Goal: Task Accomplishment & Management: Manage account settings

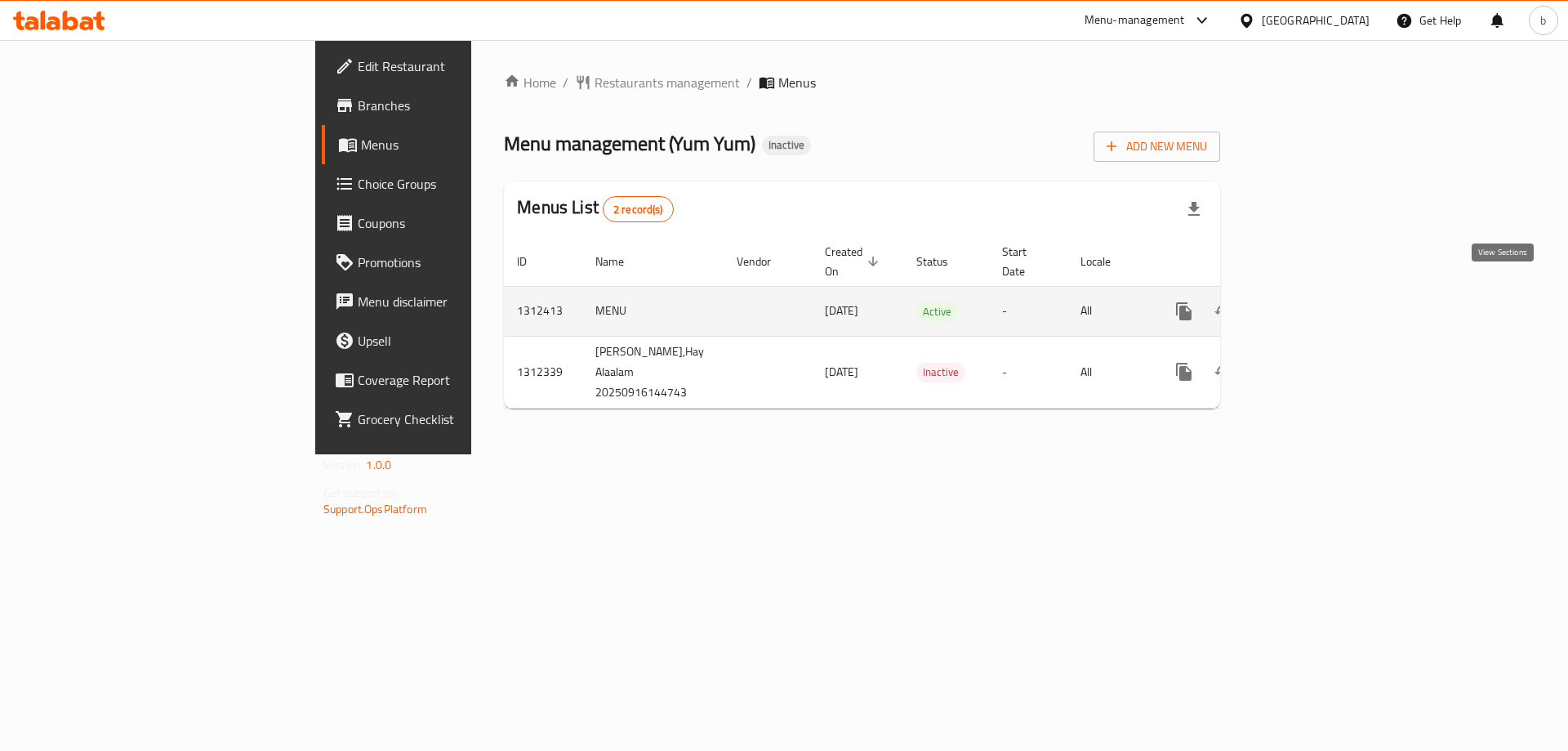
click at [1311, 301] on icon "enhanced table" at bounding box center [1301, 311] width 19 height 19
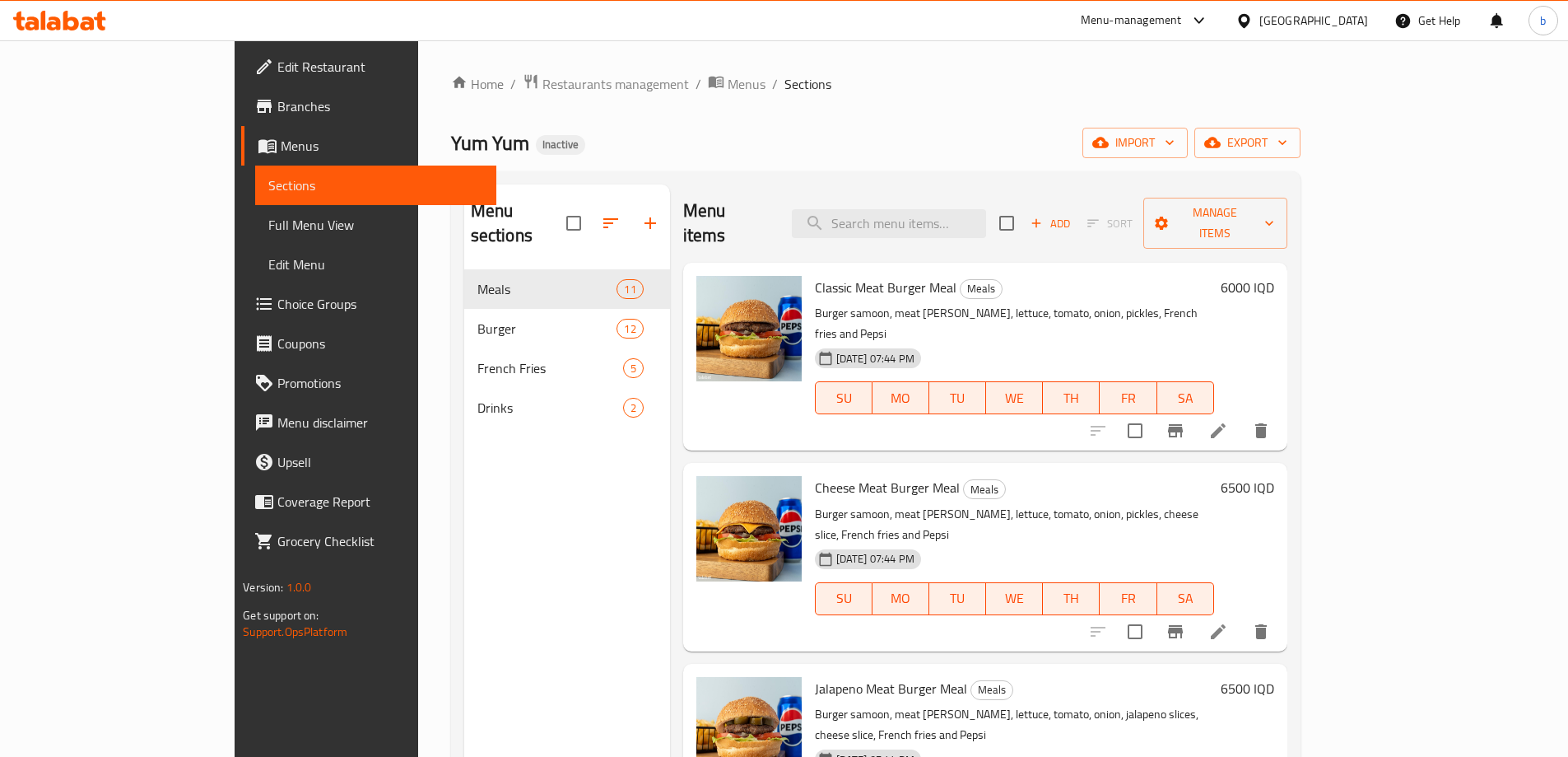
click at [268, 233] on span "Full Menu View" at bounding box center [375, 224] width 215 height 19
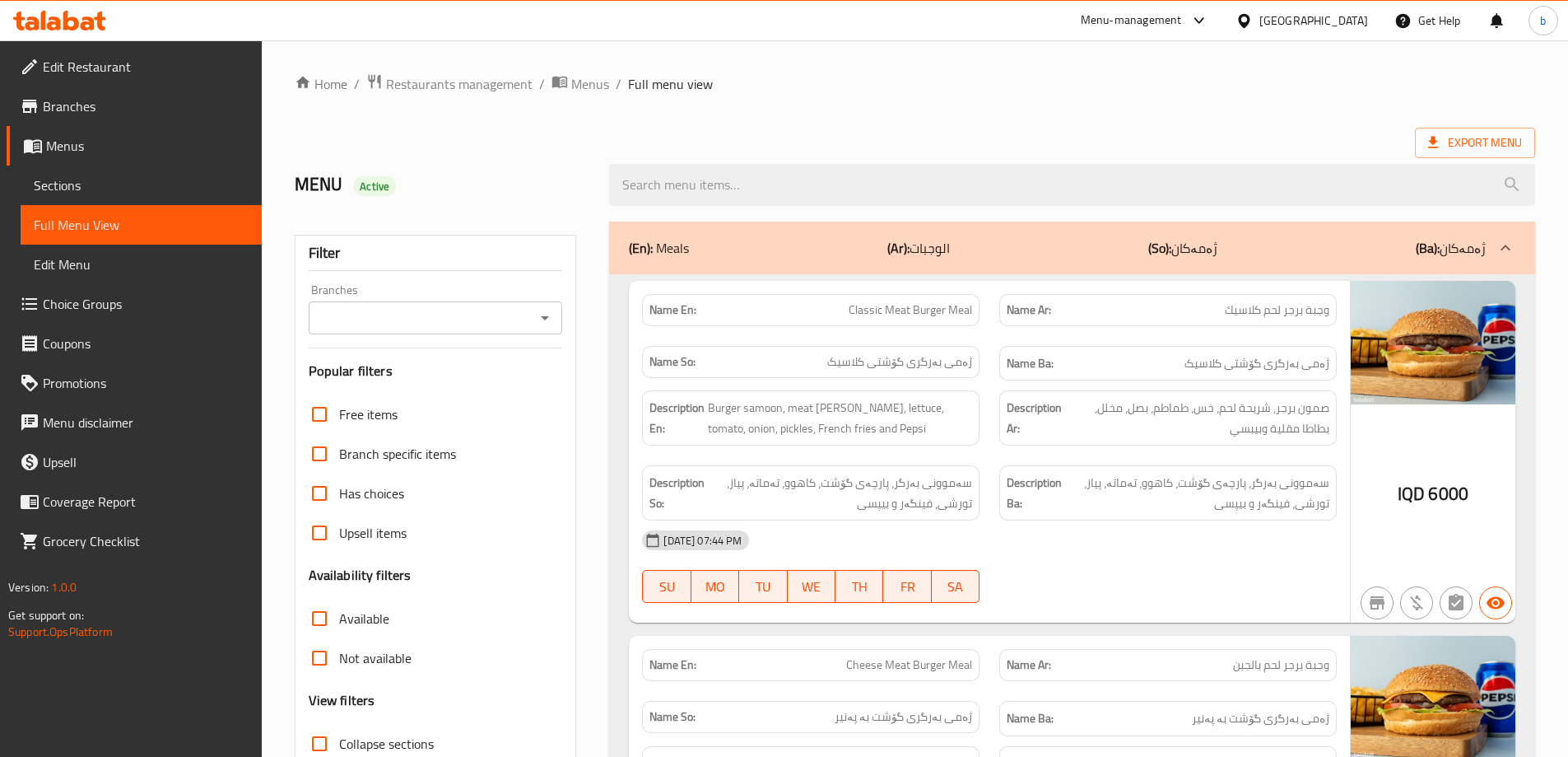
click at [556, 320] on button "Open" at bounding box center [544, 317] width 23 height 23
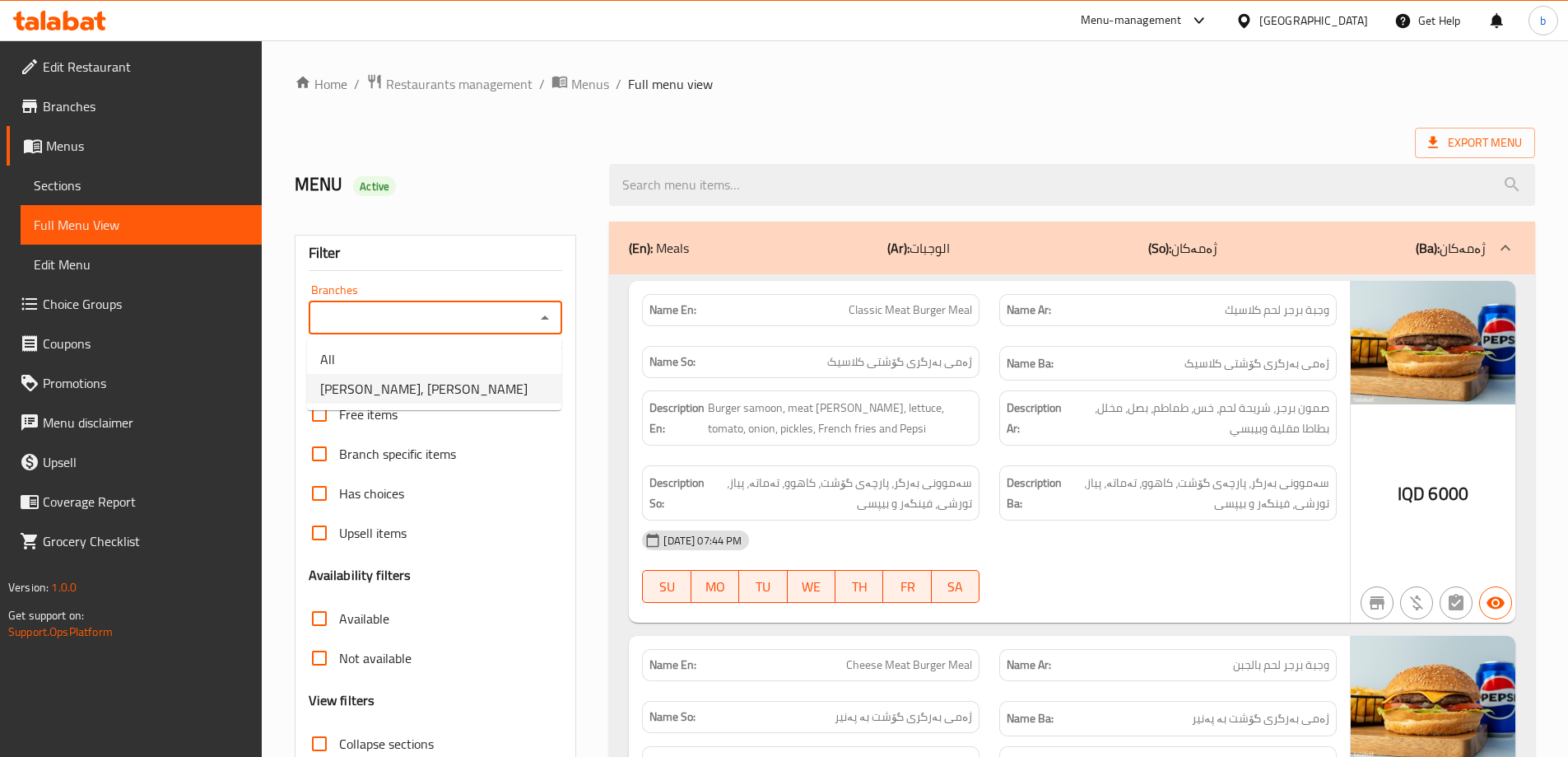
click at [436, 387] on span "Yum Yum, Hay Alaalam" at bounding box center [424, 388] width 207 height 19
type input "Yum Yum, Hay Alaalam"
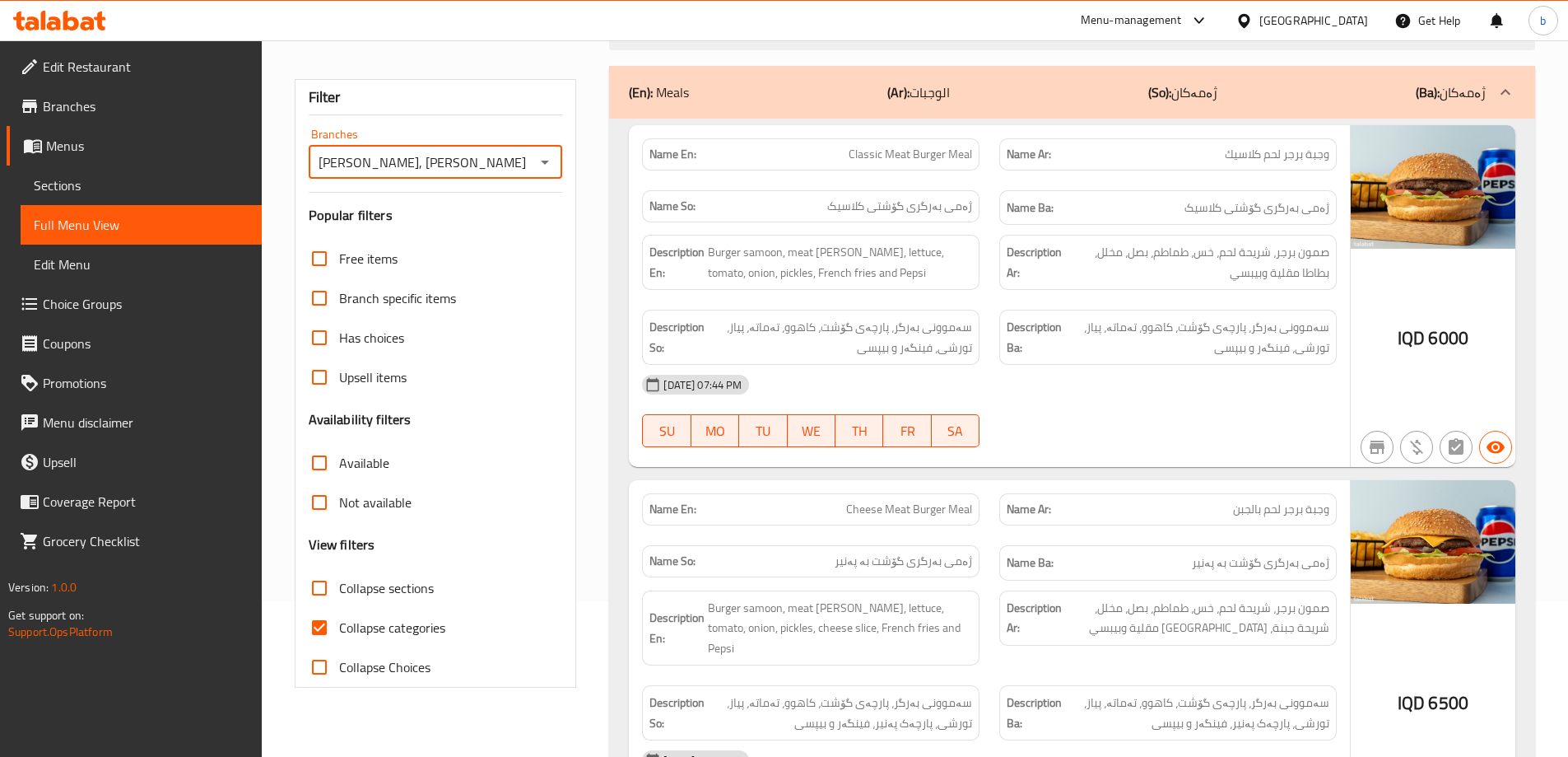
scroll to position [192, 0]
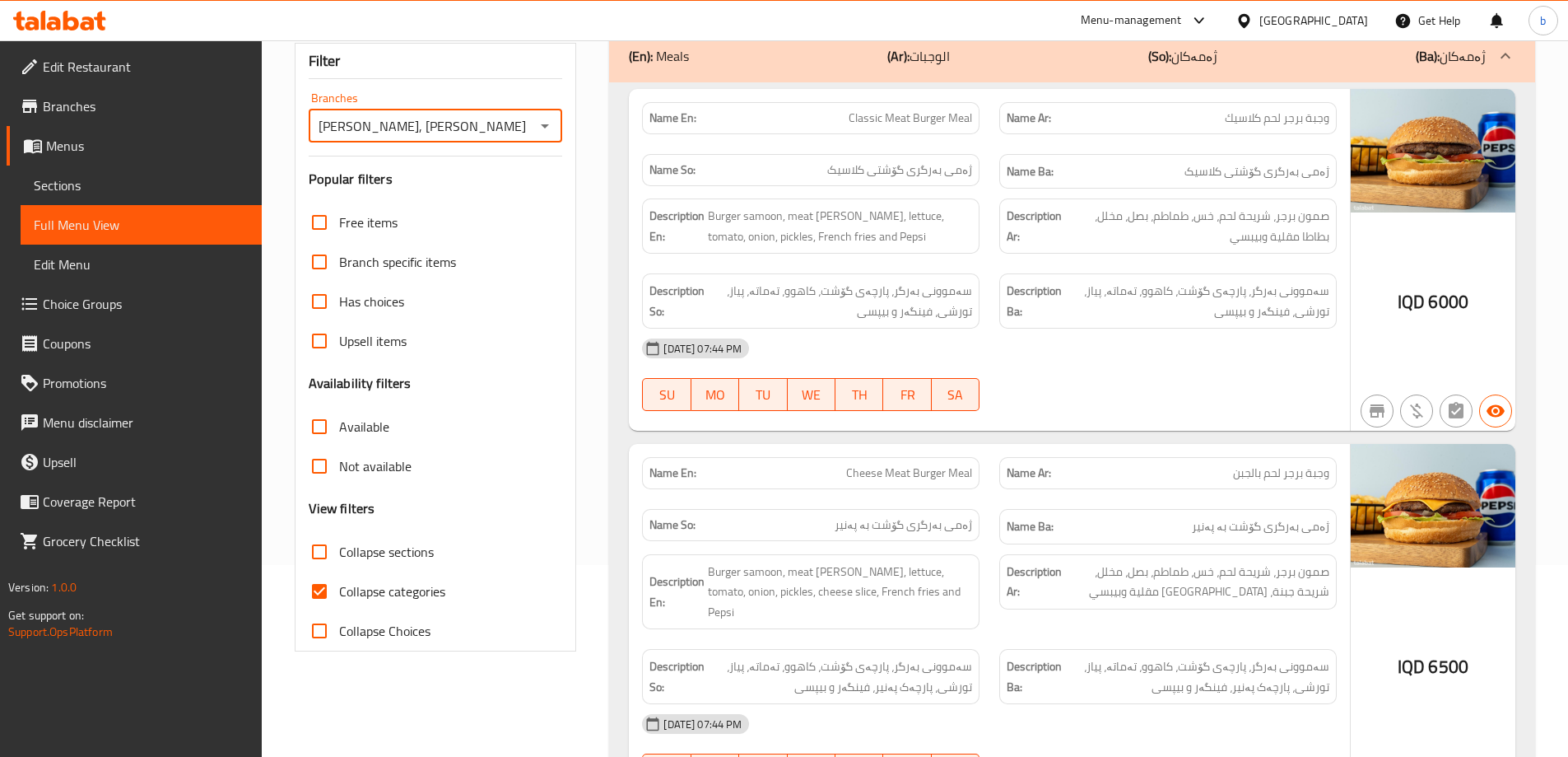
click at [325, 588] on input "Collapse categories" at bounding box center [319, 591] width 40 height 40
checkbox input "false"
click at [316, 556] on input "Collapse sections" at bounding box center [319, 551] width 40 height 40
checkbox input "true"
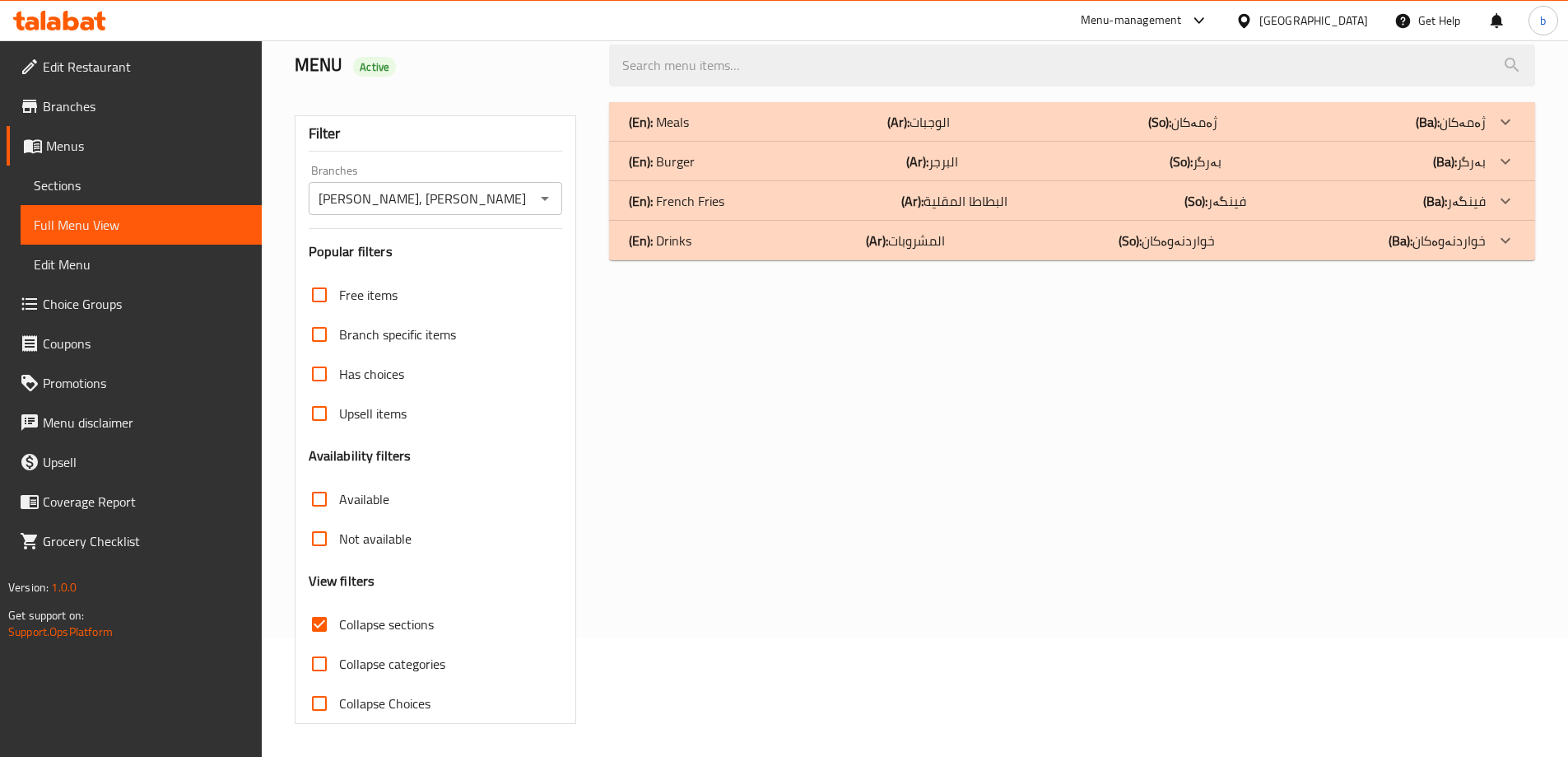
scroll to position [120, 0]
click at [1249, 203] on div "(En): French Fries (Ar): البطاطا المقلية (So): فینگەر (Ba): فینگەر" at bounding box center [1058, 200] width 857 height 19
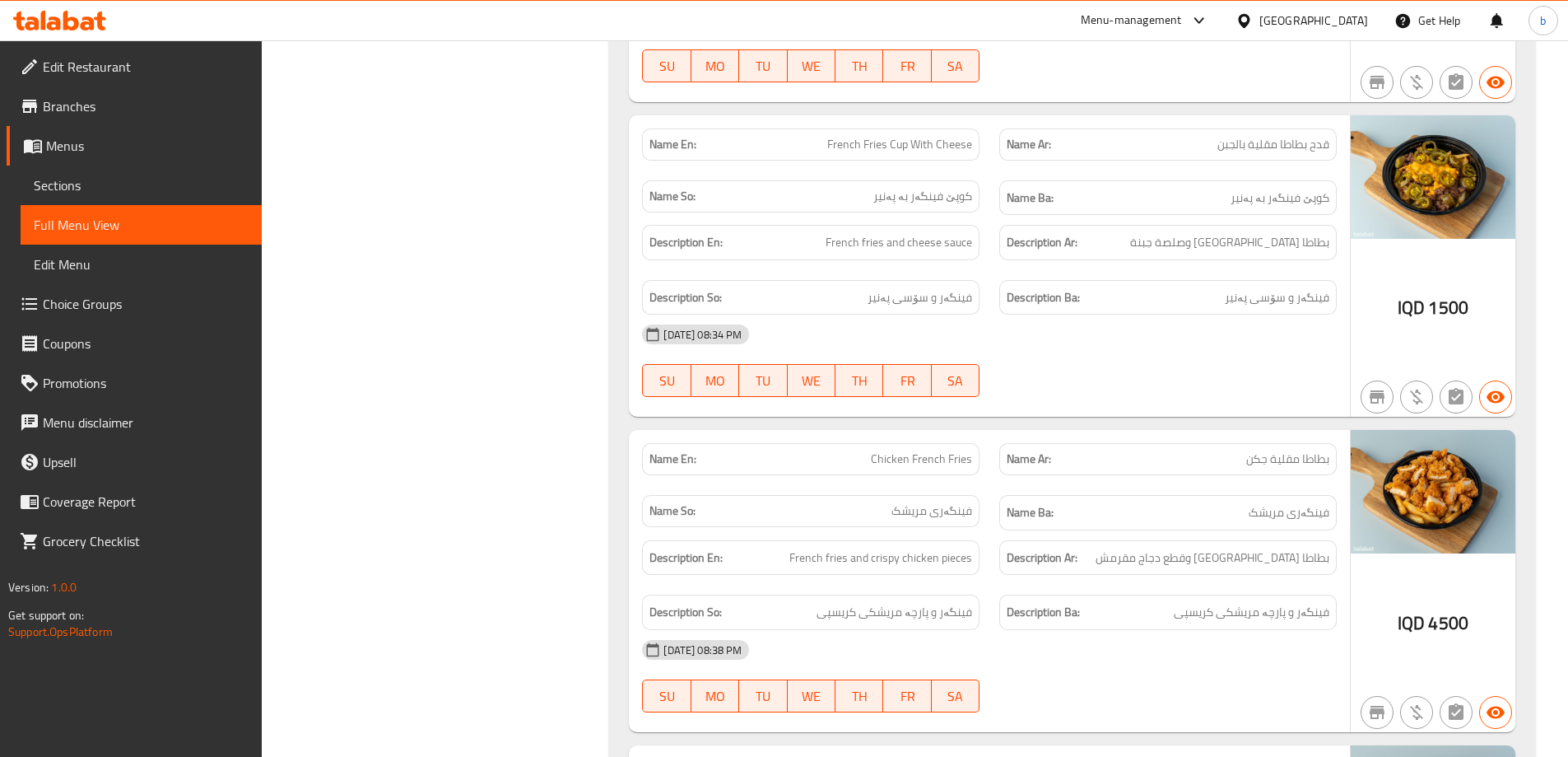
scroll to position [1296, 0]
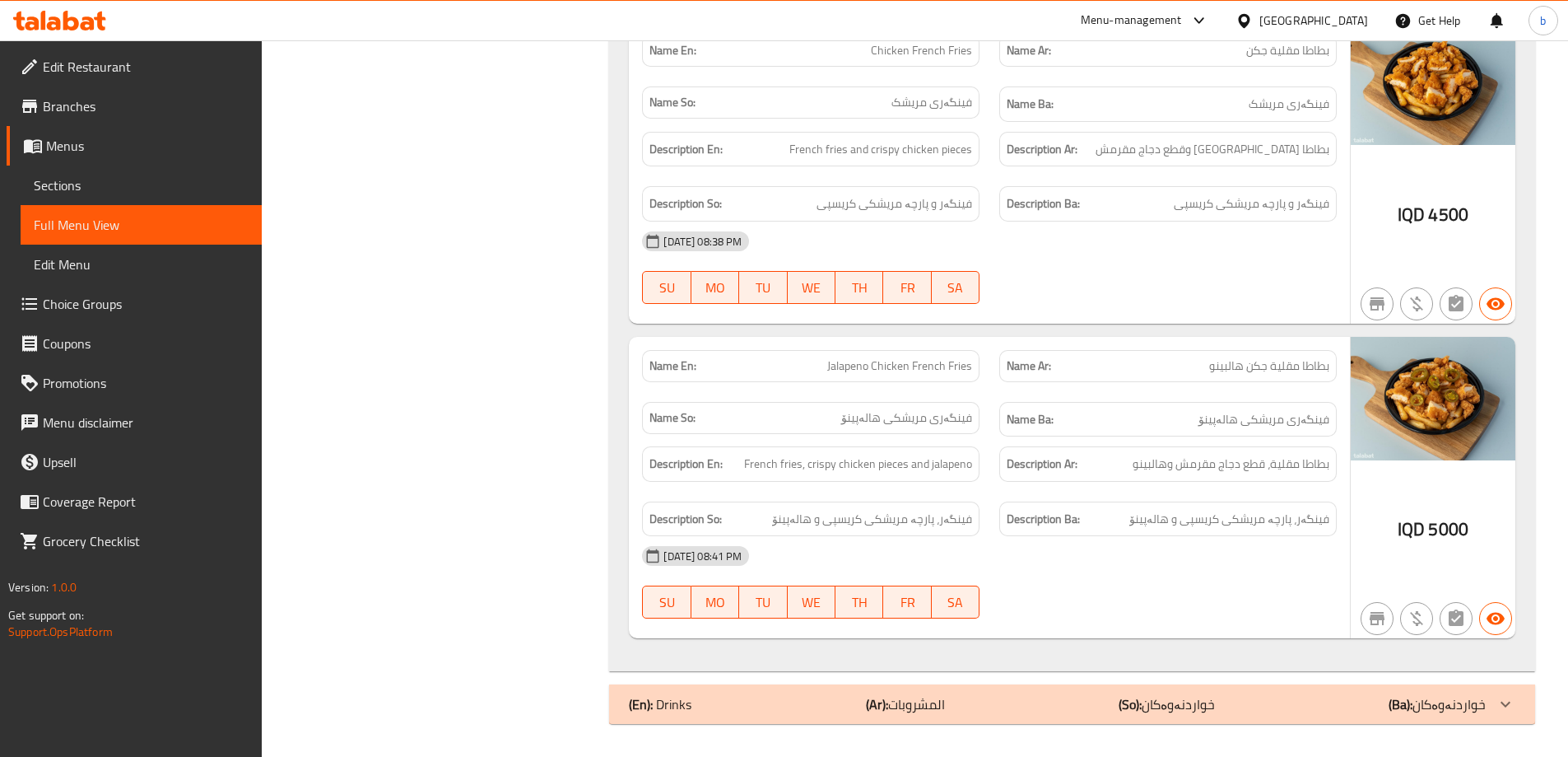
click at [1270, 703] on div "(En): Drinks (Ar): المشروبات (So): خواردنەوەکان (Ba): خواردنەوەکان" at bounding box center [1058, 704] width 857 height 19
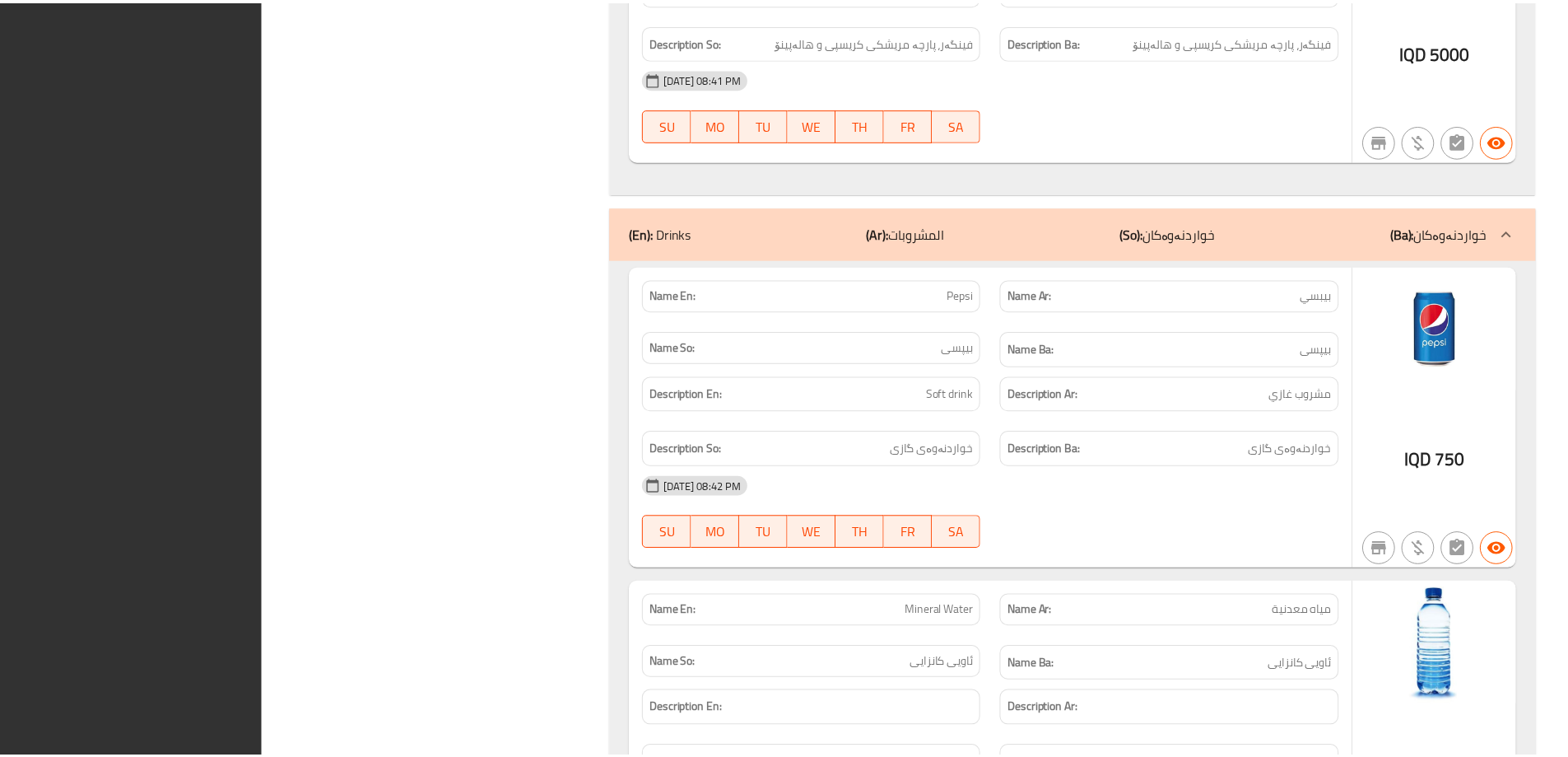
scroll to position [1966, 0]
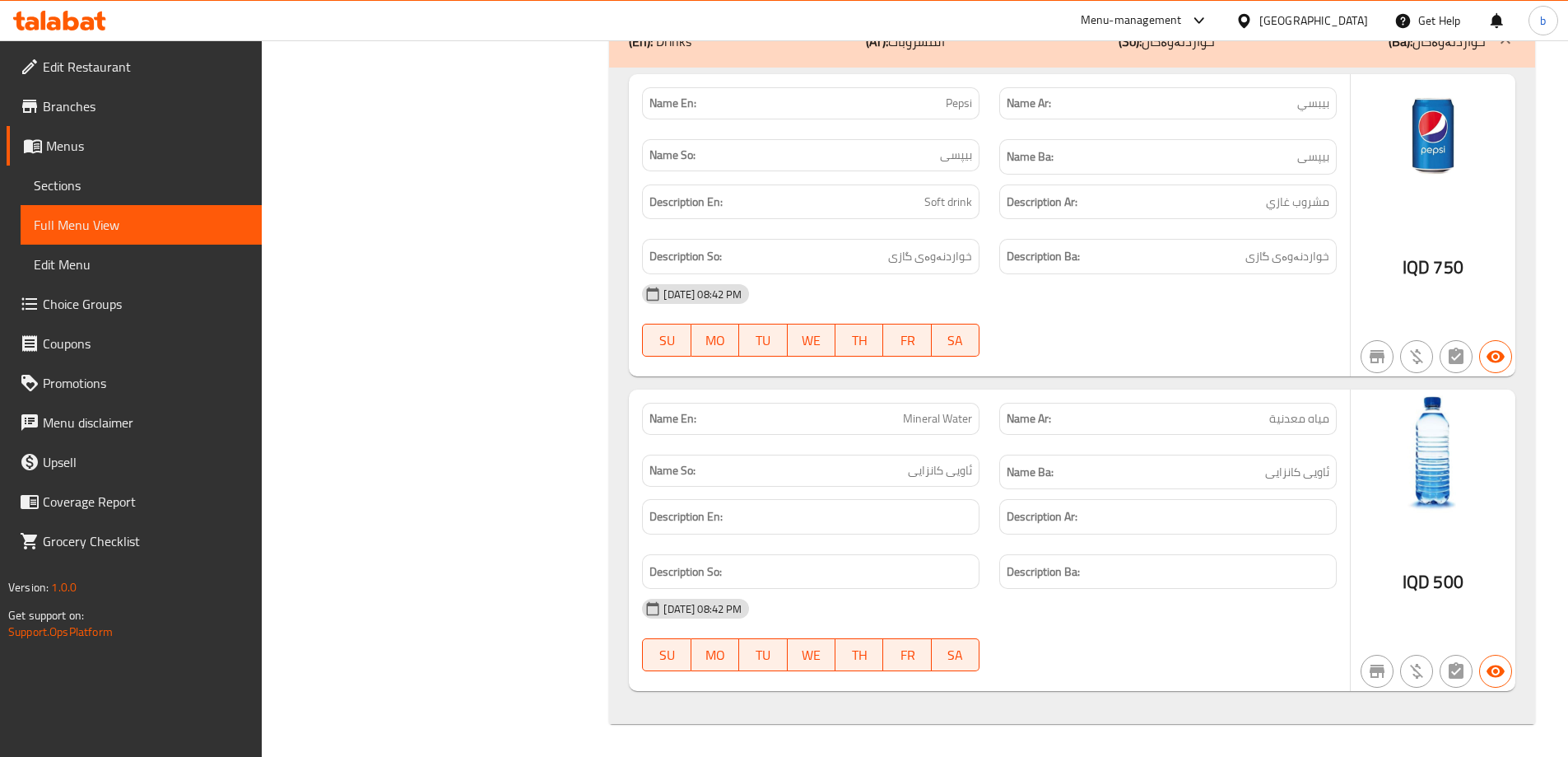
click at [120, 66] on span "Edit Restaurant" at bounding box center [146, 66] width 206 height 19
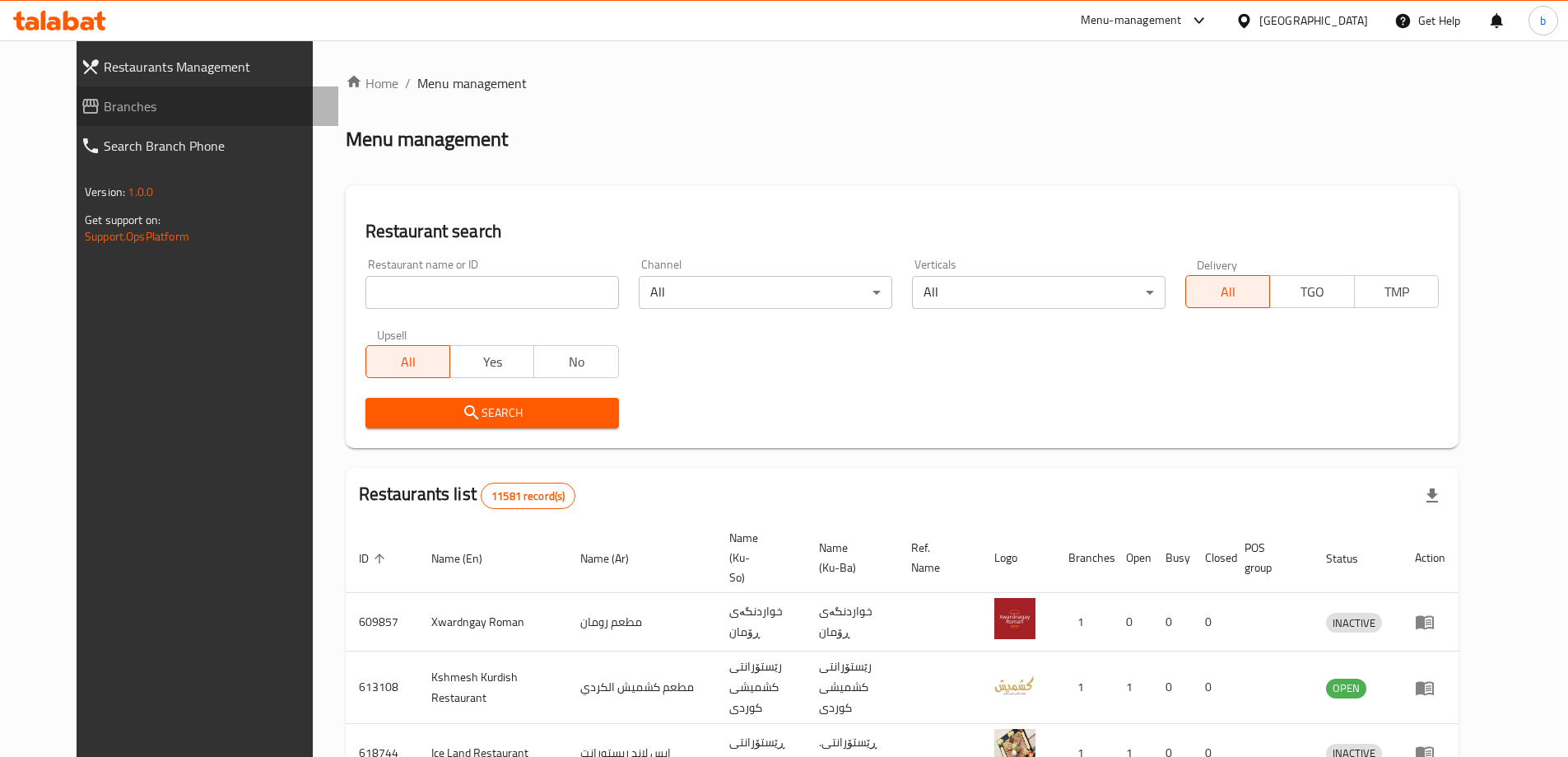
click at [168, 103] on span "Branches" at bounding box center [214, 105] width 222 height 19
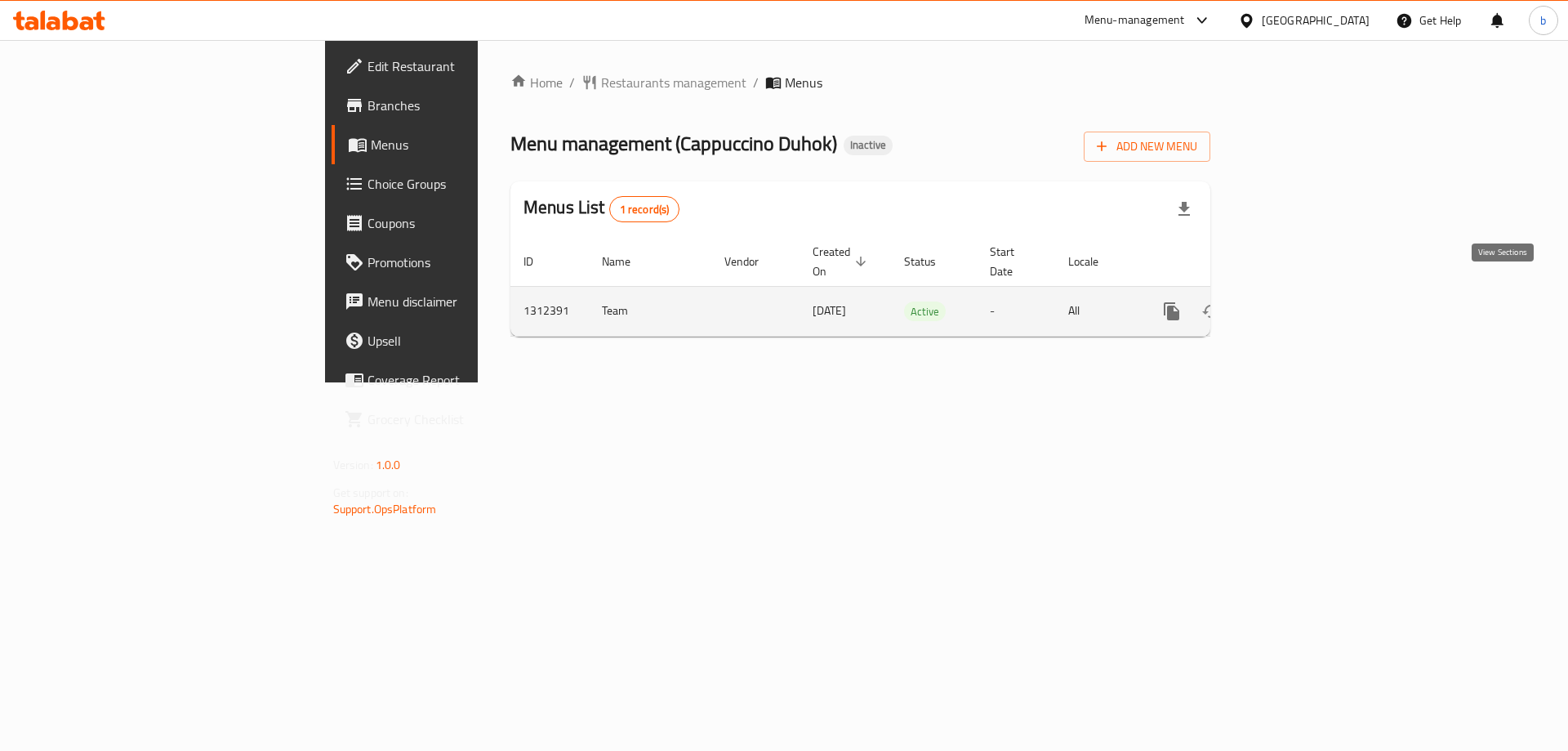
click at [1297, 304] on icon "enhanced table" at bounding box center [1289, 311] width 15 height 15
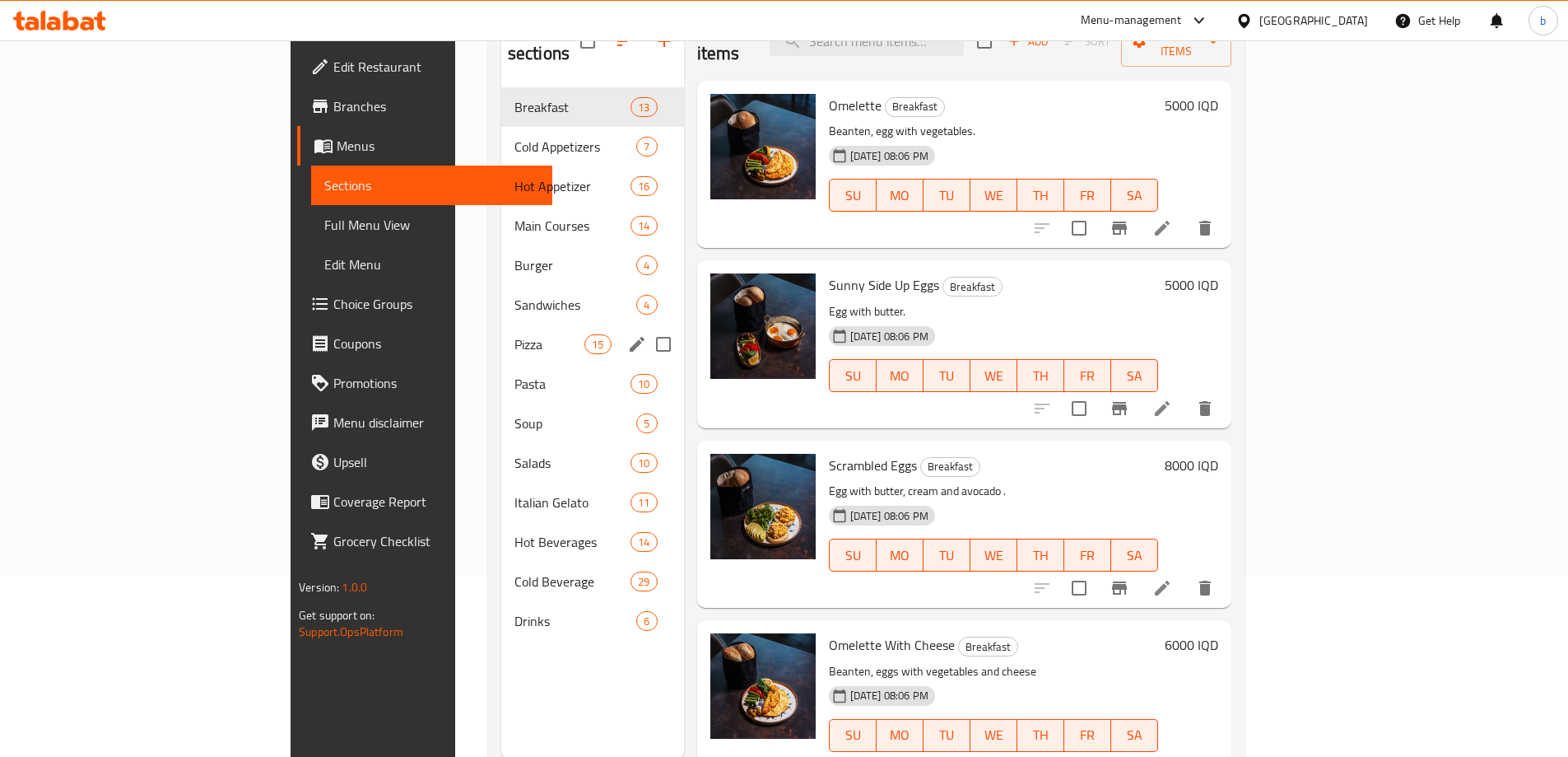
scroll to position [230, 0]
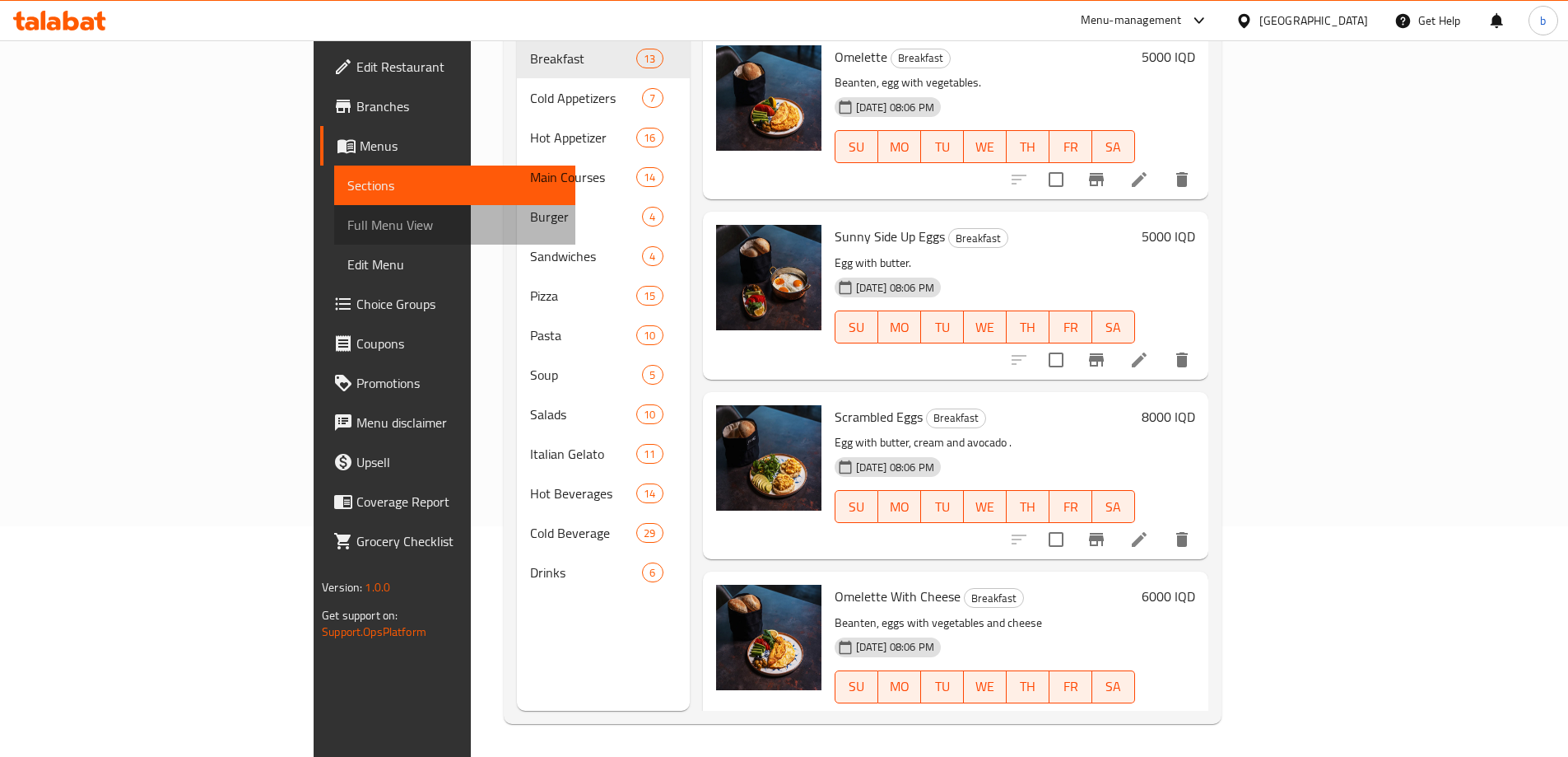
click at [348, 224] on span "Full Menu View" at bounding box center [455, 224] width 215 height 19
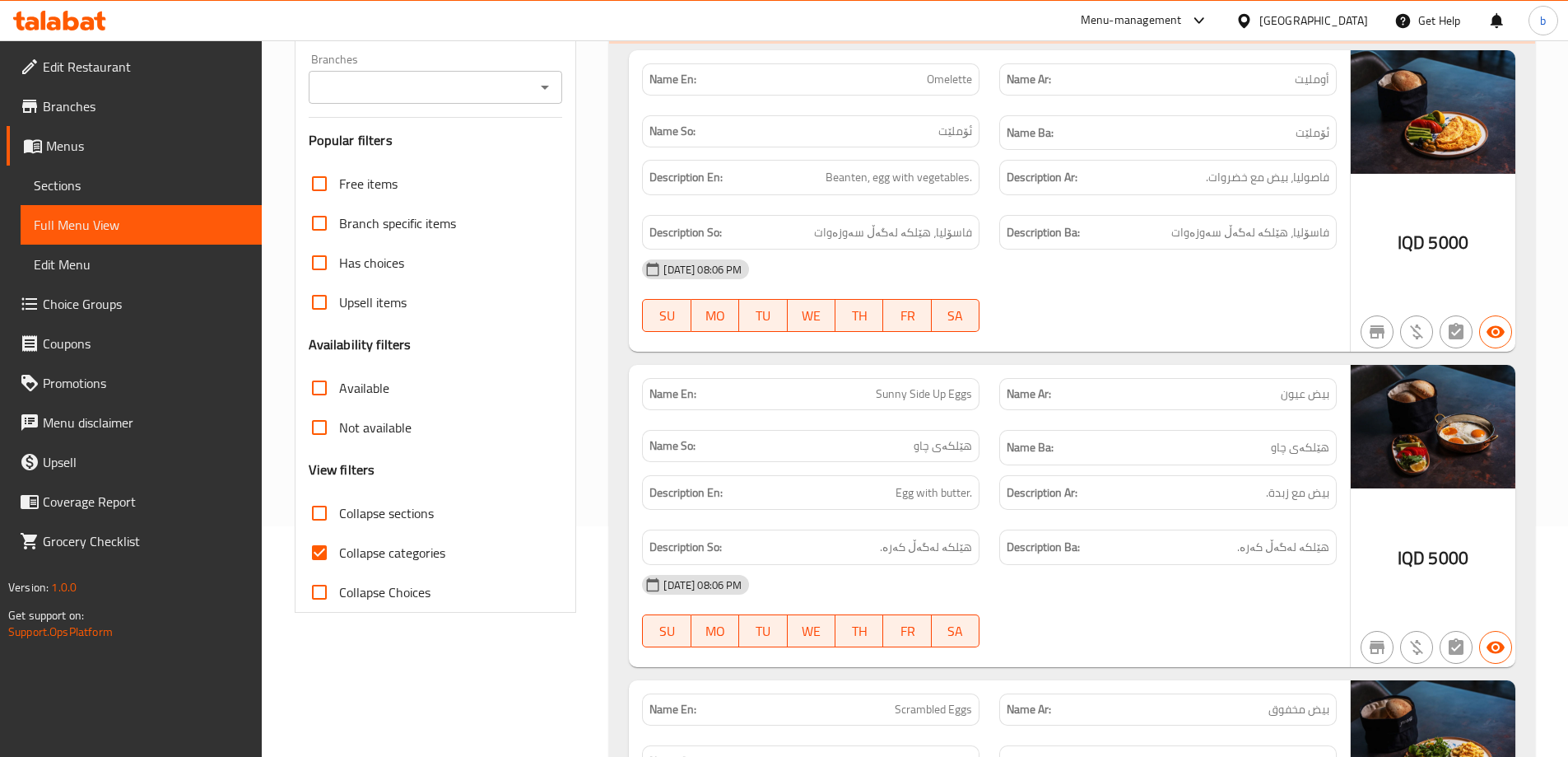
click at [546, 87] on icon "Open" at bounding box center [545, 87] width 8 height 4
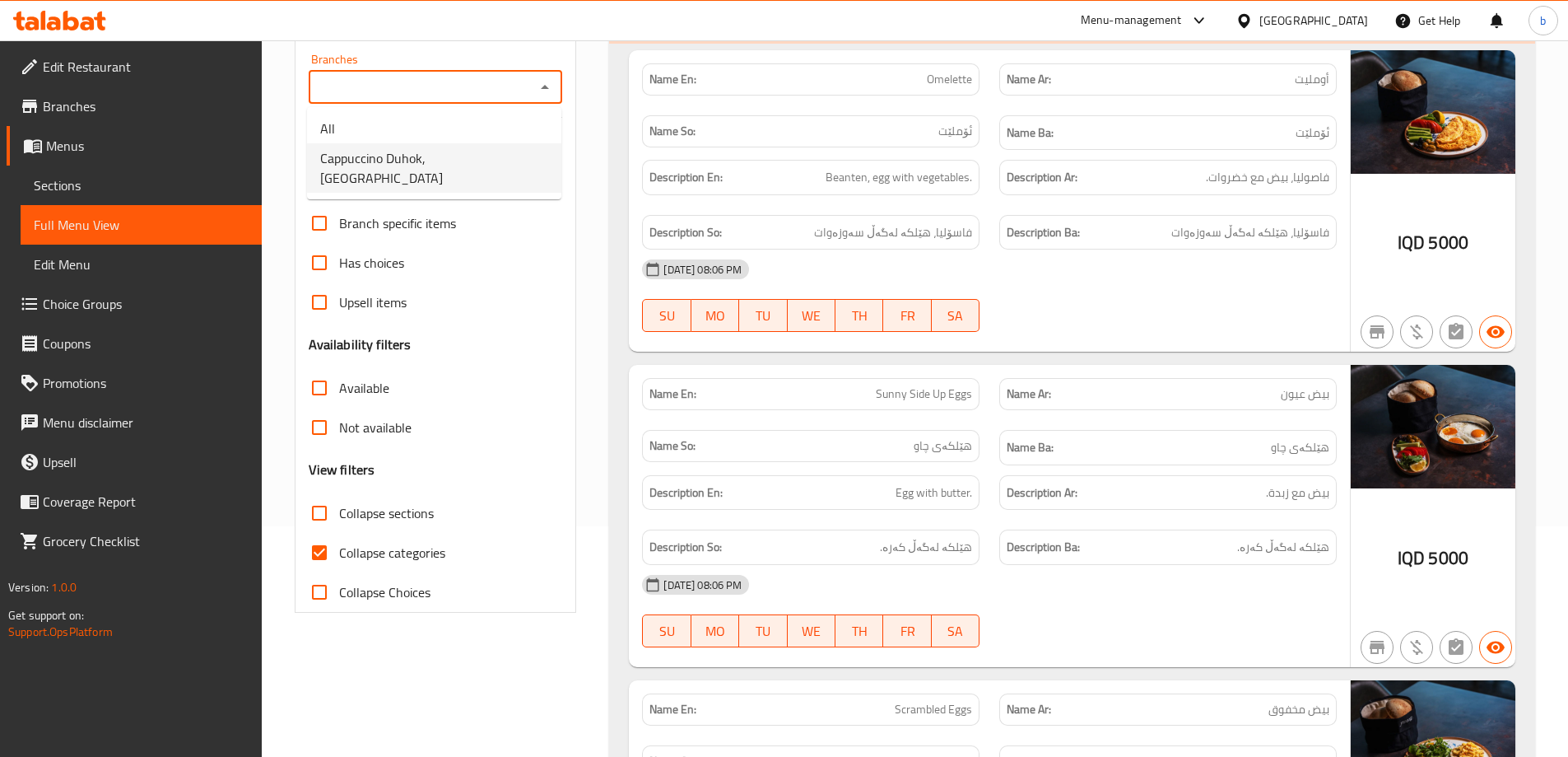
click at [405, 161] on span "Cappuccino Duhok, Malta Street" at bounding box center [434, 168] width 228 height 40
type input "Cappuccino Duhok, Malta Street"
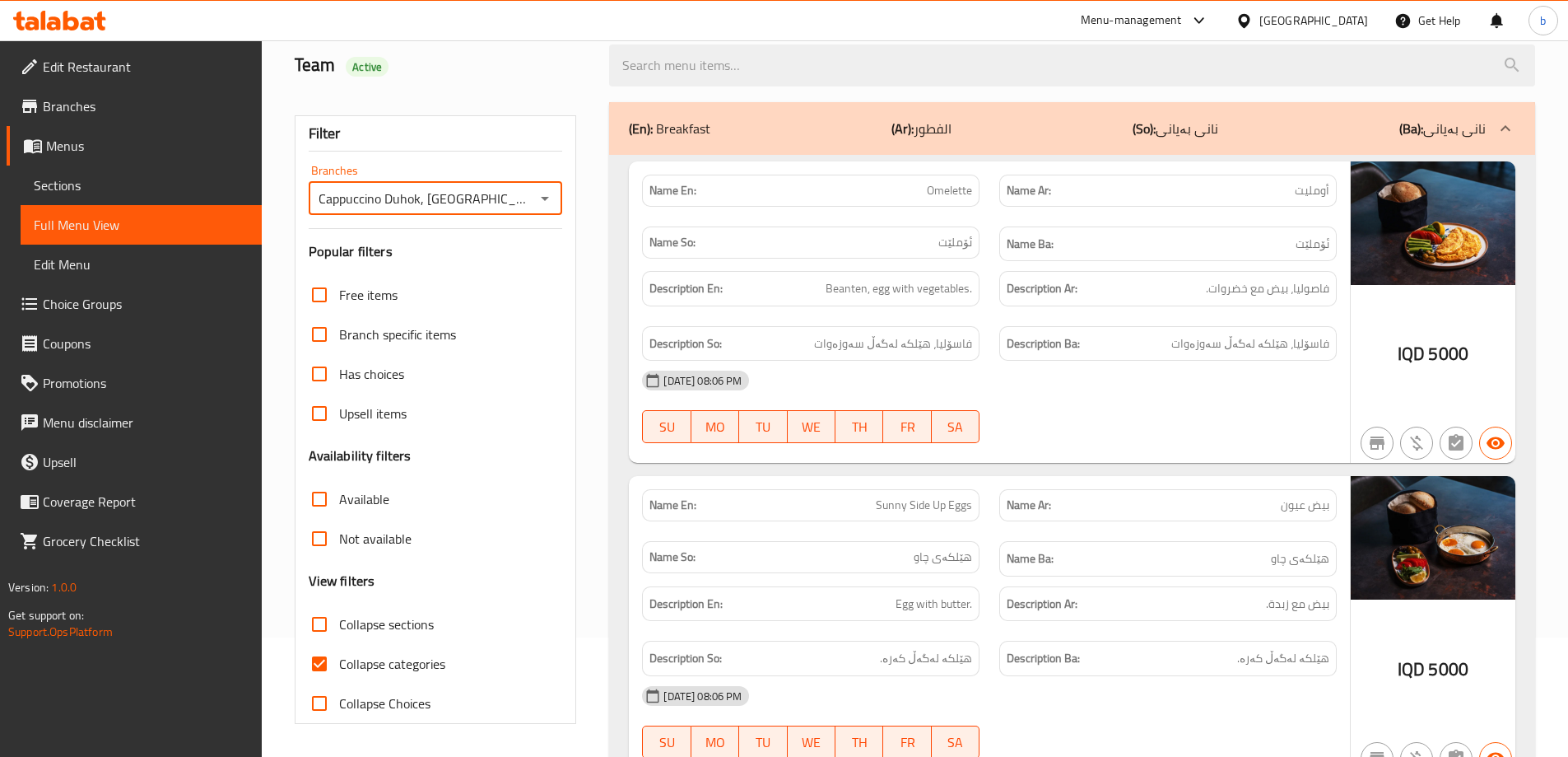
scroll to position [230, 0]
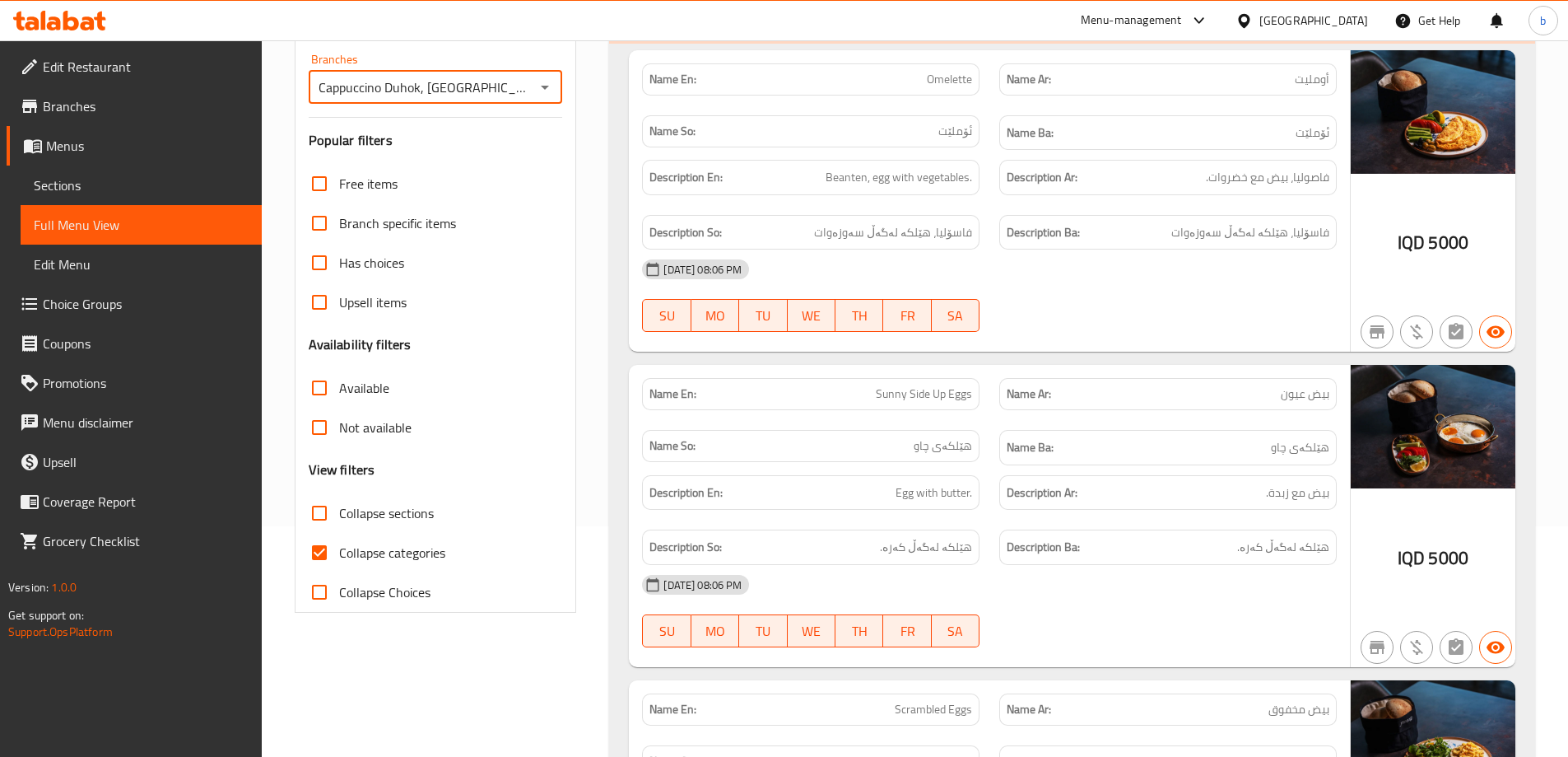
click at [317, 561] on input "Collapse categories" at bounding box center [319, 552] width 40 height 40
checkbox input "false"
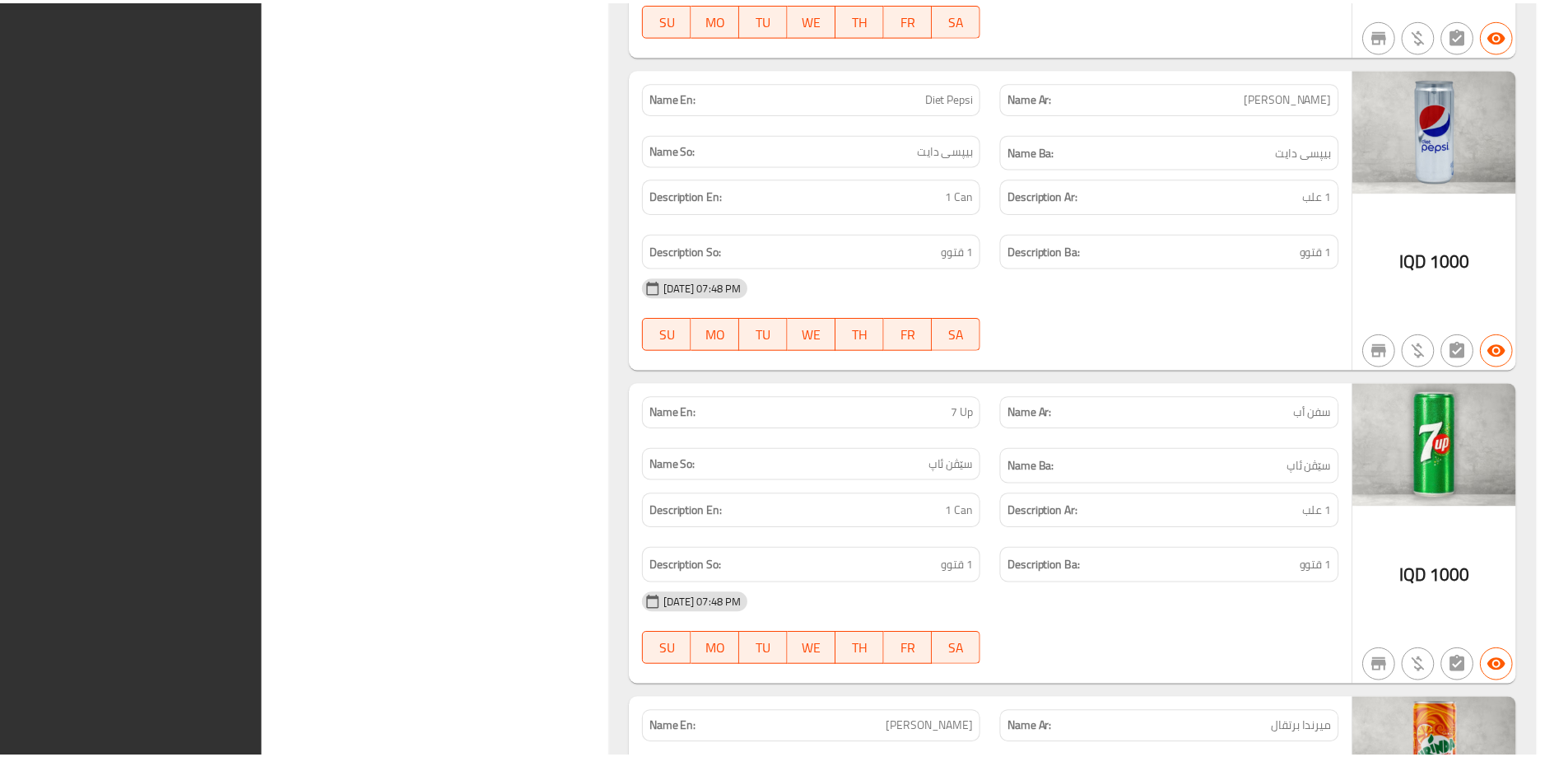
scroll to position [52004, 0]
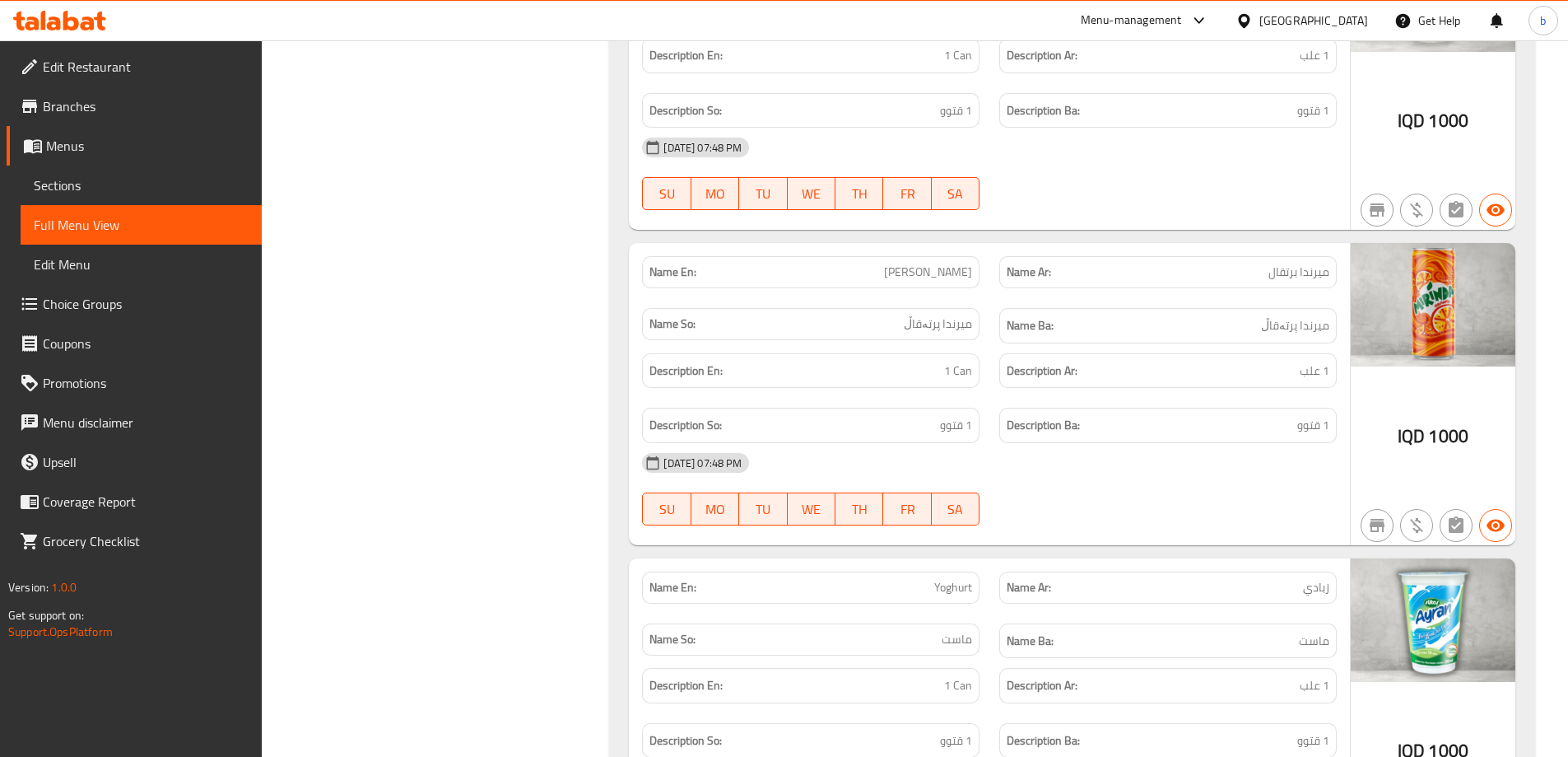
click at [142, 64] on span "Edit Restaurant" at bounding box center [146, 66] width 206 height 19
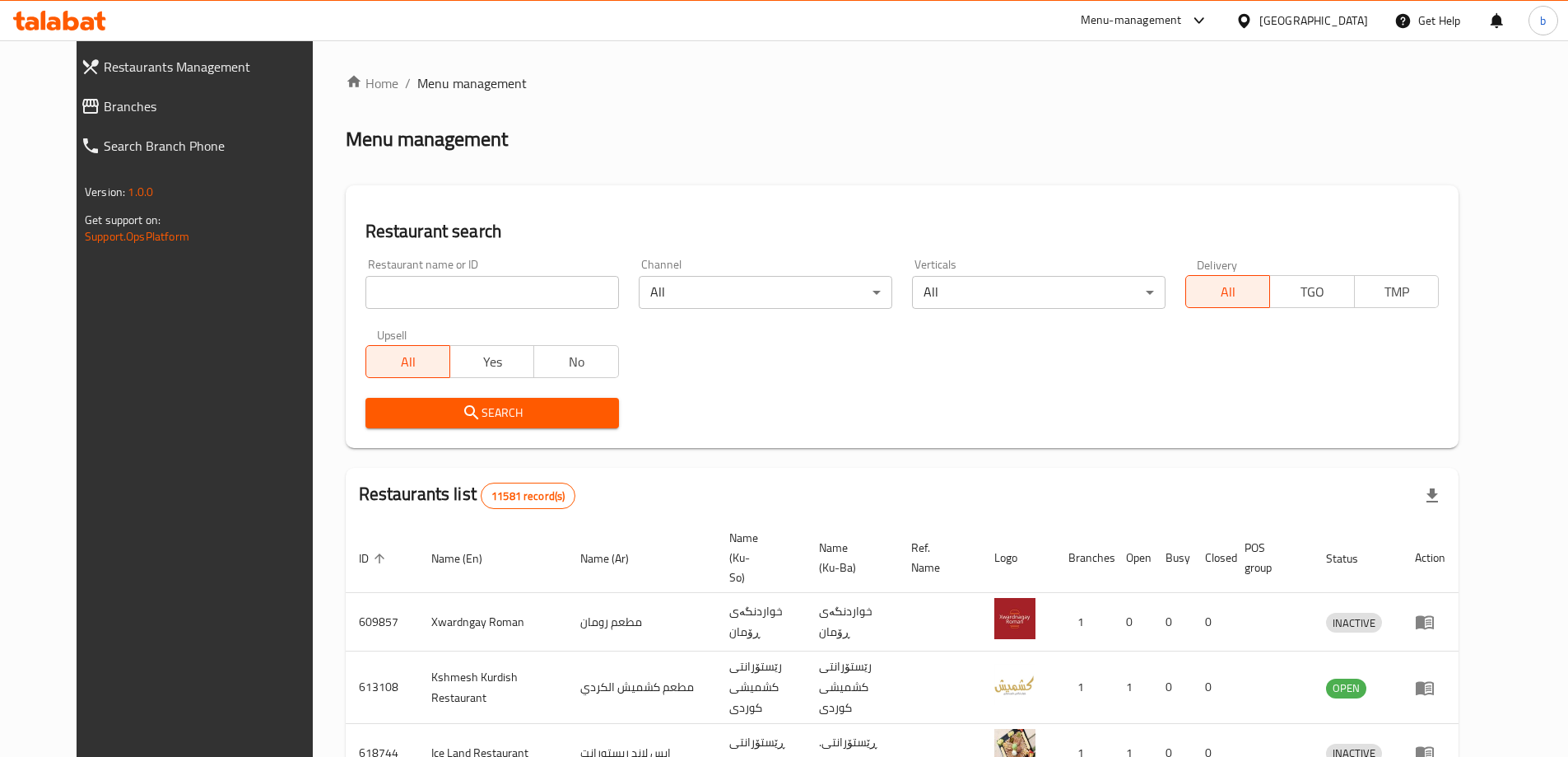
click at [148, 120] on link "Branches" at bounding box center [202, 105] width 271 height 40
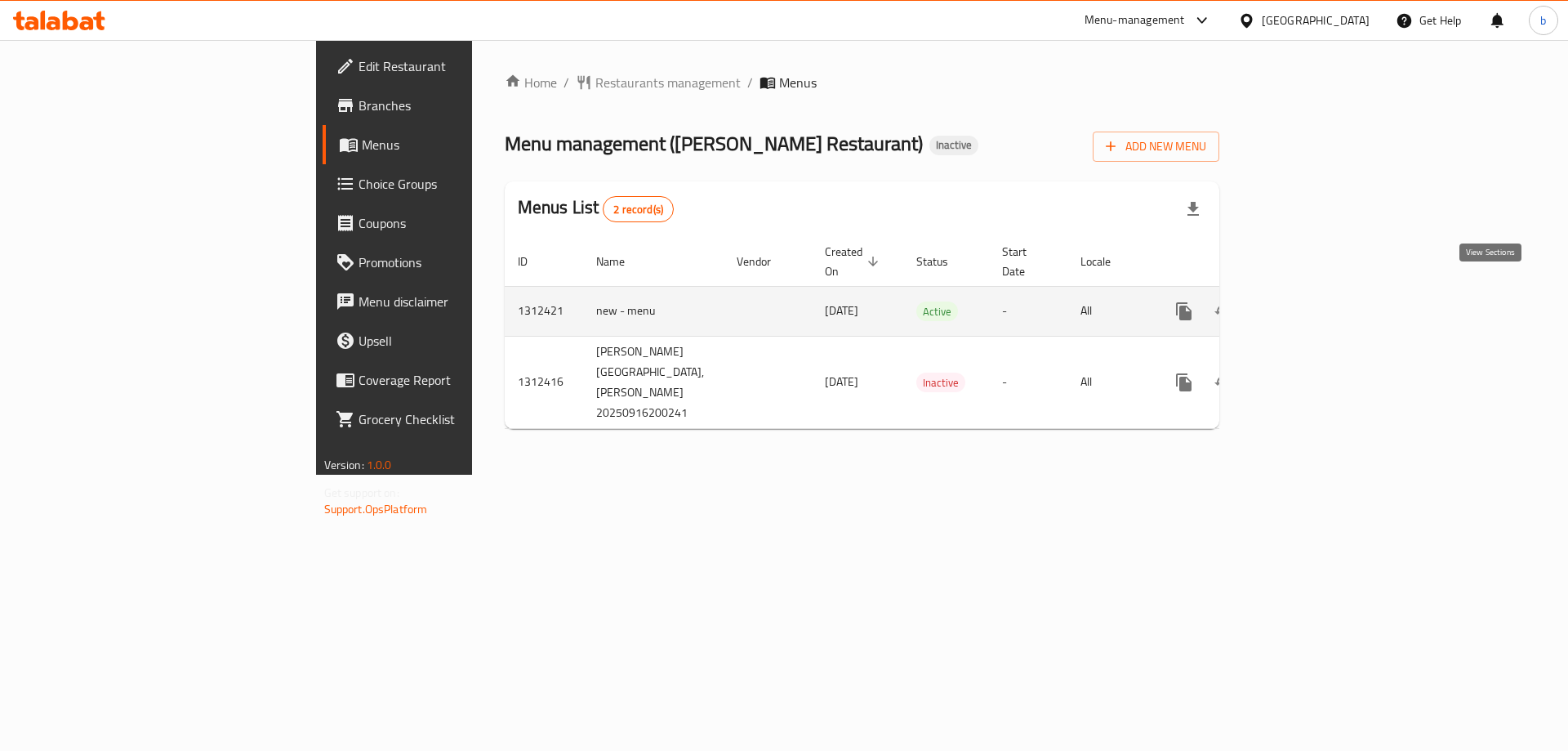
click at [1311, 301] on icon "enhanced table" at bounding box center [1301, 311] width 19 height 19
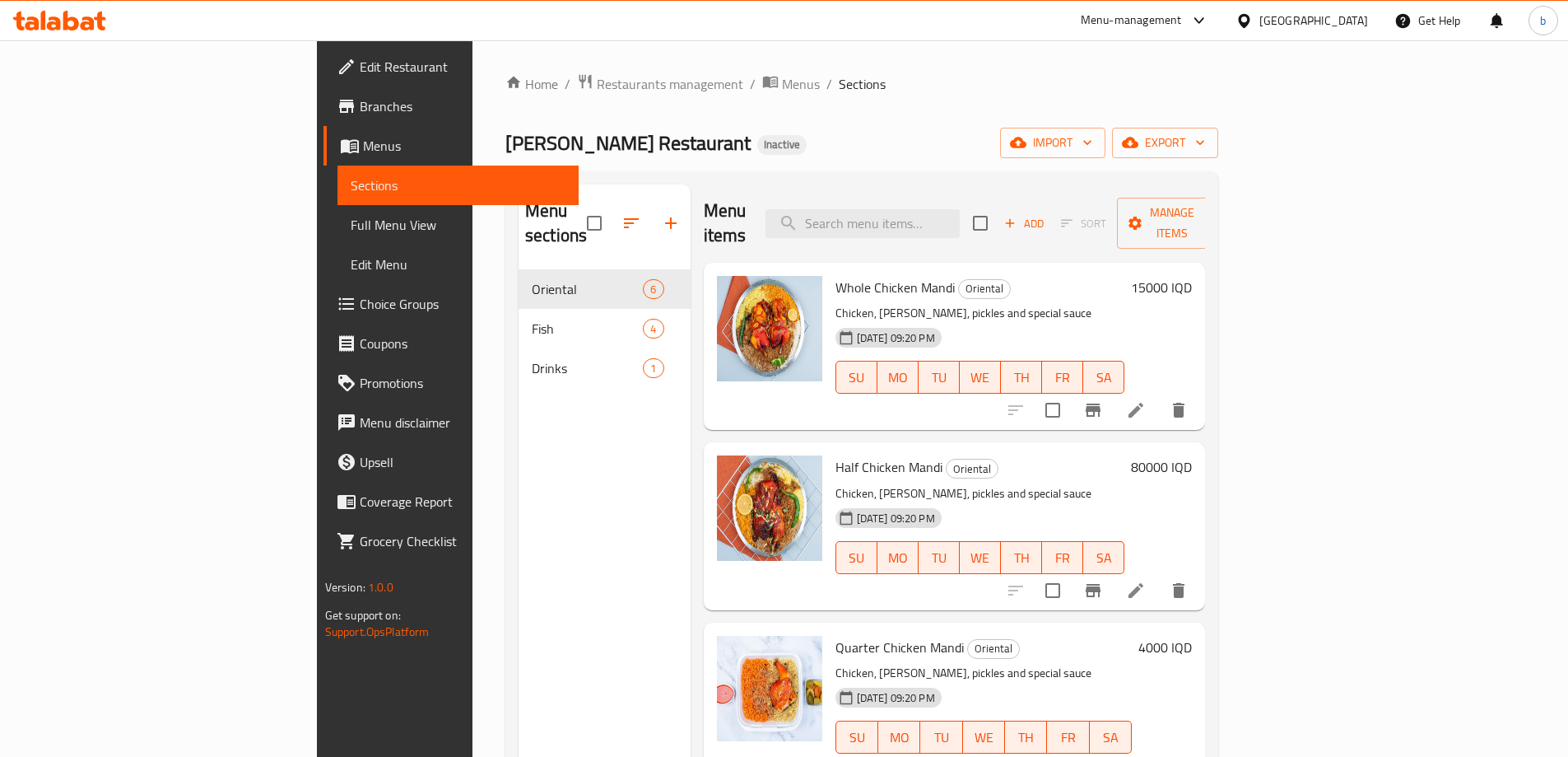
click at [351, 224] on span "Full Menu View" at bounding box center [458, 224] width 215 height 19
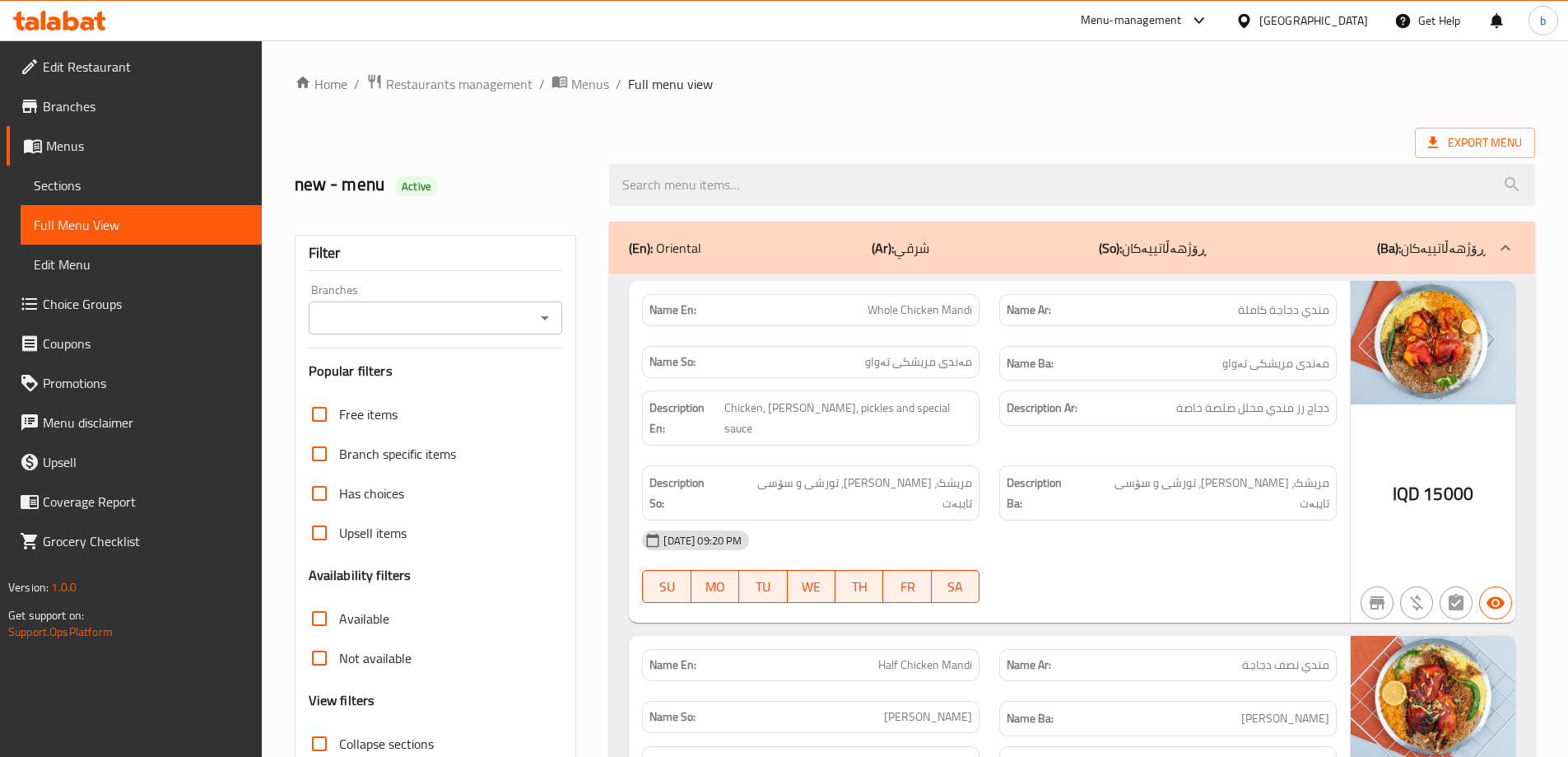
drag, startPoint x: 536, startPoint y: 310, endPoint x: 554, endPoint y: 327, distance: 24.8
click at [554, 326] on icon "Open" at bounding box center [544, 317] width 19 height 19
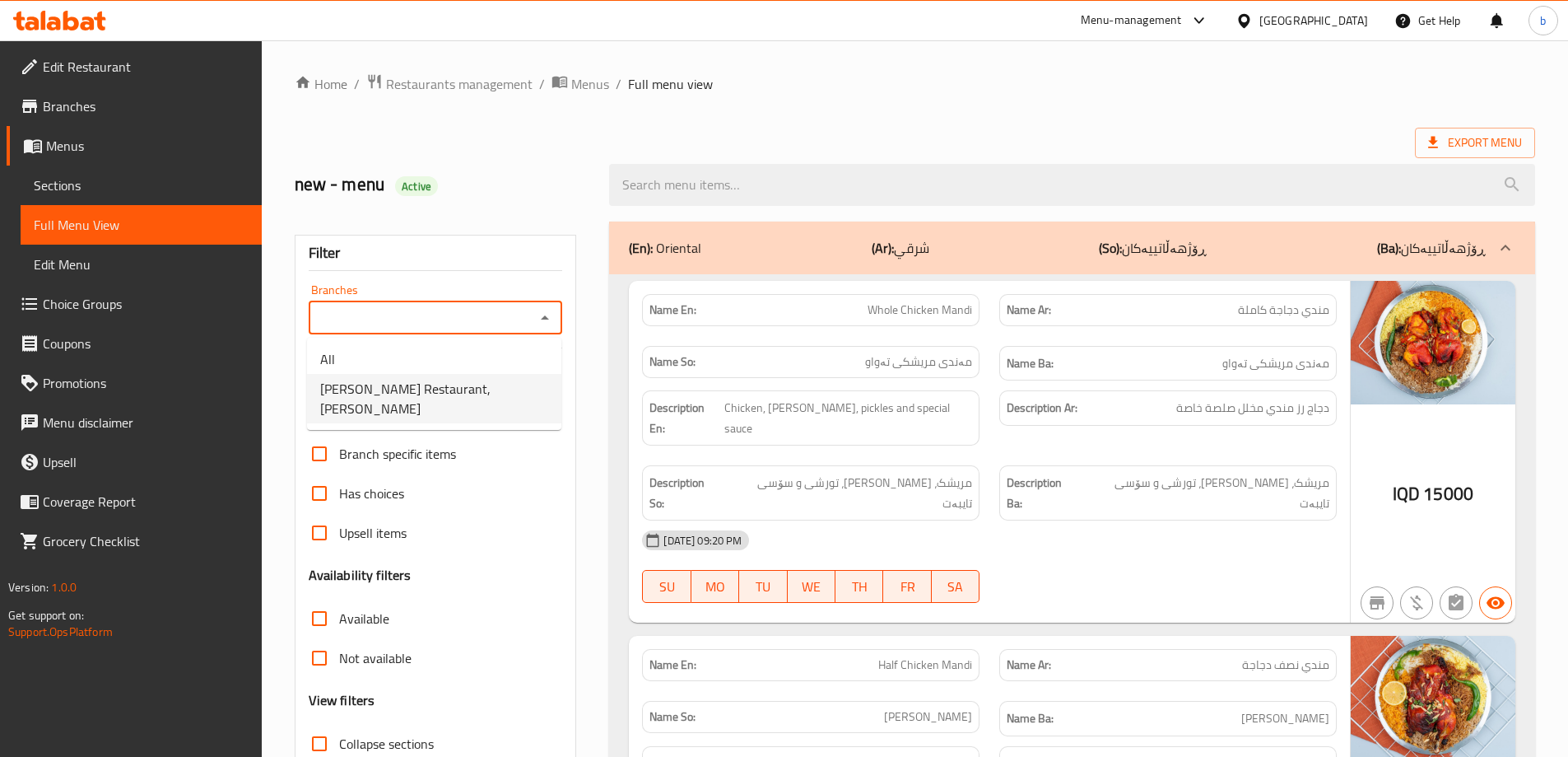
click at [394, 398] on span "Abu Ali Restaurant, Al Ashar" at bounding box center [434, 398] width 228 height 40
type input "Abu Ali Restaurant, Al Ashar"
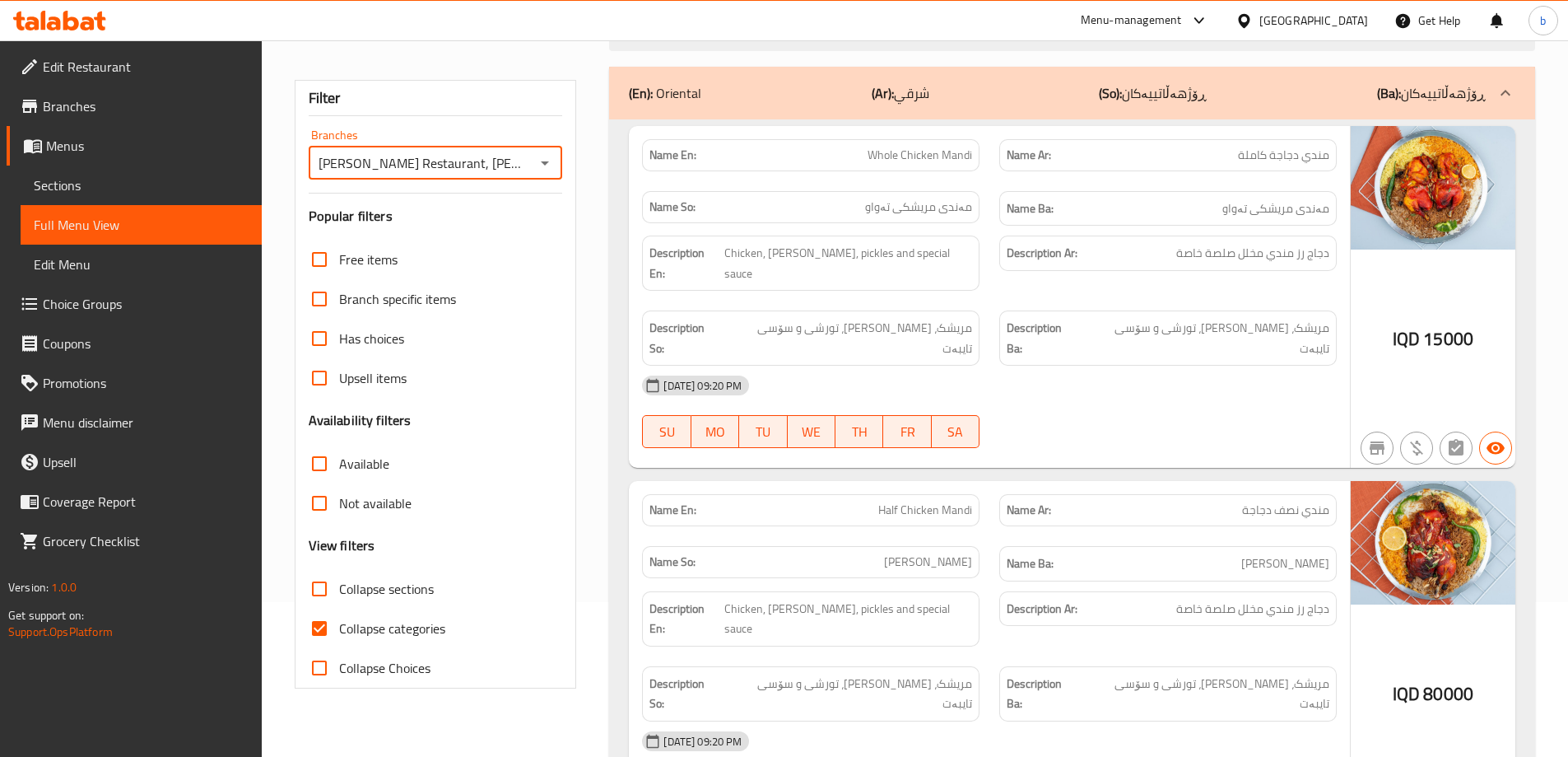
scroll to position [192, 0]
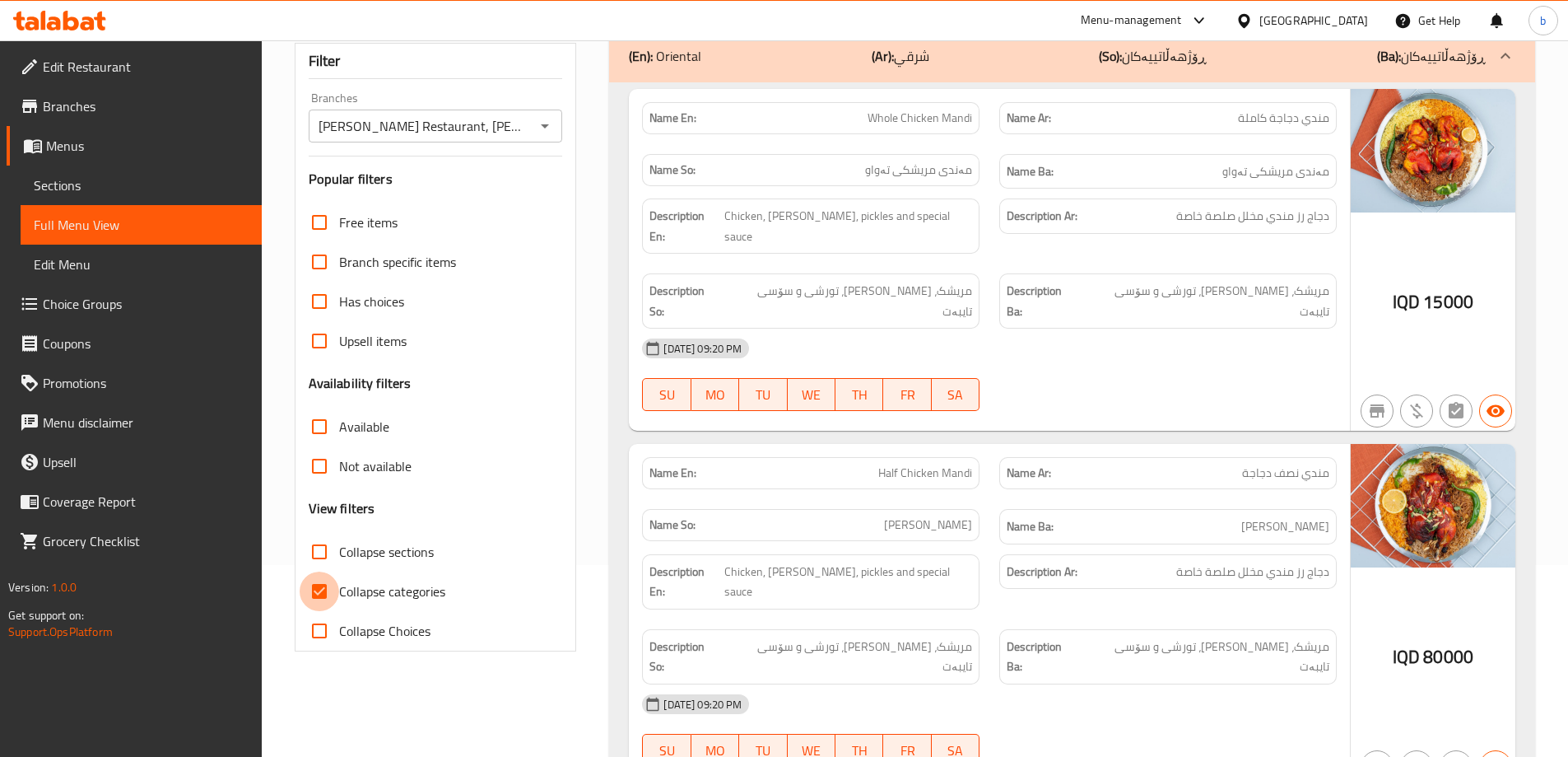
click at [307, 595] on input "Collapse categories" at bounding box center [319, 591] width 40 height 40
checkbox input "false"
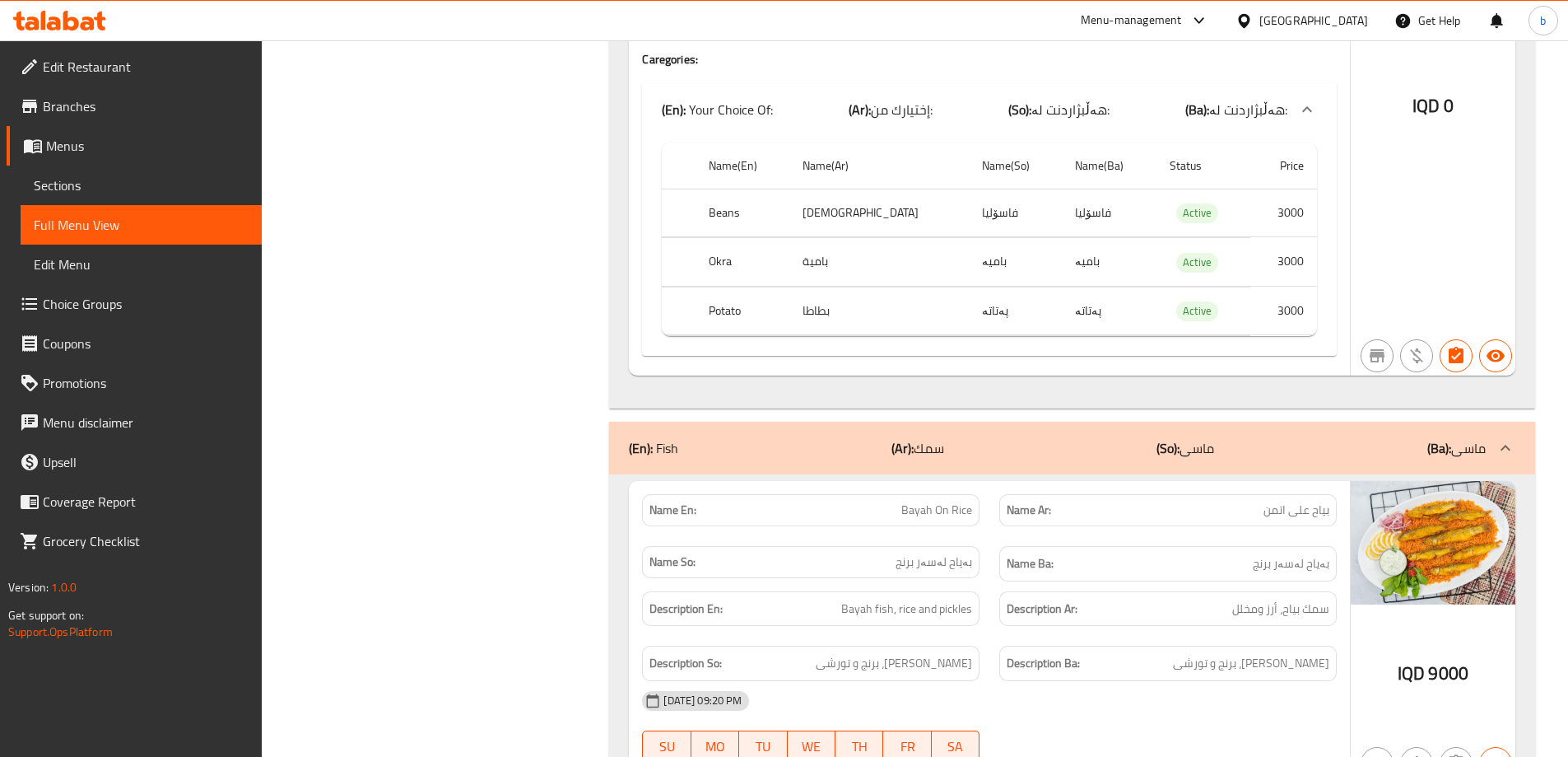
scroll to position [2306, 0]
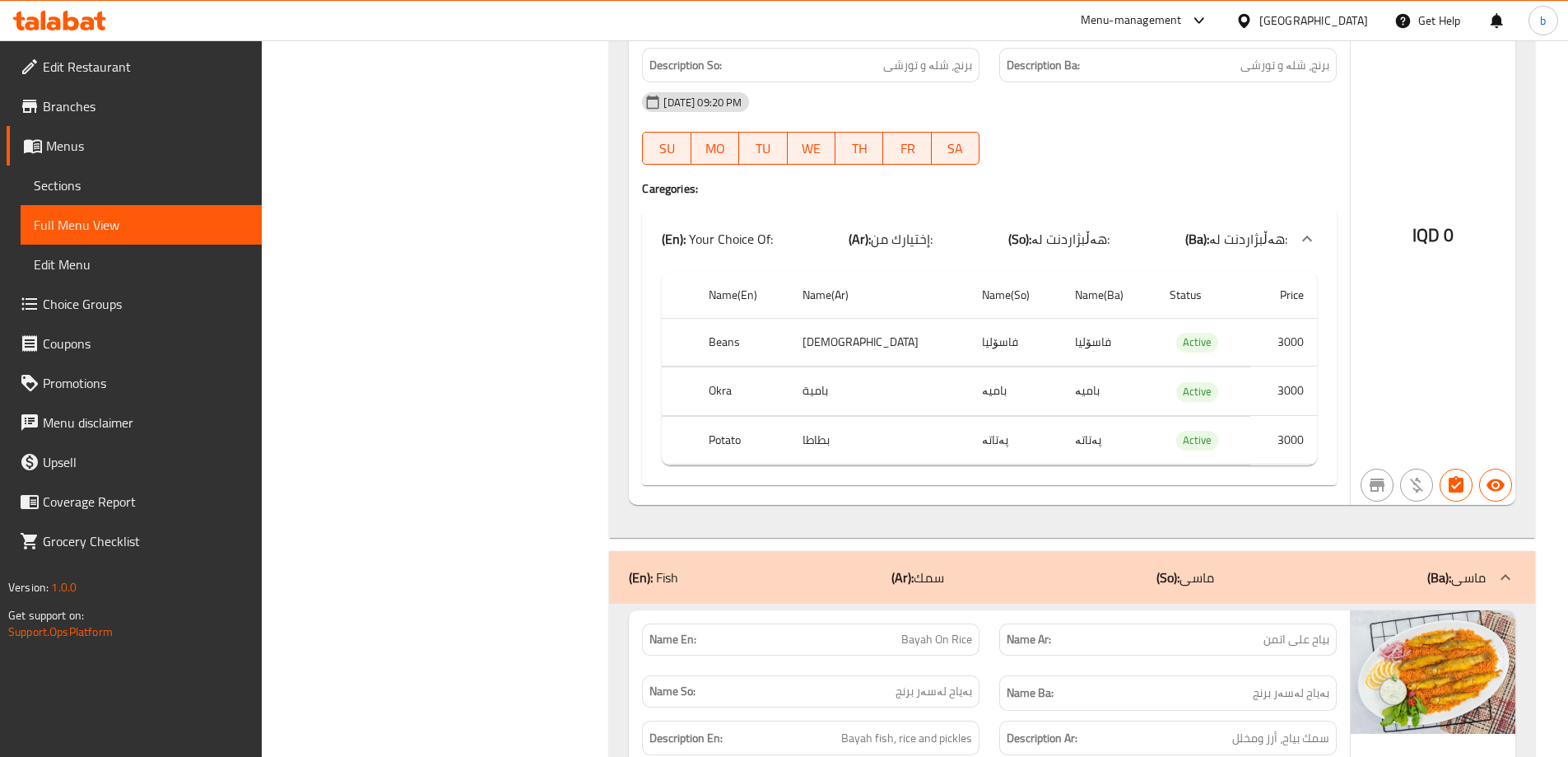
click at [40, 176] on span "Sections" at bounding box center [141, 185] width 215 height 19
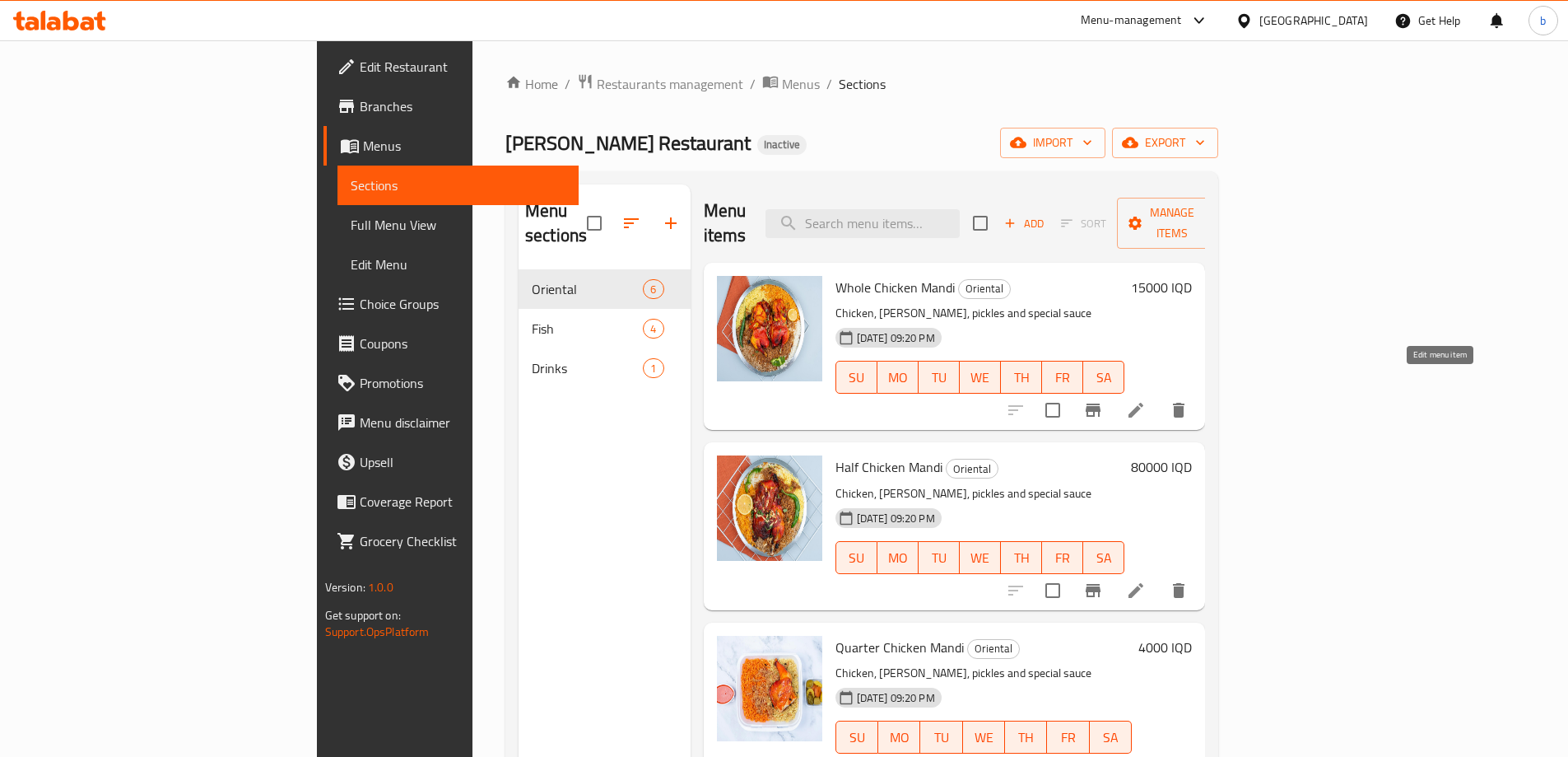
click at [1144, 403] on icon at bounding box center [1136, 410] width 15 height 15
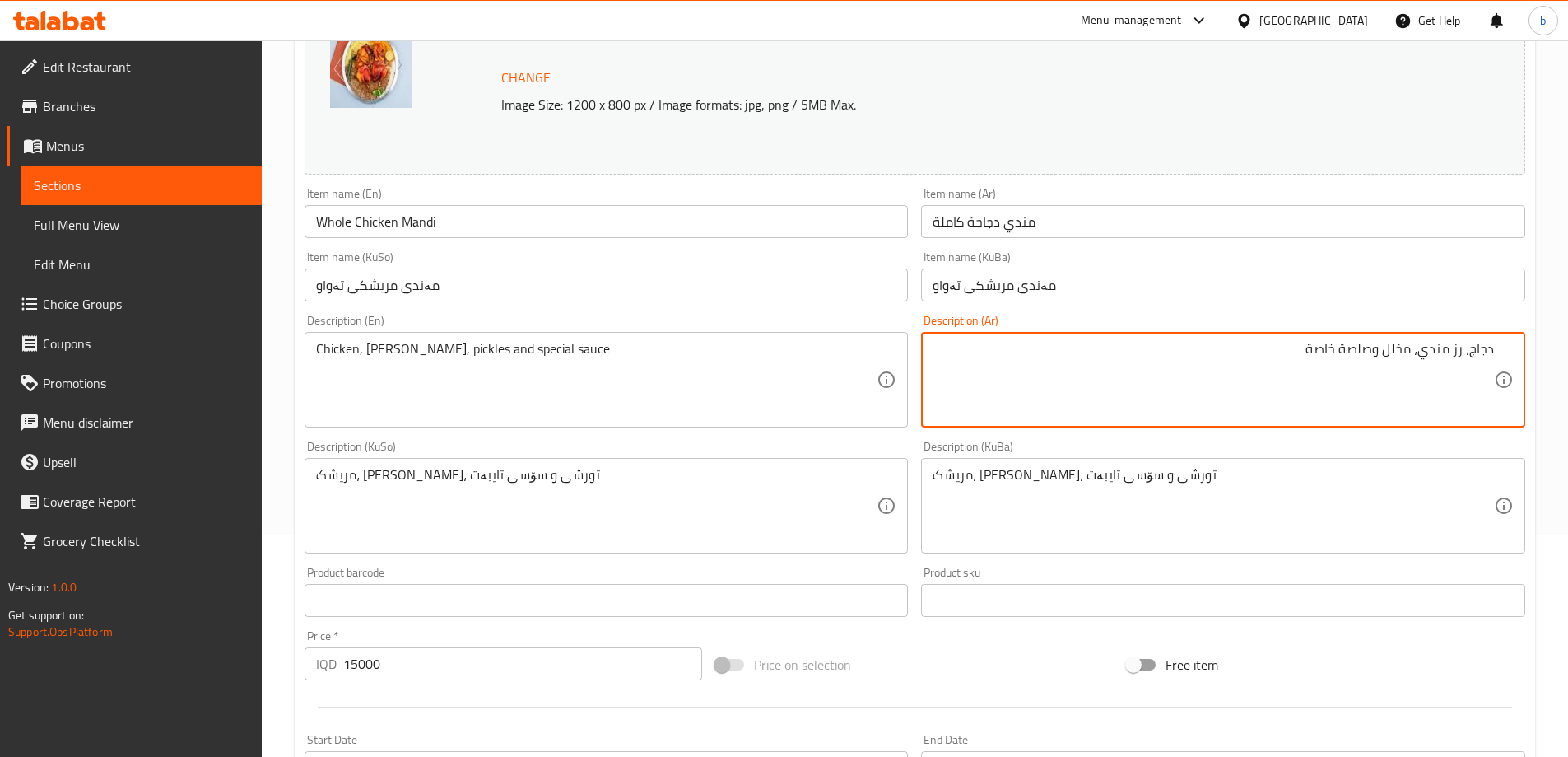
scroll to position [620, 0]
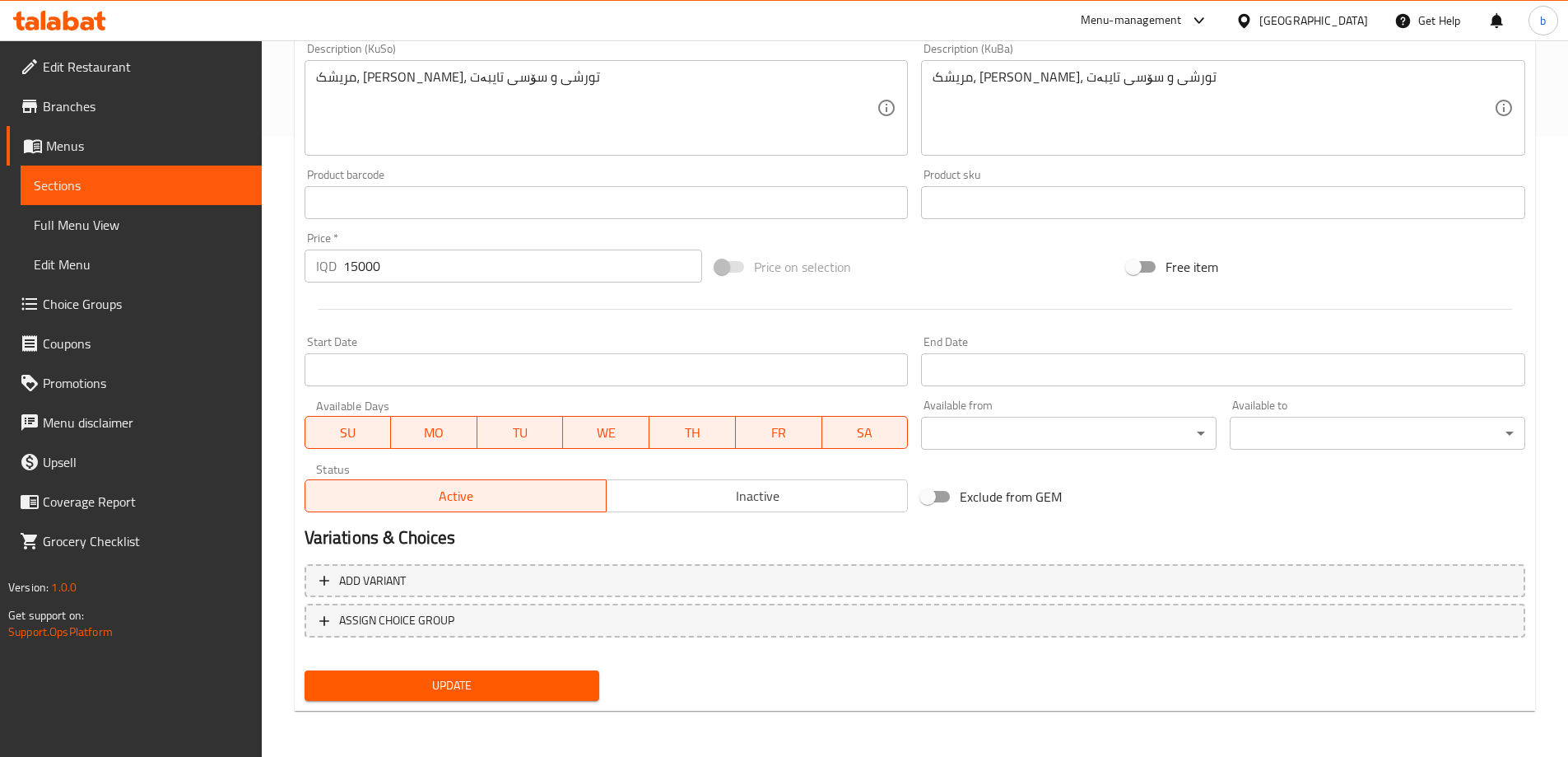
type textarea "دجاج، رز مندي، مخلل وصلصة خاصة"
click at [547, 676] on span "Update" at bounding box center [452, 685] width 269 height 20
click at [117, 188] on span "Sections" at bounding box center [141, 185] width 215 height 19
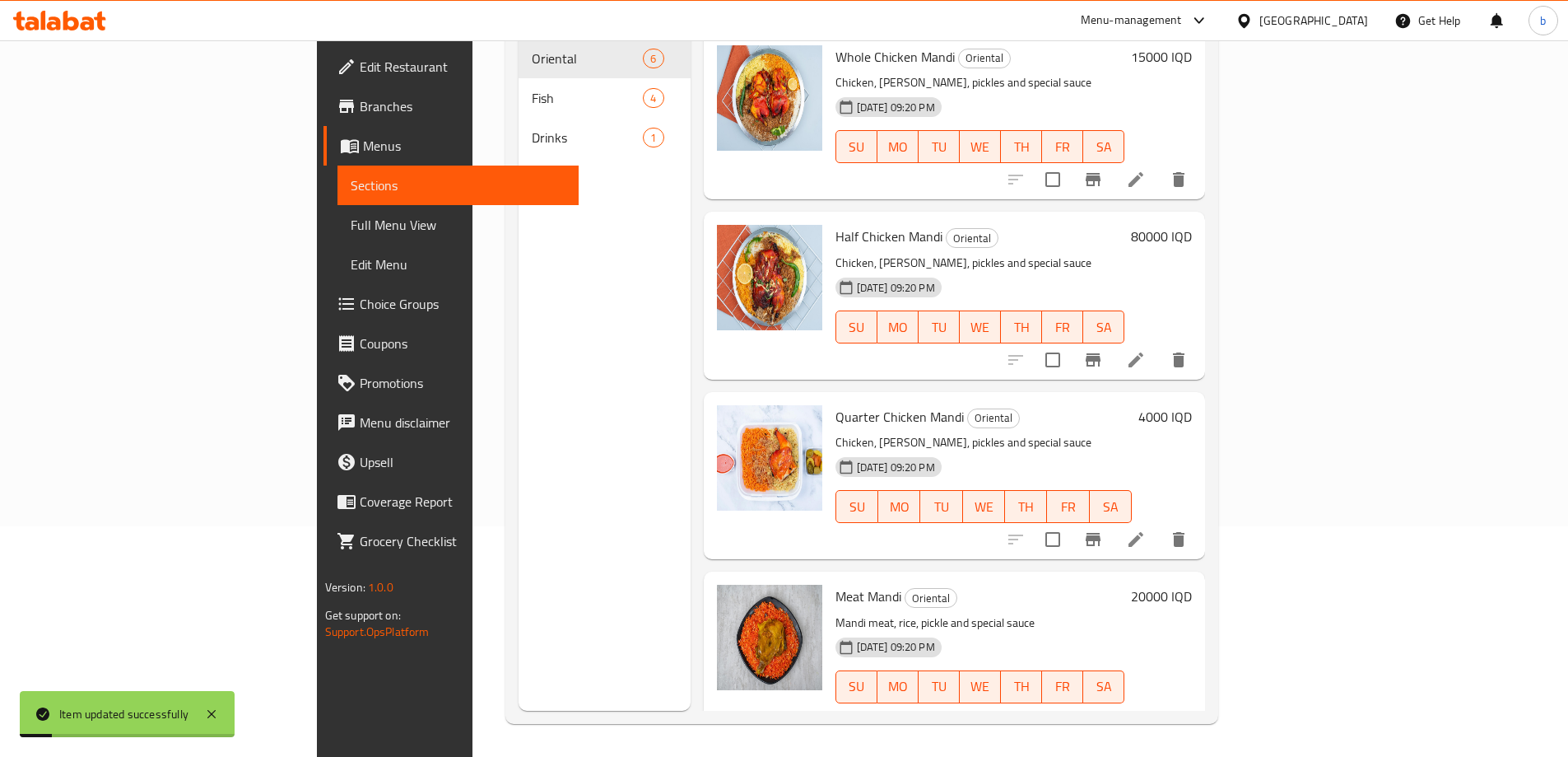
scroll to position [39, 0]
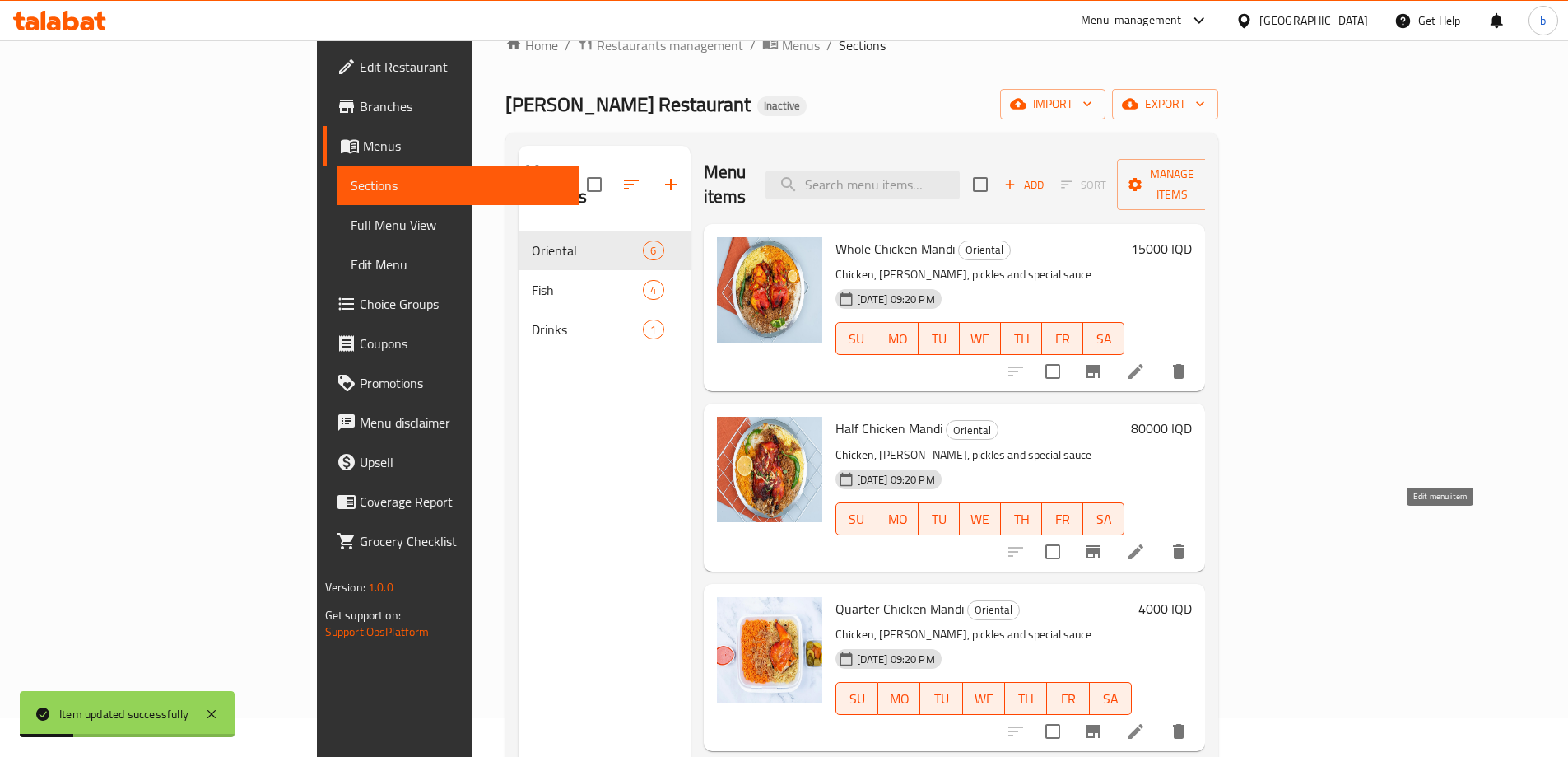
click at [1146, 542] on icon at bounding box center [1135, 551] width 19 height 19
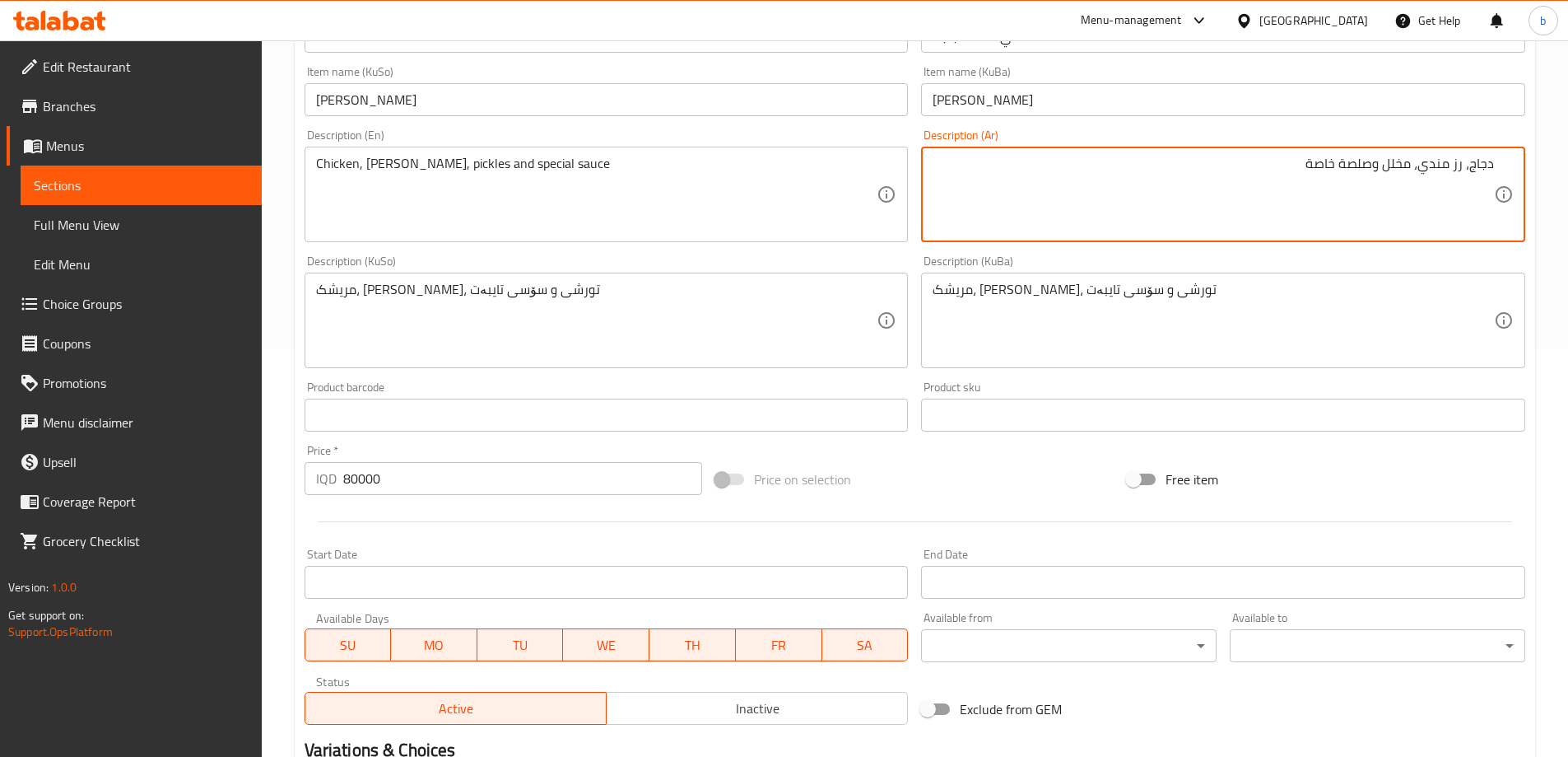
scroll to position [620, 0]
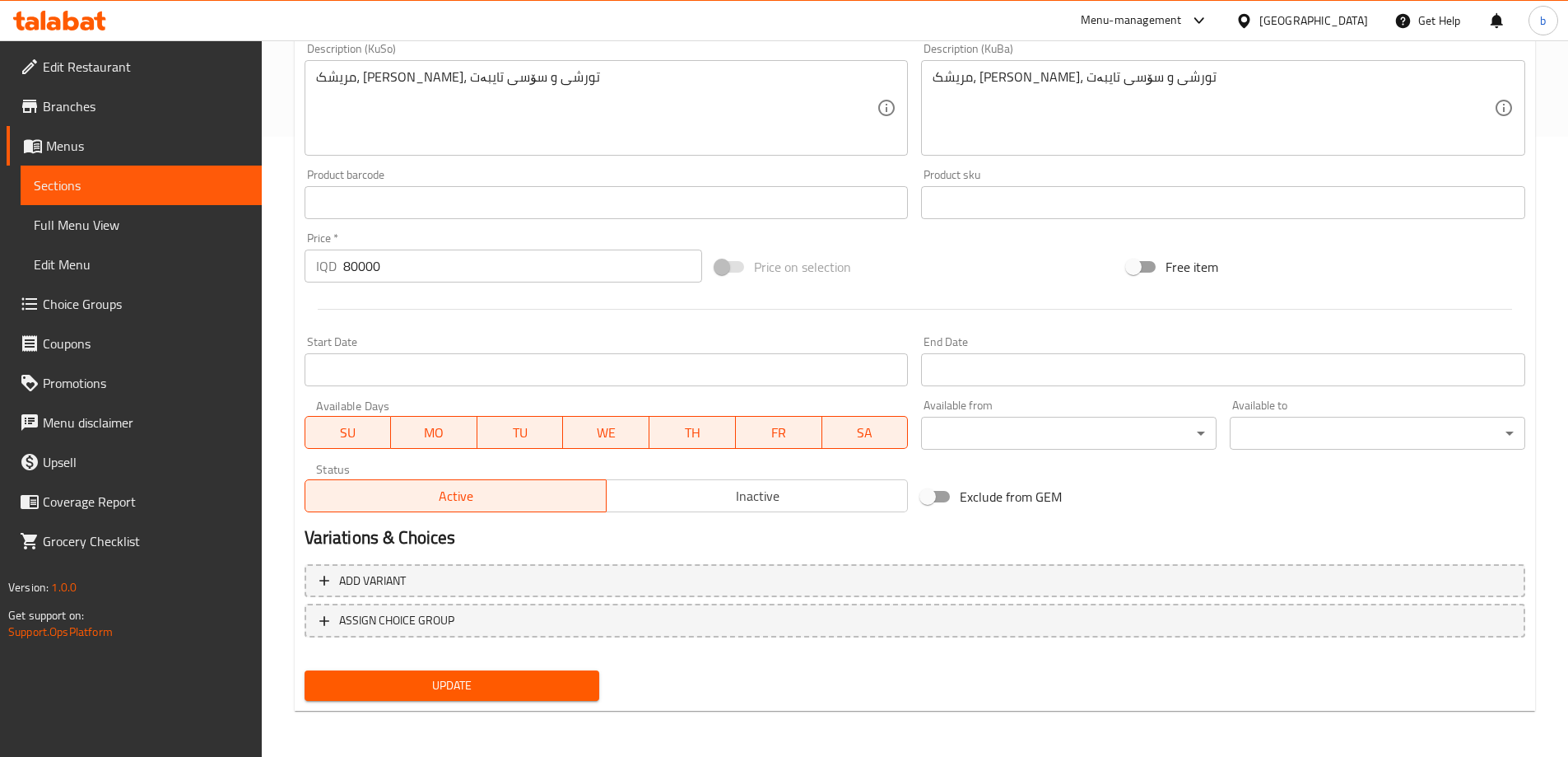
type textarea "دجاج، رز مندي، مخلل وصلصة خاصة"
click at [559, 679] on span "Update" at bounding box center [452, 685] width 269 height 20
click at [176, 201] on link "Sections" at bounding box center [141, 185] width 241 height 40
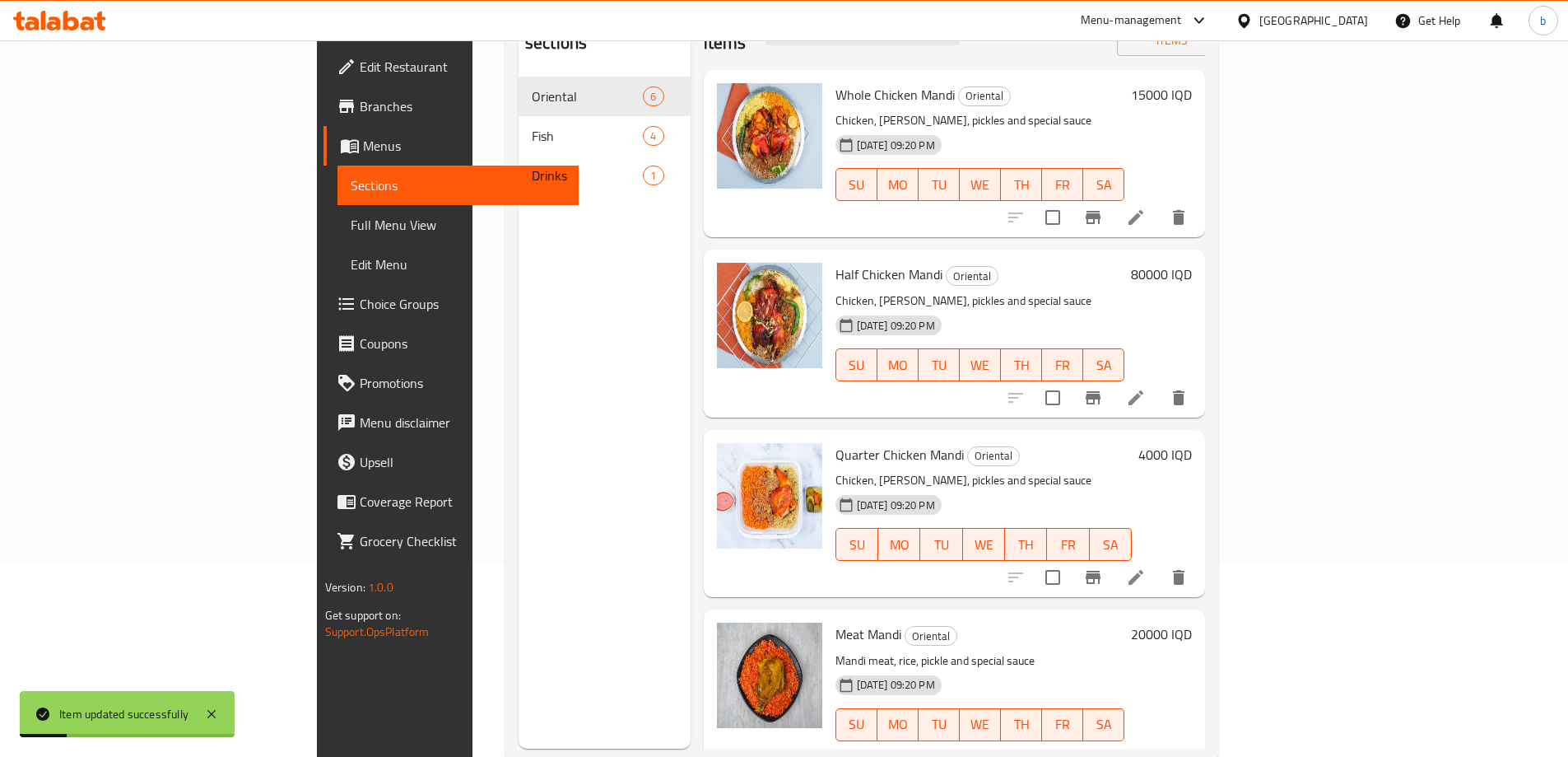
scroll to position [230, 0]
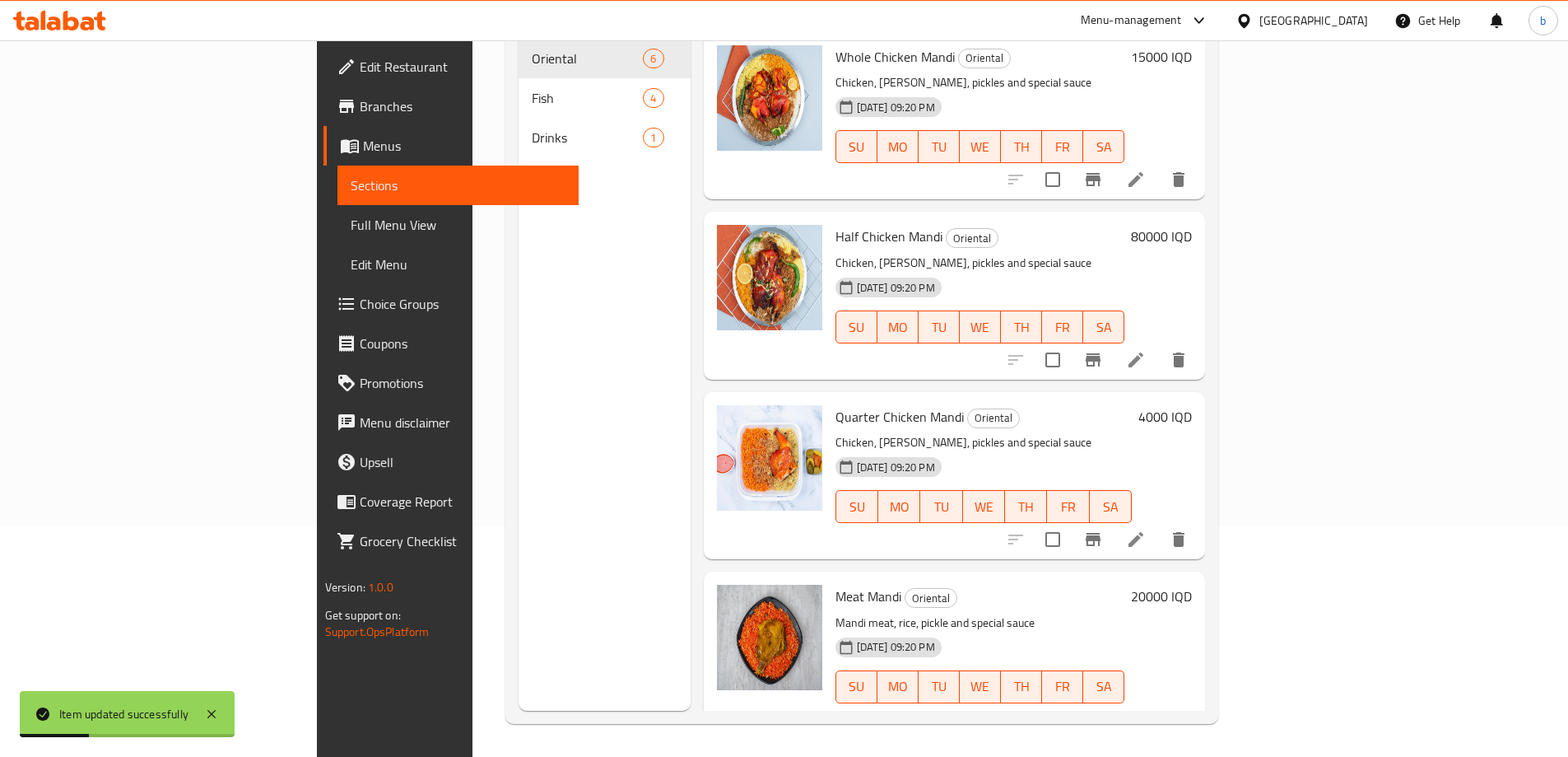
click at [1146, 530] on icon at bounding box center [1135, 539] width 19 height 19
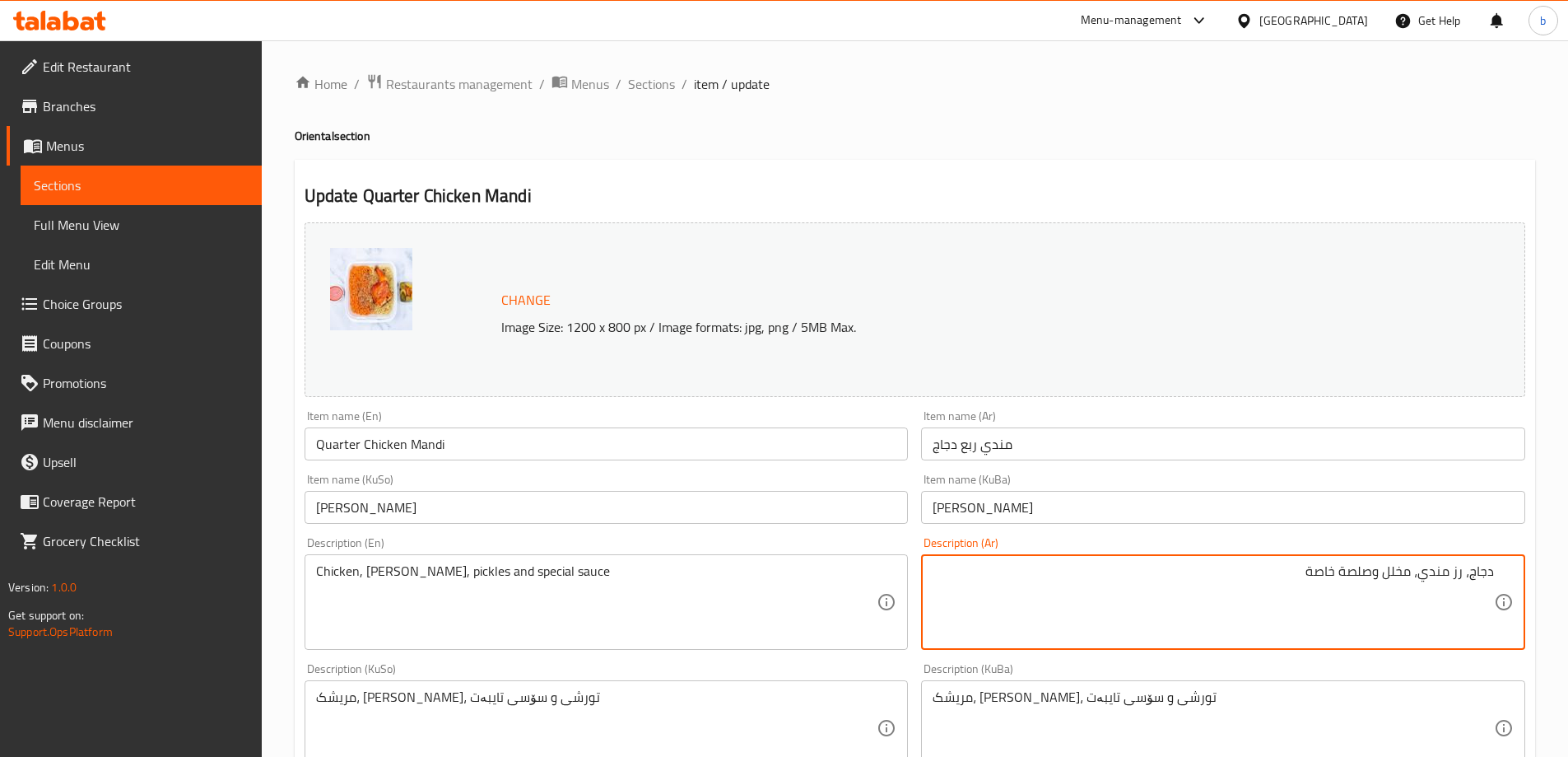
scroll to position [576, 0]
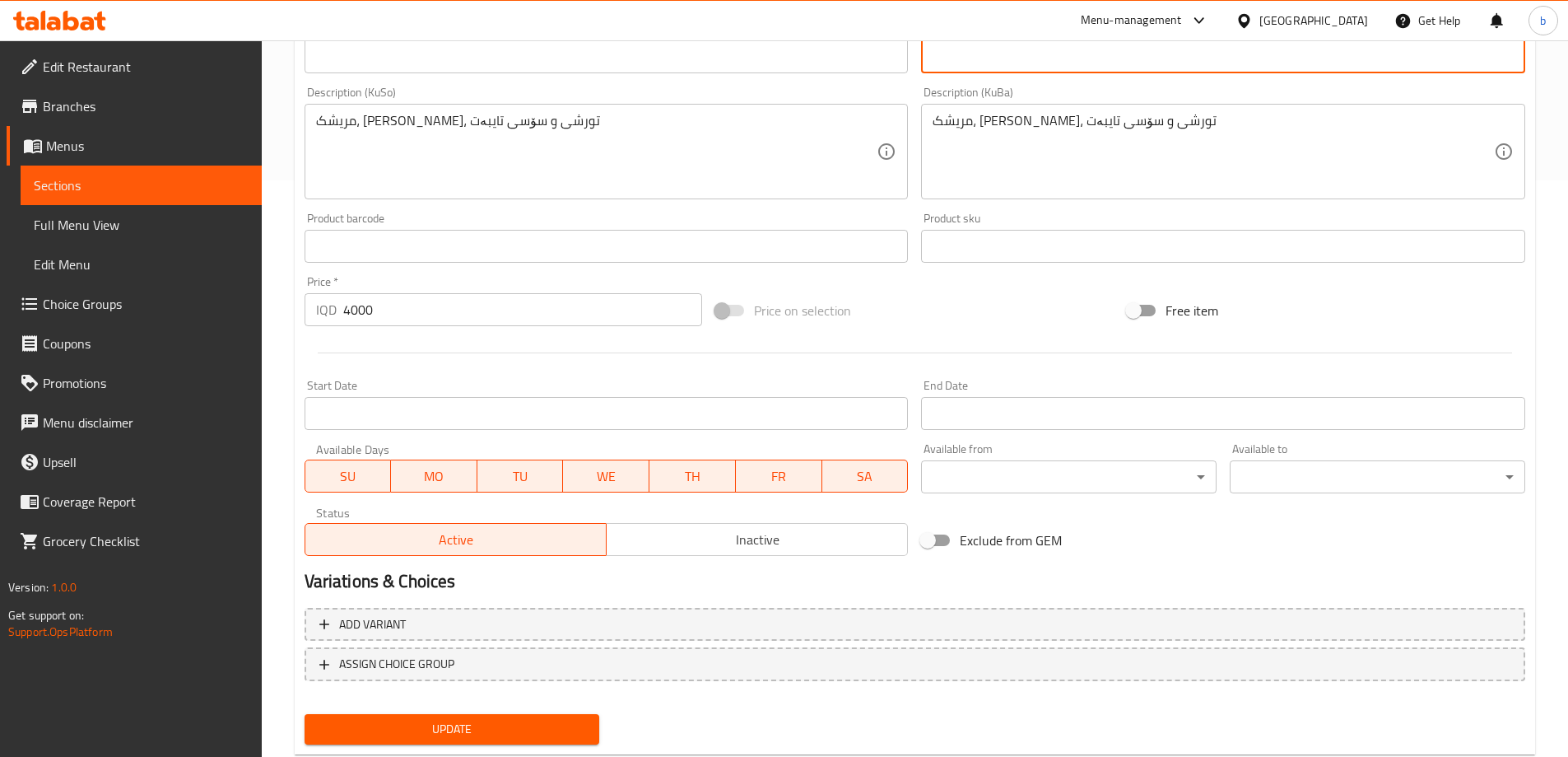
type textarea "دجاج، رز مندي، مخلل وصلصة خاصة"
click at [551, 728] on span "Update" at bounding box center [452, 729] width 269 height 20
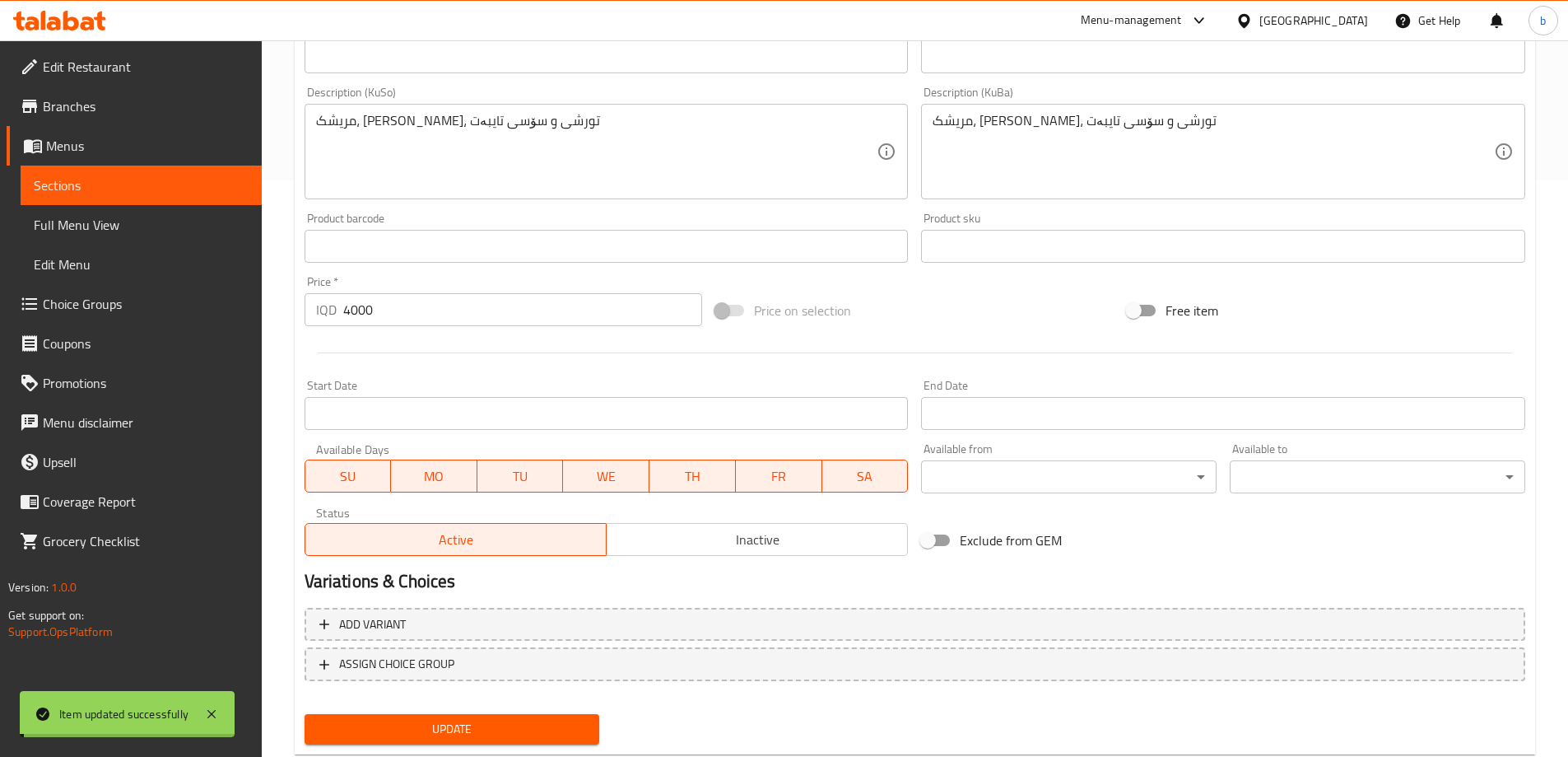
click at [225, 186] on span "Sections" at bounding box center [141, 185] width 215 height 19
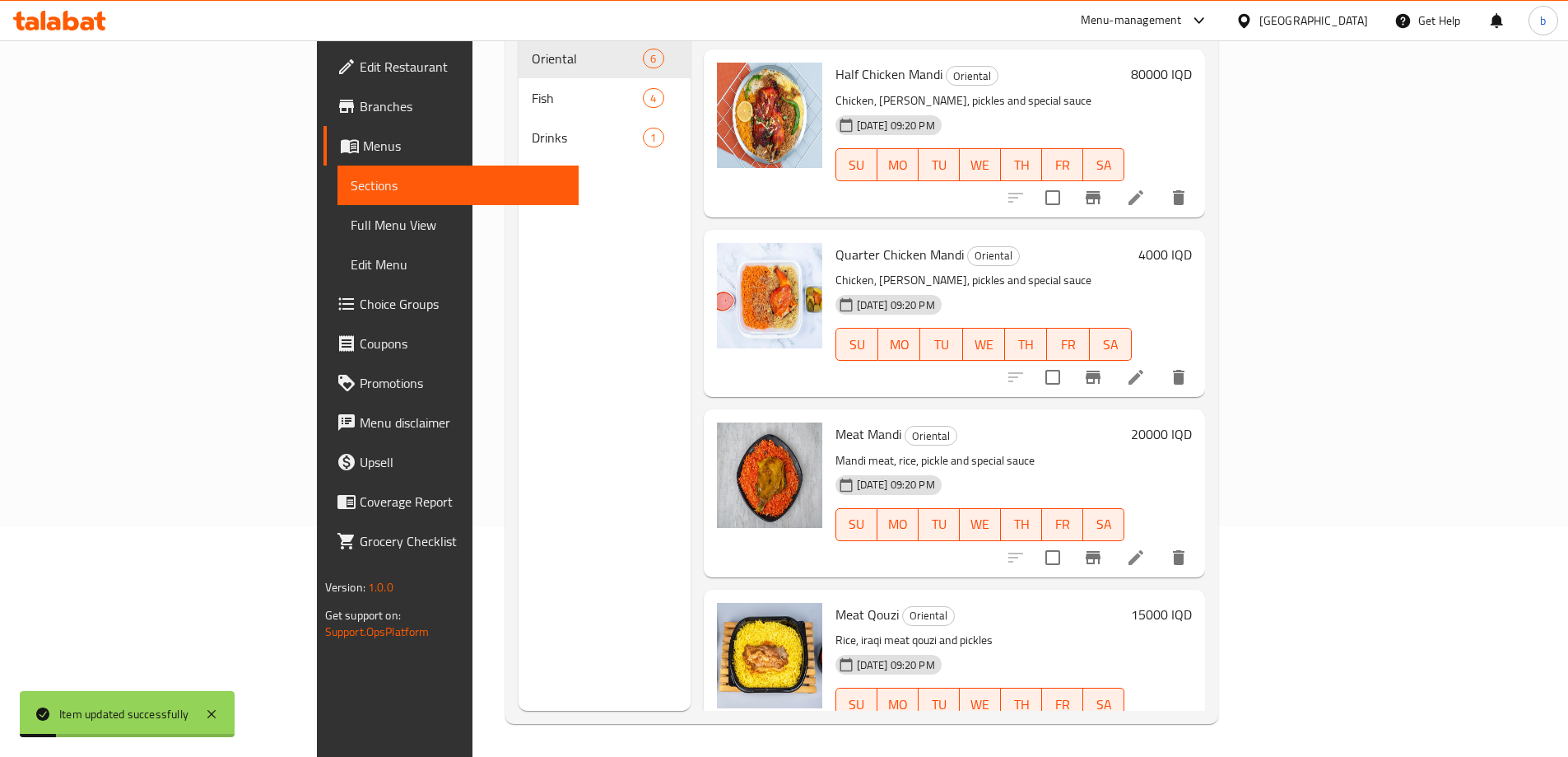
scroll to position [192, 0]
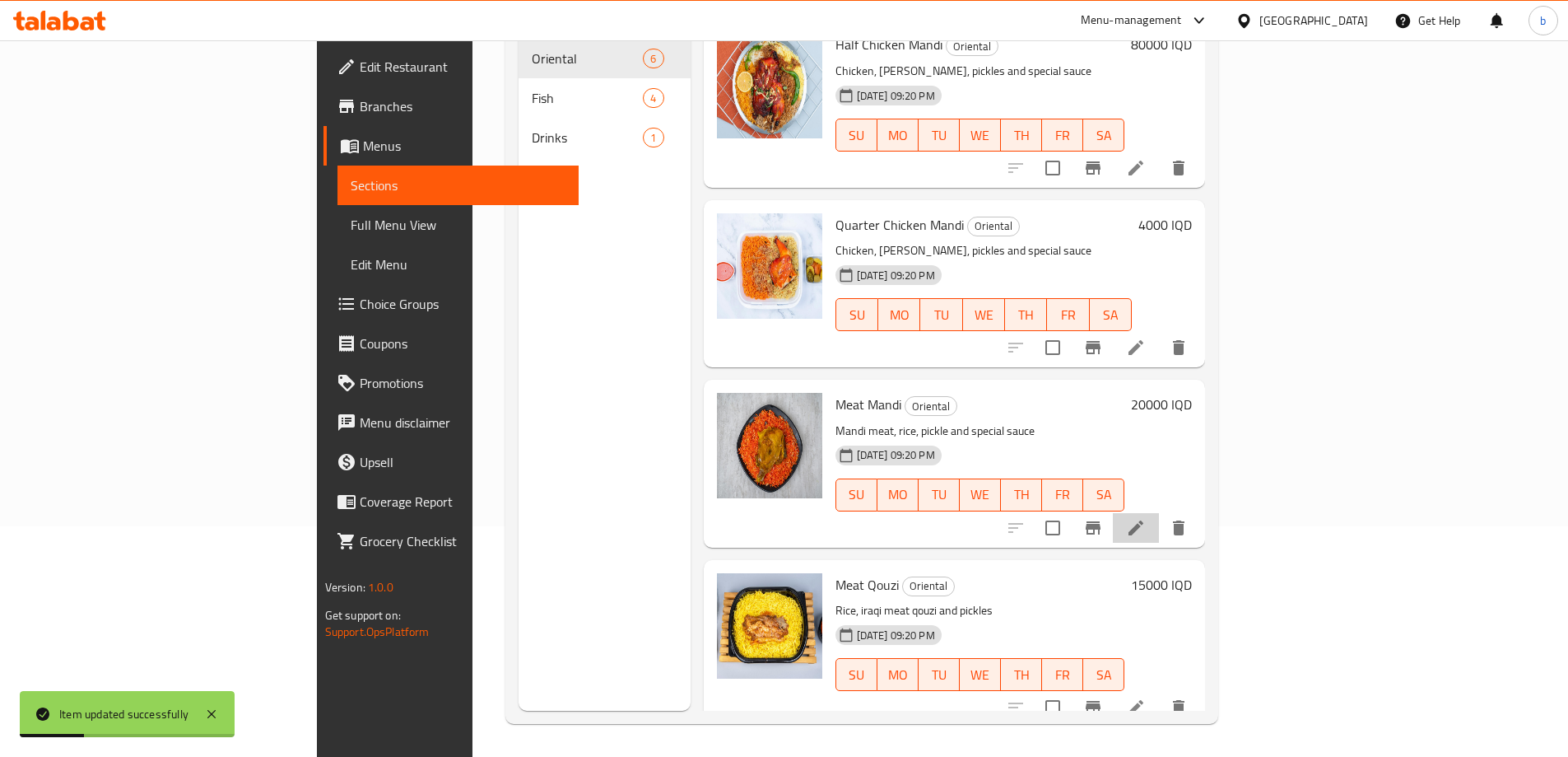
click at [1159, 513] on li at bounding box center [1135, 527] width 46 height 30
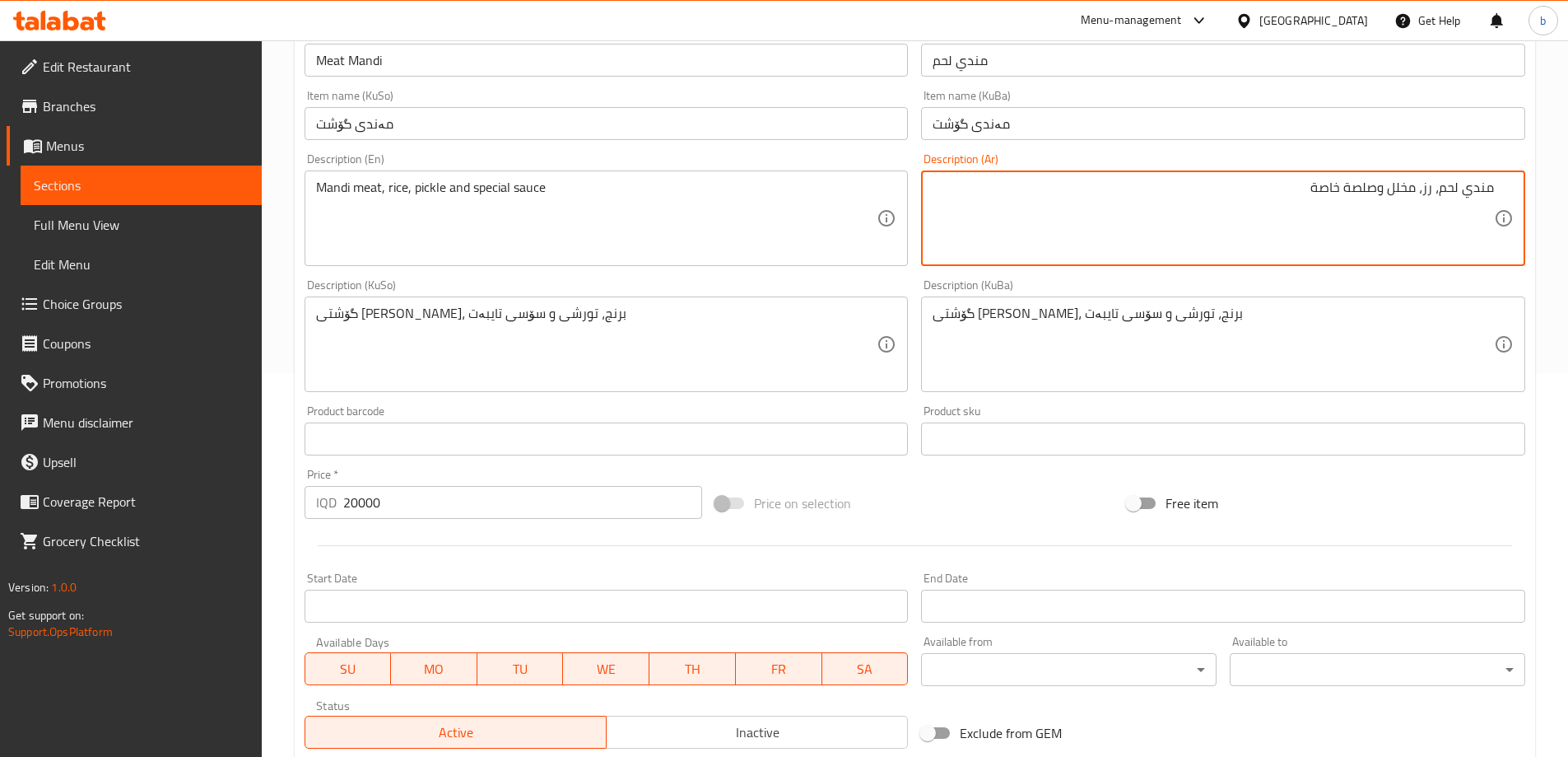
scroll to position [235, 0]
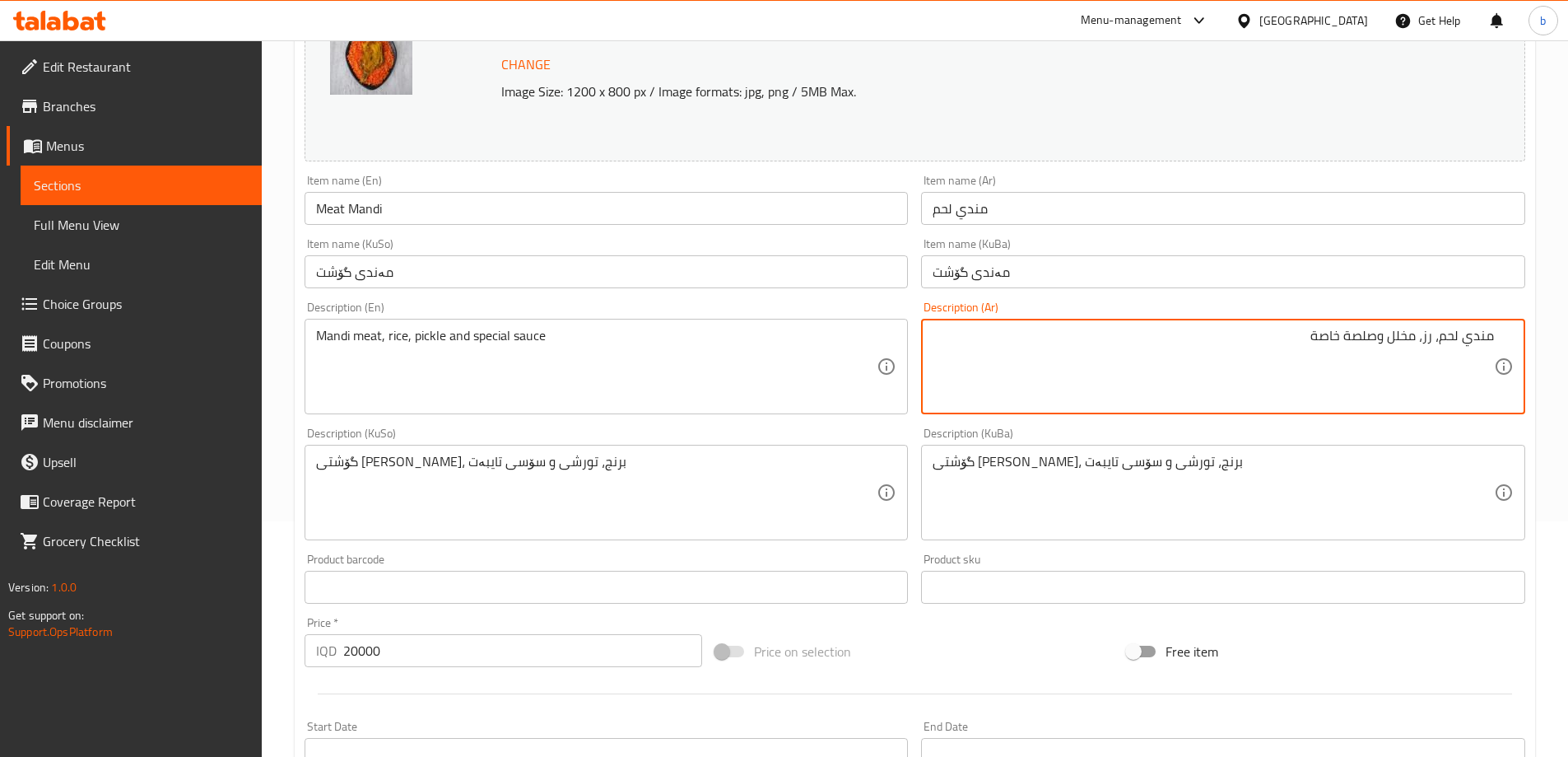
type textarea "مندي لحم، رز، مخلل وصلصة خاصة"
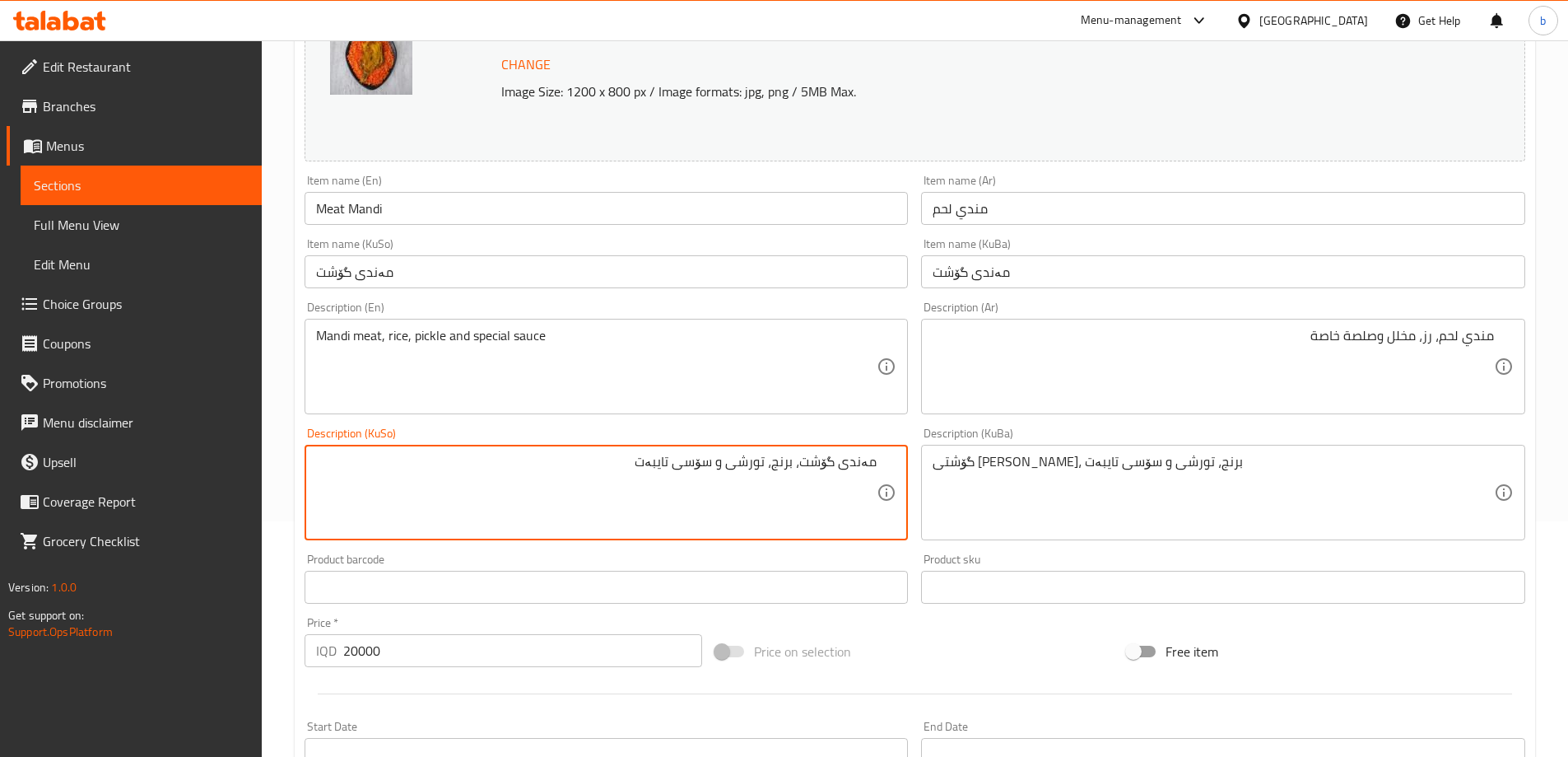
type textarea "مەندی گۆشت، برنج، تورشی و سۆسی تایبەت"
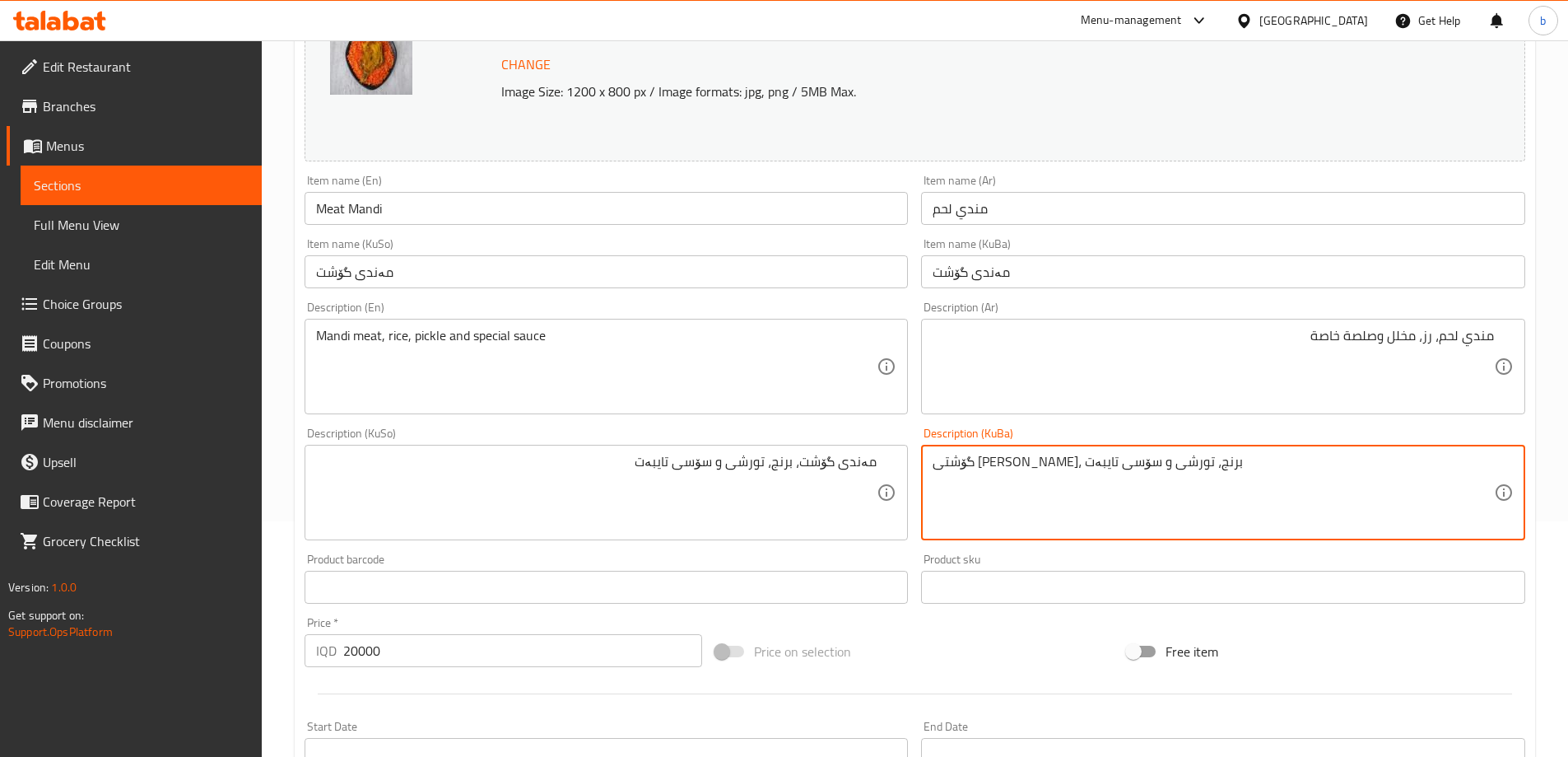
paste textarea "مەندی گۆشت"
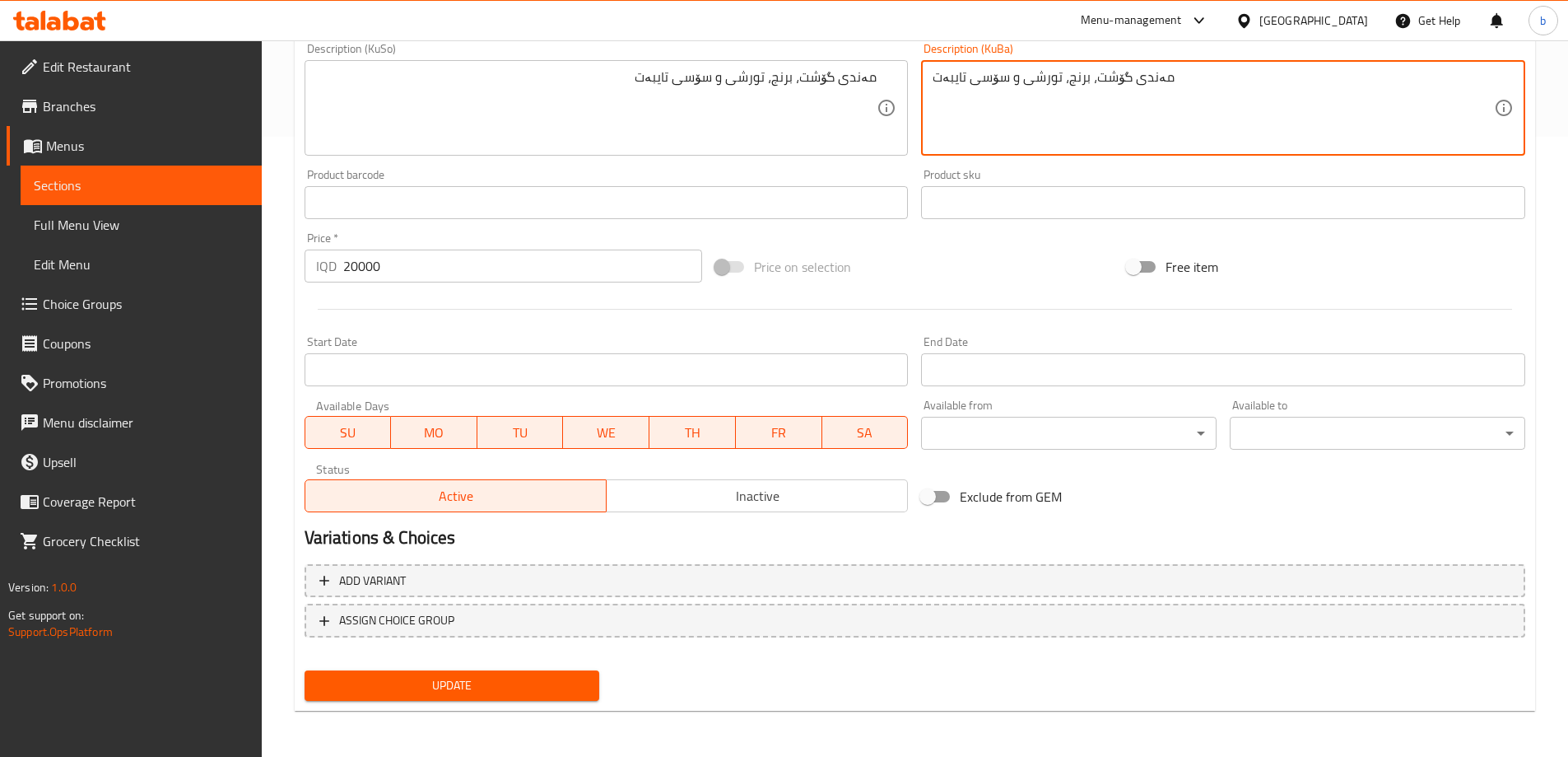
type textarea "مەندی گۆشت، برنج، تورشی و سۆسی تایبەت"
click at [436, 692] on span "Update" at bounding box center [452, 685] width 269 height 20
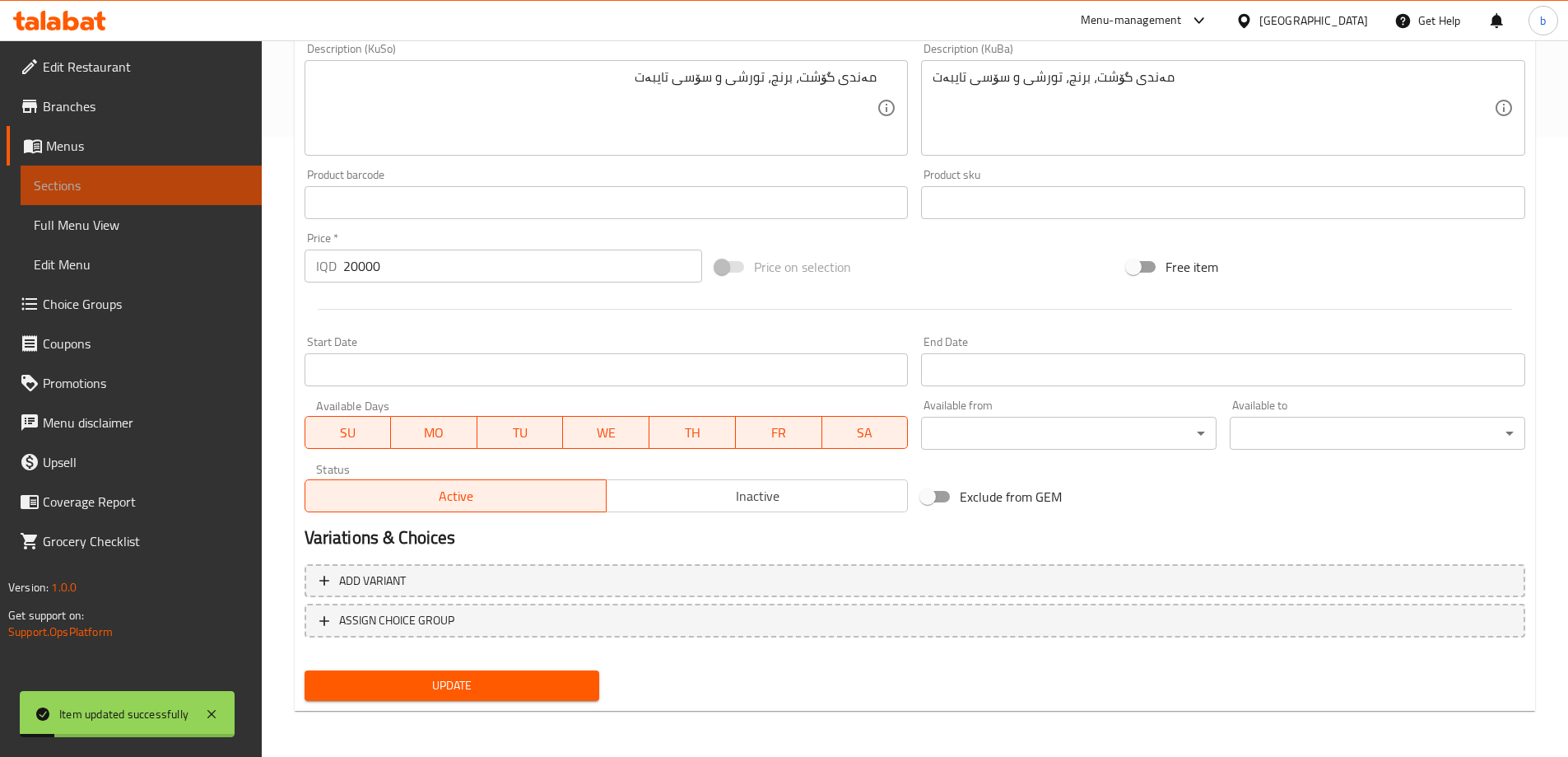
click at [148, 181] on span "Sections" at bounding box center [141, 185] width 215 height 19
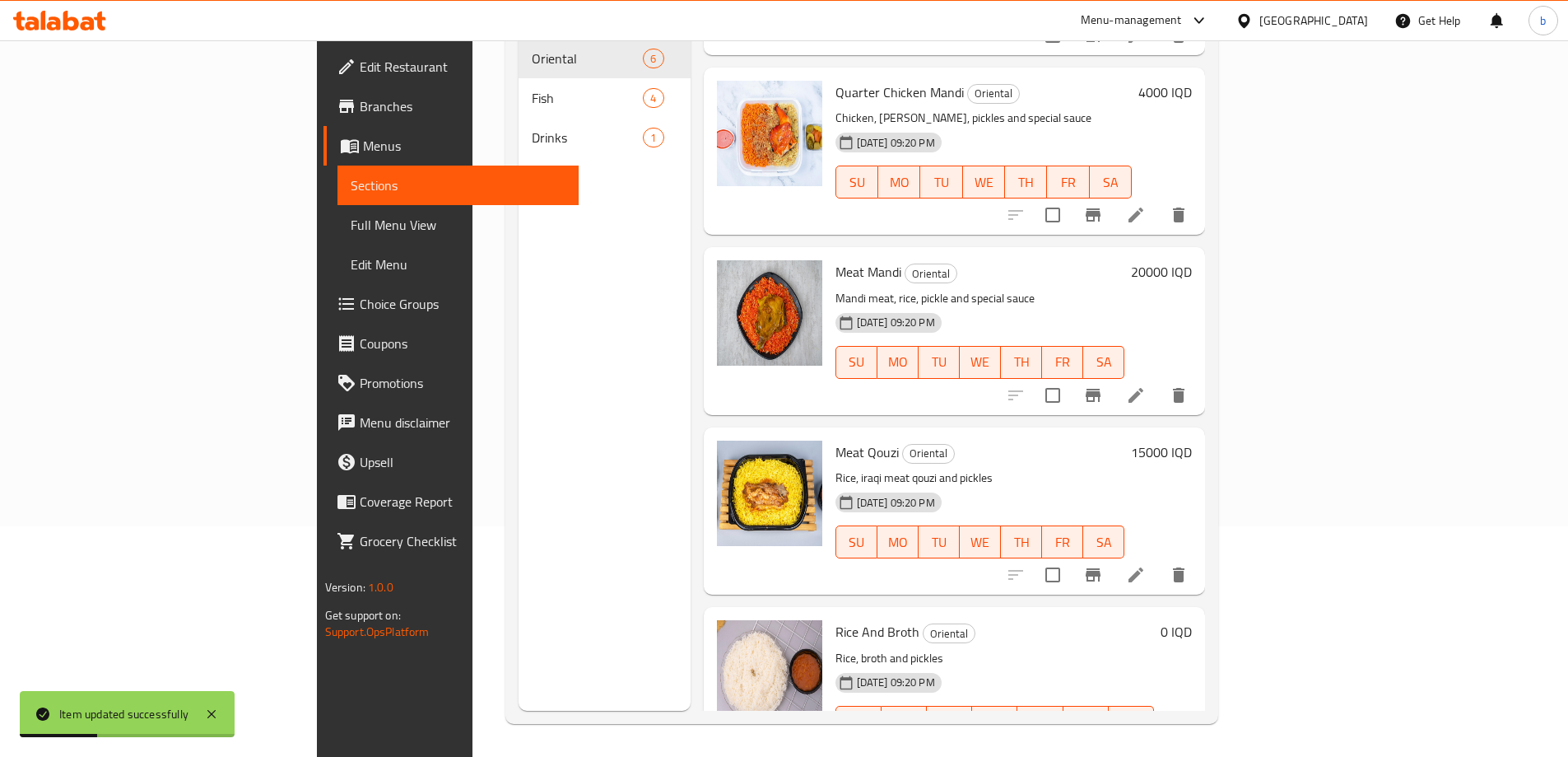
scroll to position [364, 0]
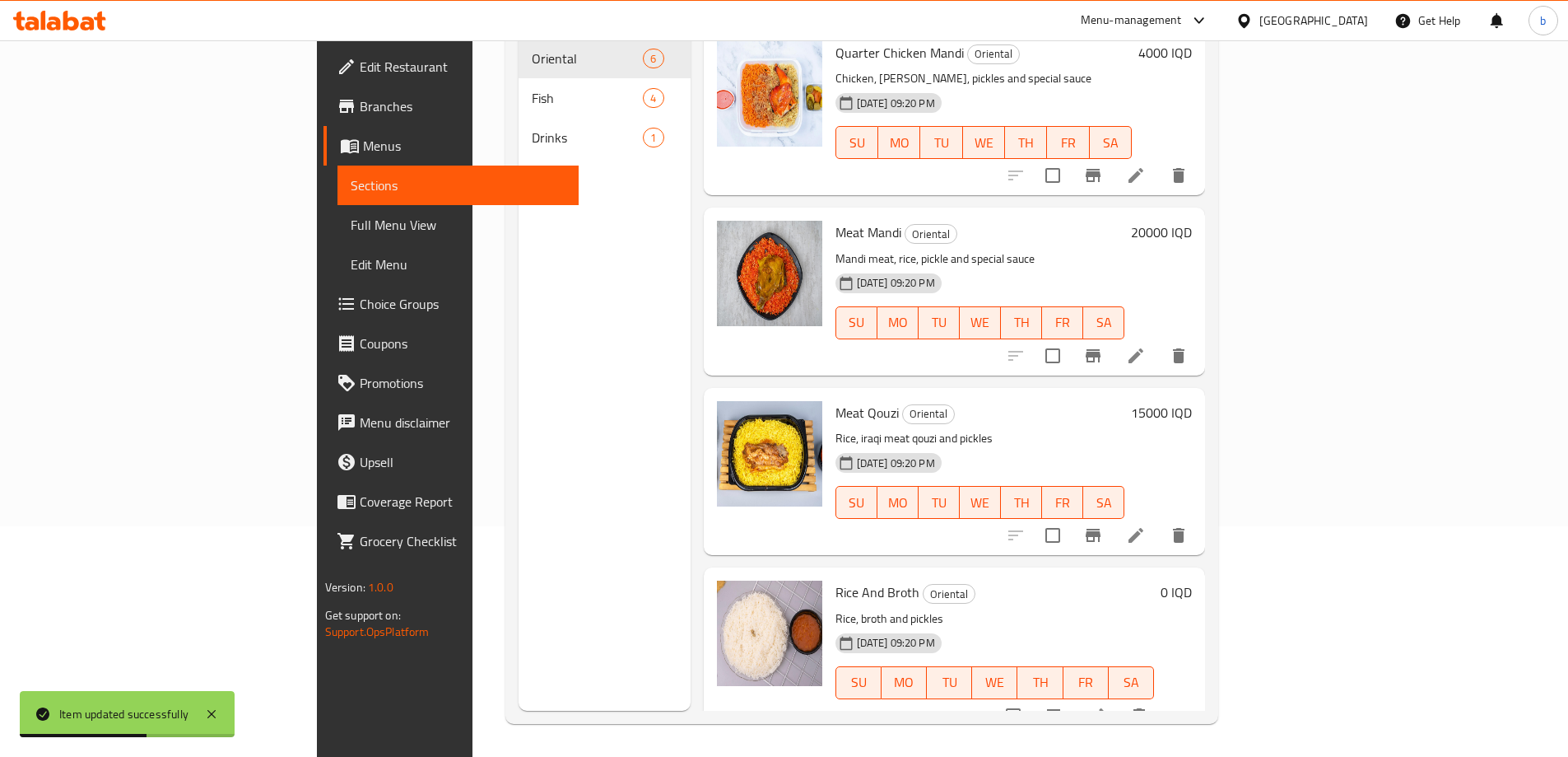
click at [1159, 341] on li at bounding box center [1135, 355] width 46 height 30
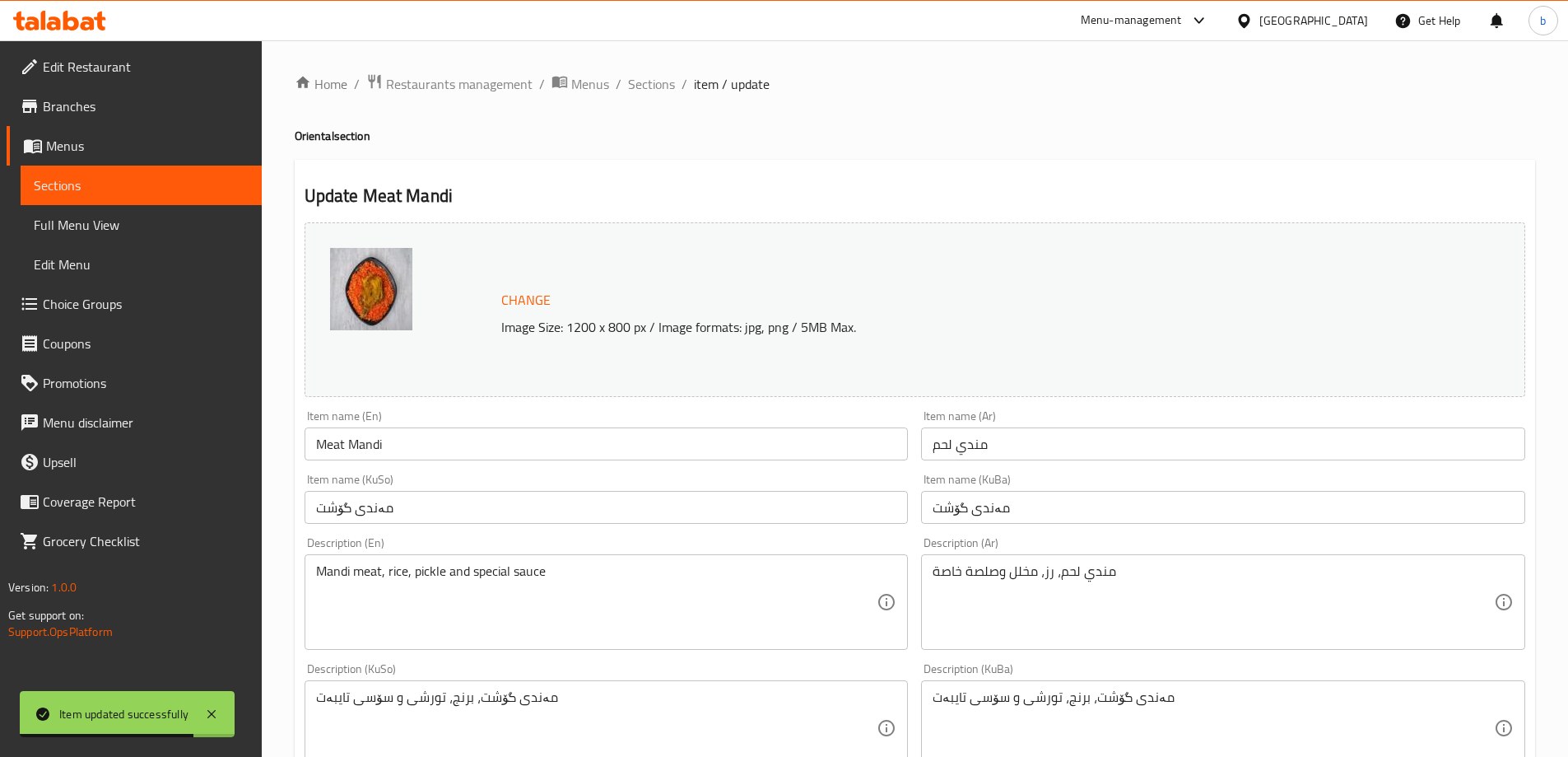
click at [140, 177] on span "Sections" at bounding box center [141, 185] width 215 height 19
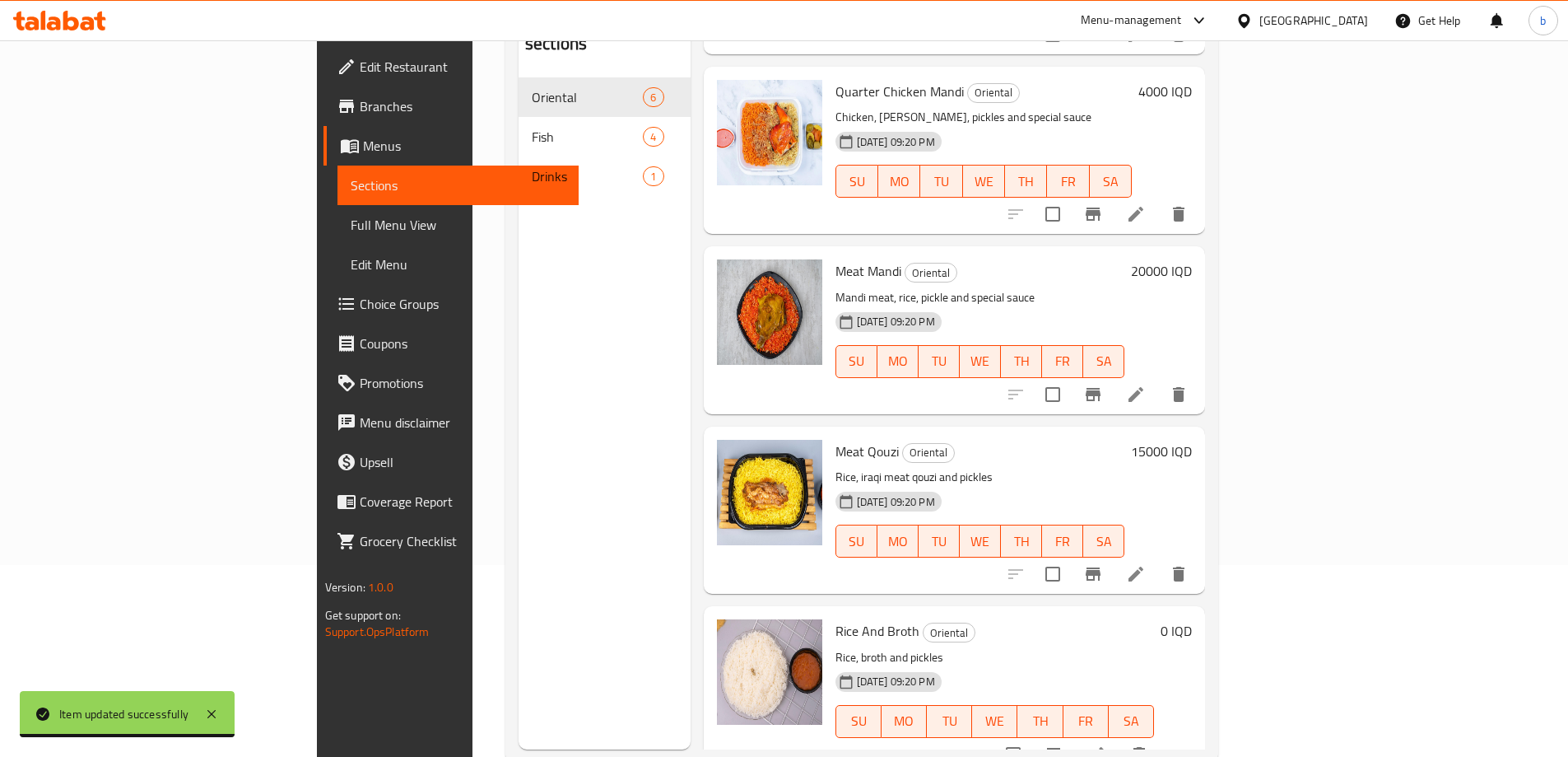
scroll to position [230, 0]
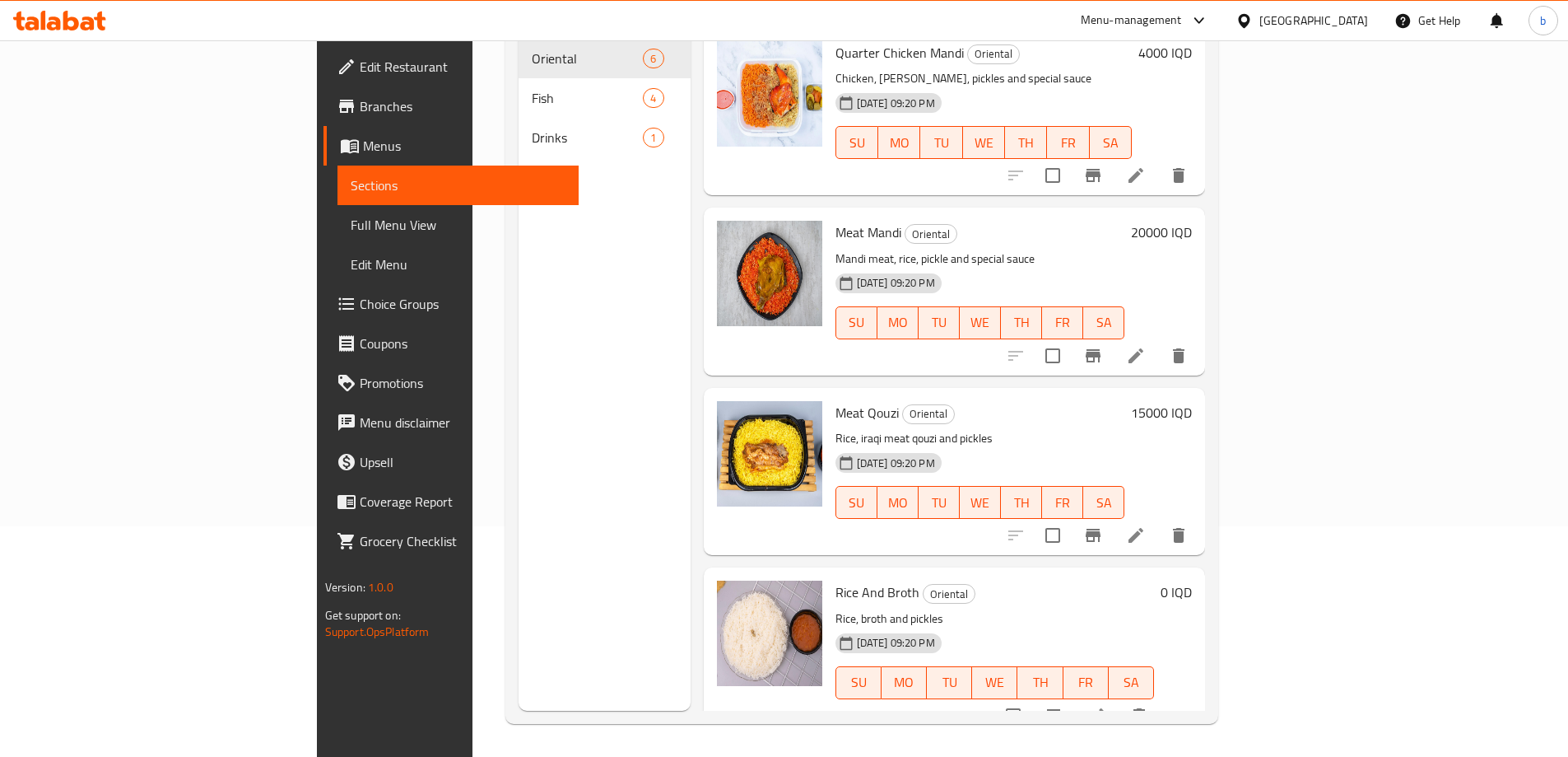
click at [1104, 708] on icon at bounding box center [1097, 716] width 15 height 15
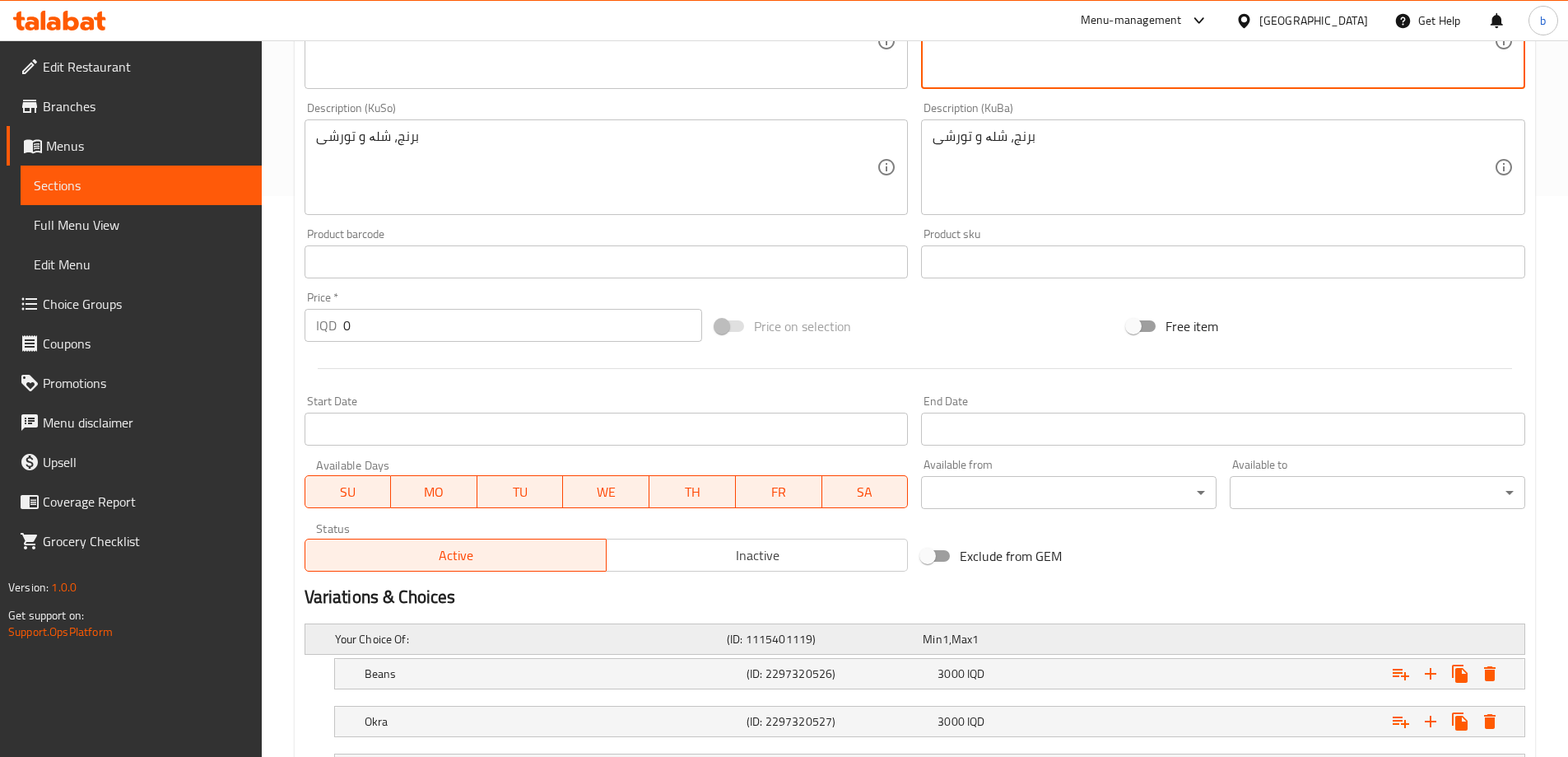
scroll to position [705, 0]
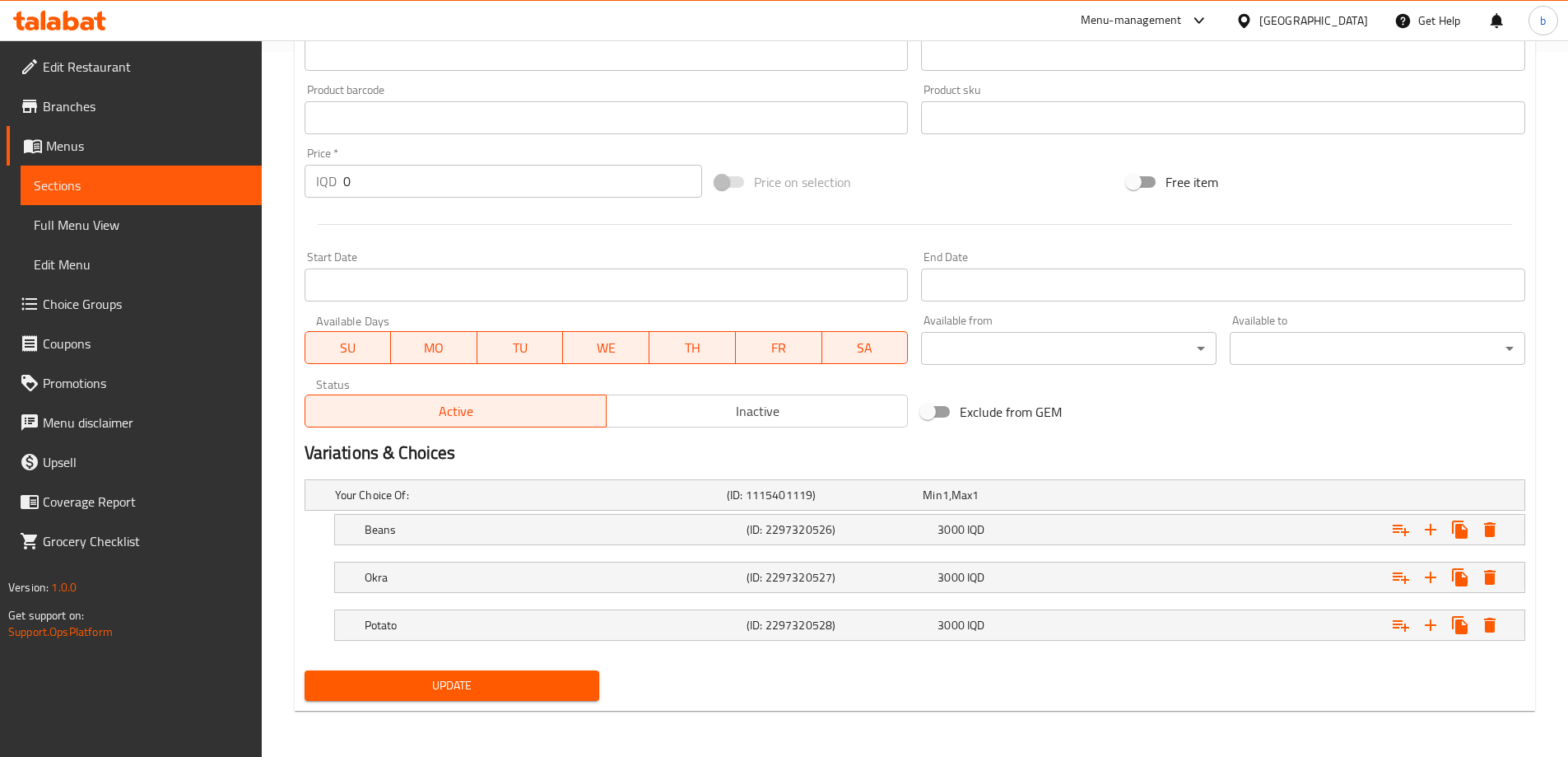
type textarea "رز، مرق ومخلل"
click at [525, 684] on span "Update" at bounding box center [452, 685] width 269 height 20
click at [111, 186] on span "Sections" at bounding box center [141, 185] width 215 height 19
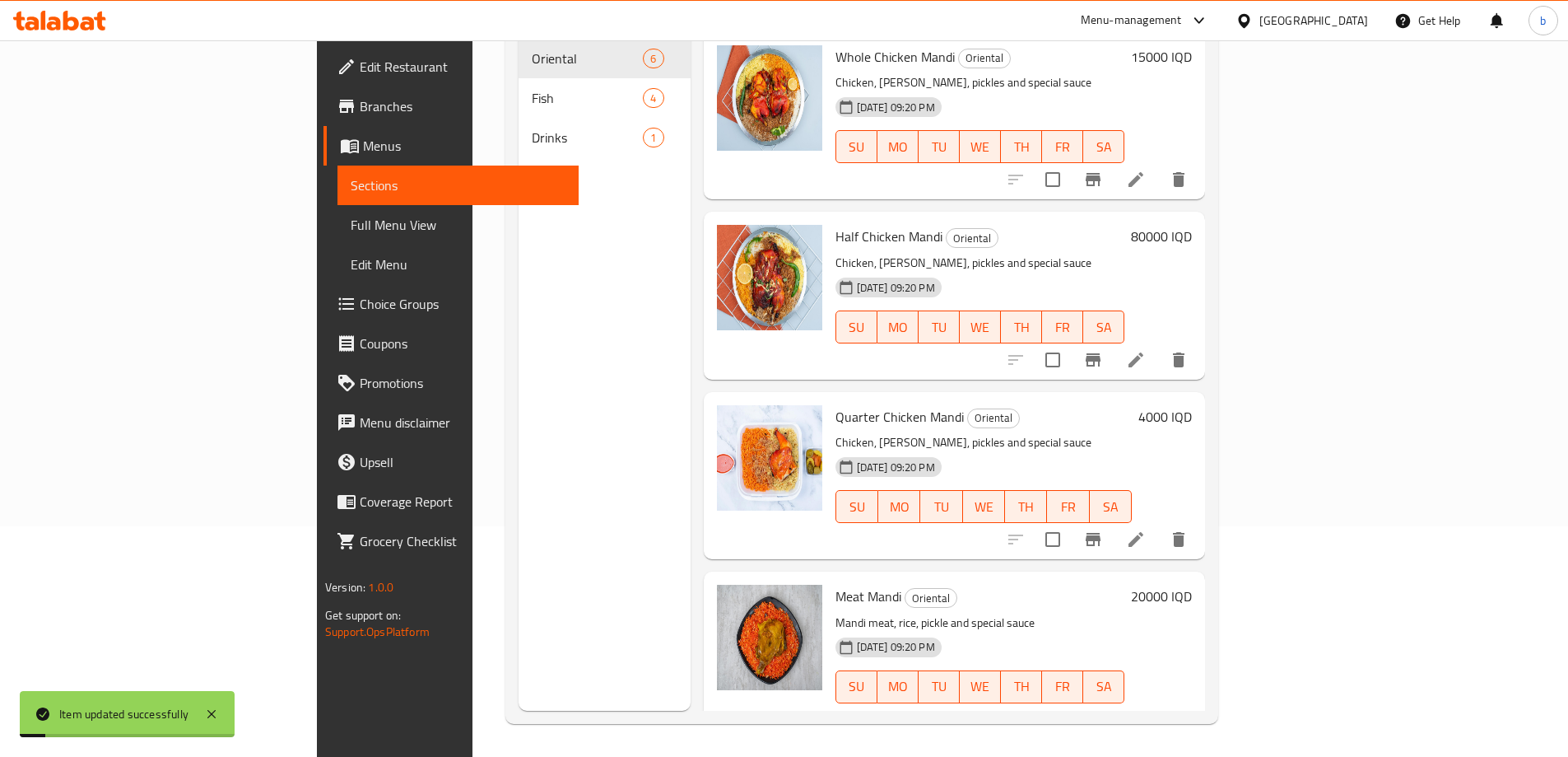
scroll to position [230, 0]
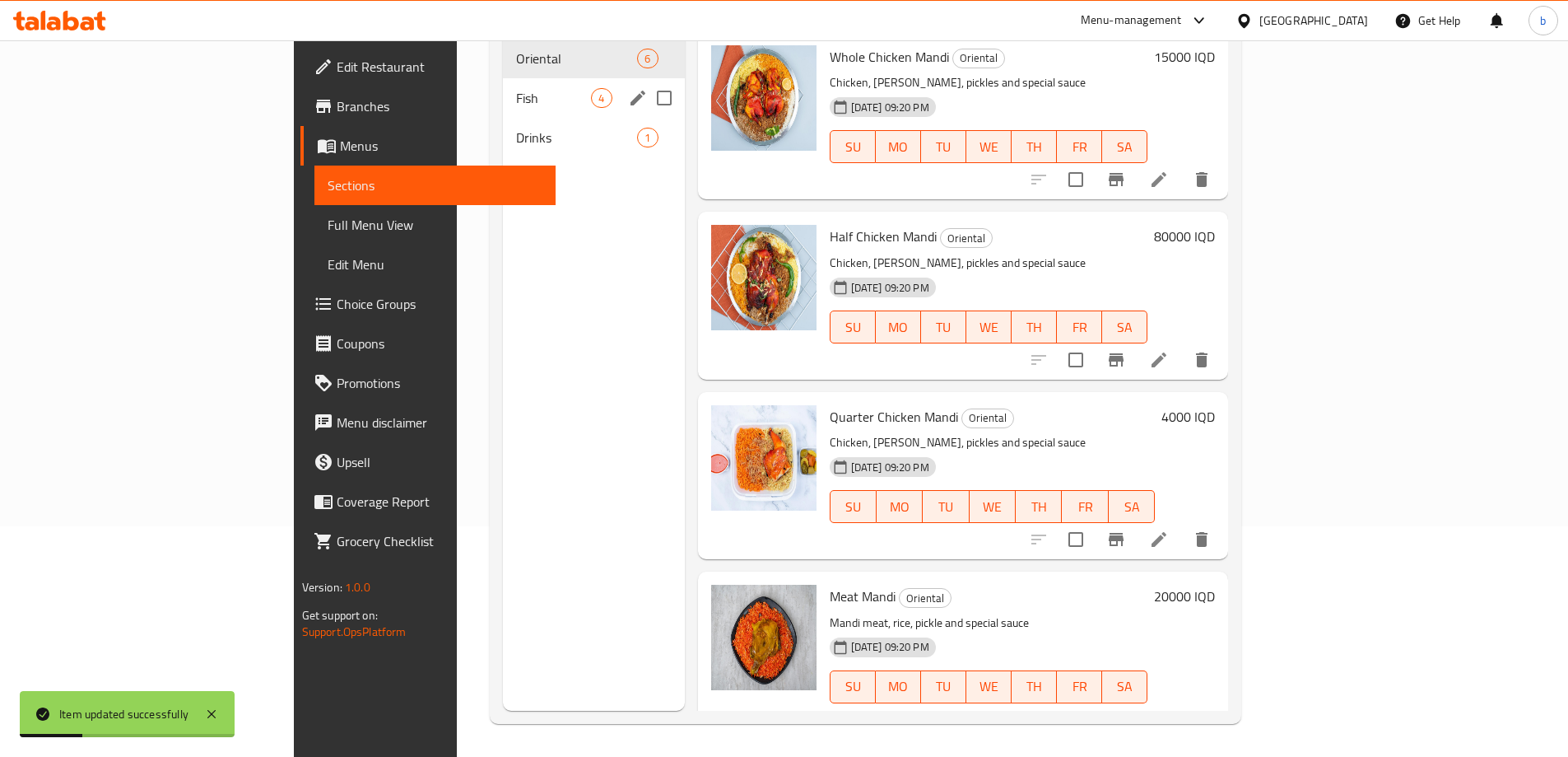
click at [503, 85] on div "Fish 4" at bounding box center [593, 98] width 181 height 40
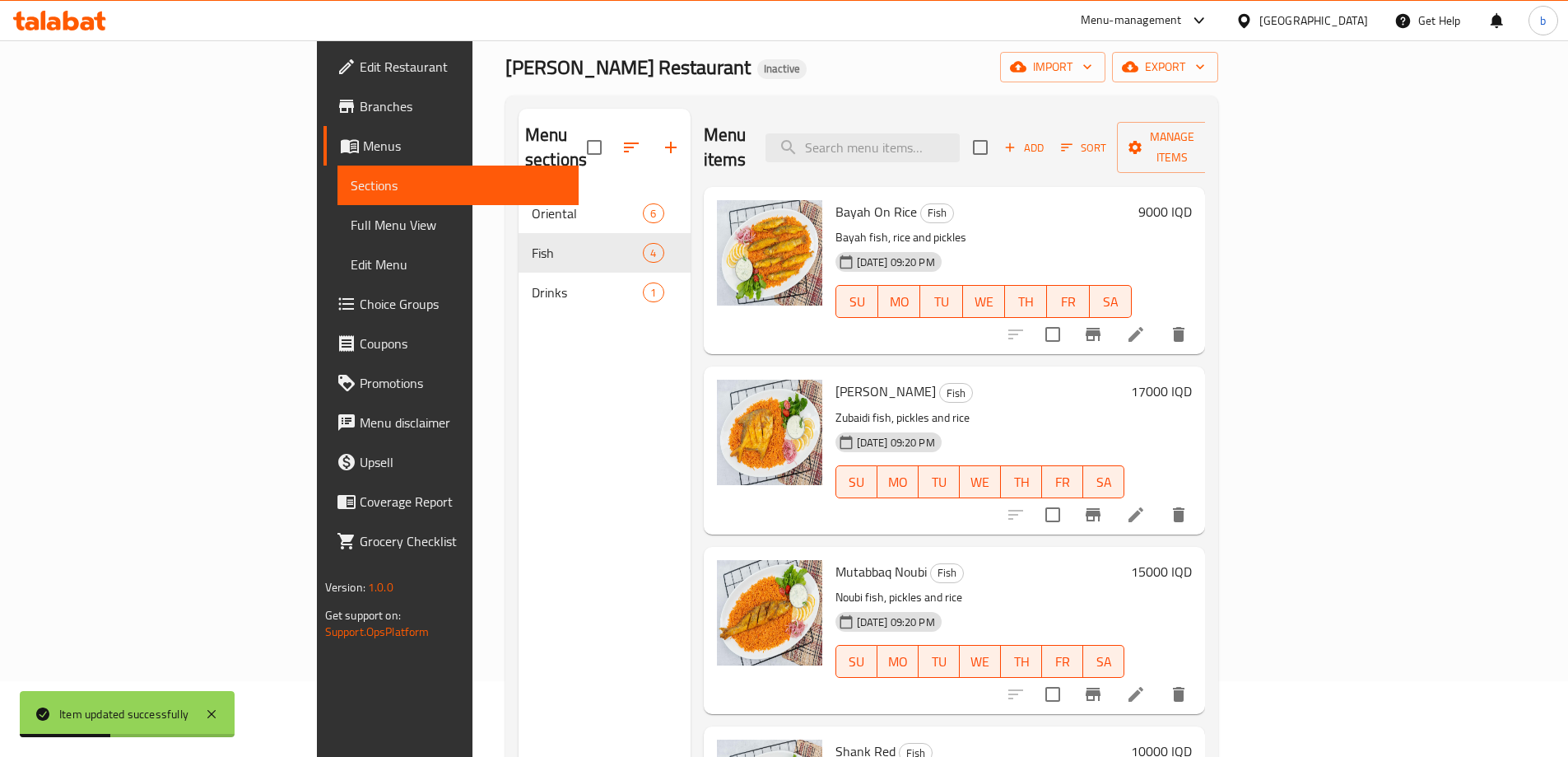
scroll to position [39, 0]
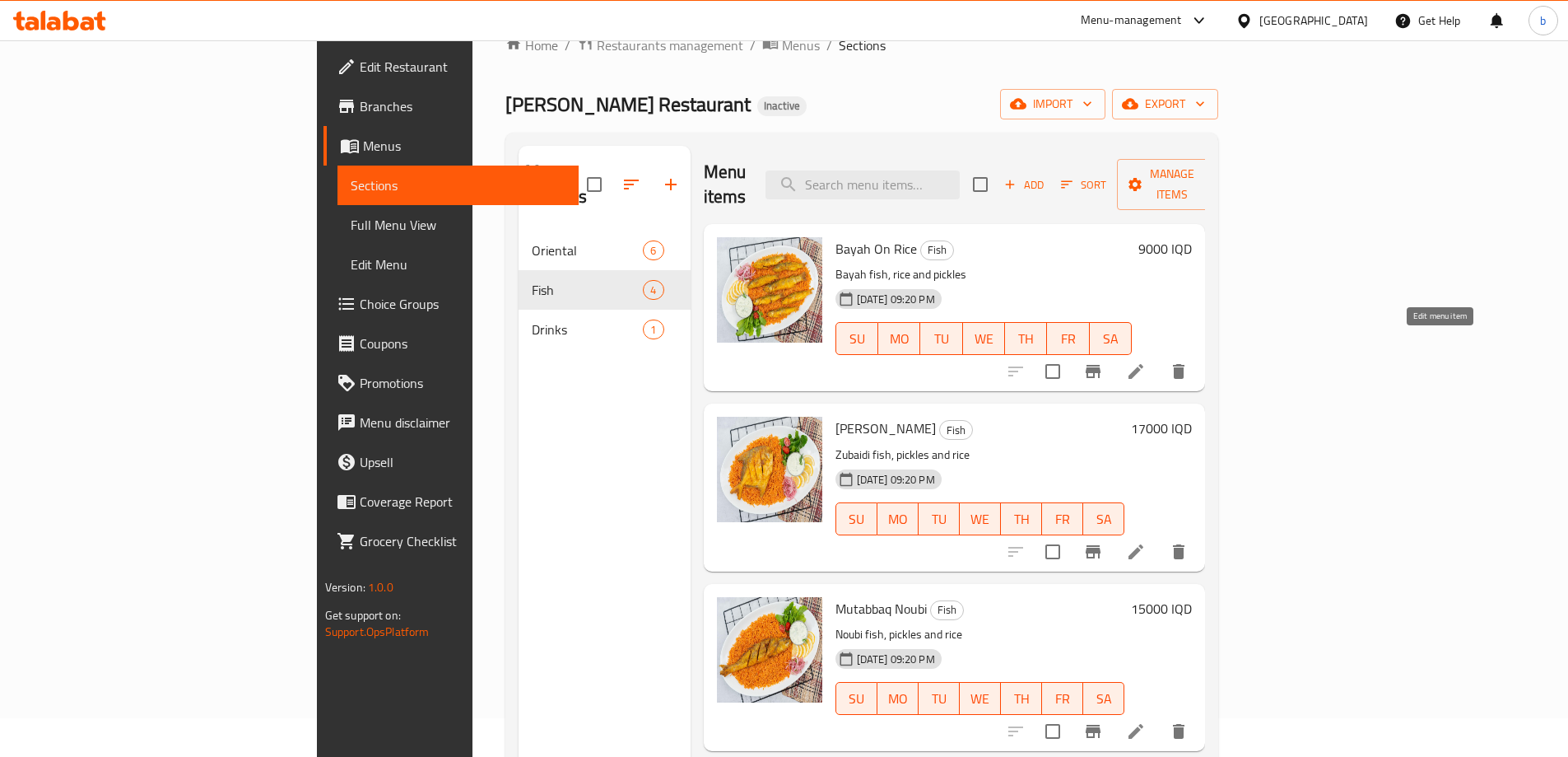
click at [1146, 361] on icon at bounding box center [1135, 370] width 19 height 19
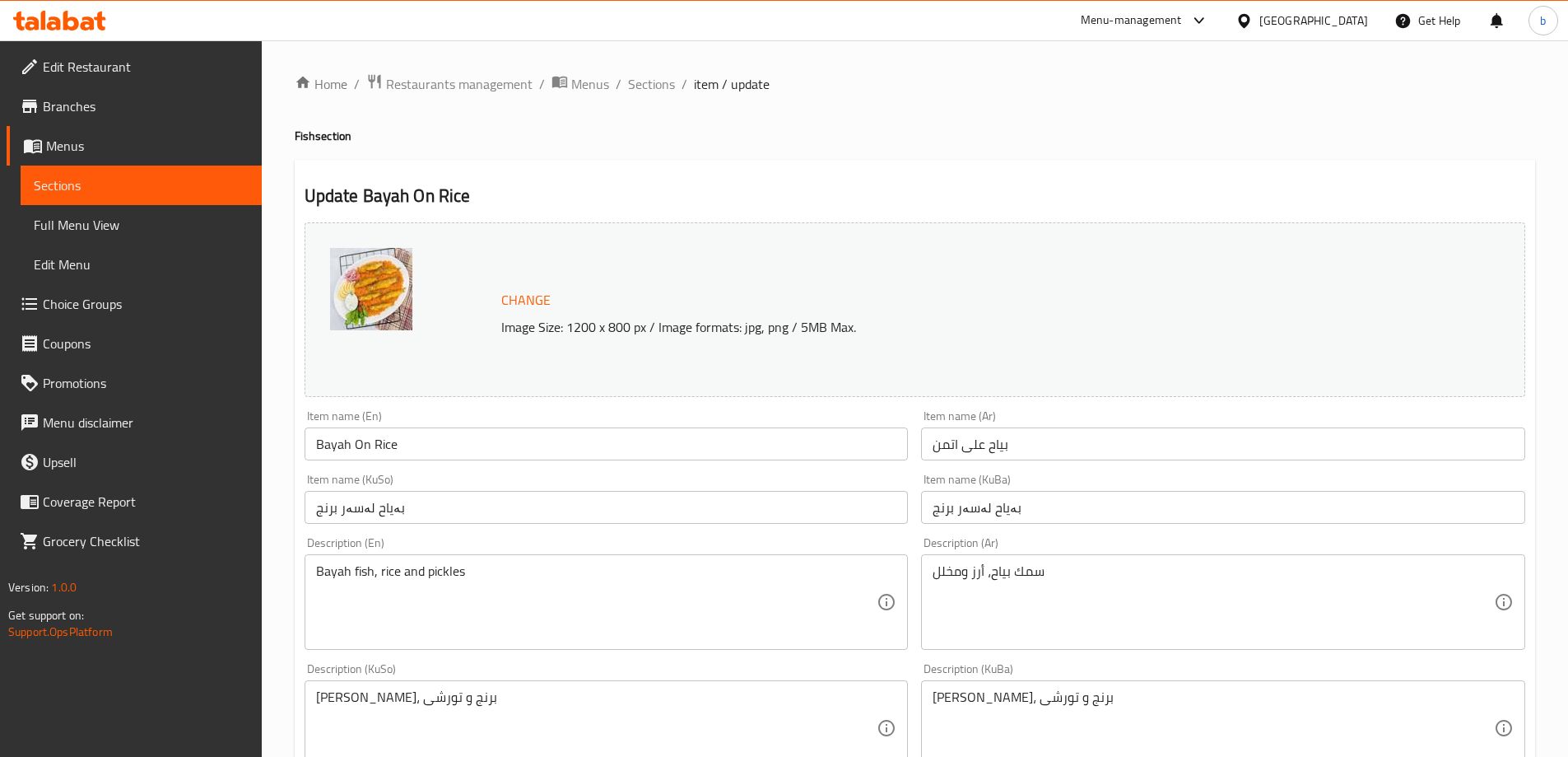
click at [124, 221] on span "Full Menu View" at bounding box center [141, 224] width 215 height 19
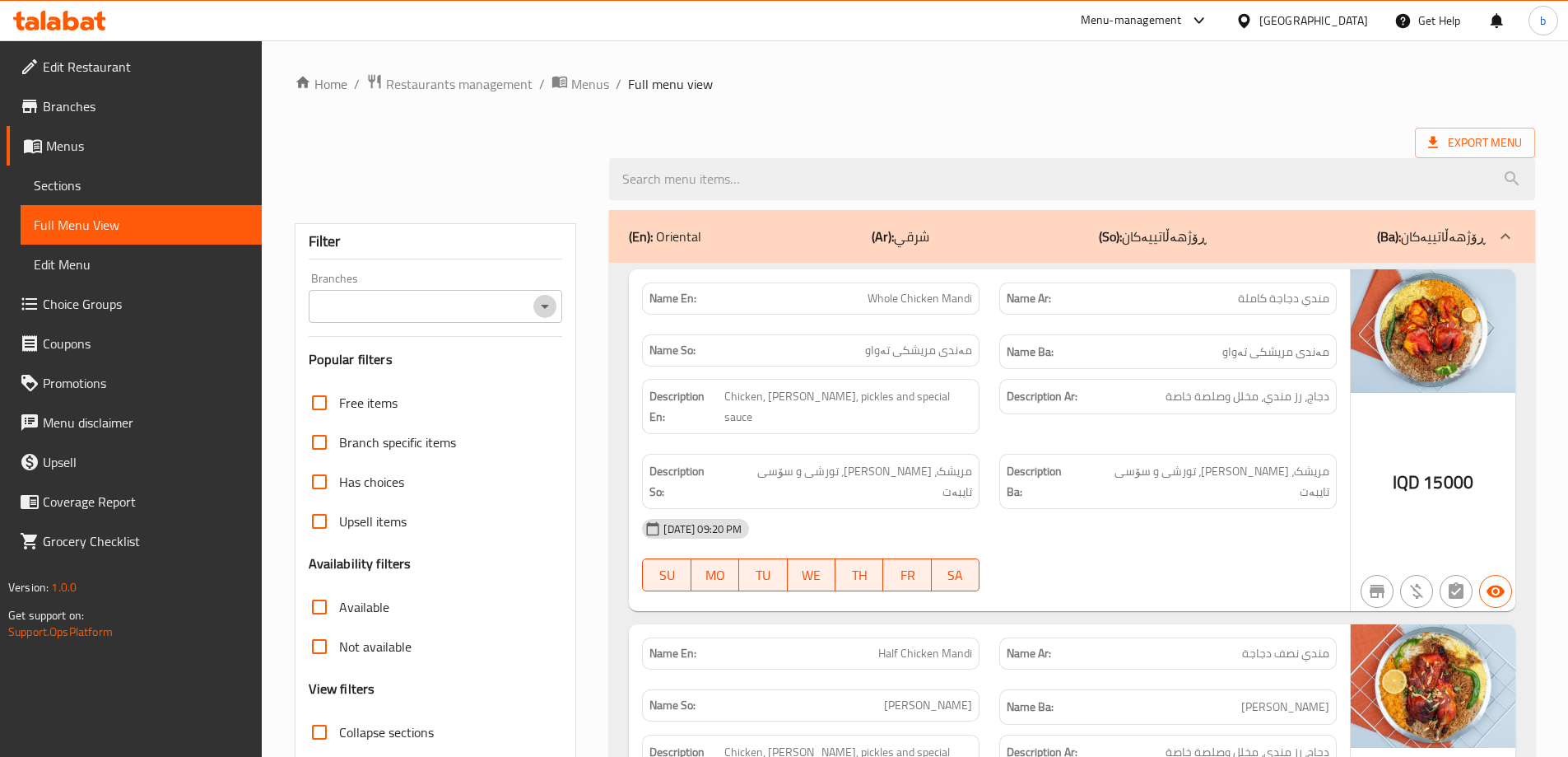
click at [547, 308] on icon "Open" at bounding box center [544, 306] width 19 height 19
click at [526, 287] on div "Branches Branches" at bounding box center [436, 298] width 255 height 51
click at [541, 295] on div at bounding box center [543, 306] width 21 height 23
click at [541, 305] on icon "Open" at bounding box center [544, 306] width 19 height 19
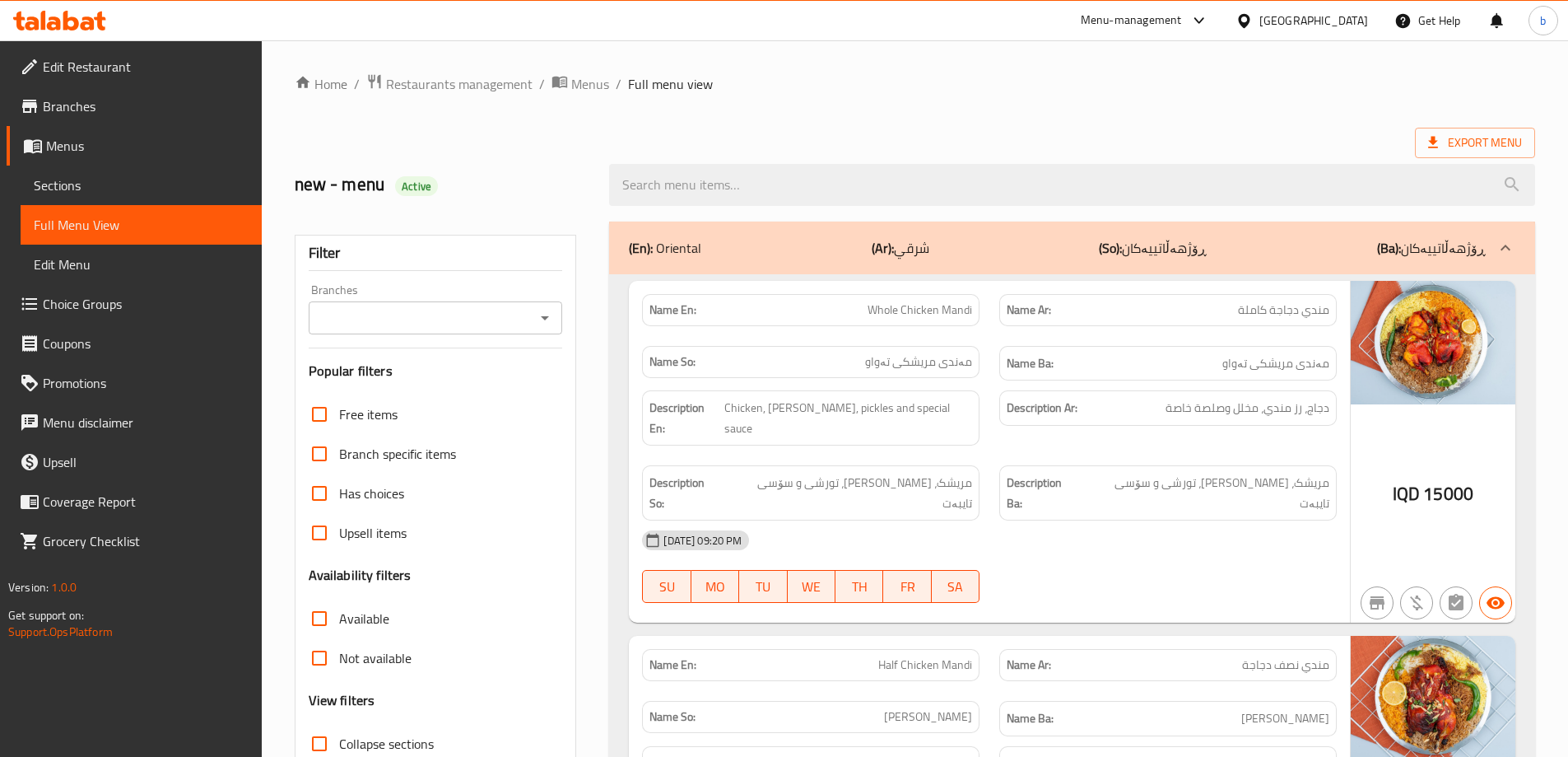
click at [546, 325] on icon "Open" at bounding box center [544, 317] width 19 height 19
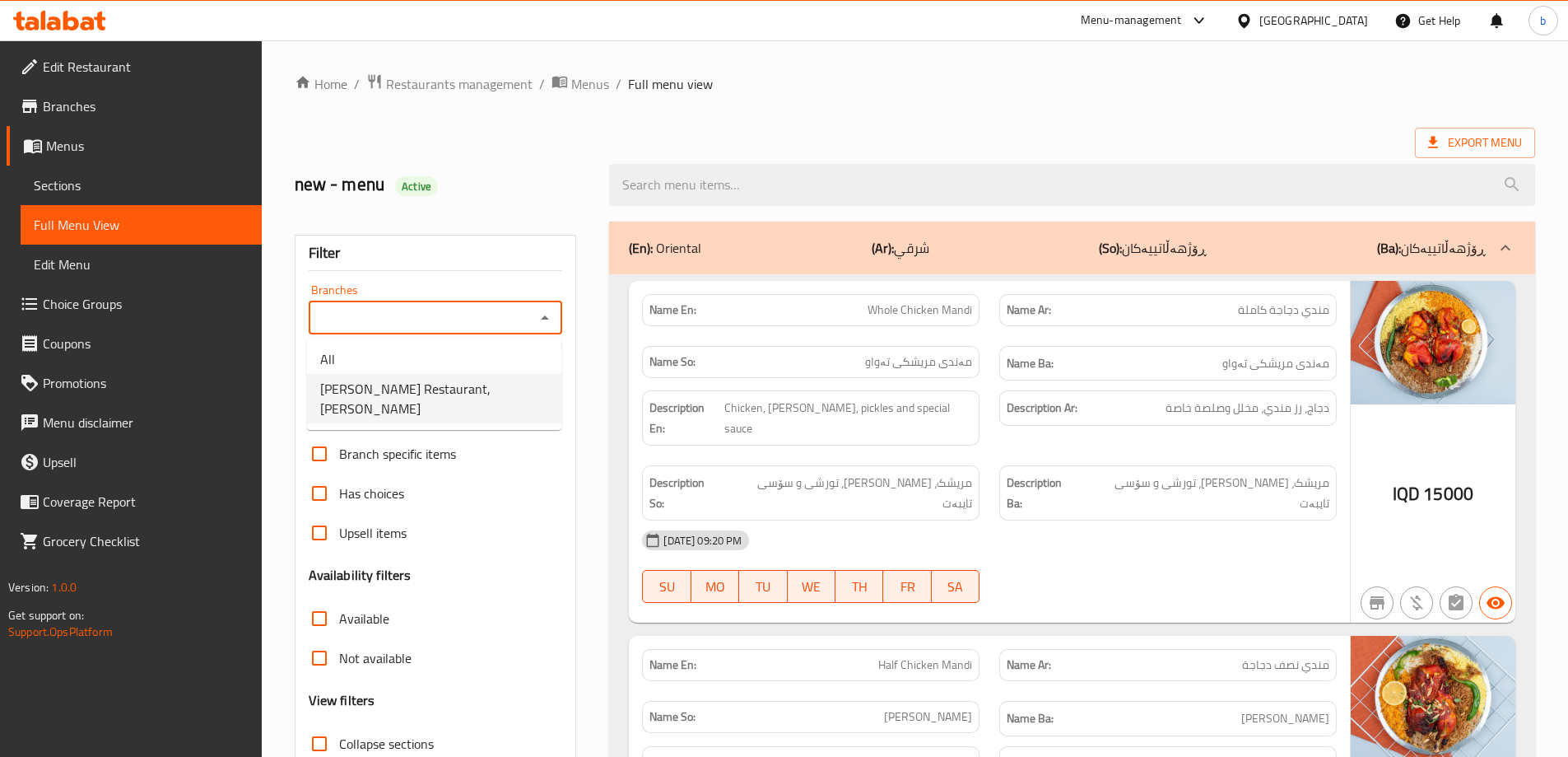
click at [391, 391] on span "Abu Ali Restaurant, Al Ashar" at bounding box center [434, 398] width 228 height 40
type input "Abu Ali Restaurant, Al Ashar"
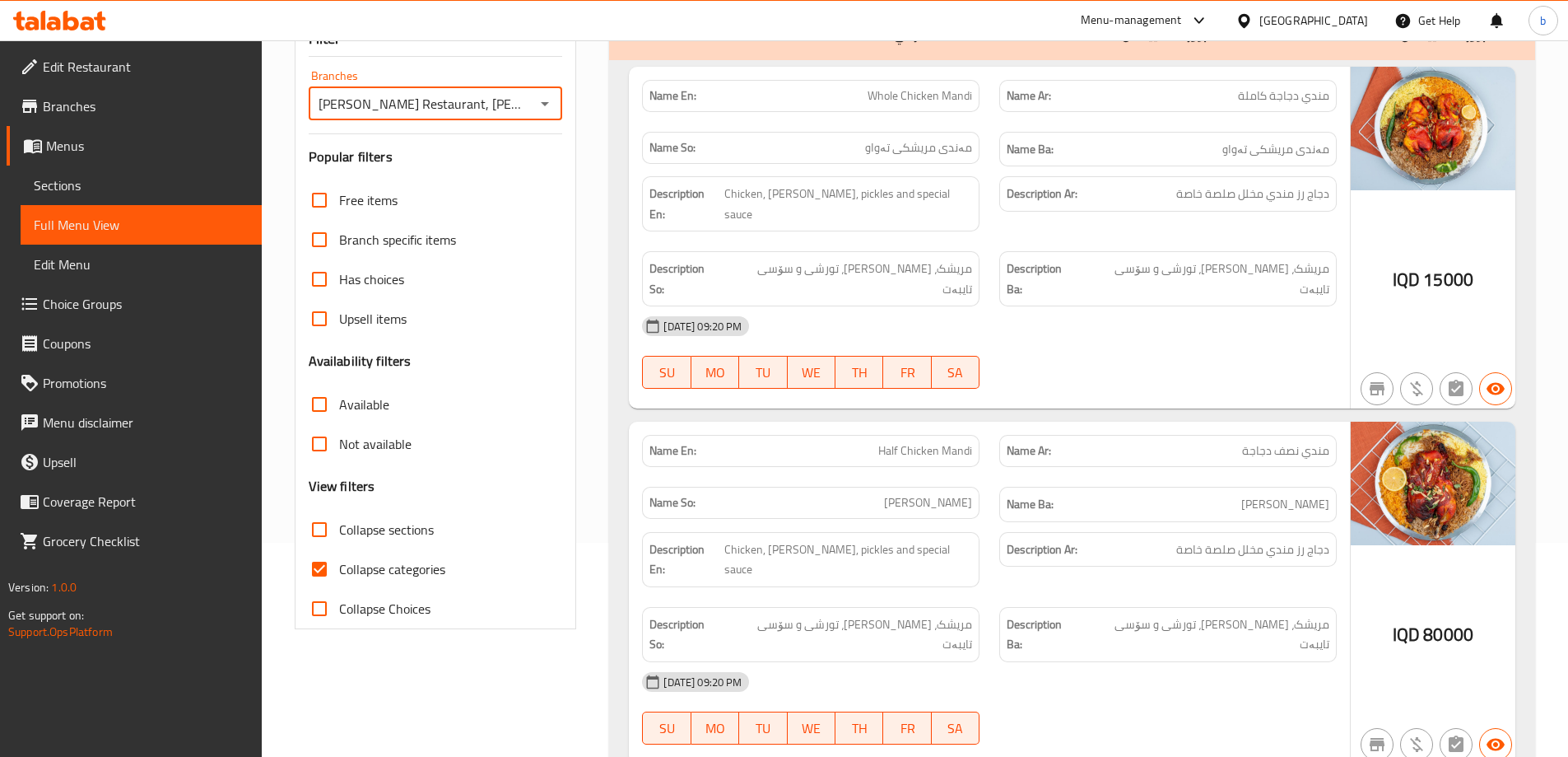
scroll to position [385, 0]
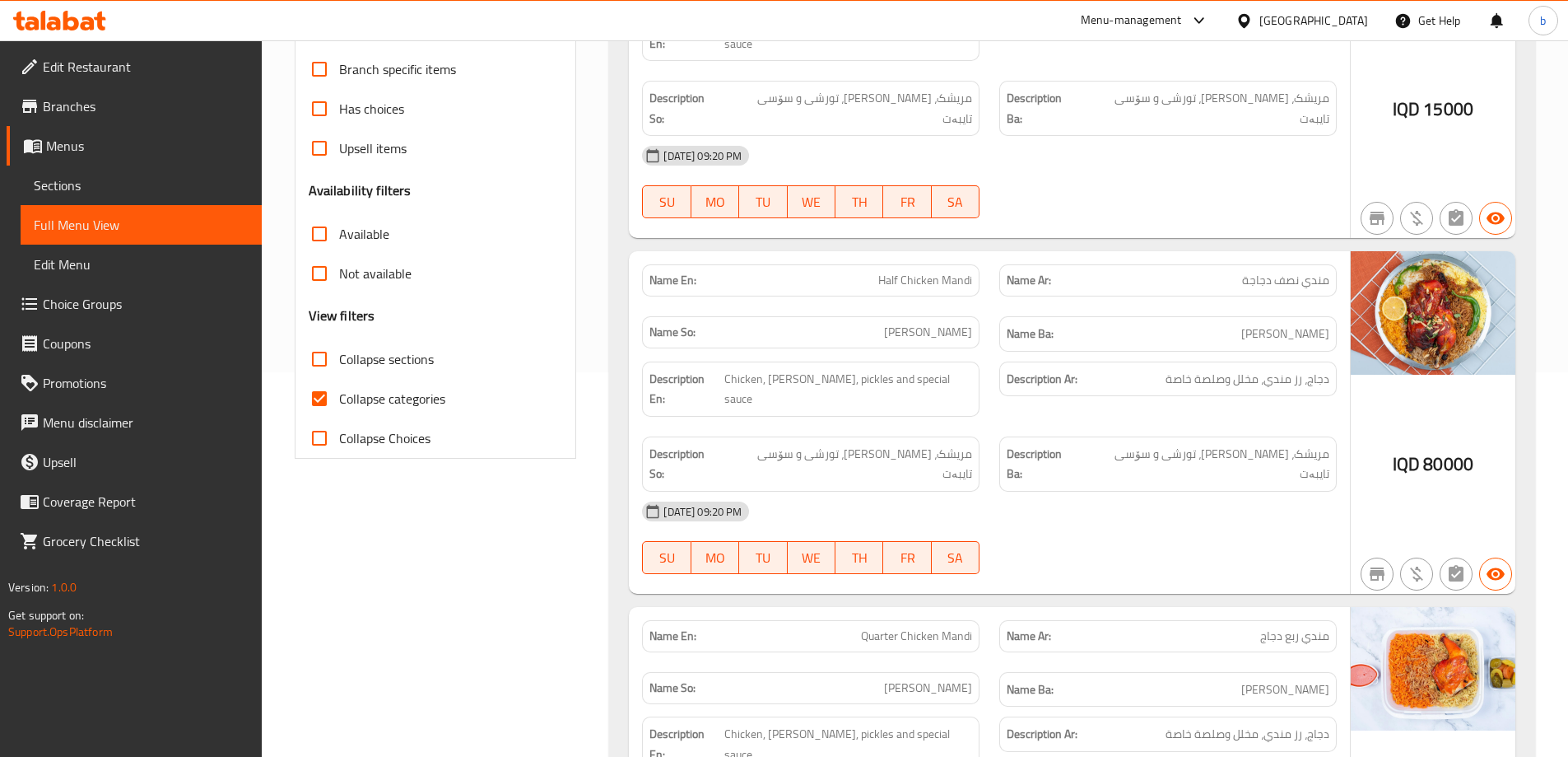
click at [319, 397] on input "Collapse categories" at bounding box center [319, 398] width 40 height 40
checkbox input "false"
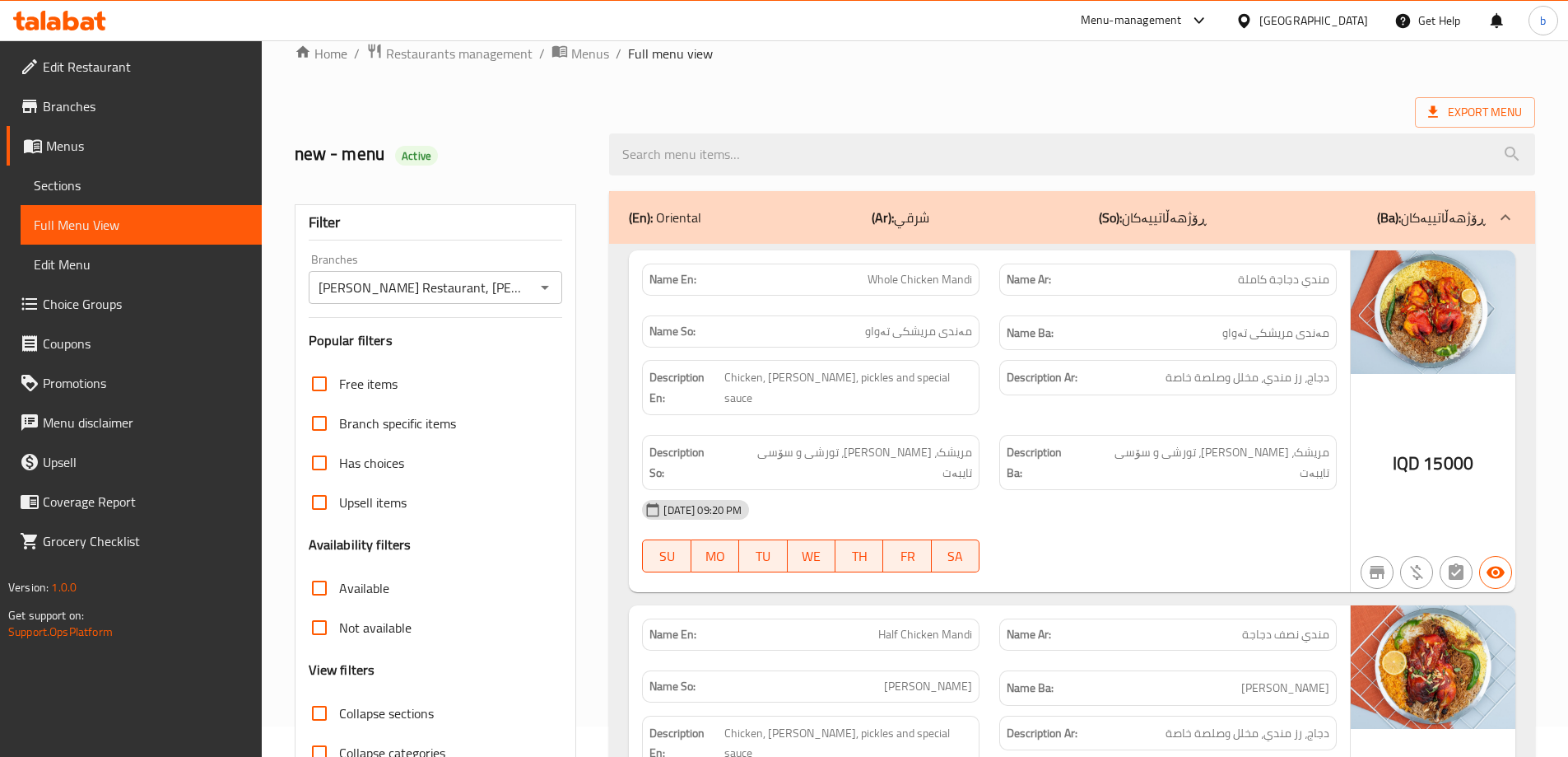
scroll to position [0, 0]
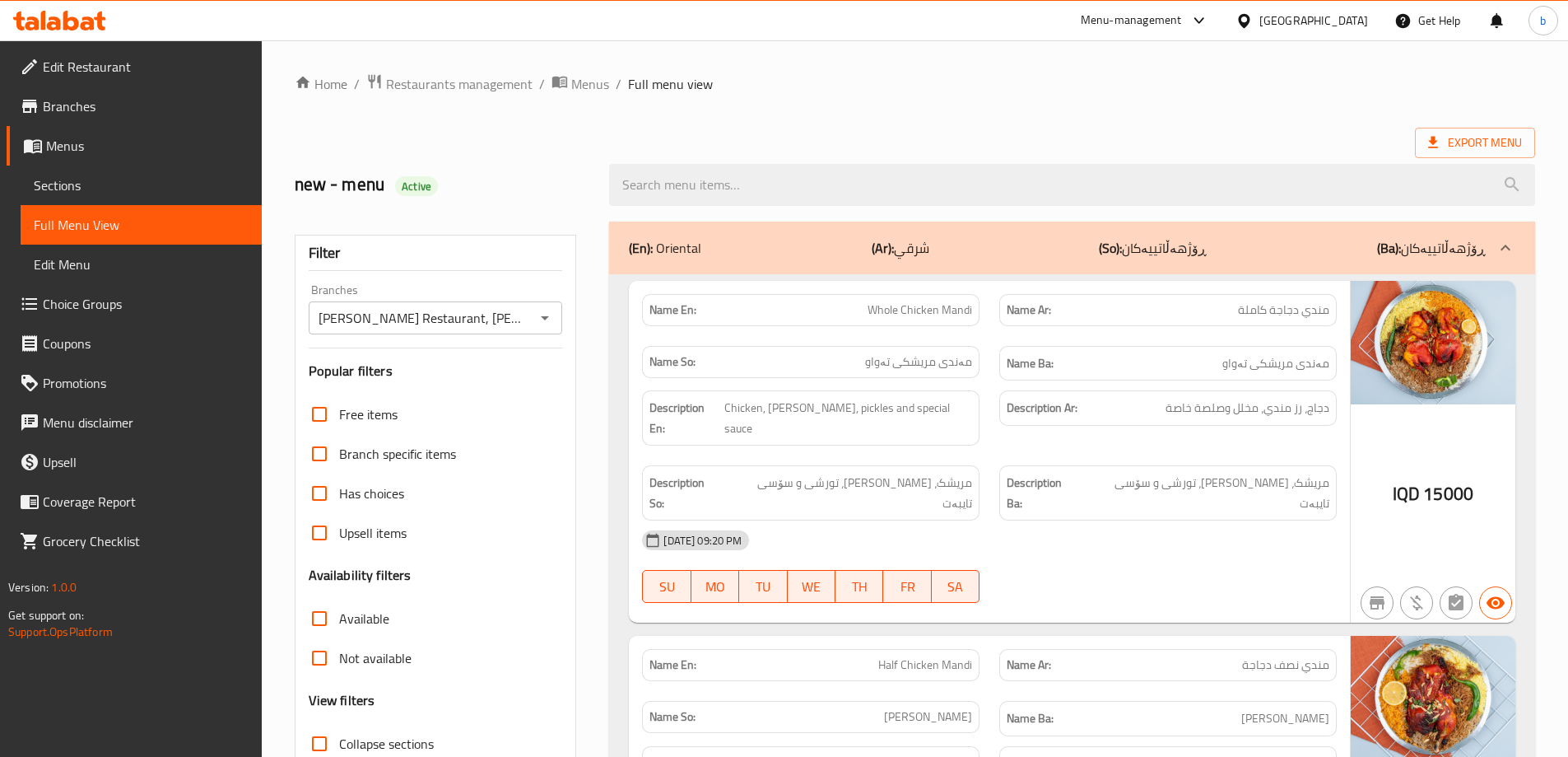
click at [772, 404] on span "Chicken, mandi rice, pickles and special sauce" at bounding box center [849, 418] width 249 height 41
click at [827, 423] on div "Description En: Chicken, mandi rice, pickles and special sauce" at bounding box center [811, 418] width 337 height 55
click at [873, 414] on span "Chicken, mandi rice, pickles and special sauce" at bounding box center [849, 418] width 249 height 41
click at [939, 416] on span "Chicken, mandi rice, pickles and special sauce" at bounding box center [849, 418] width 249 height 41
click at [1304, 473] on span "مریشک، برنجی مەندی، تورشی و سۆسی تایبەت" at bounding box center [1206, 493] width 246 height 41
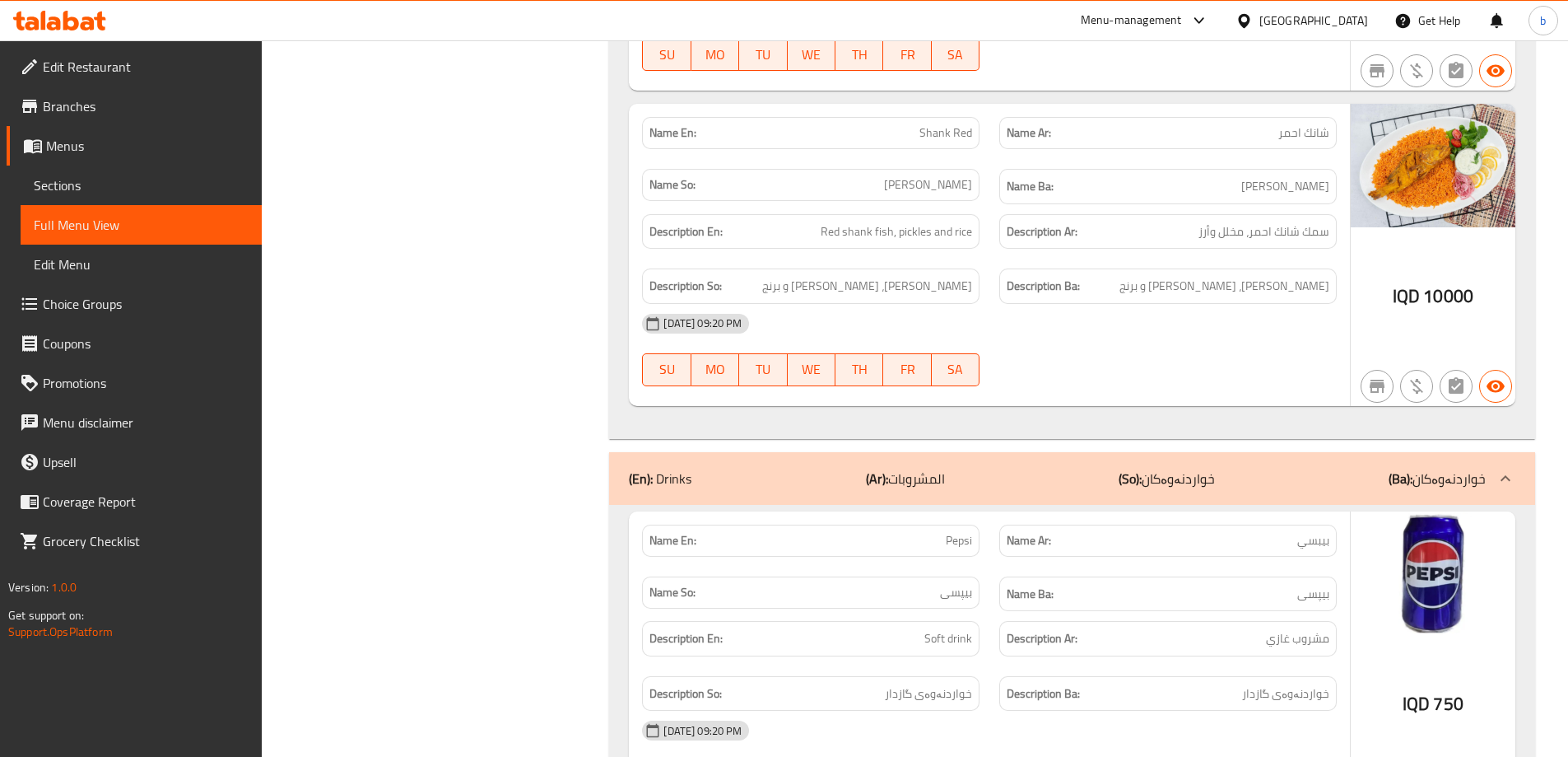
scroll to position [3546, 0]
click at [181, 182] on span "Sections" at bounding box center [141, 185] width 215 height 19
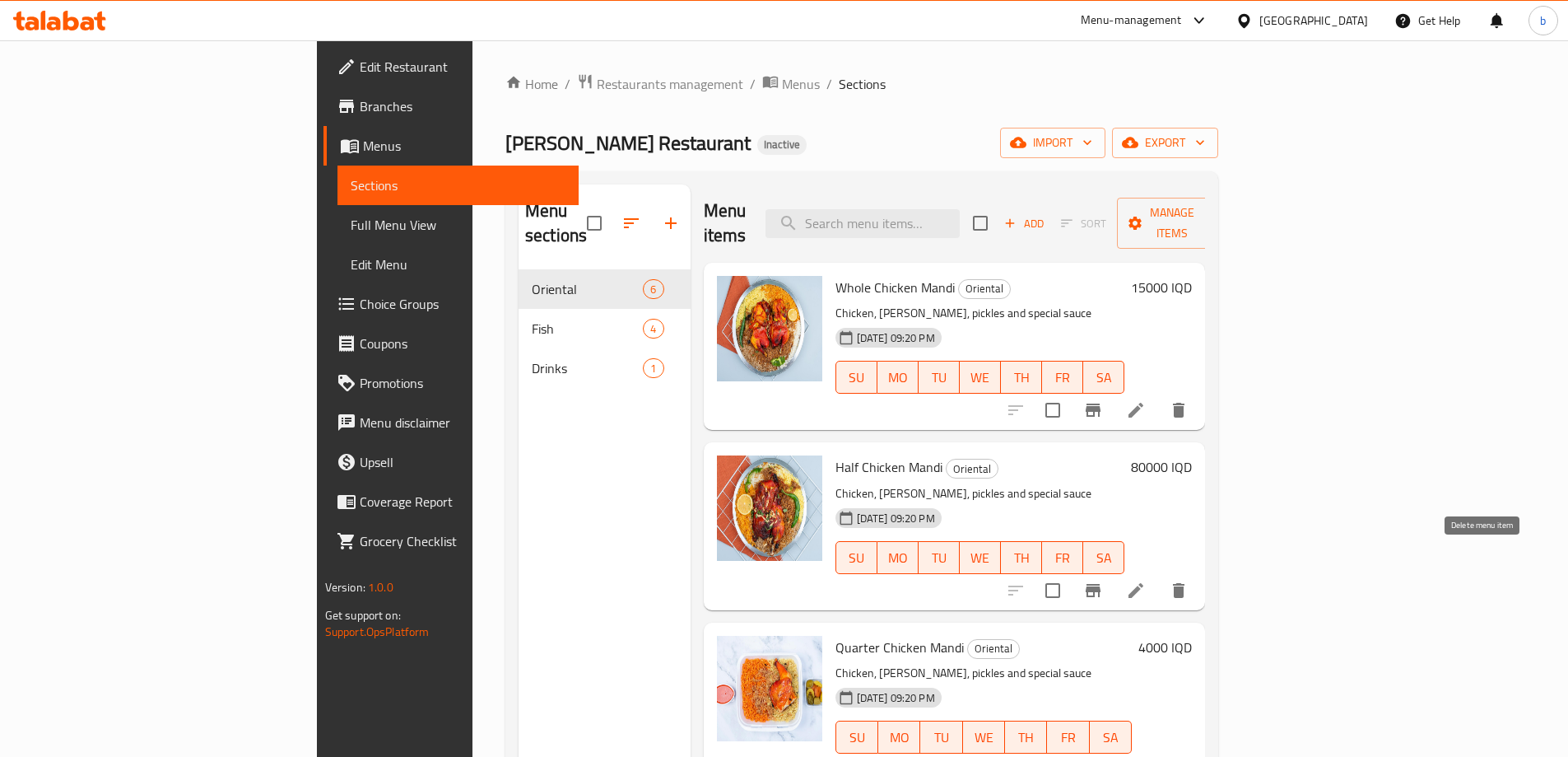
click at [1188, 581] on icon "delete" at bounding box center [1178, 590] width 19 height 19
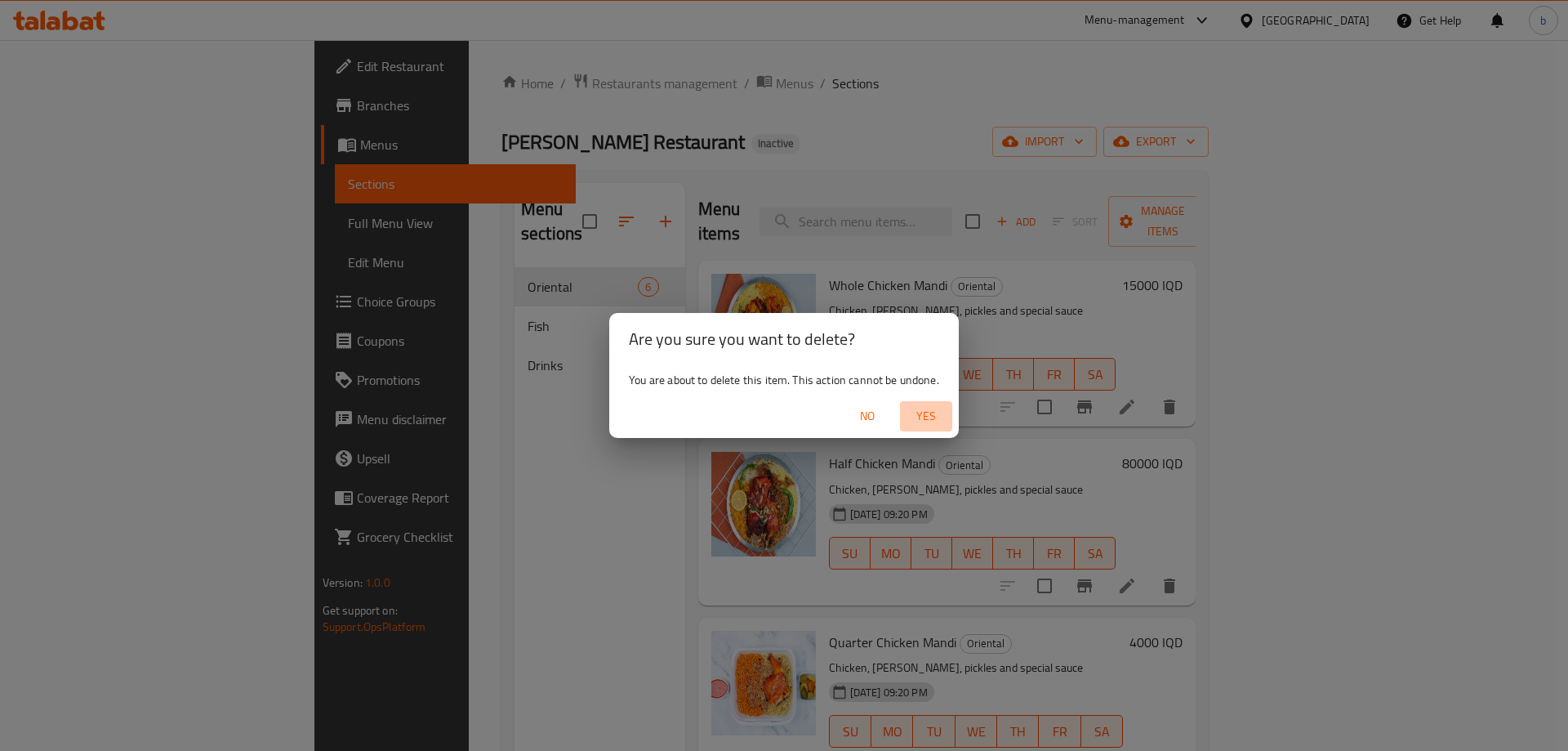
click at [925, 409] on span "Yes" at bounding box center [925, 416] width 39 height 20
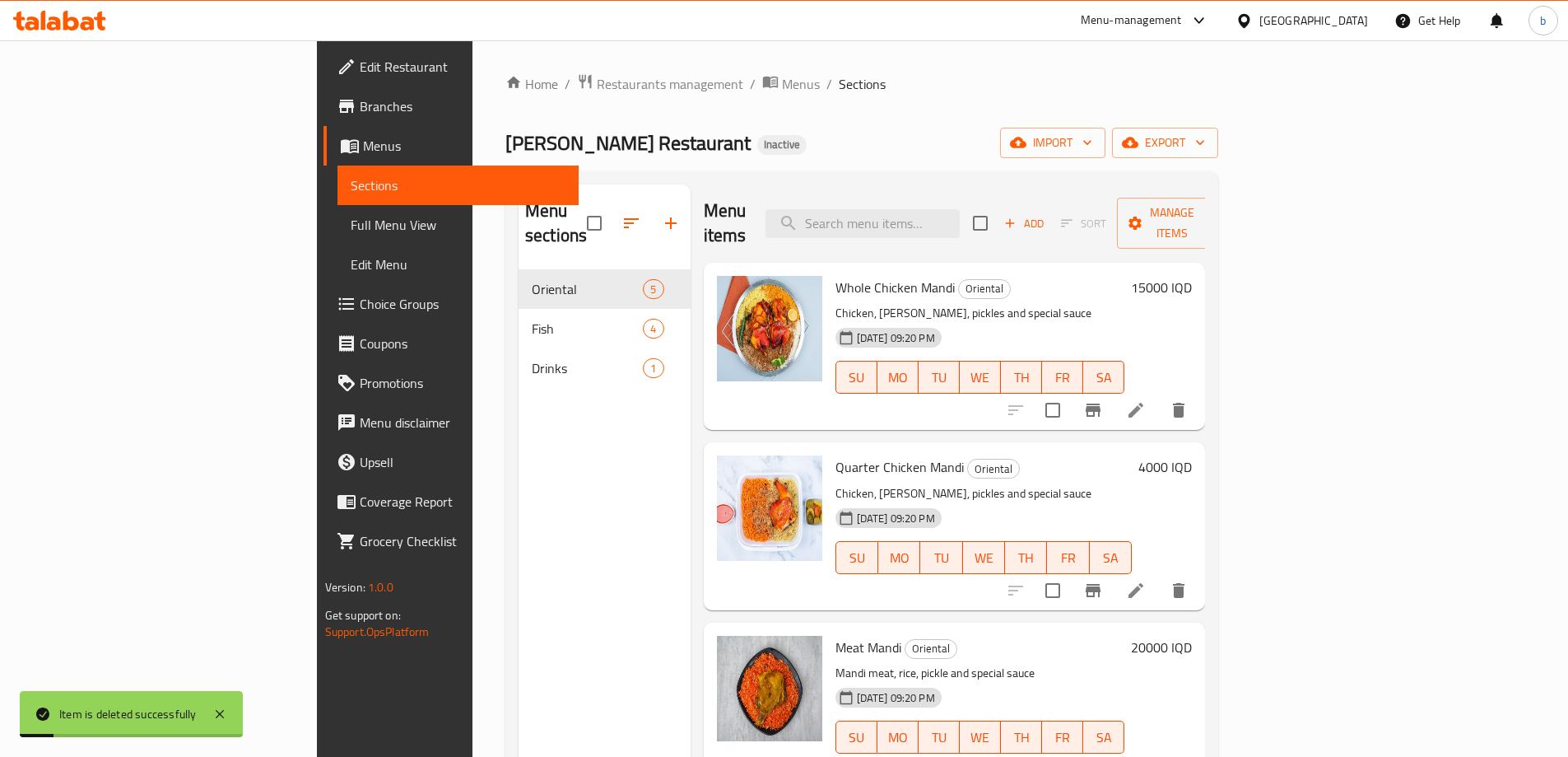
click at [337, 214] on link "Full Menu View" at bounding box center [458, 224] width 241 height 40
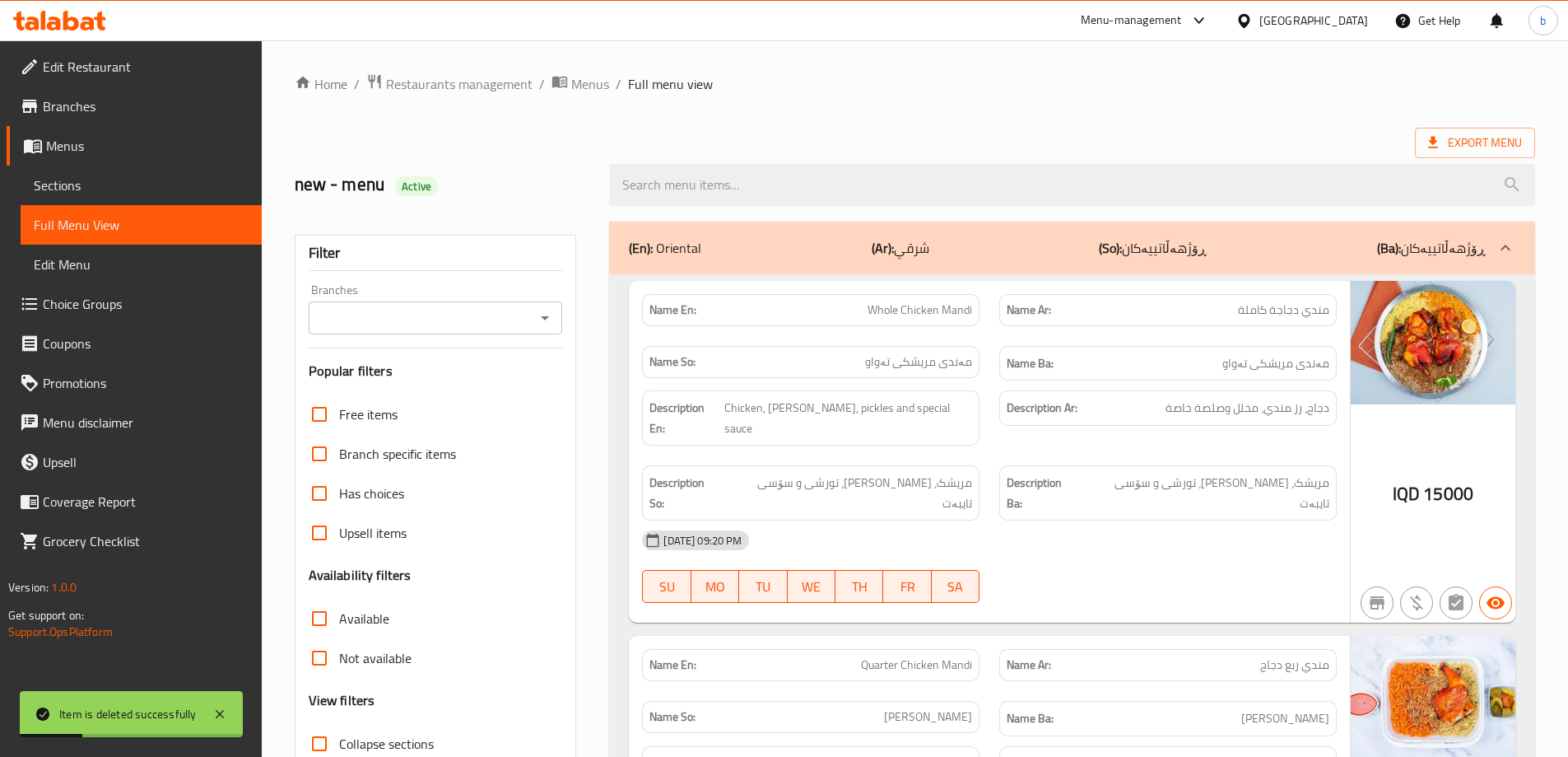
click at [553, 308] on icon "Open" at bounding box center [544, 317] width 19 height 19
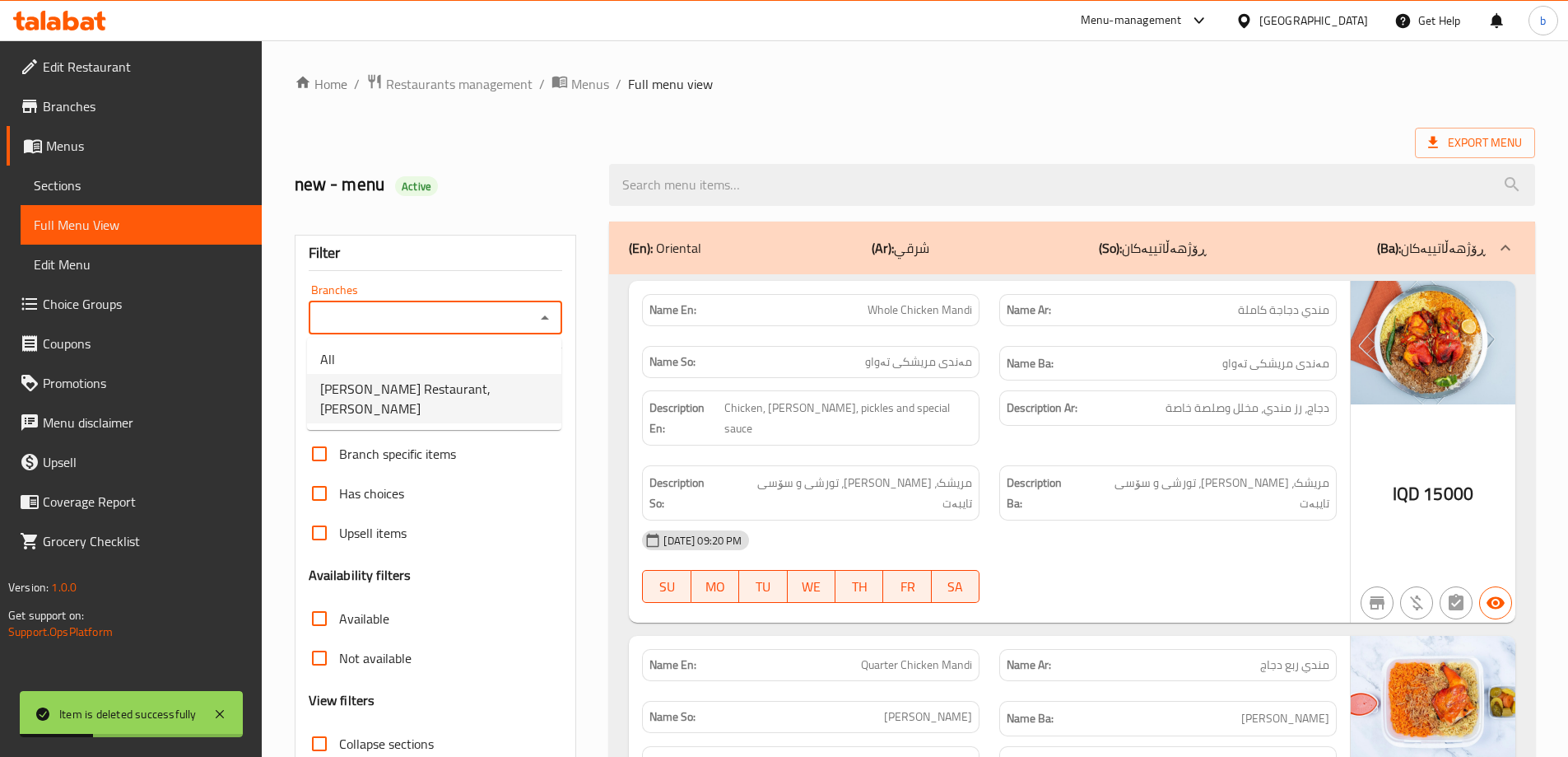
click at [444, 390] on span "Abu Ali Restaurant, Al Ashar" at bounding box center [434, 398] width 228 height 40
type input "Abu Ali Restaurant, Al Ashar"
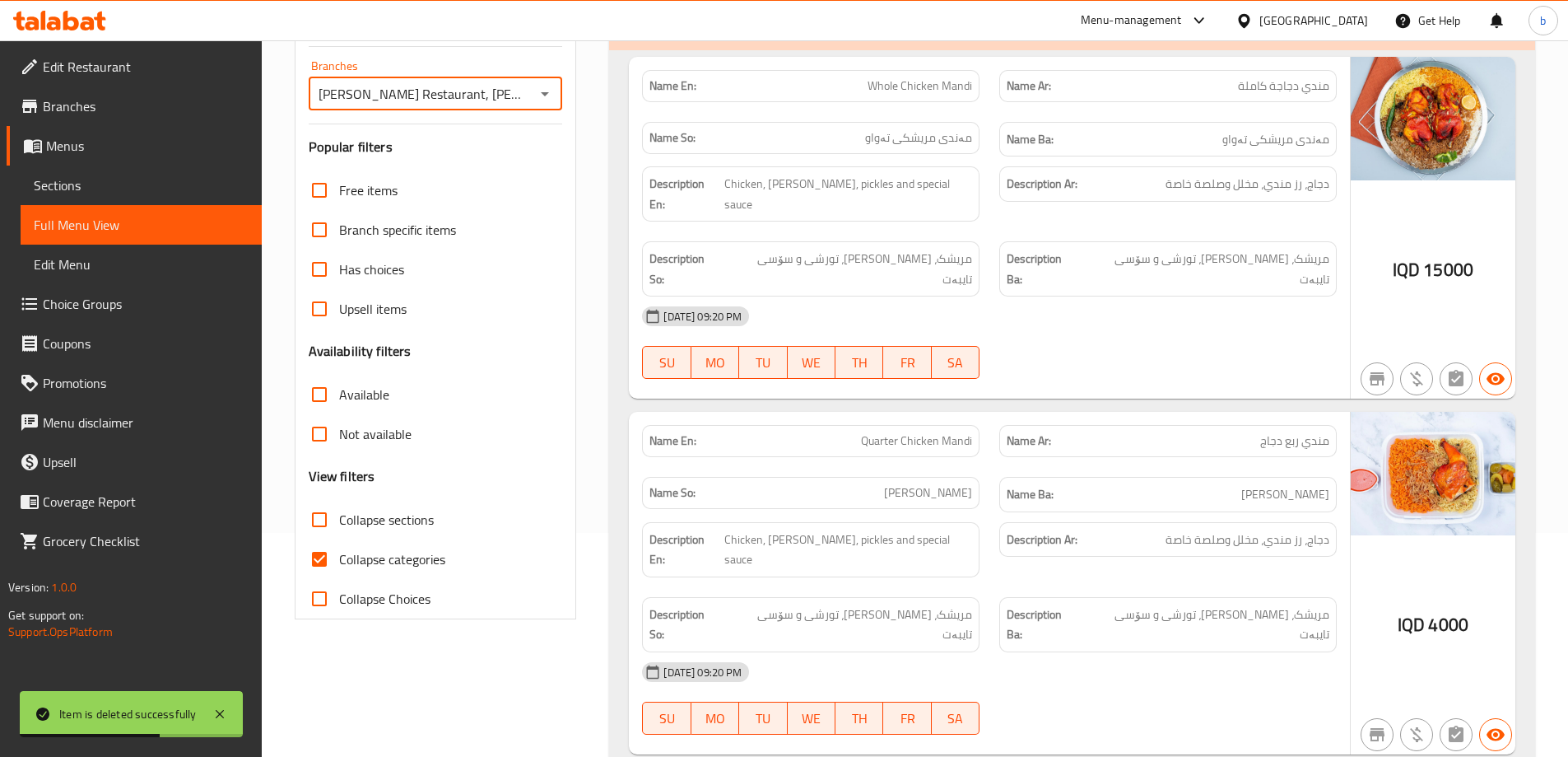
scroll to position [192, 0]
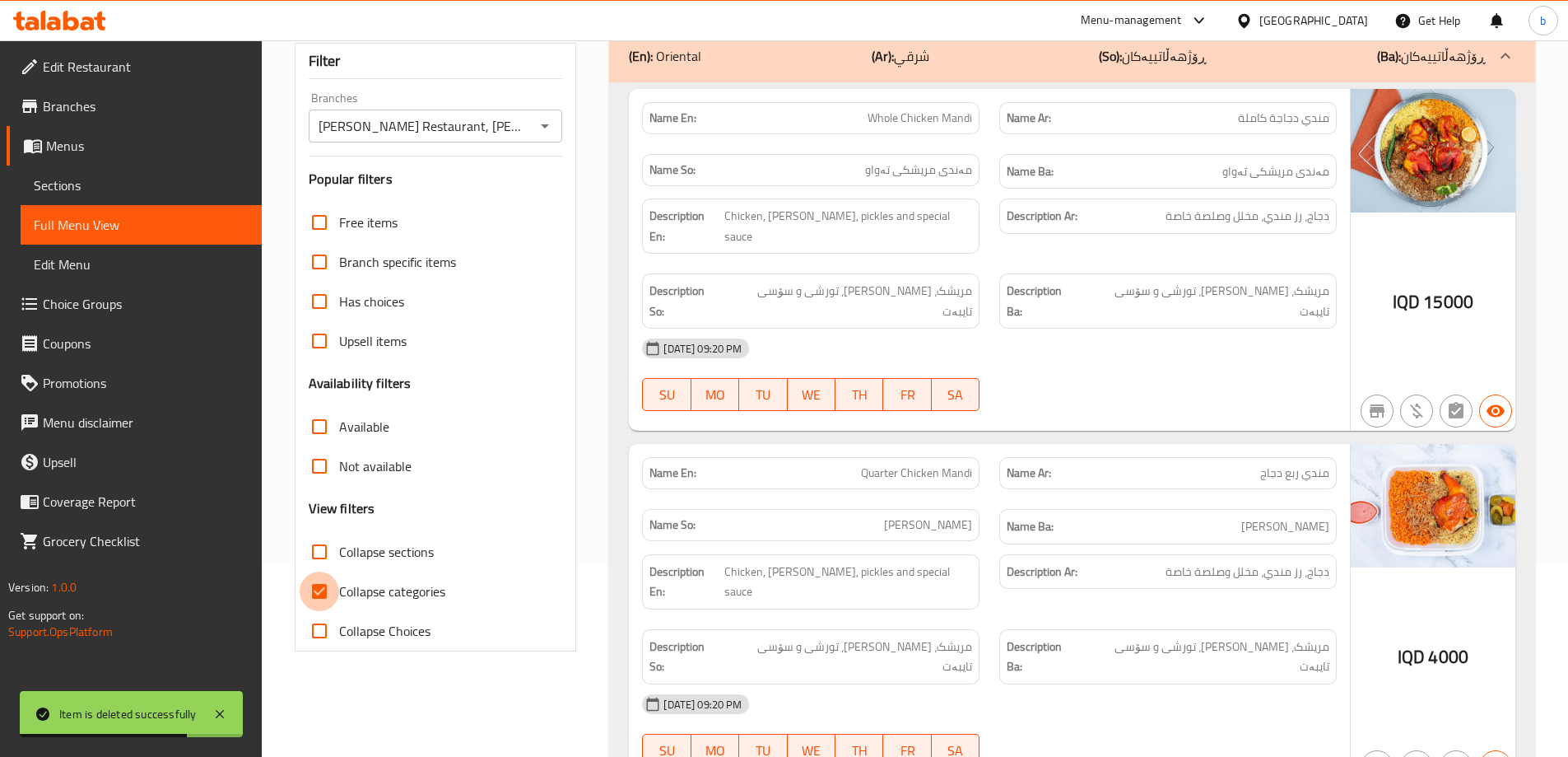
click at [319, 581] on input "Collapse categories" at bounding box center [319, 591] width 40 height 40
checkbox input "false"
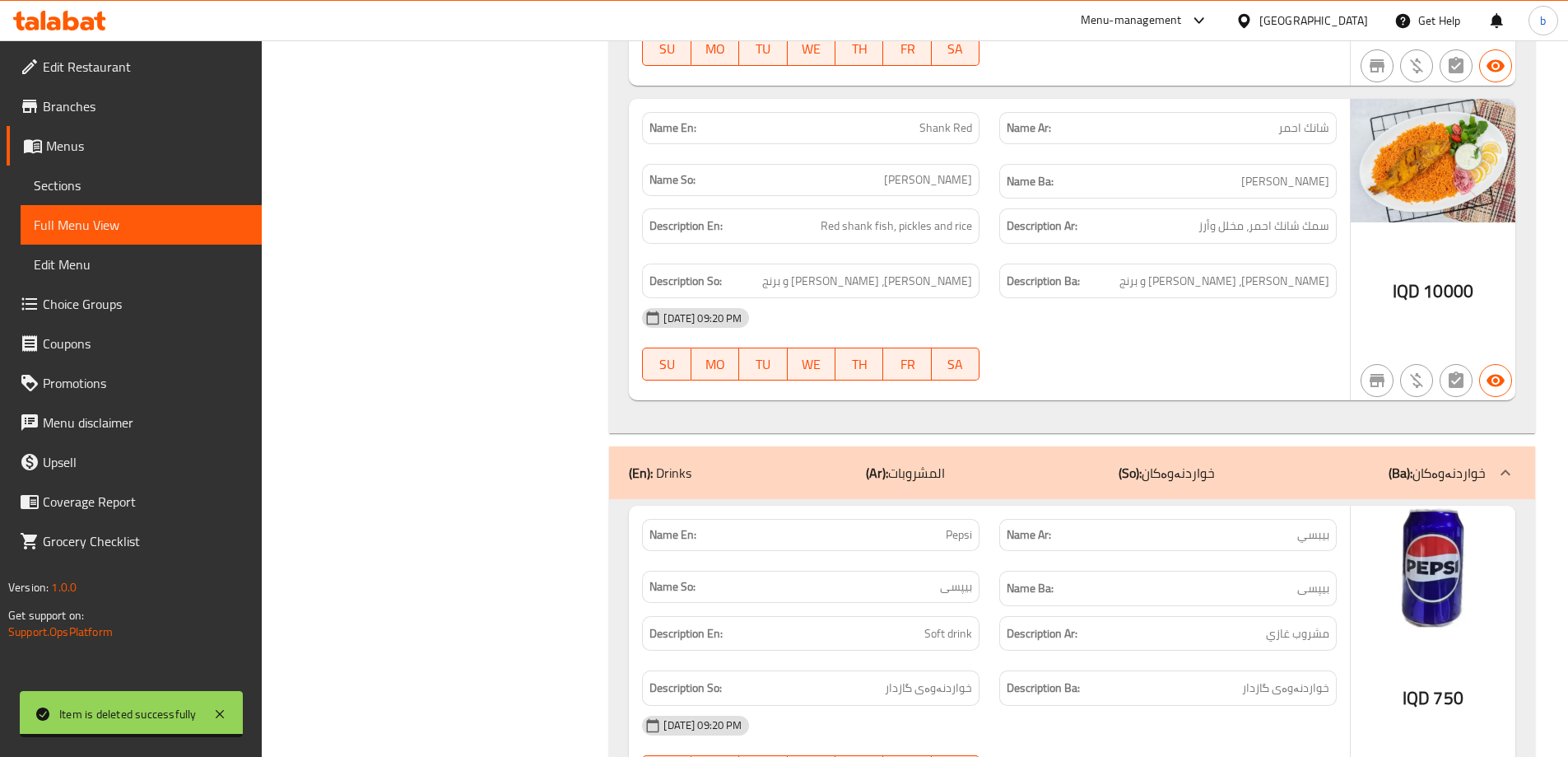
scroll to position [3232, 0]
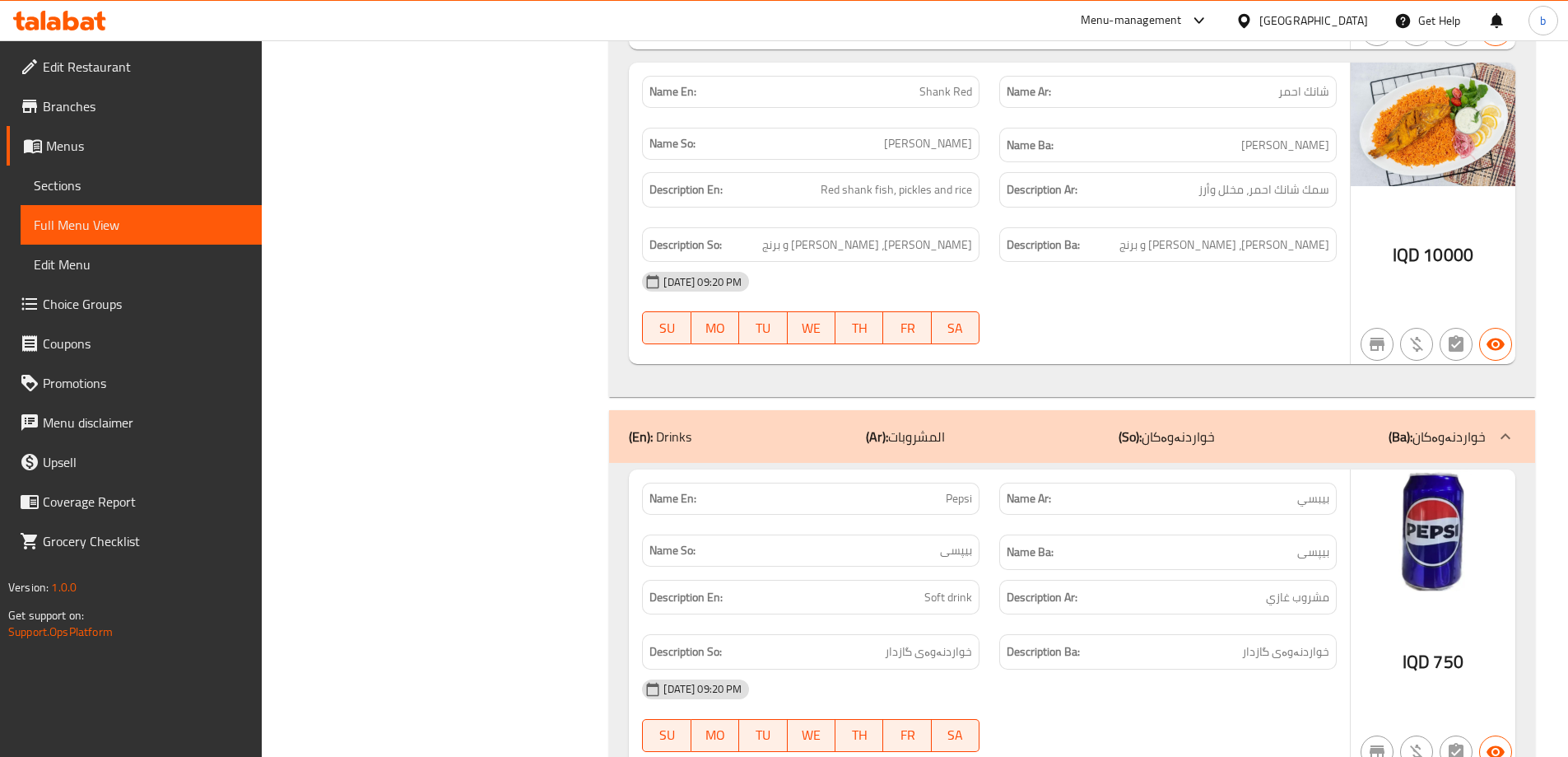
click at [130, 78] on link "Edit Restaurant" at bounding box center [134, 67] width 256 height 40
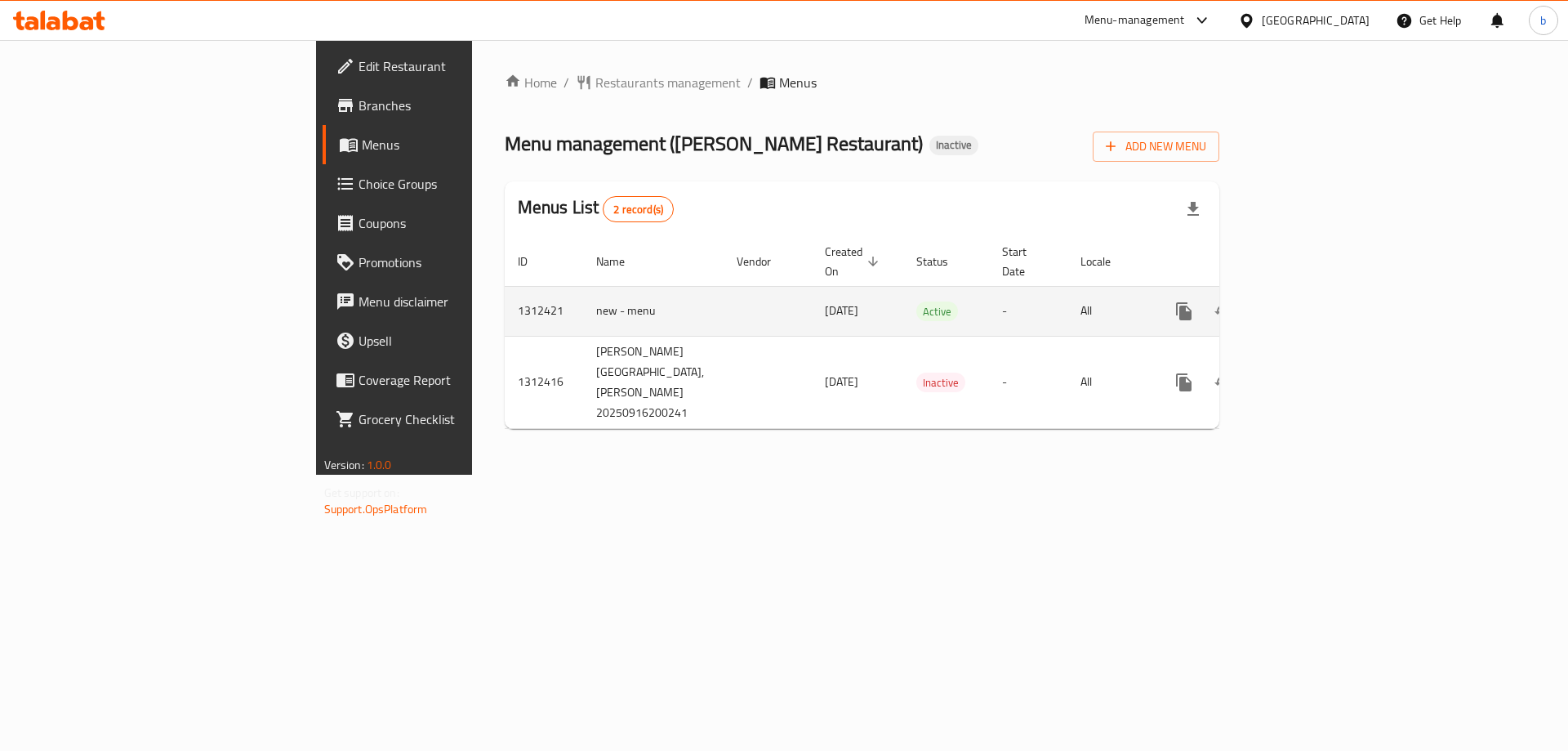
click at [1309, 304] on icon "enhanced table" at bounding box center [1302, 311] width 15 height 15
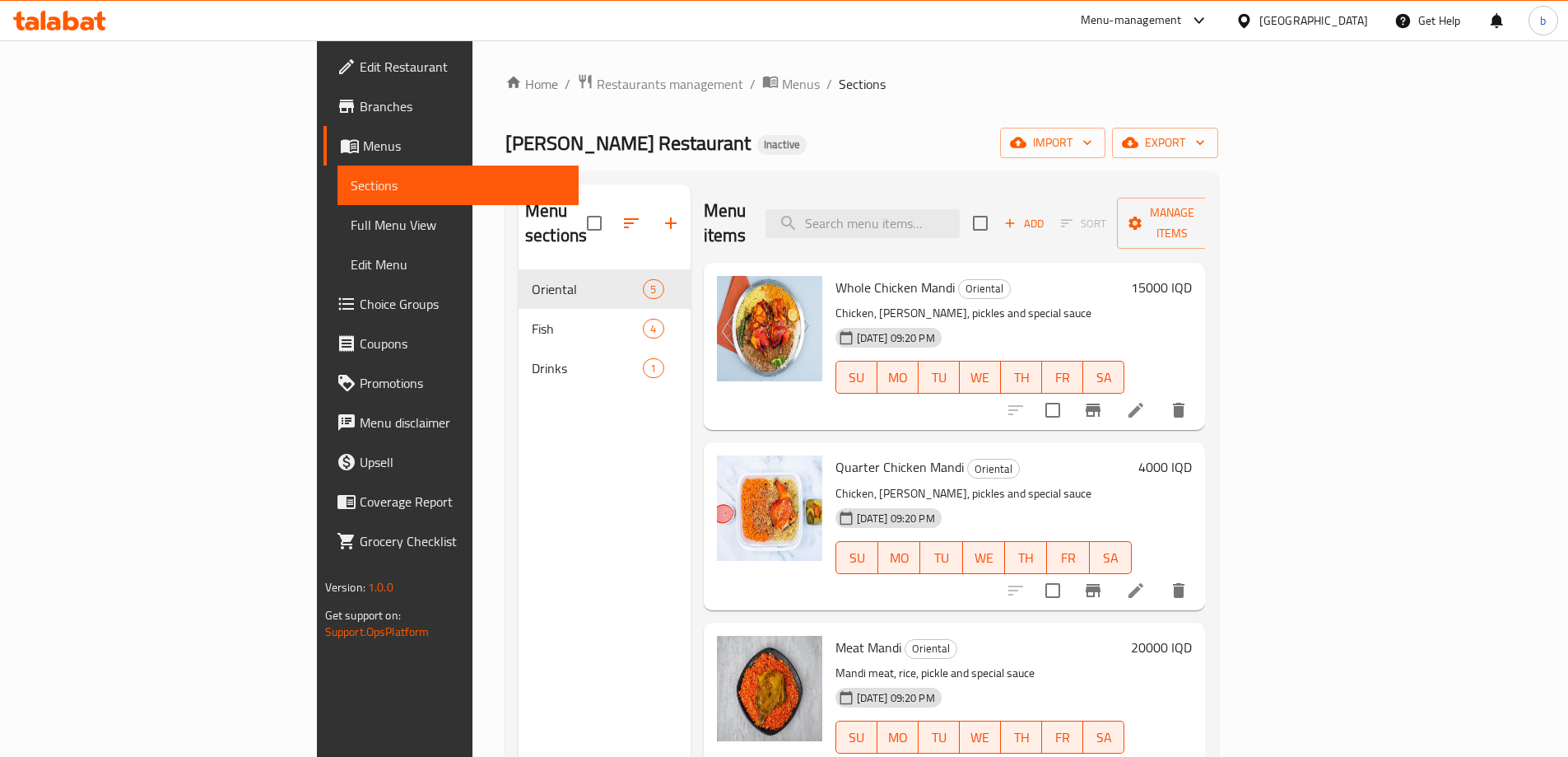
click at [77, 24] on icon at bounding box center [71, 20] width 16 height 19
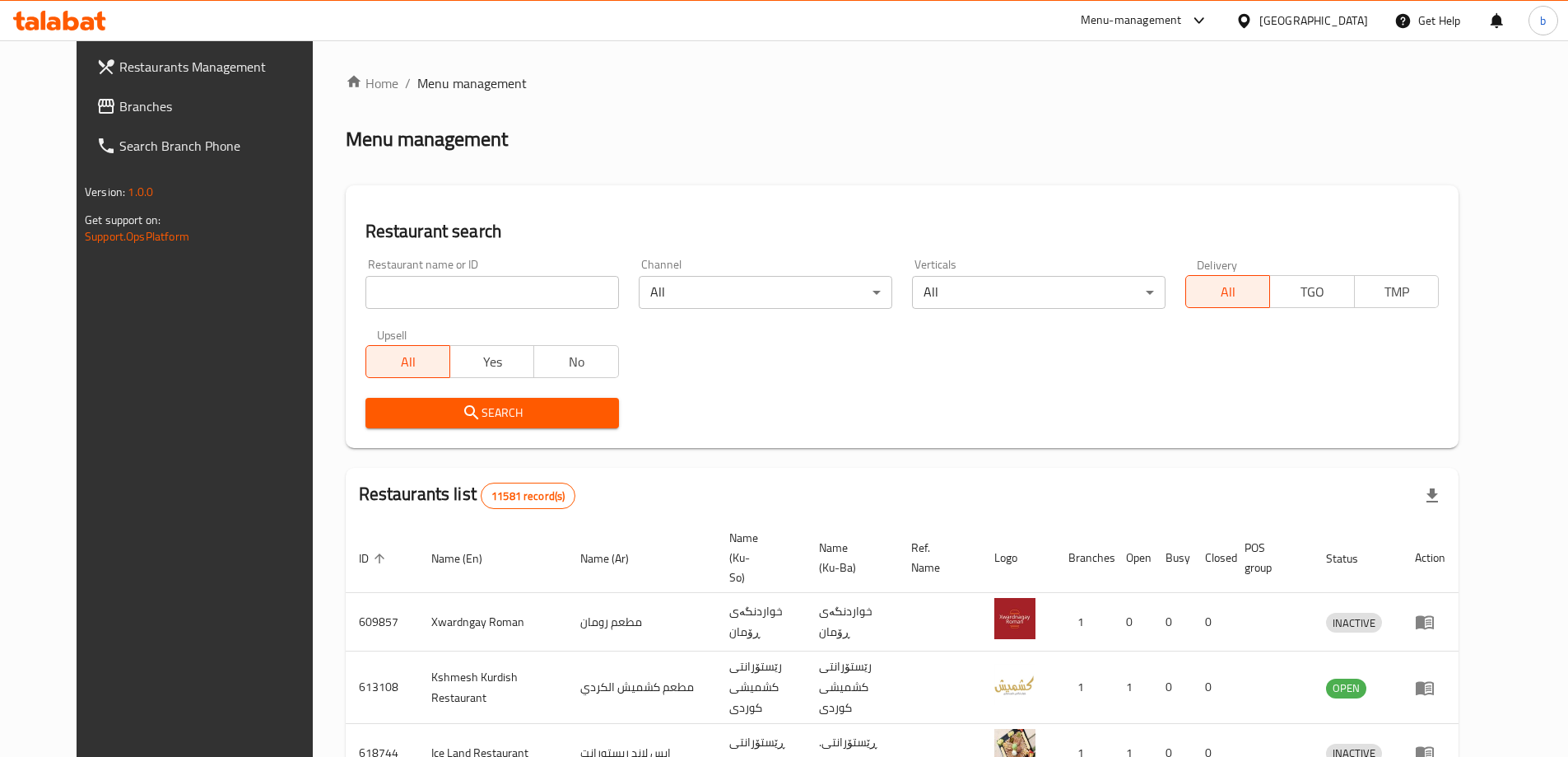
drag, startPoint x: 101, startPoint y: 100, endPoint x: 129, endPoint y: 108, distance: 29.1
click at [120, 100] on span "Branches" at bounding box center [223, 105] width 206 height 19
click at [104, 109] on span "Branches" at bounding box center [214, 105] width 222 height 19
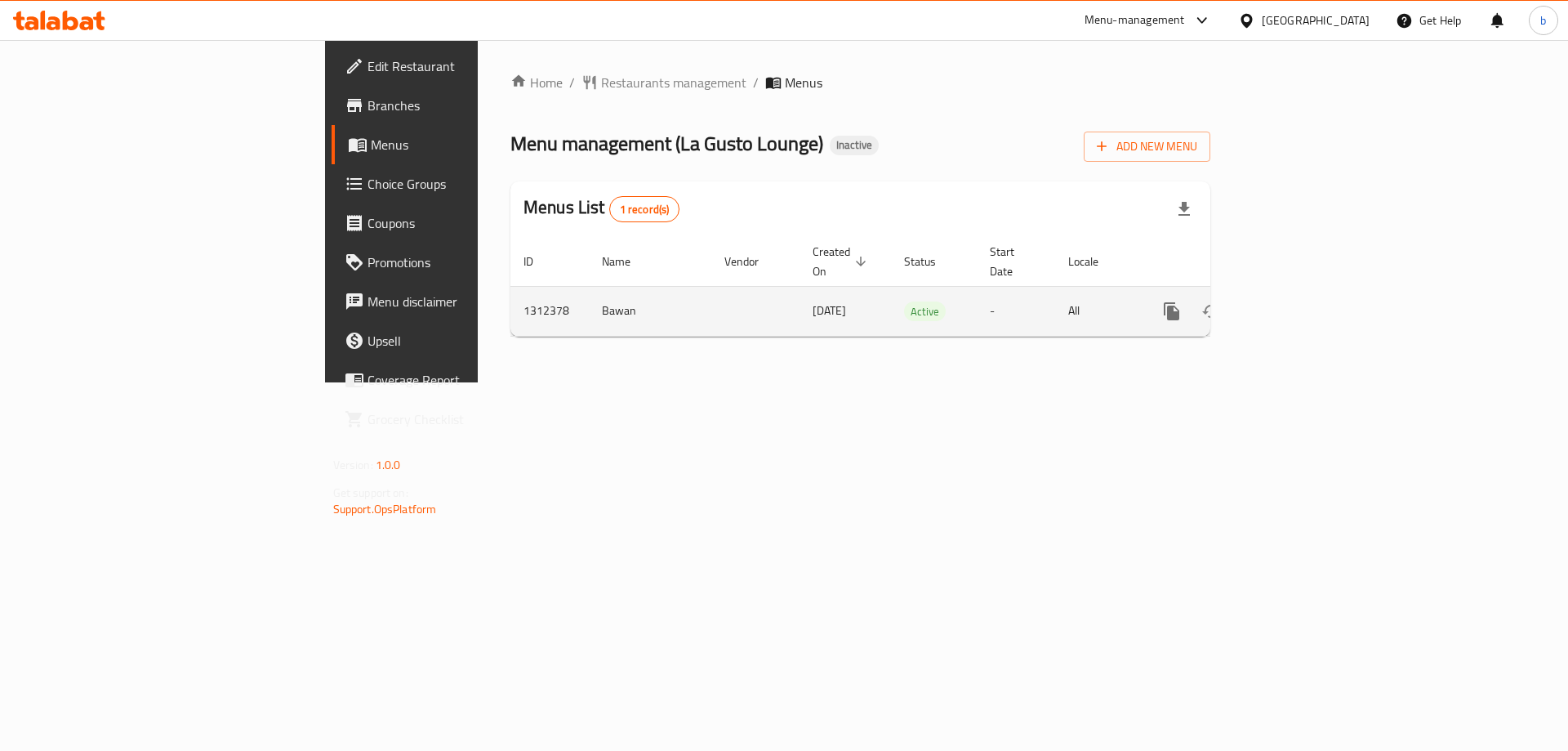
click at [1299, 301] on icon "enhanced table" at bounding box center [1289, 311] width 19 height 19
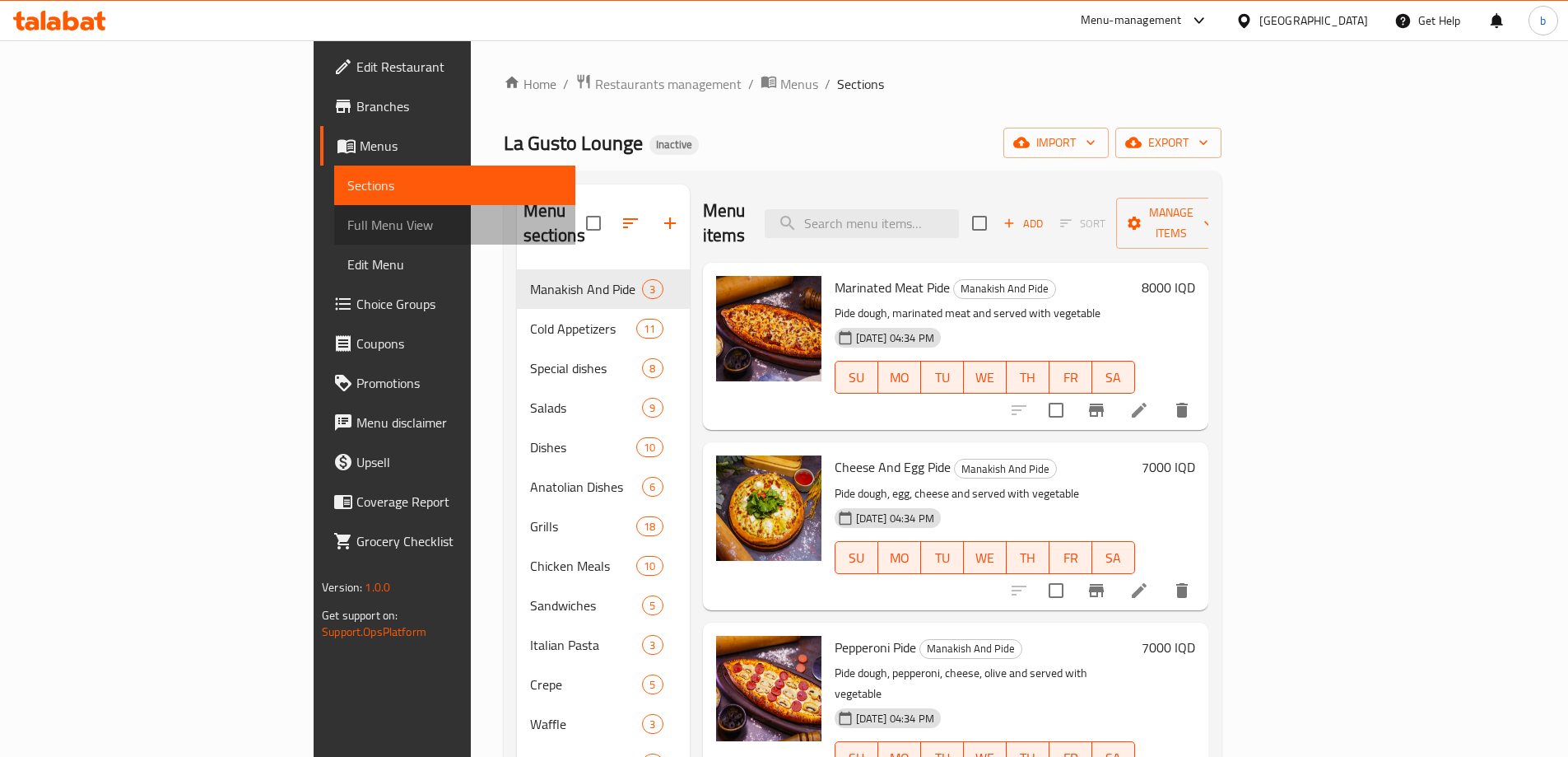
click at [348, 226] on span "Full Menu View" at bounding box center [455, 224] width 215 height 19
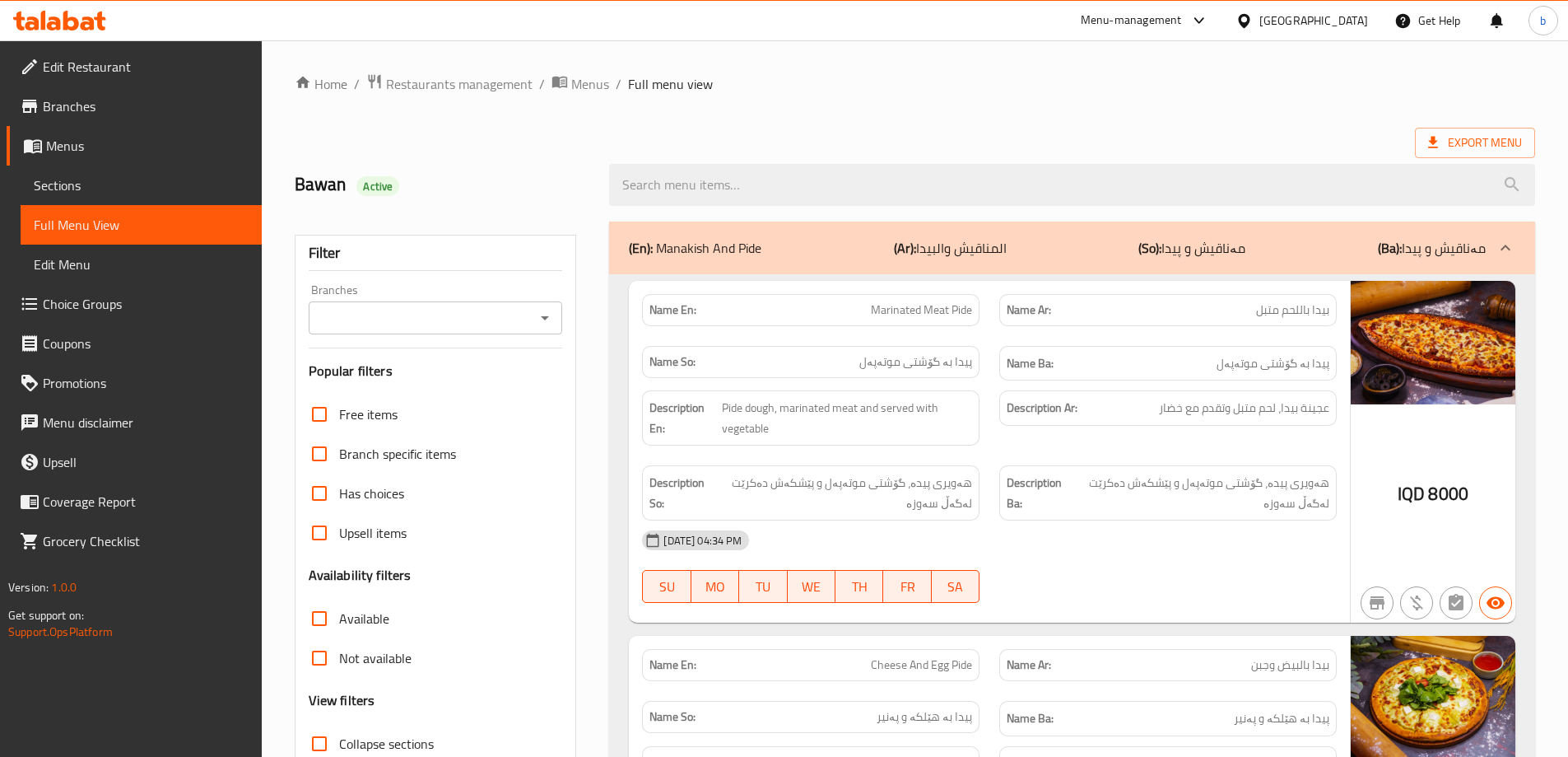
click at [550, 311] on icon "Open" at bounding box center [544, 317] width 19 height 19
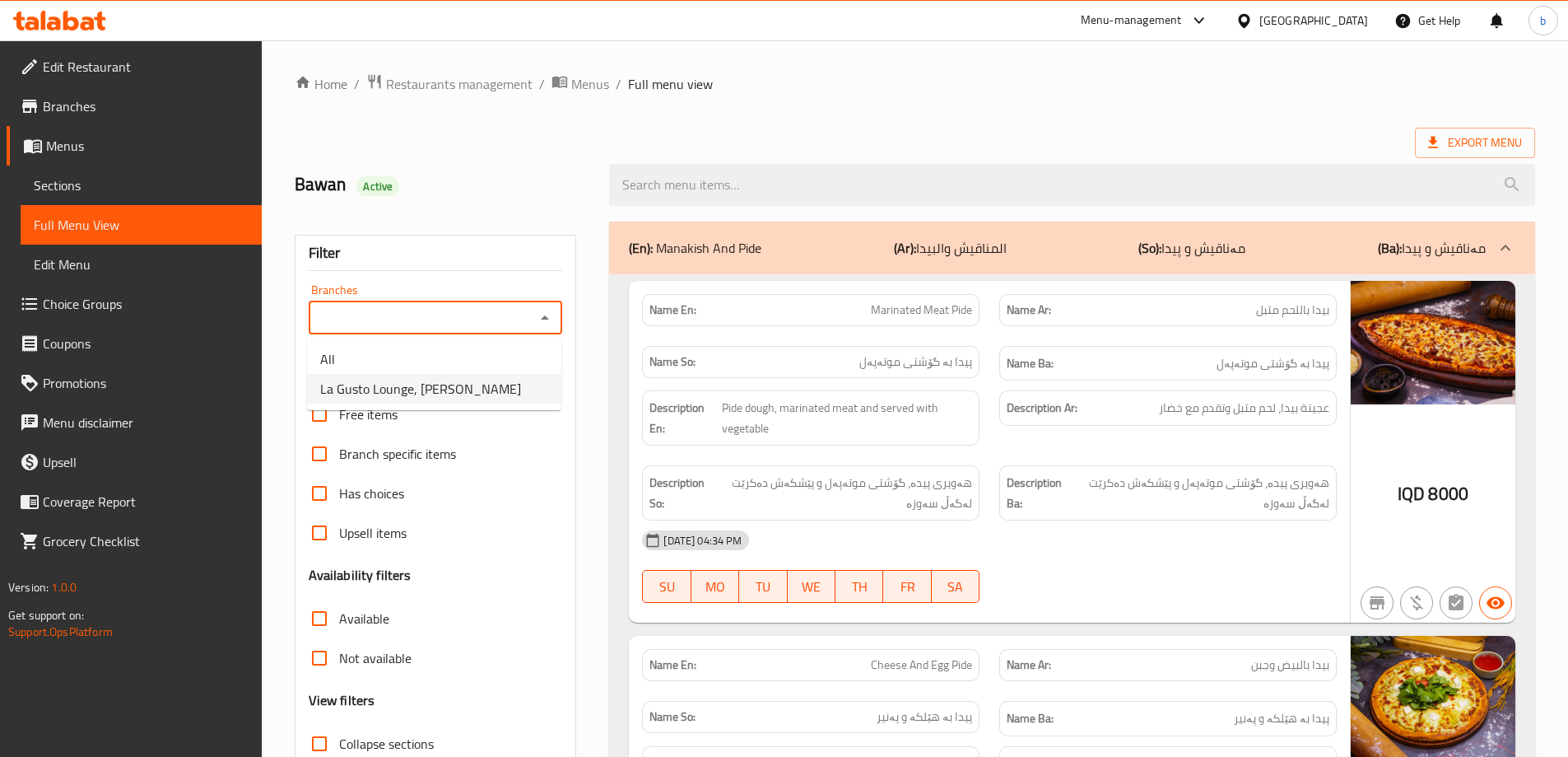
click at [403, 397] on span "La Gusto Lounge, [PERSON_NAME]" at bounding box center [421, 388] width 201 height 19
type input "La Gusto Lounge, [PERSON_NAME]"
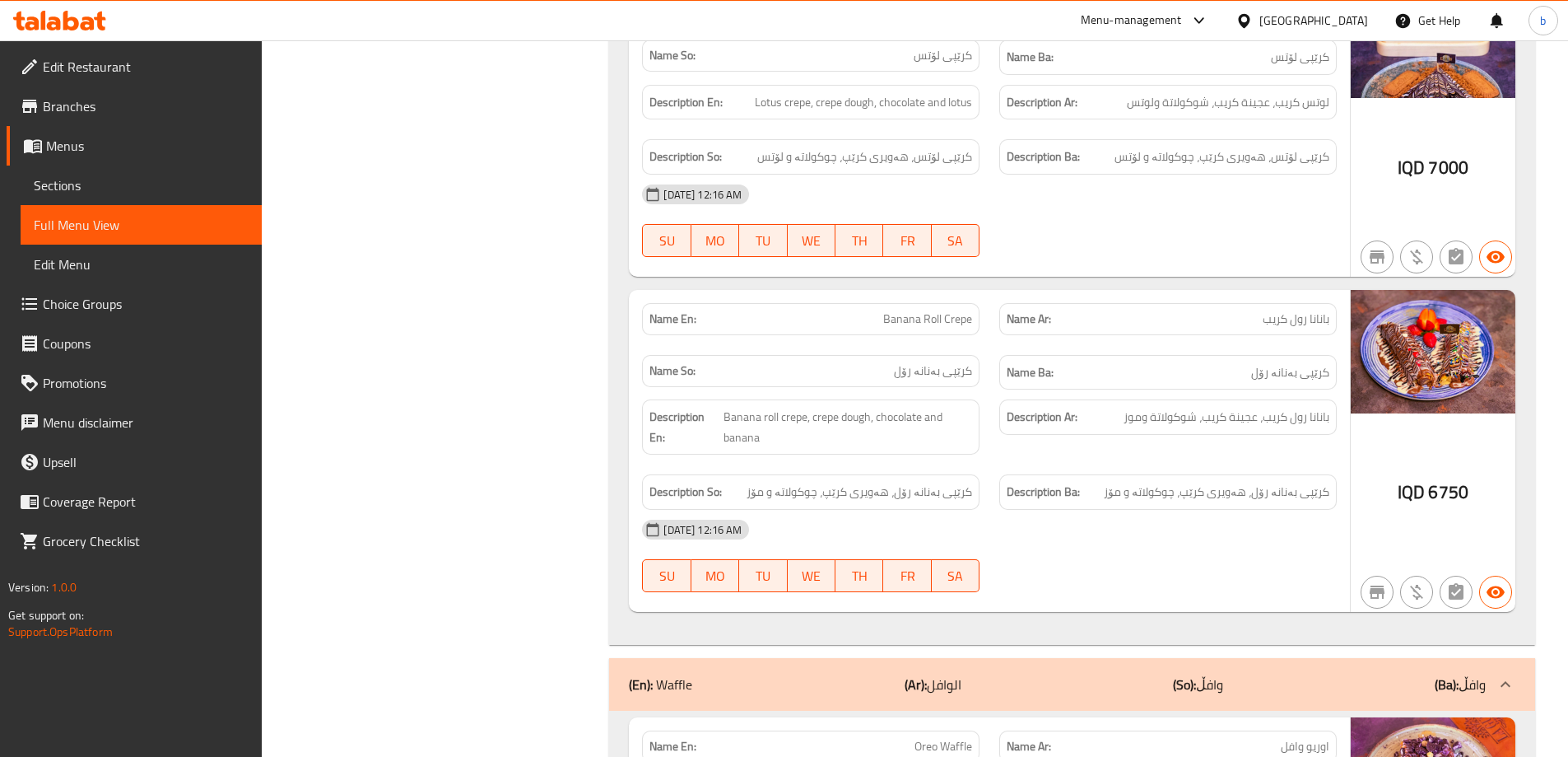
scroll to position [31710, 0]
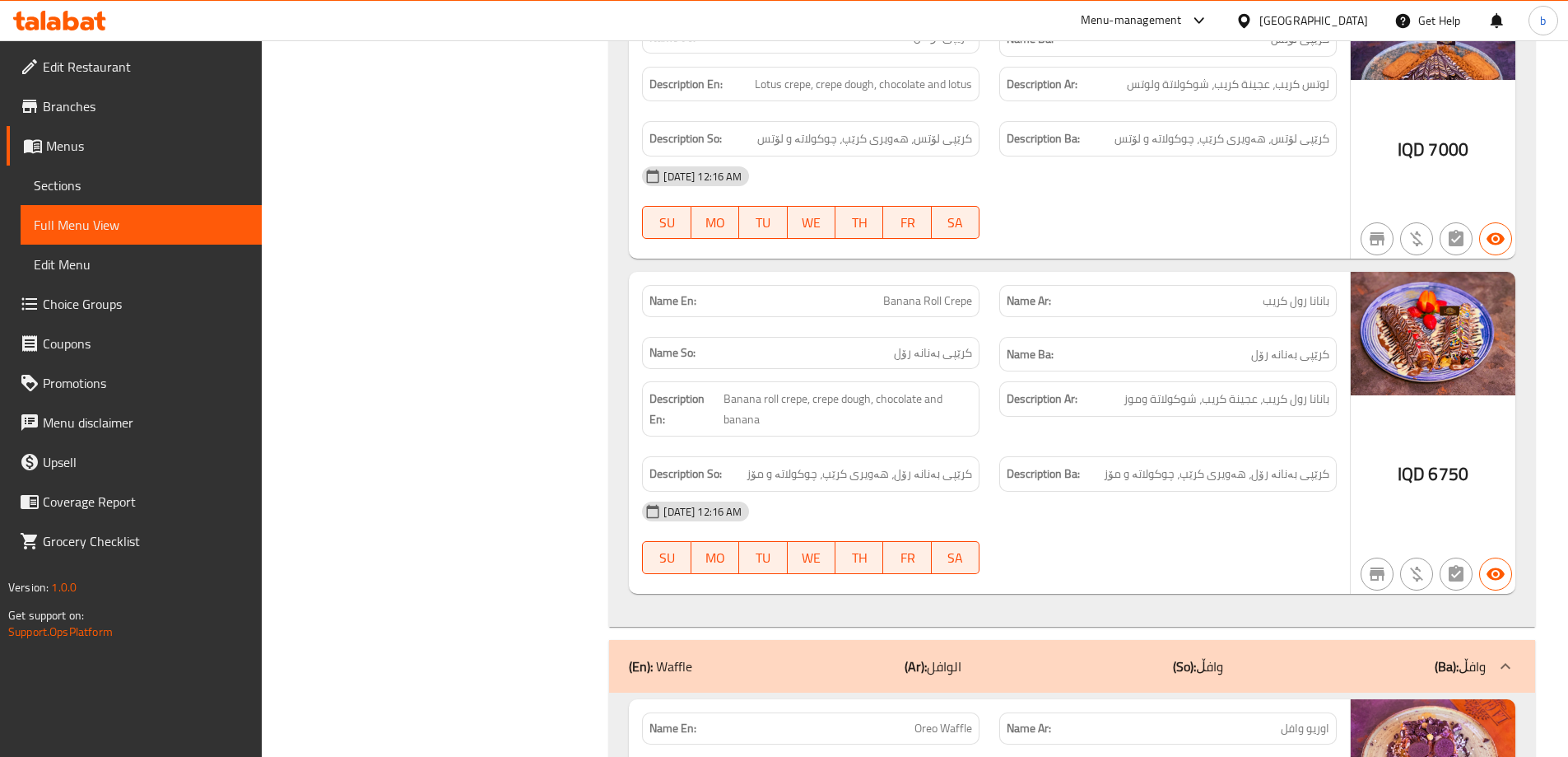
click at [1086, 702] on div "Name Ar: [PERSON_NAME]" at bounding box center [1168, 727] width 358 height 51
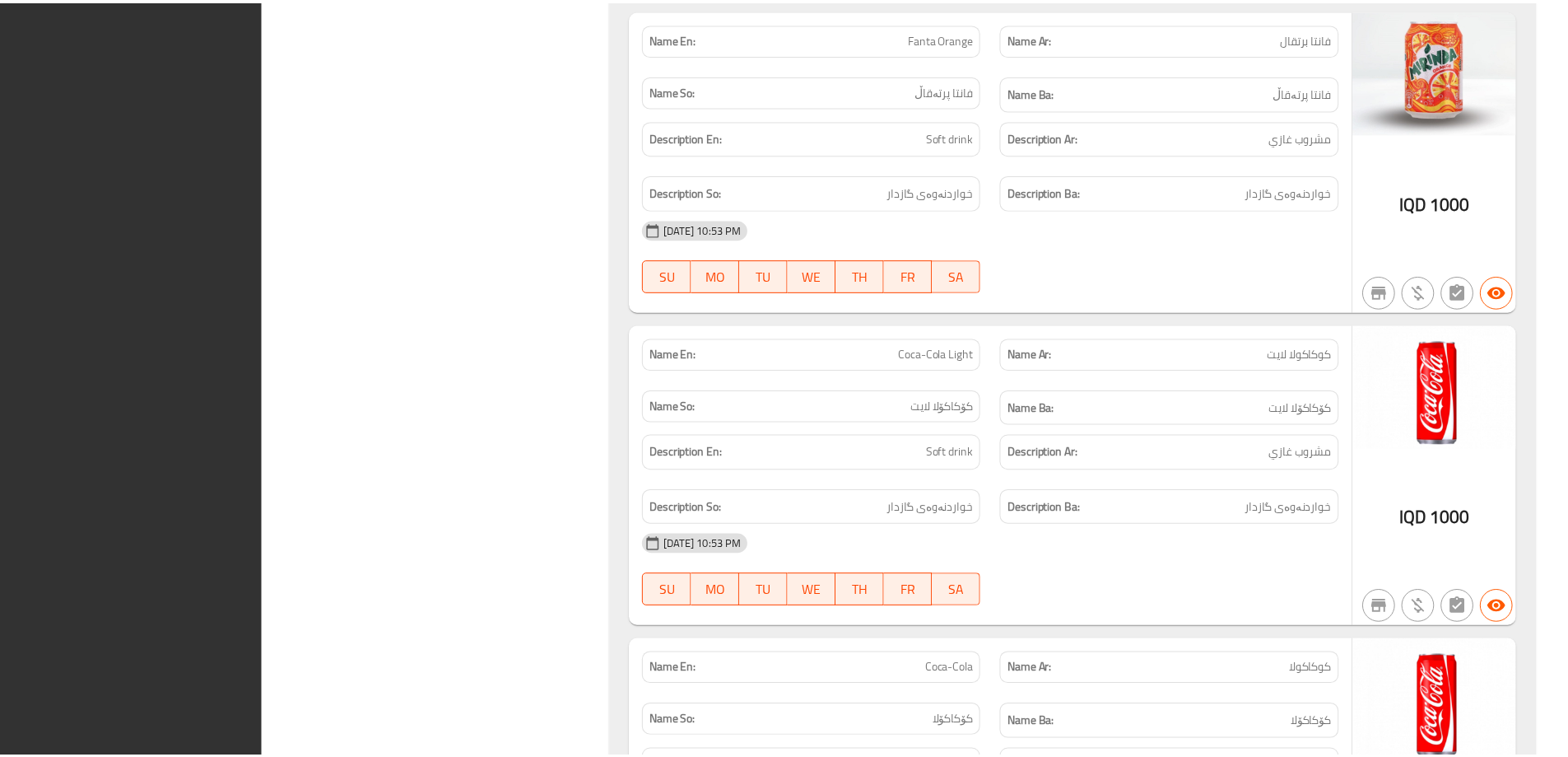
scroll to position [37519, 0]
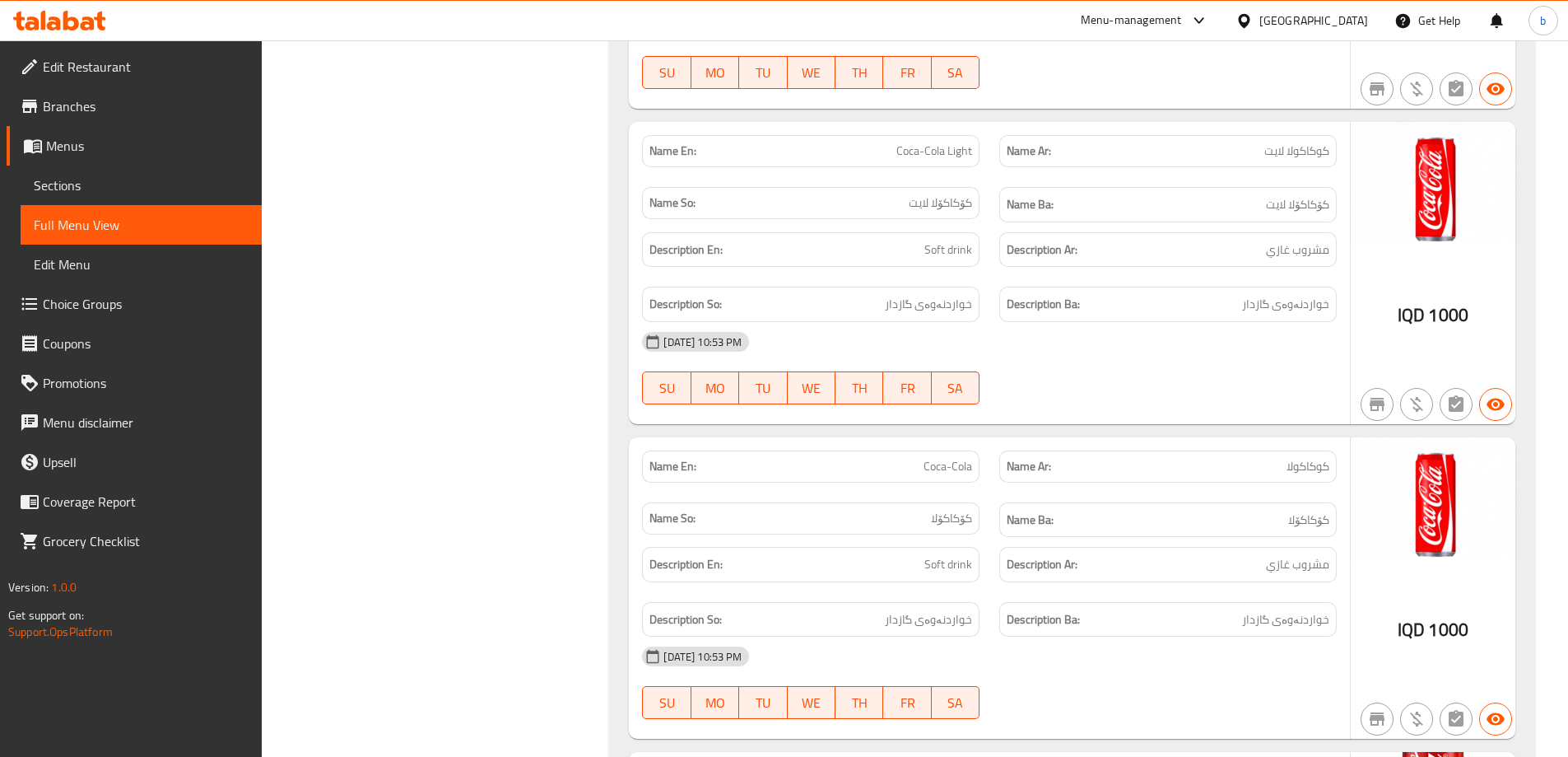
click at [67, 67] on span "Edit Restaurant" at bounding box center [146, 66] width 206 height 19
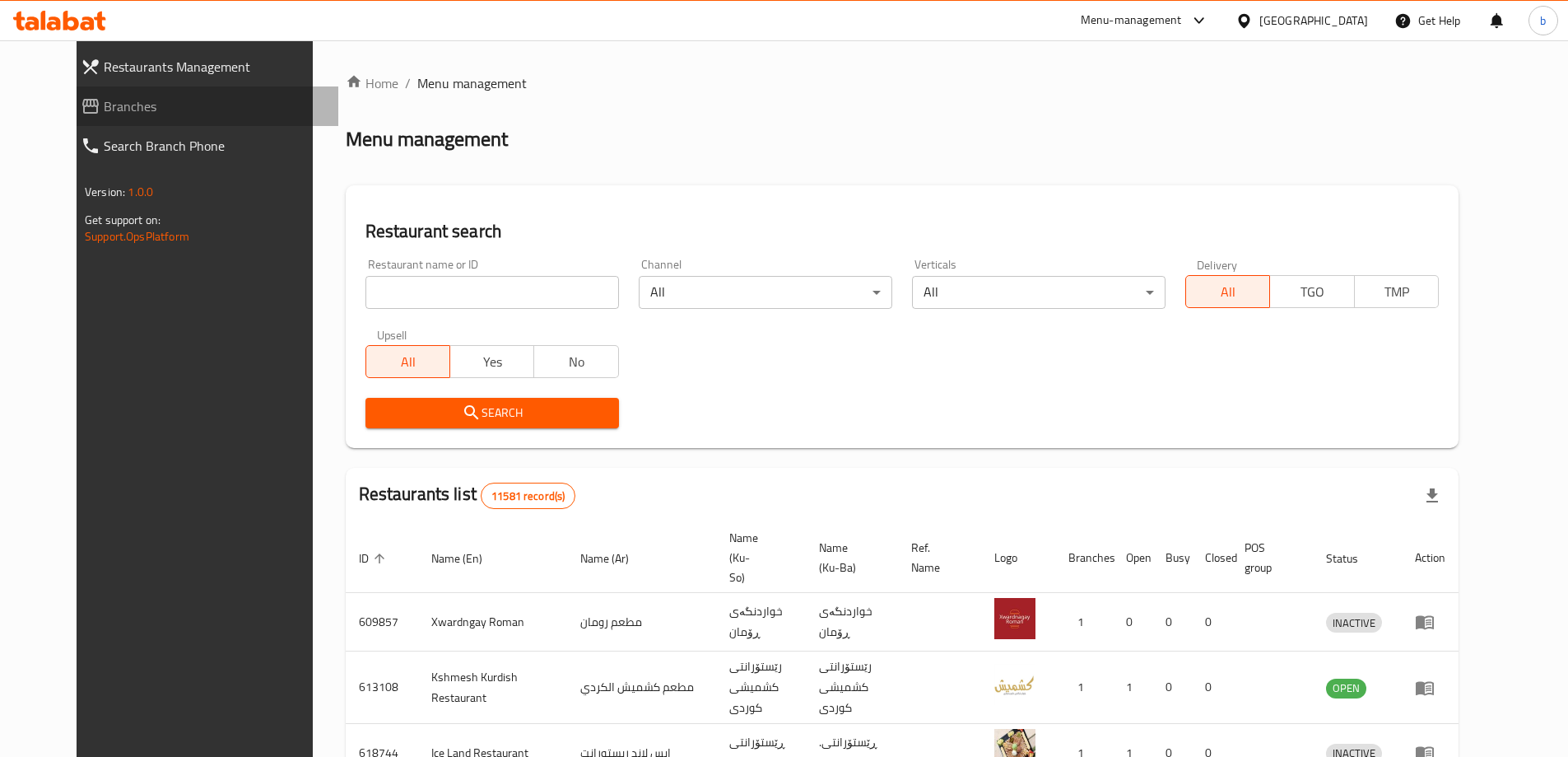
click at [198, 101] on span "Branches" at bounding box center [214, 105] width 222 height 19
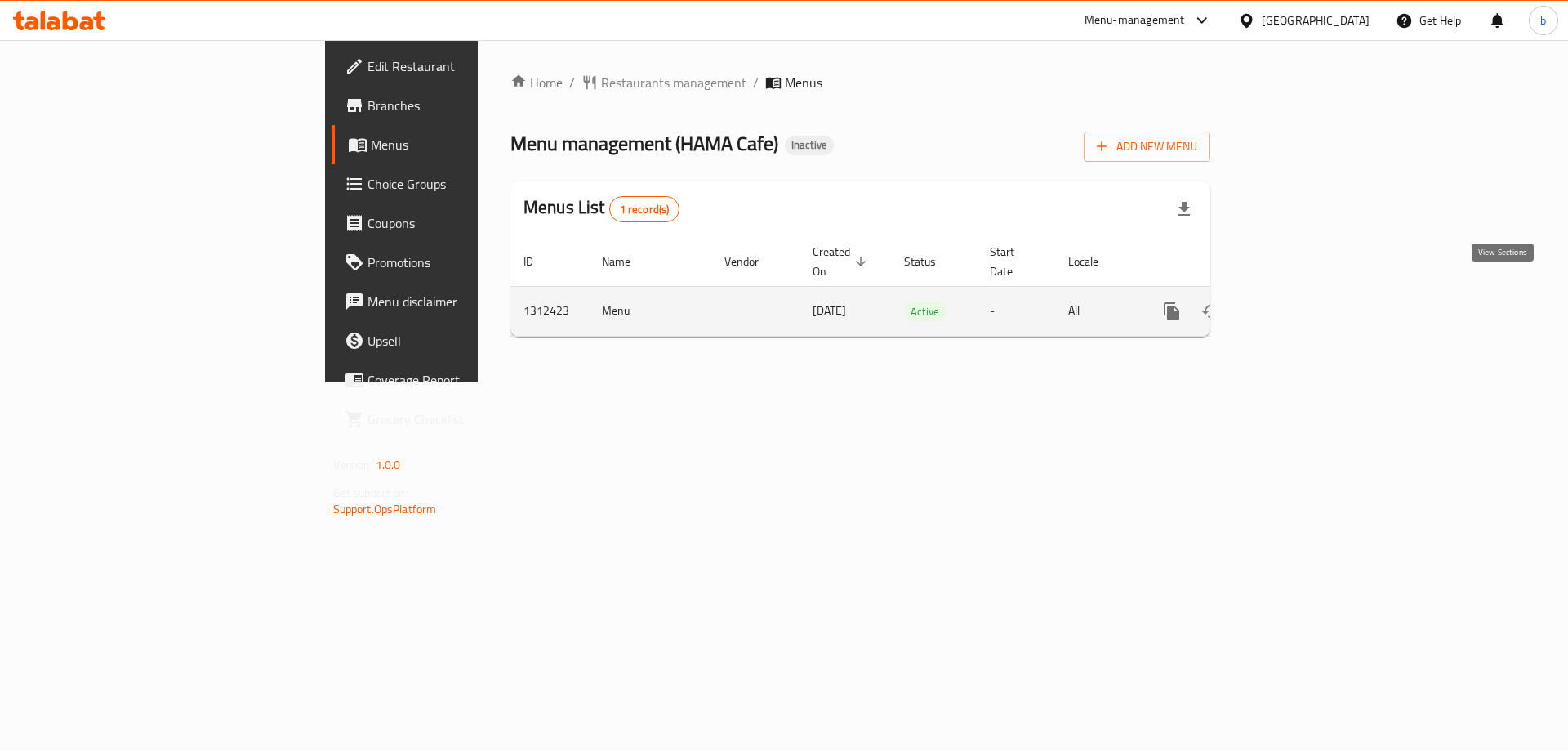
click at [1309, 296] on link "enhanced table" at bounding box center [1289, 311] width 39 height 39
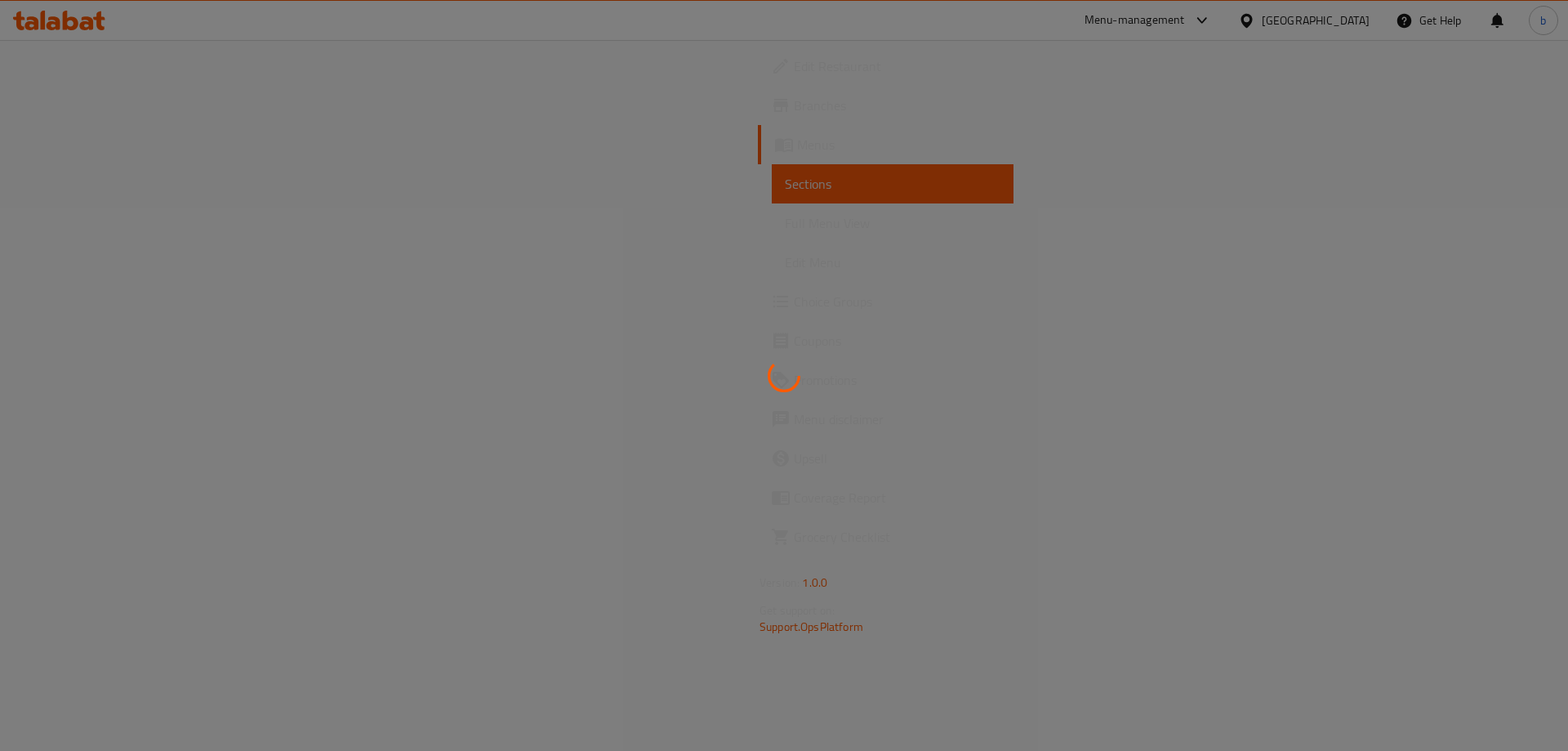
click at [180, 225] on div at bounding box center [784, 375] width 1568 height 751
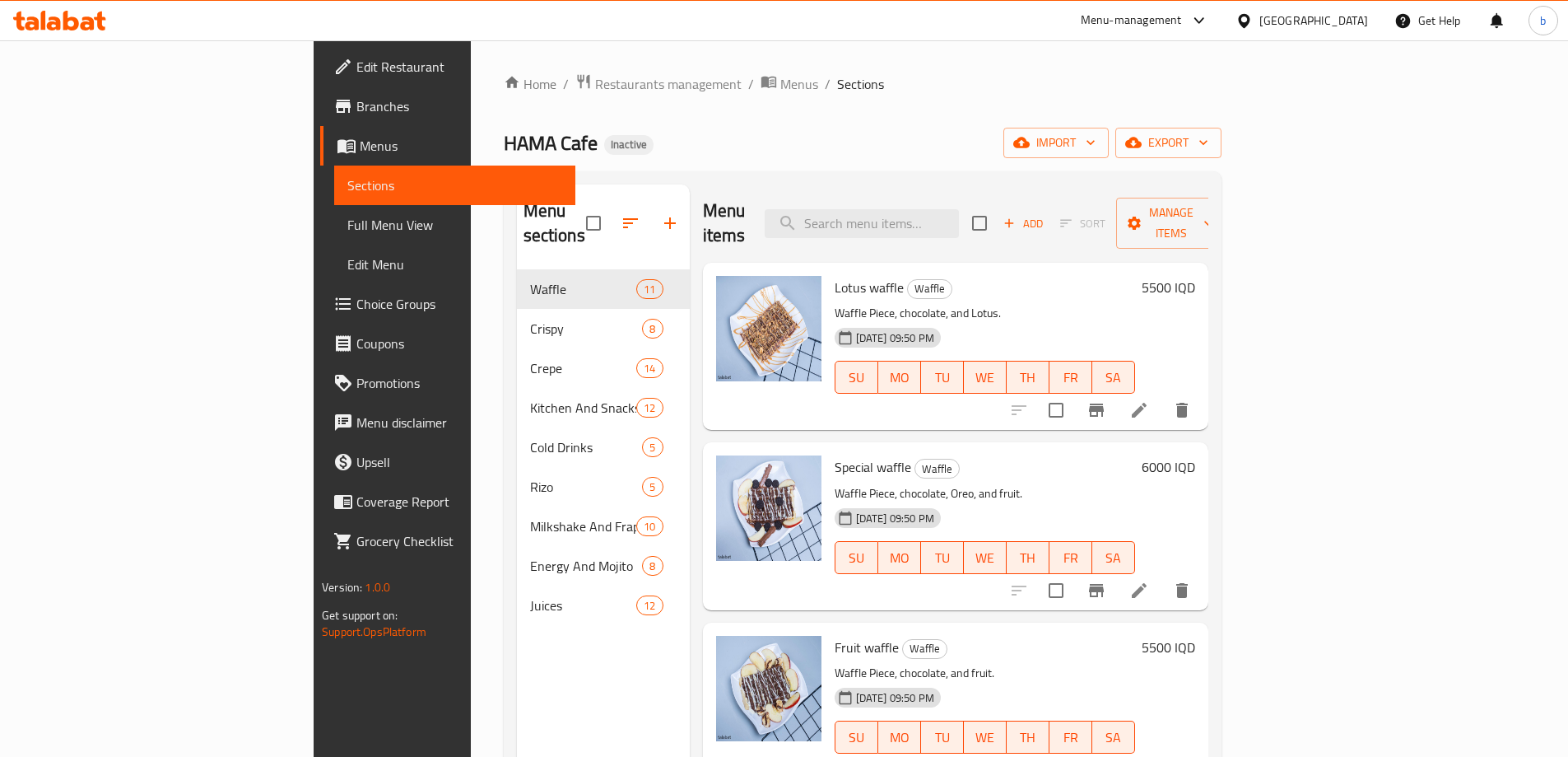
click at [348, 224] on span "Full Menu View" at bounding box center [455, 224] width 215 height 19
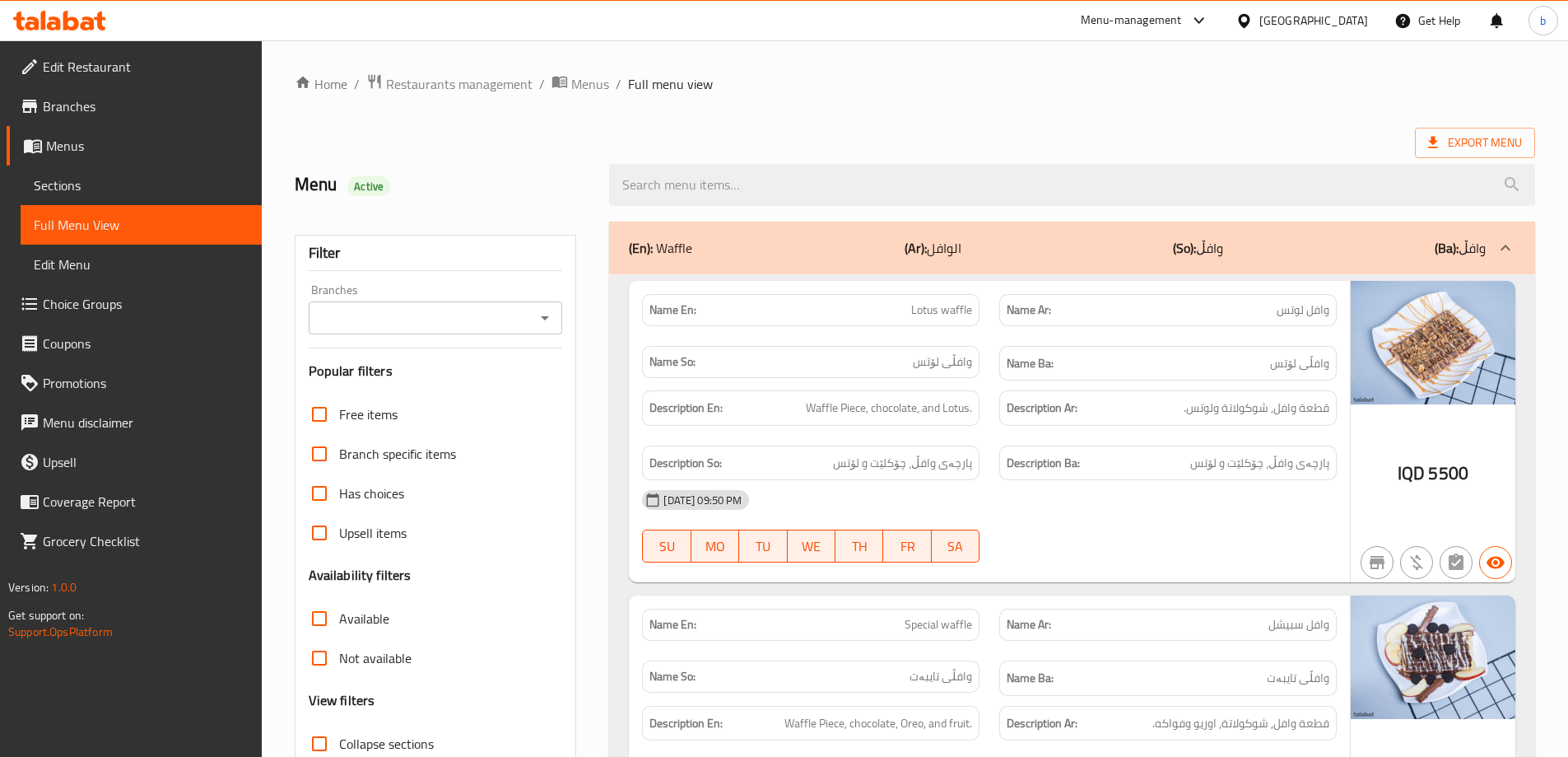
click at [550, 314] on icon "Open" at bounding box center [544, 317] width 19 height 19
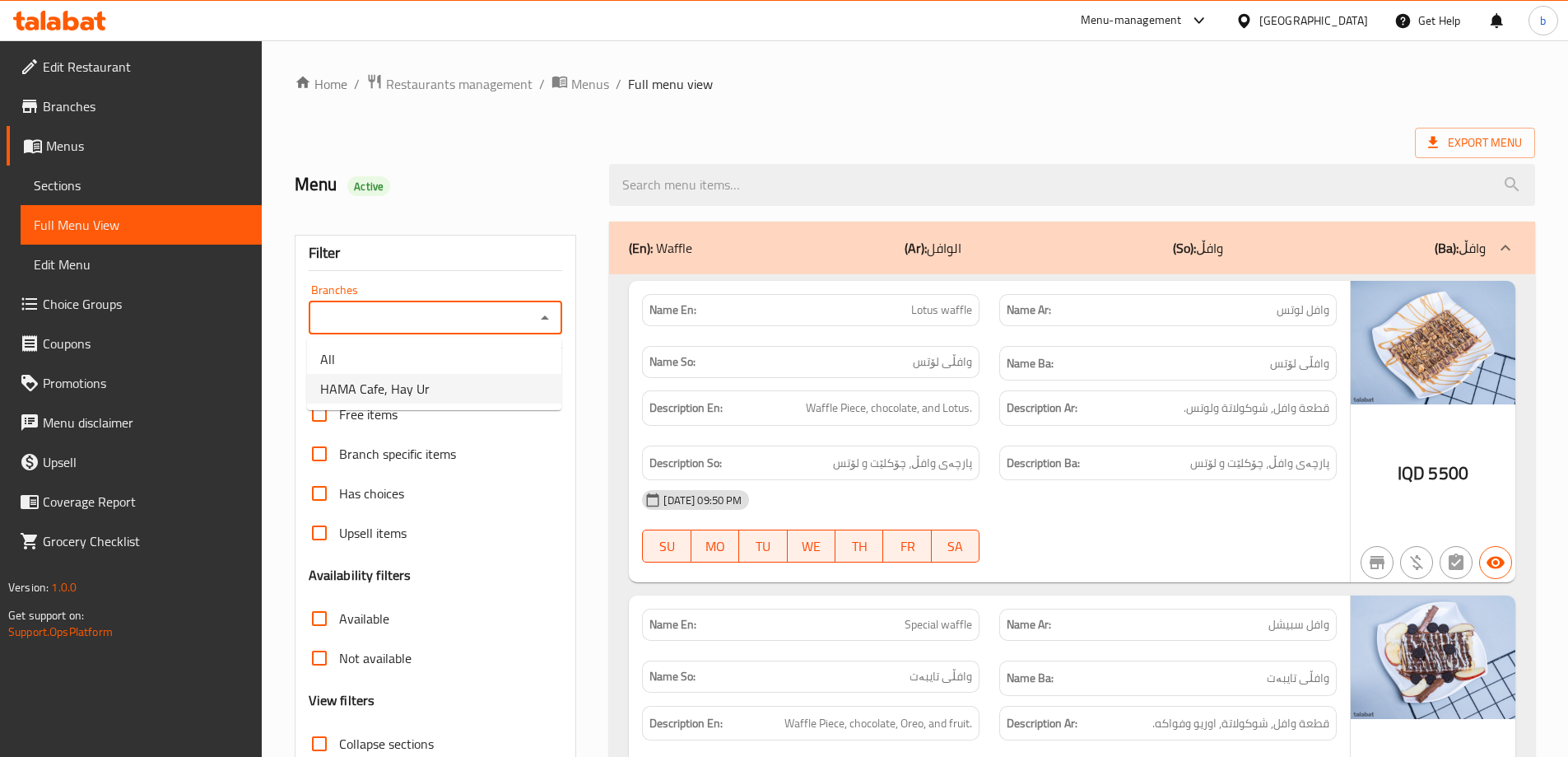
click at [406, 374] on li "HAMA Cafe, Hay Ur" at bounding box center [434, 388] width 255 height 30
type input "HAMA Cafe, Hay Ur"
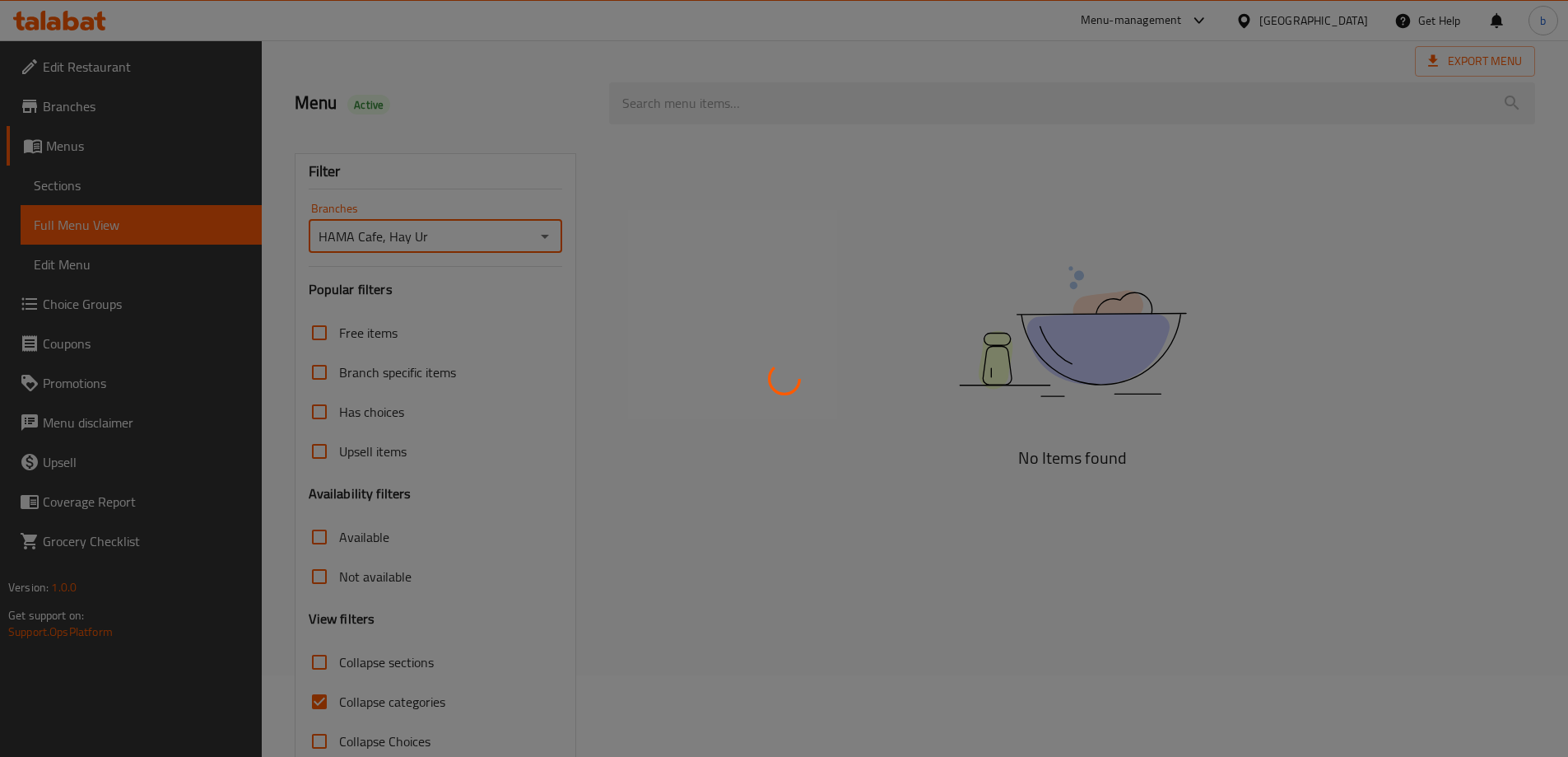
scroll to position [120, 0]
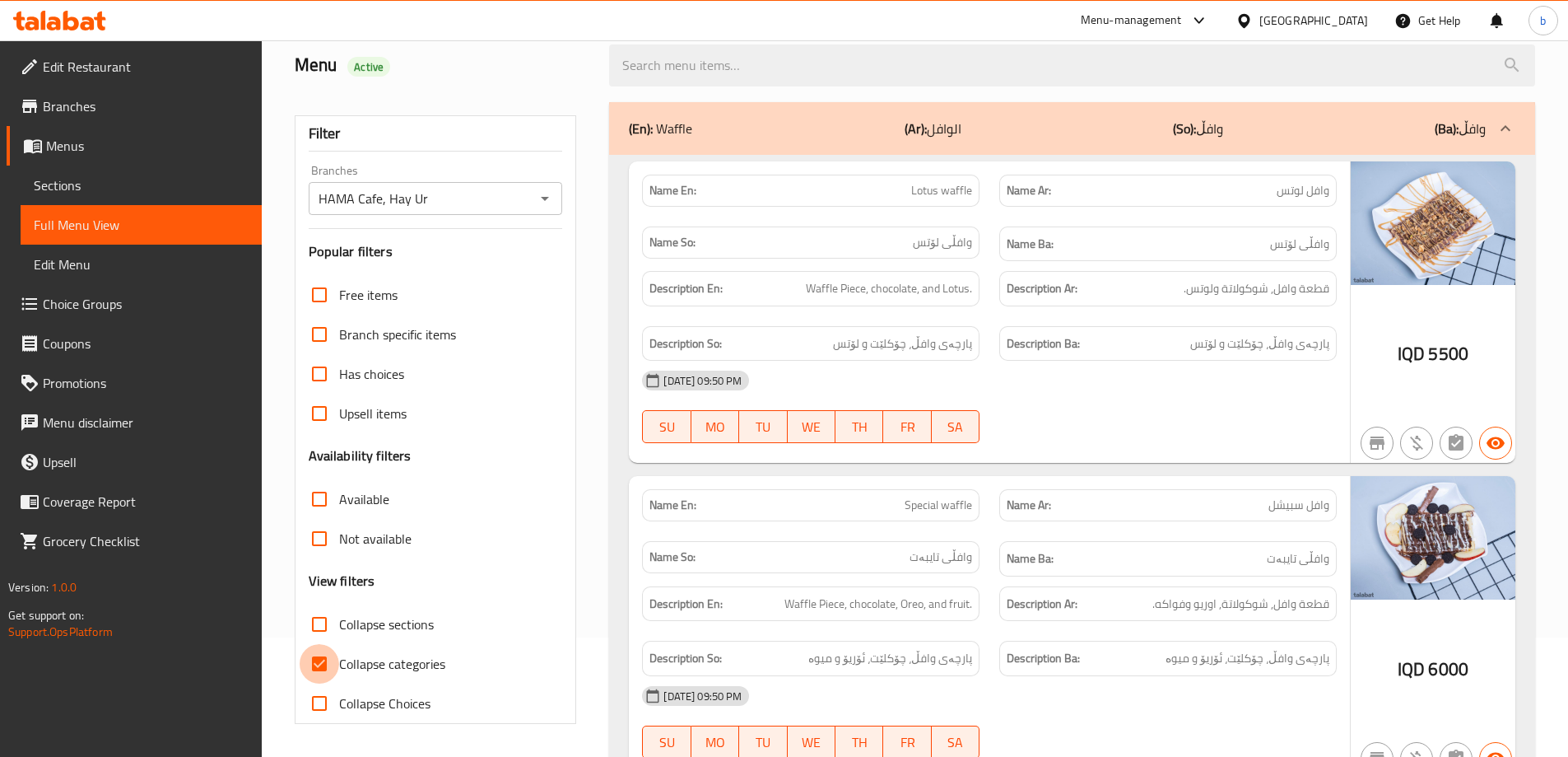
click at [321, 668] on input "Collapse categories" at bounding box center [319, 663] width 40 height 40
checkbox input "false"
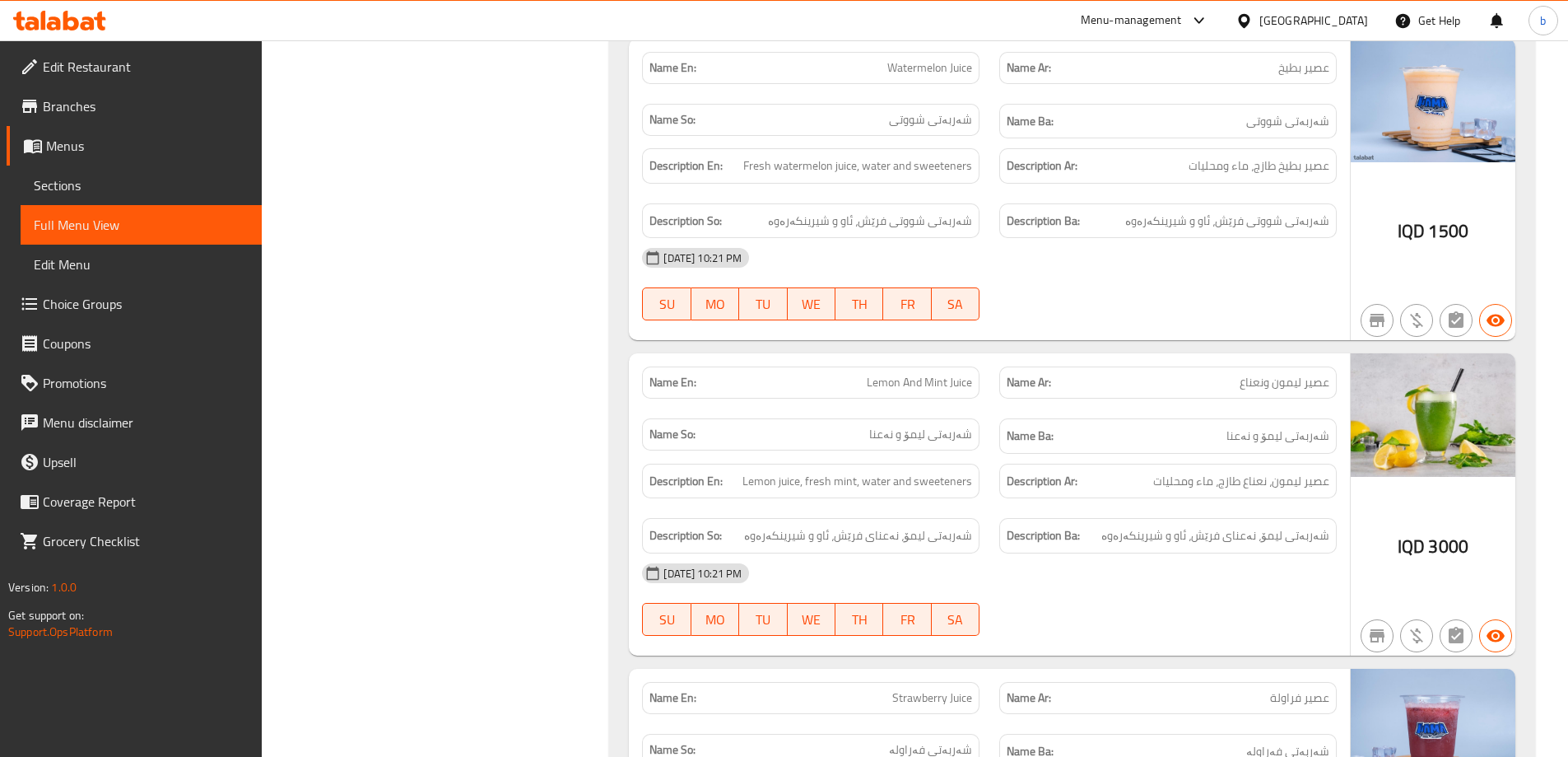
scroll to position [27980, 0]
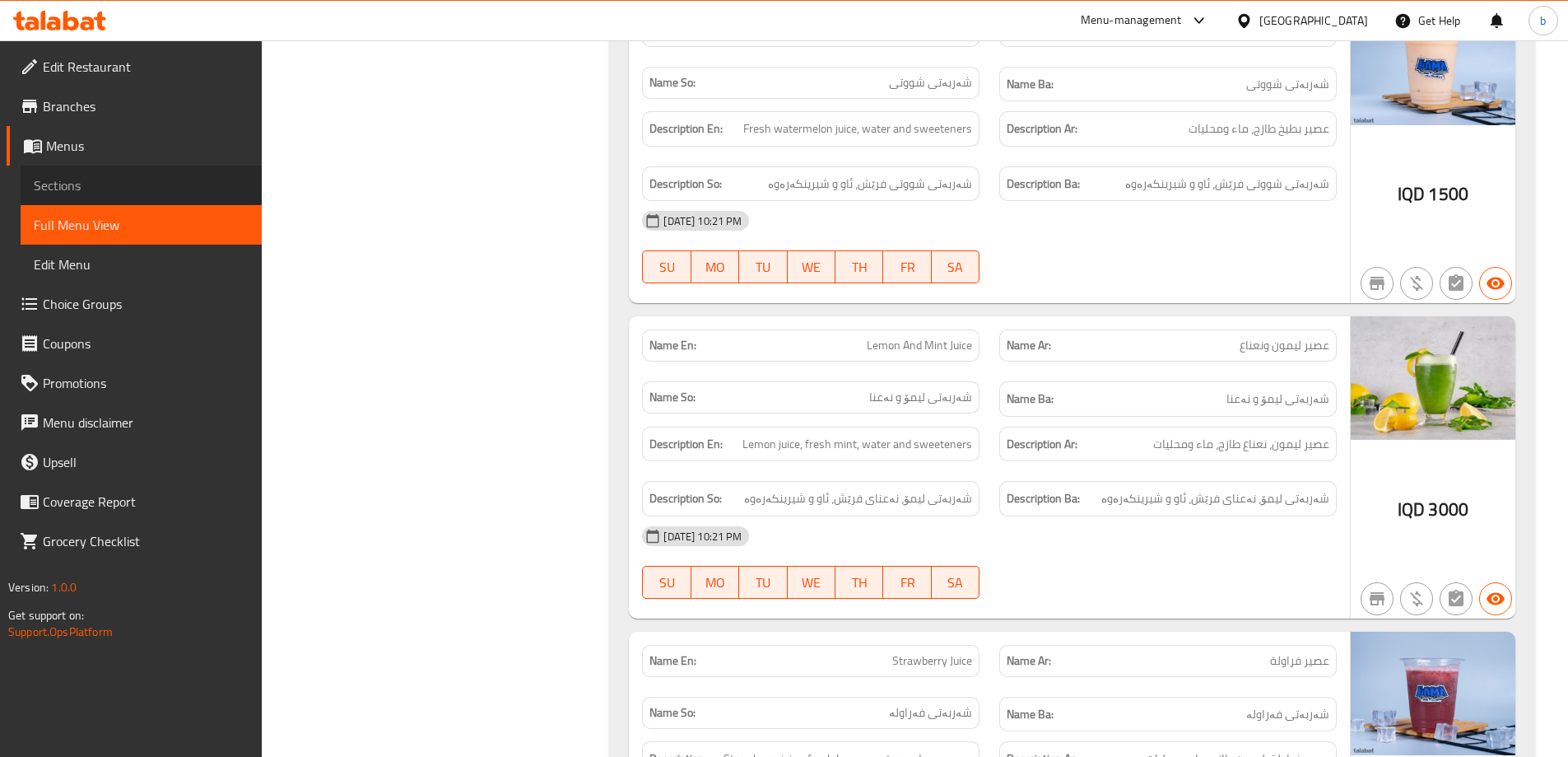
click at [76, 187] on span "Sections" at bounding box center [141, 185] width 215 height 19
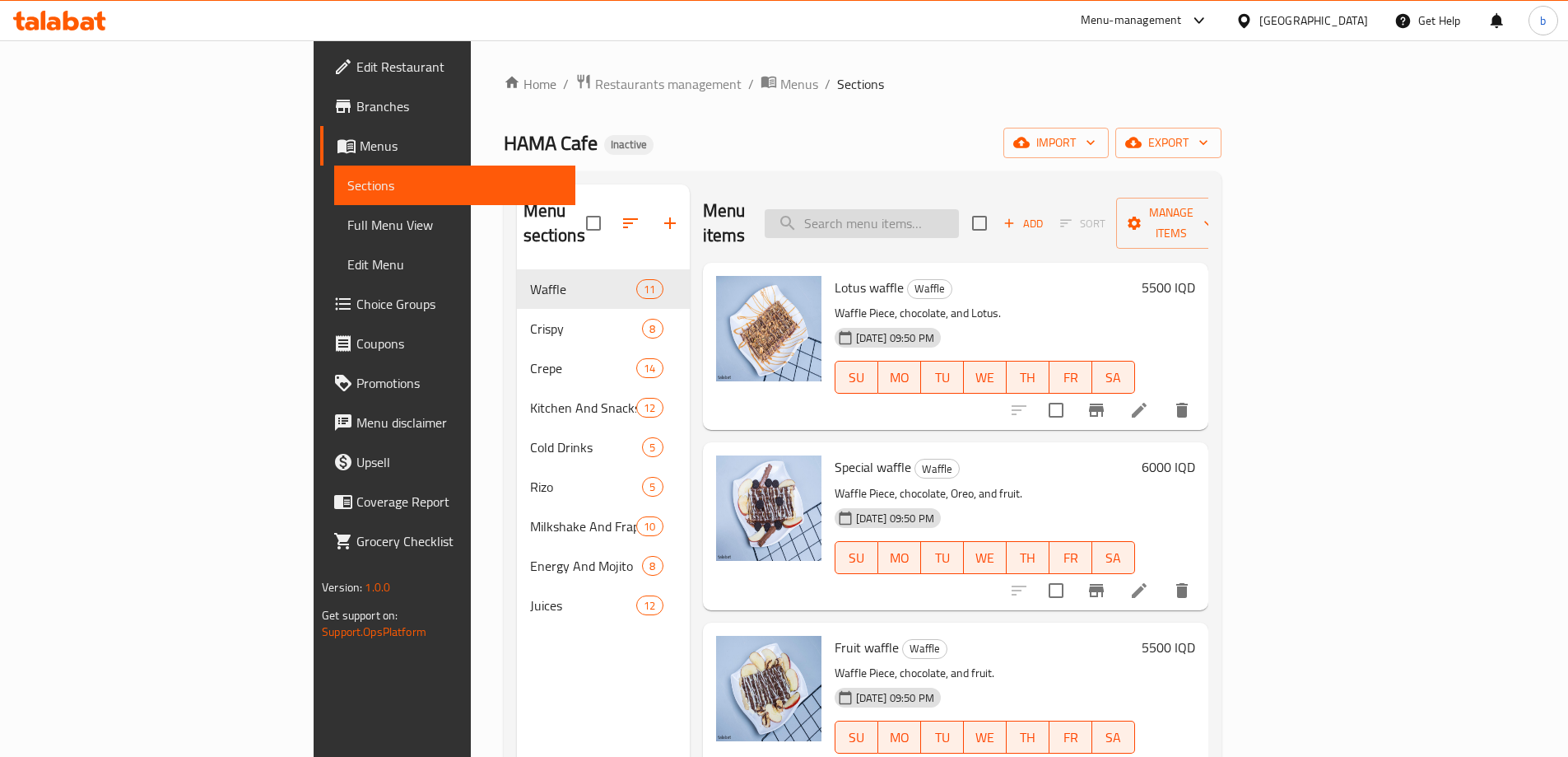
click at [907, 213] on input "search" at bounding box center [862, 224] width 194 height 29
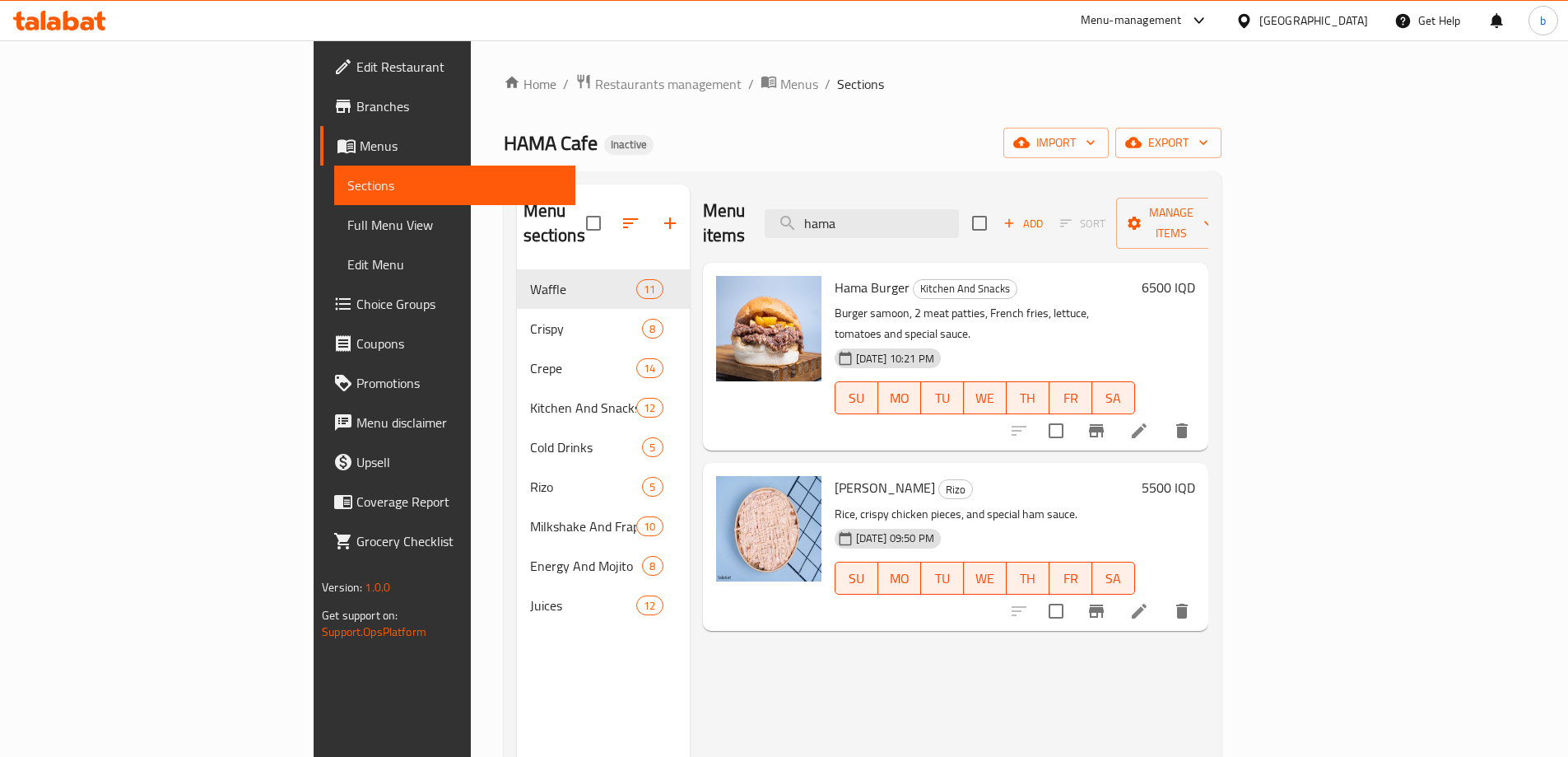
type input "hama"
click at [1149, 421] on icon at bounding box center [1139, 430] width 19 height 19
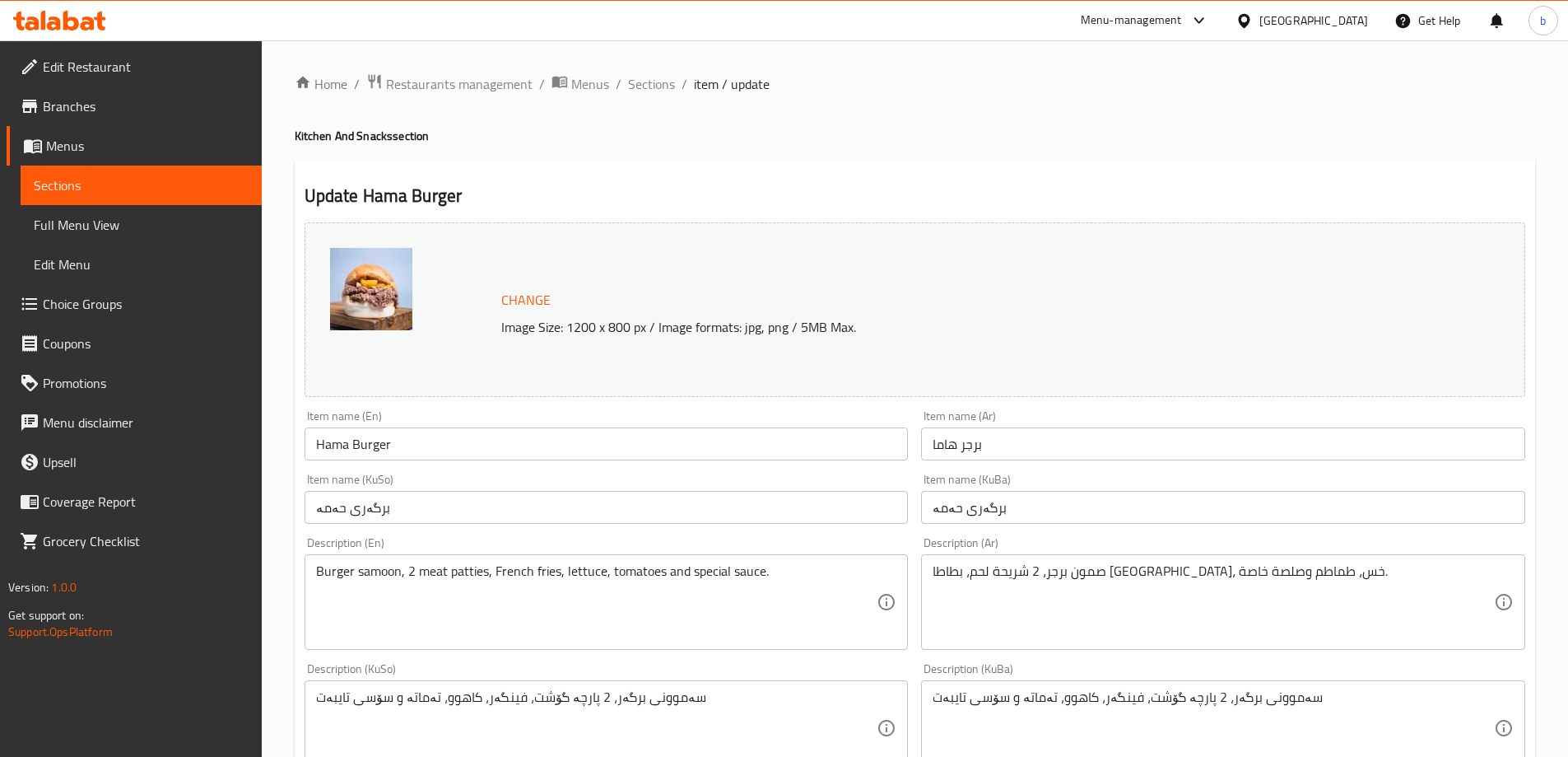
click at [327, 512] on input "برگەری حەمە" at bounding box center [606, 507] width 604 height 33
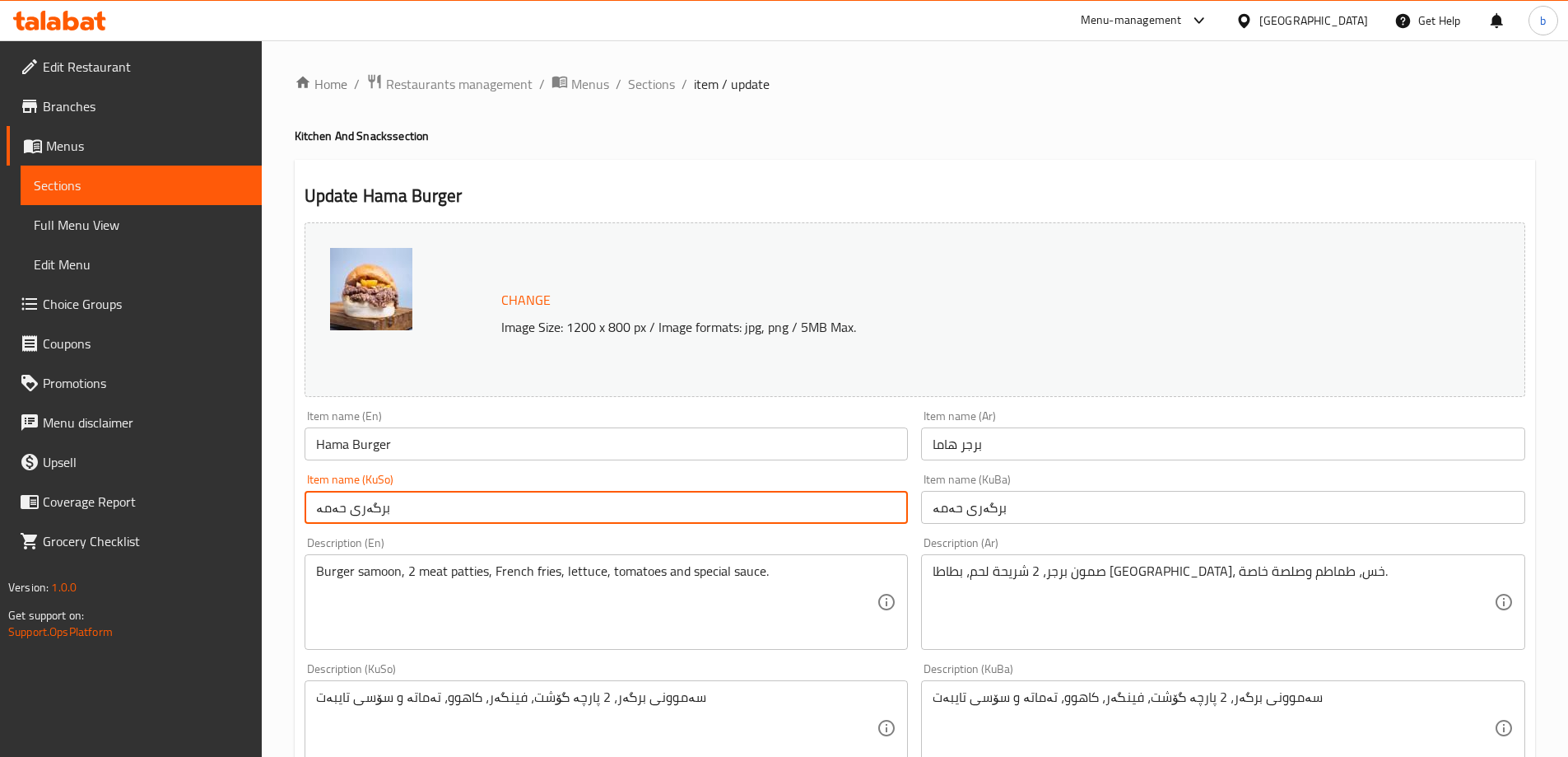
drag, startPoint x: 327, startPoint y: 512, endPoint x: 442, endPoint y: 553, distance: 122.1
click at [335, 514] on input "برگەری حەمە" at bounding box center [606, 507] width 604 height 33
click at [313, 517] on input "برگەری حەمە" at bounding box center [606, 507] width 604 height 33
click at [326, 503] on input "برگەری حەمە" at bounding box center [606, 507] width 604 height 33
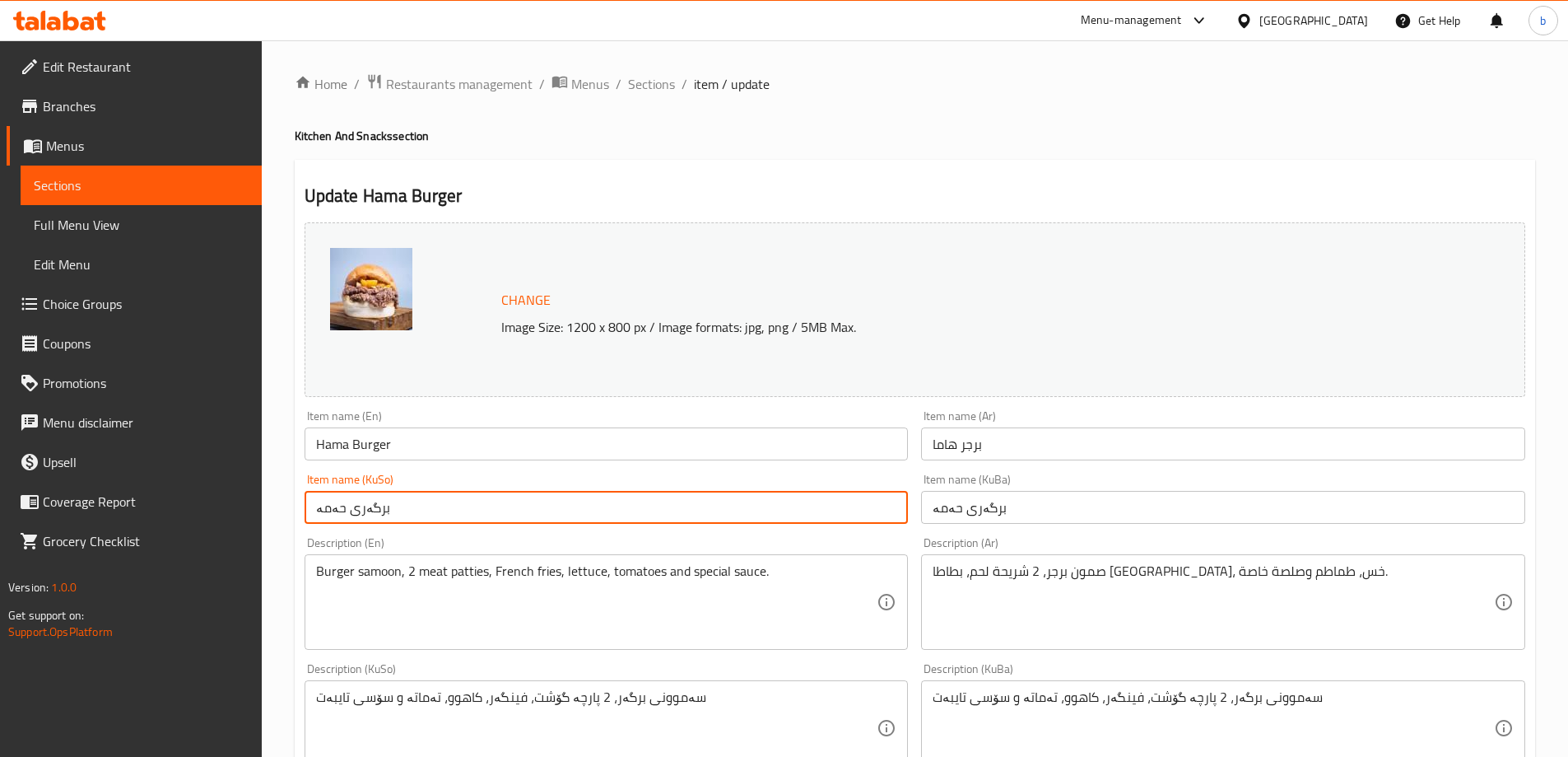
click at [326, 503] on input "برگەری حەمە" at bounding box center [606, 507] width 604 height 33
type input "برگەری هاما"
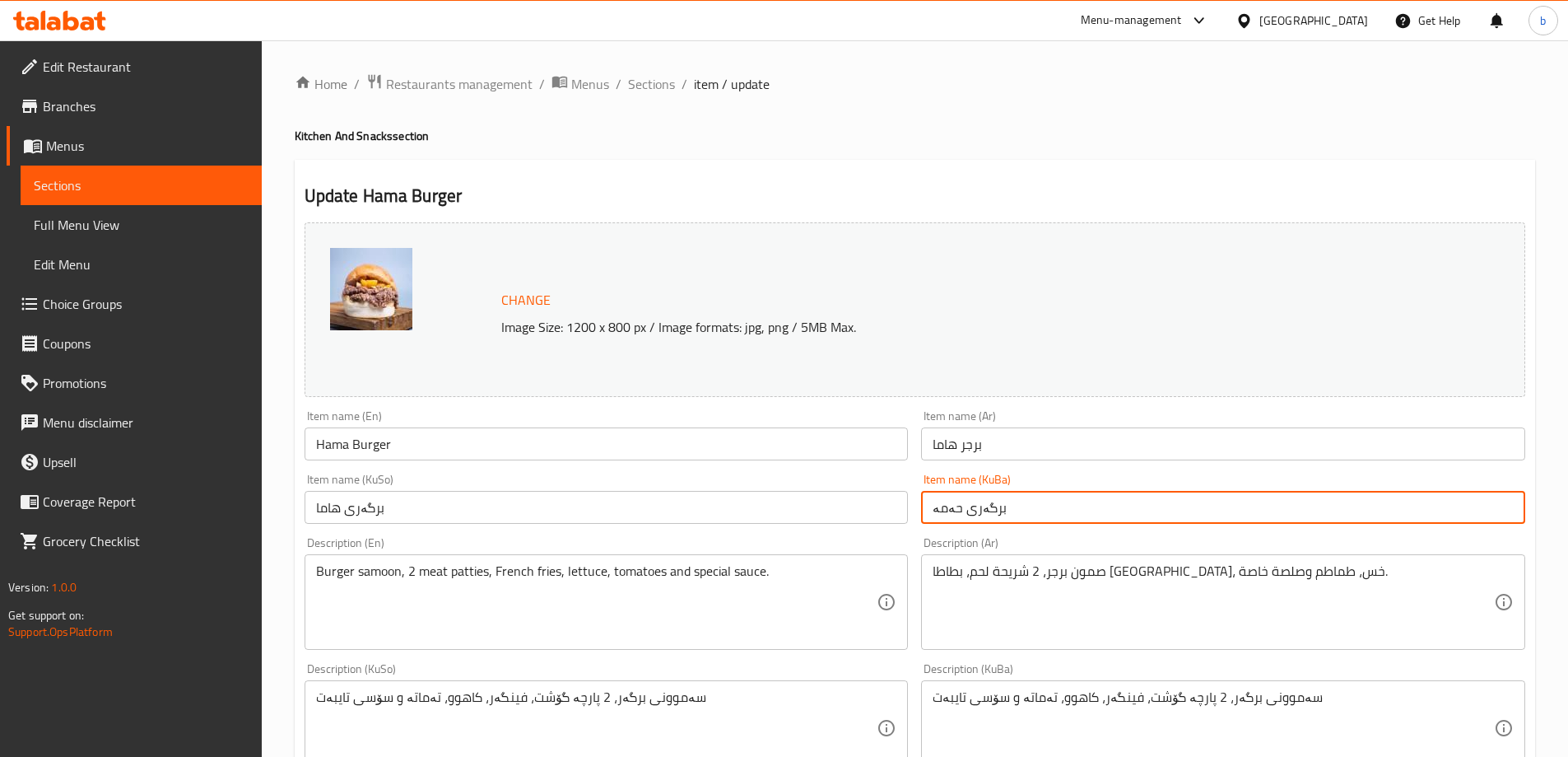
paste input "هاما"
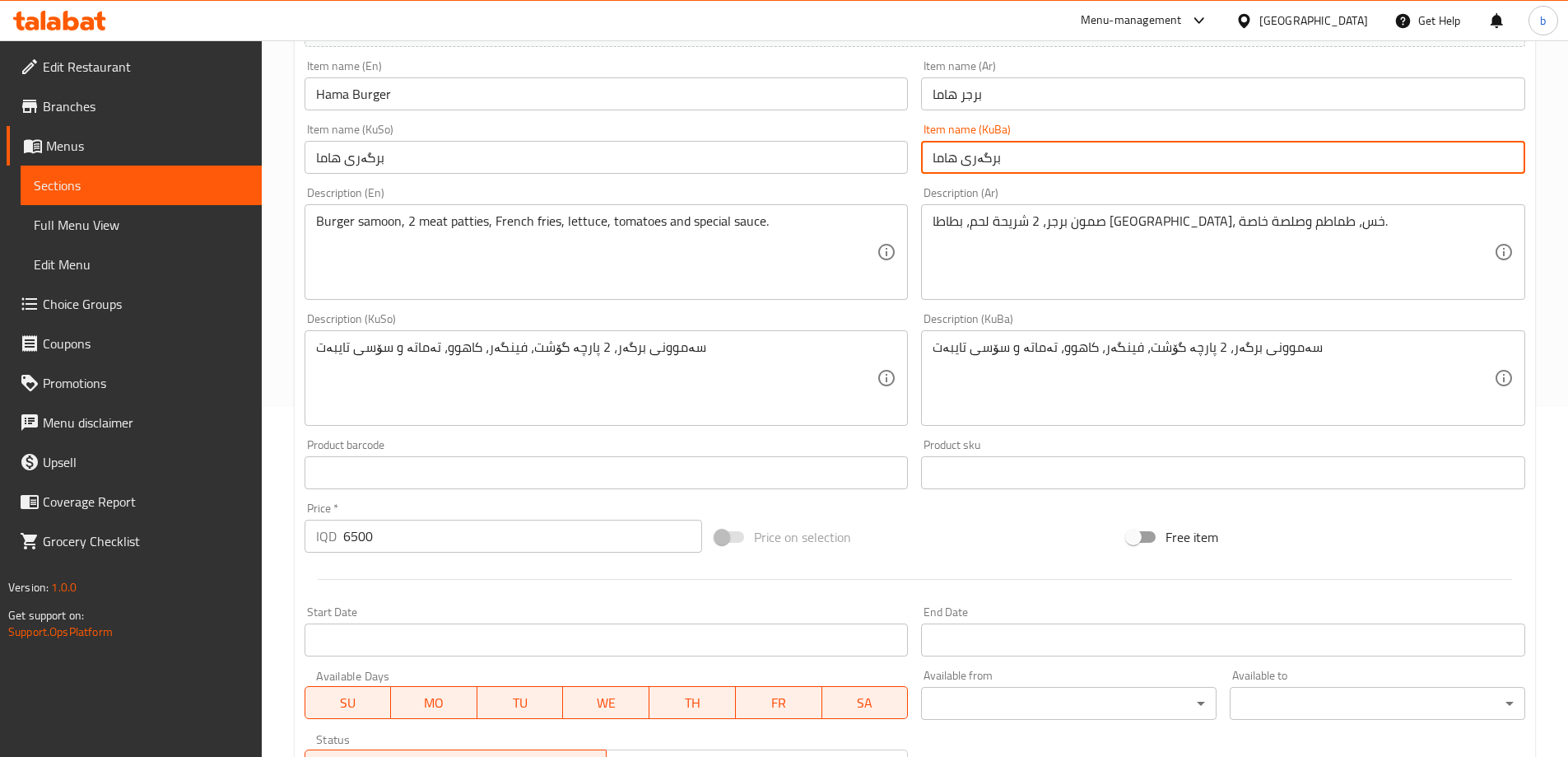
scroll to position [620, 0]
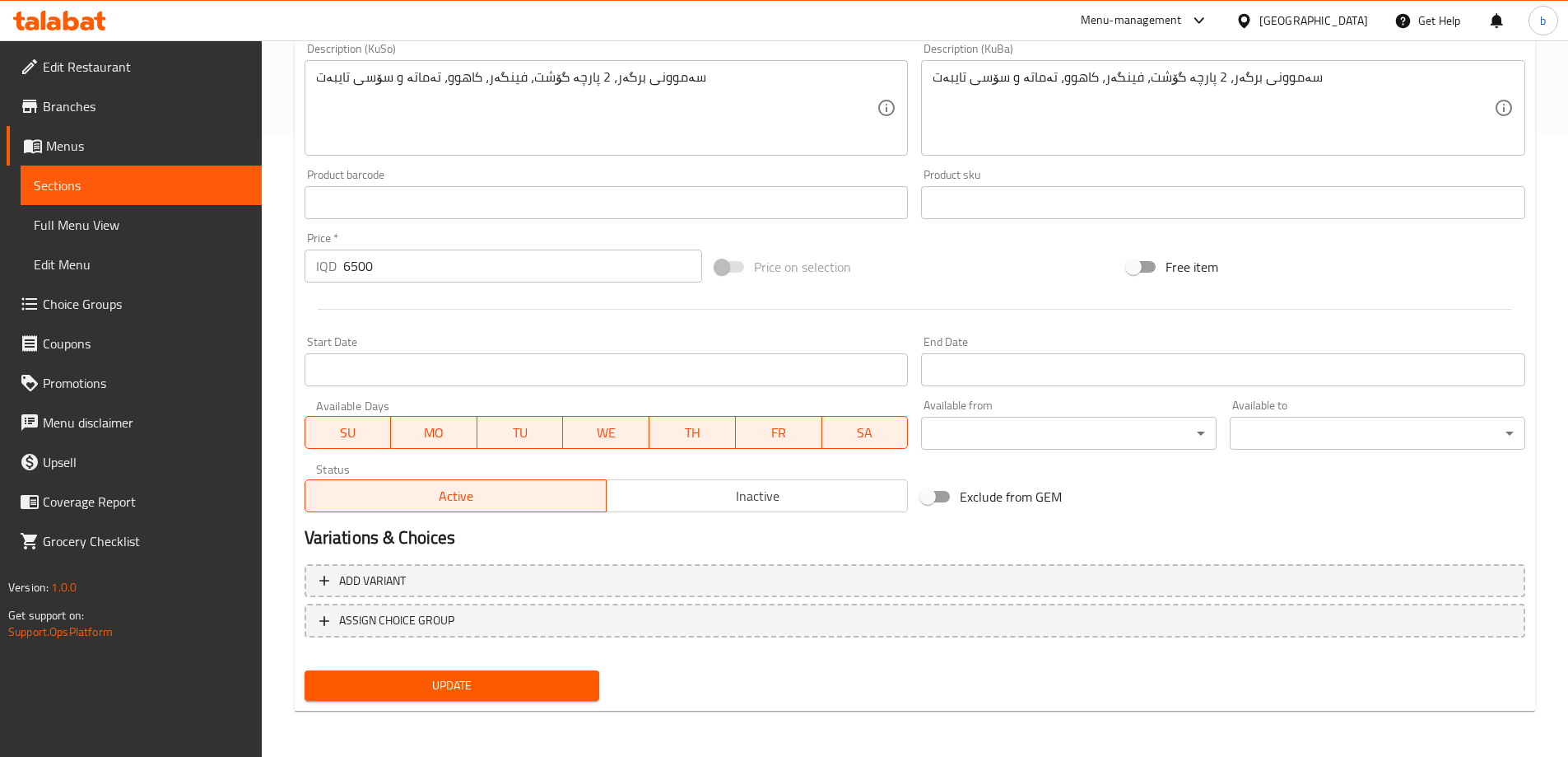
type input "برگەری هاما"
click at [578, 685] on span "Update" at bounding box center [452, 685] width 269 height 20
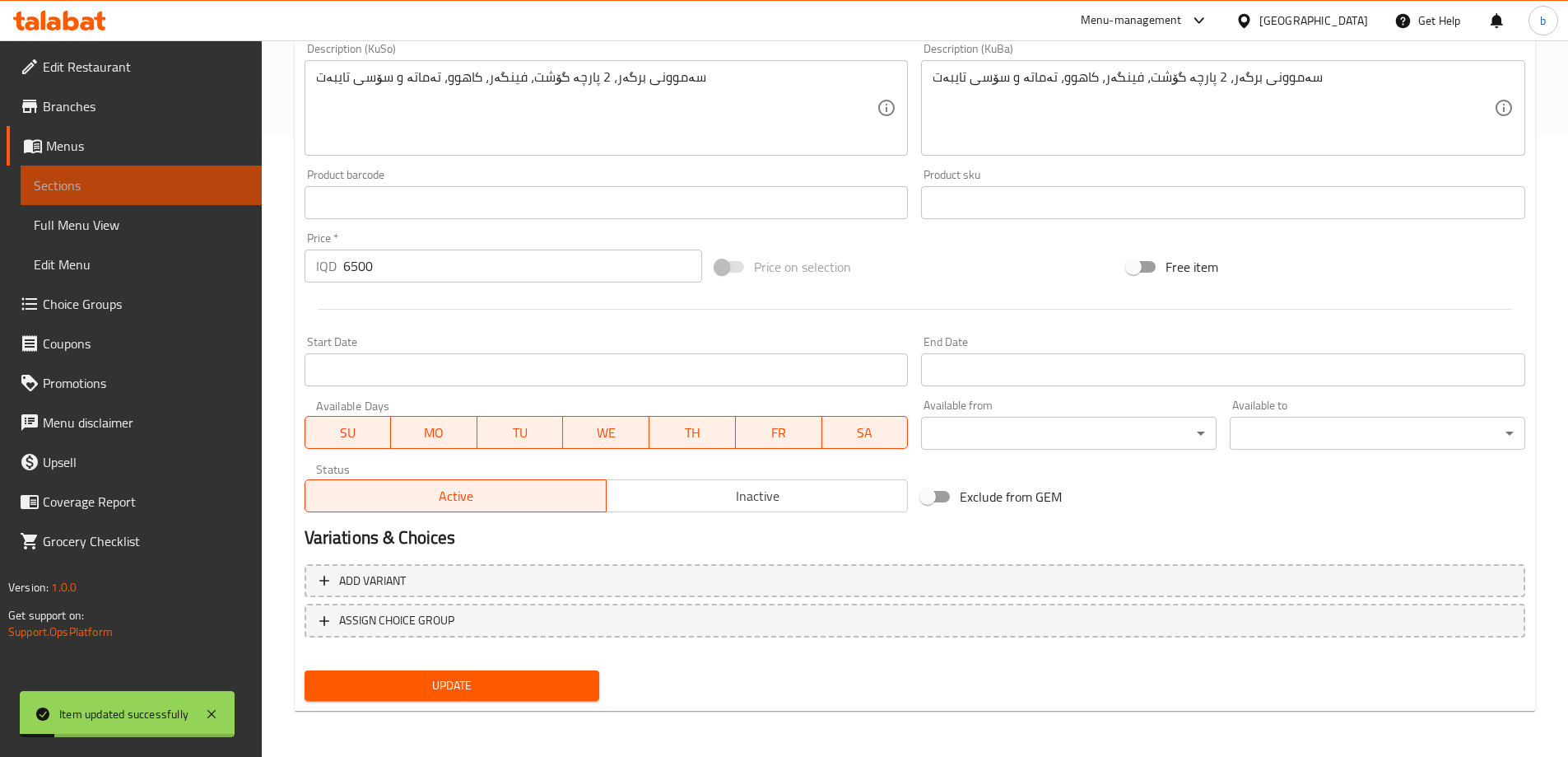
click at [154, 184] on span "Sections" at bounding box center [141, 185] width 215 height 19
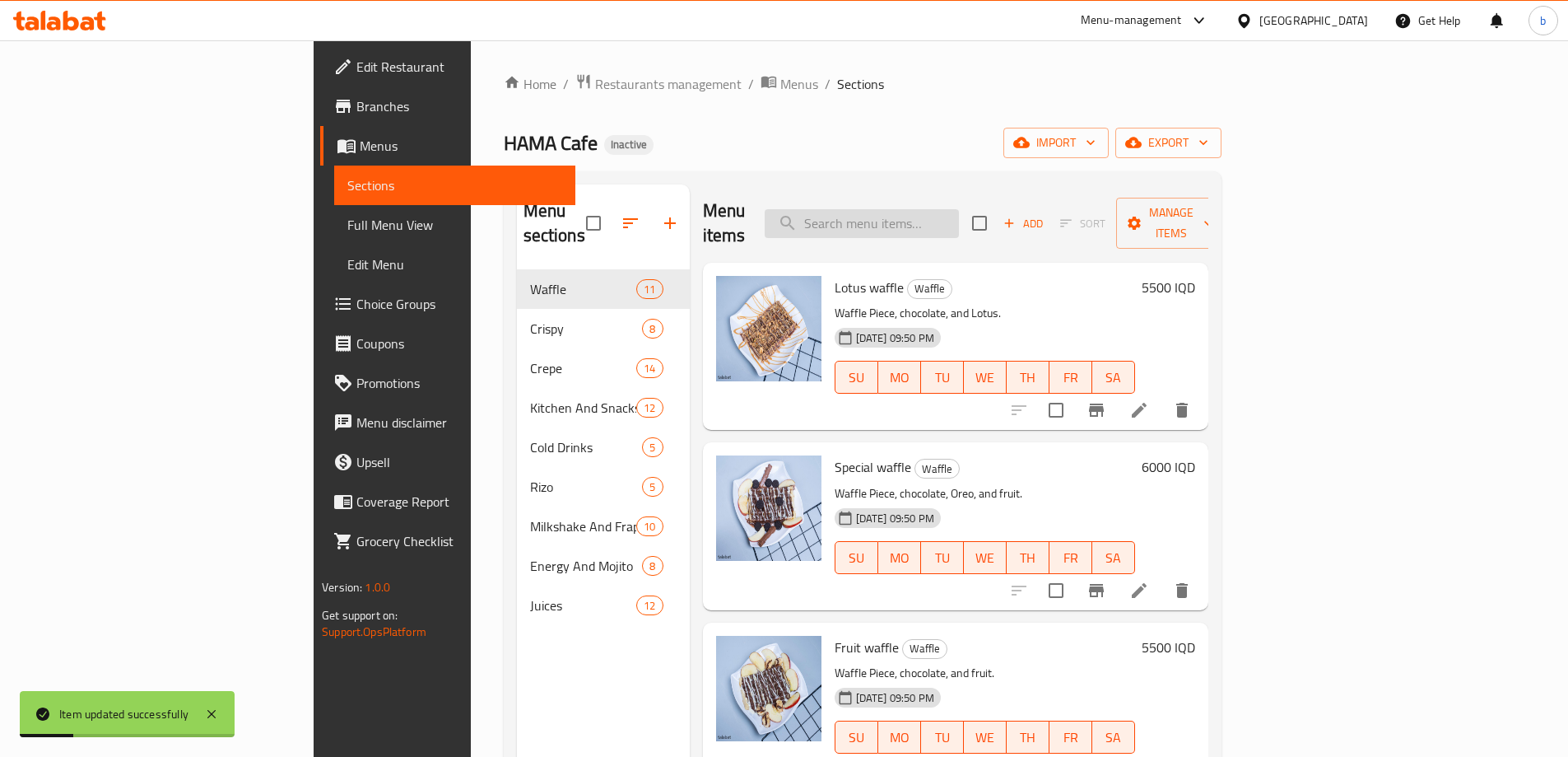
click at [934, 220] on input "search" at bounding box center [862, 224] width 194 height 29
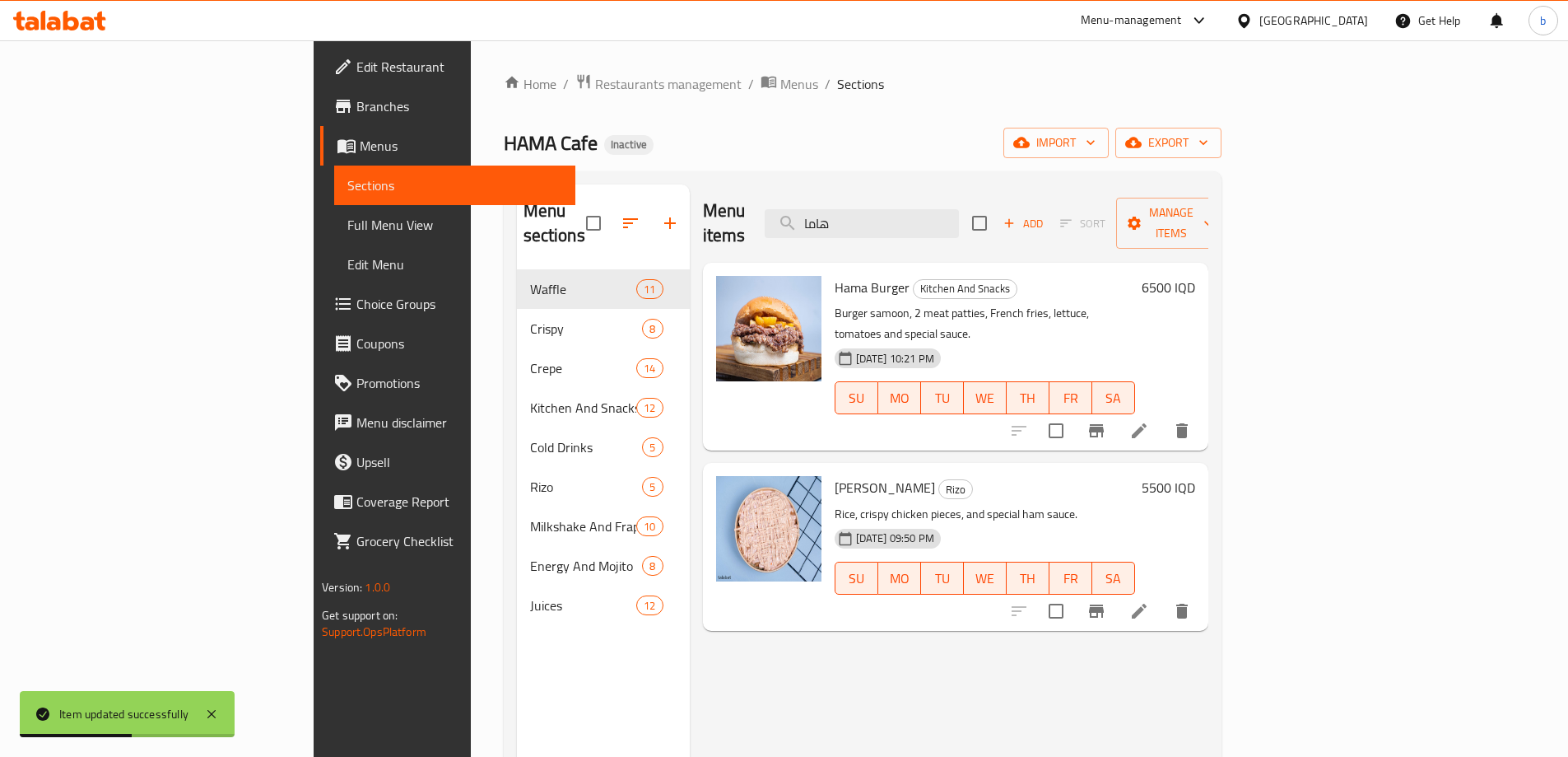
type input "هاما"
click at [1149, 601] on icon at bounding box center [1139, 610] width 19 height 19
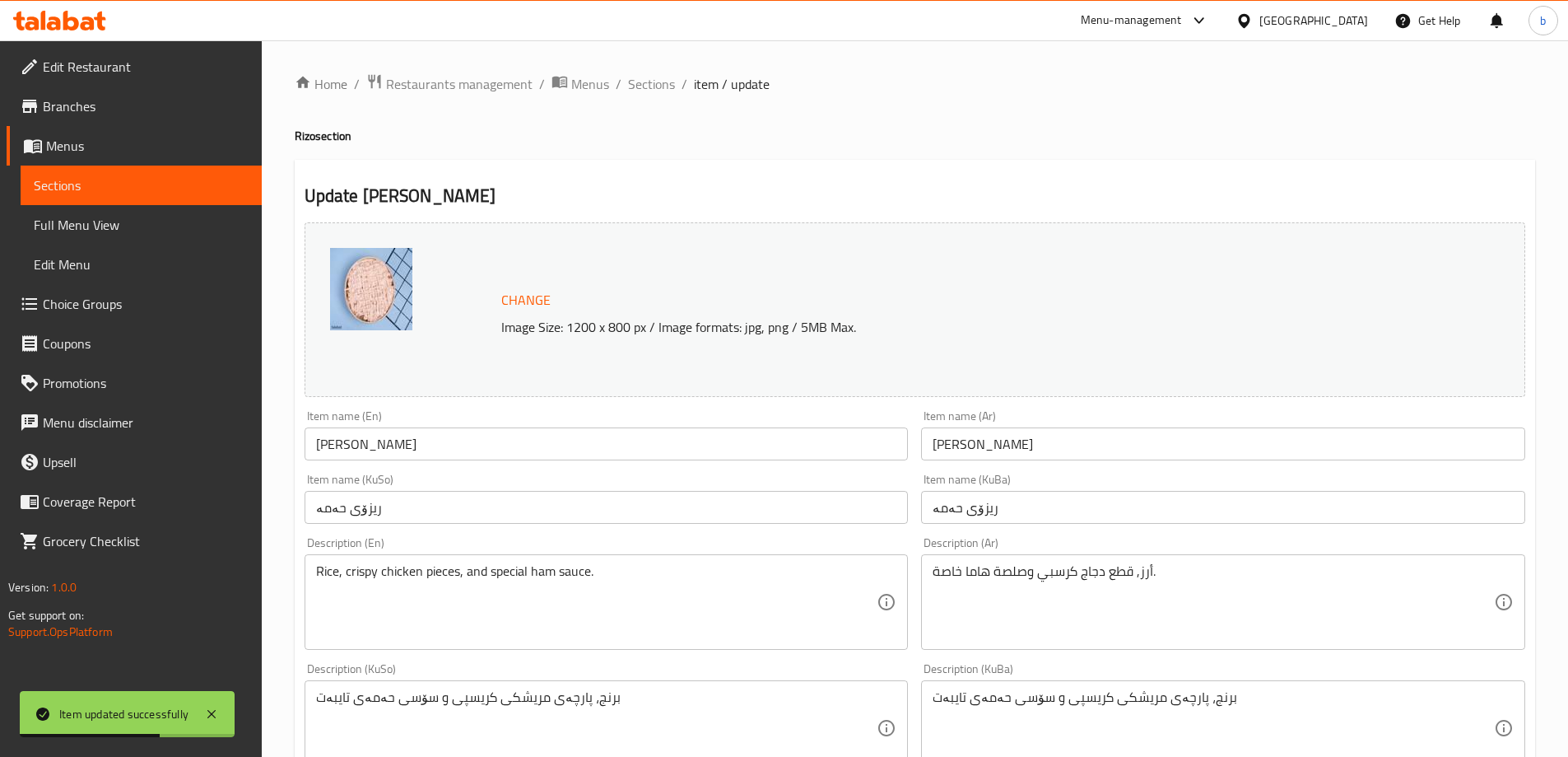
click at [332, 506] on input "ریزۆی حەمە" at bounding box center [606, 507] width 604 height 33
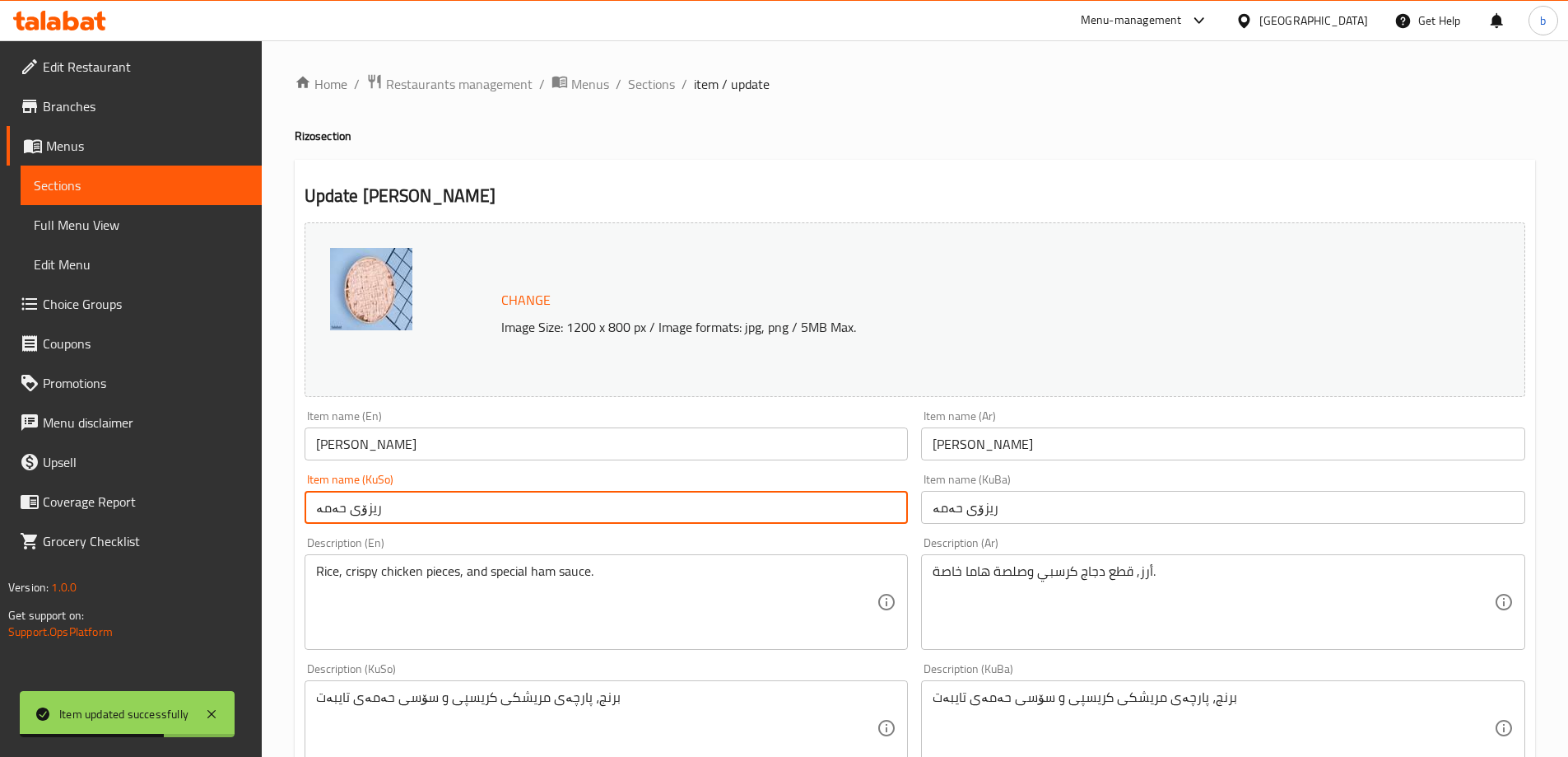
click at [332, 506] on input "ریزۆی حەمە" at bounding box center [606, 507] width 604 height 33
type input "ریزۆی هاما"
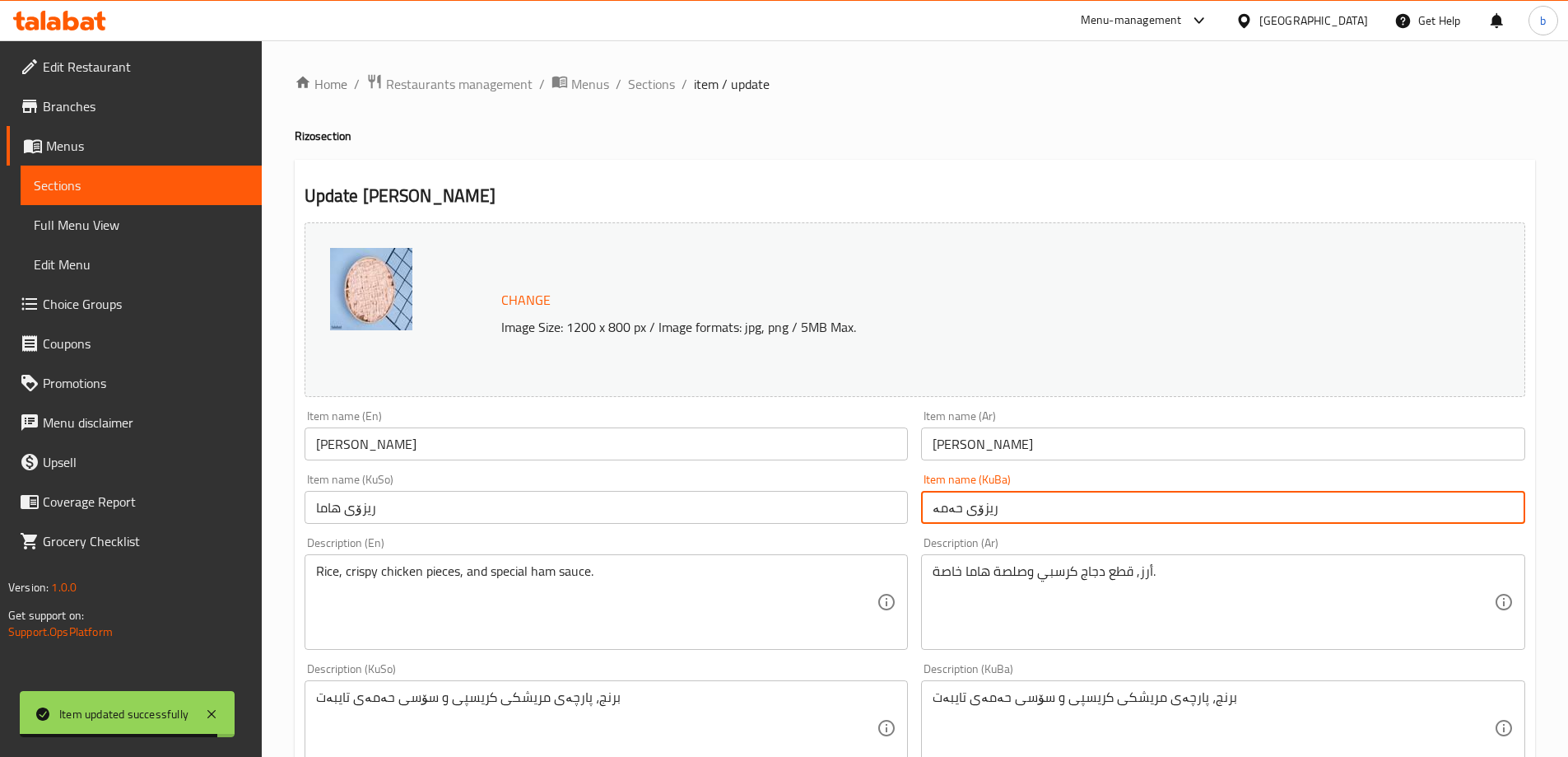
paste input "هاما"
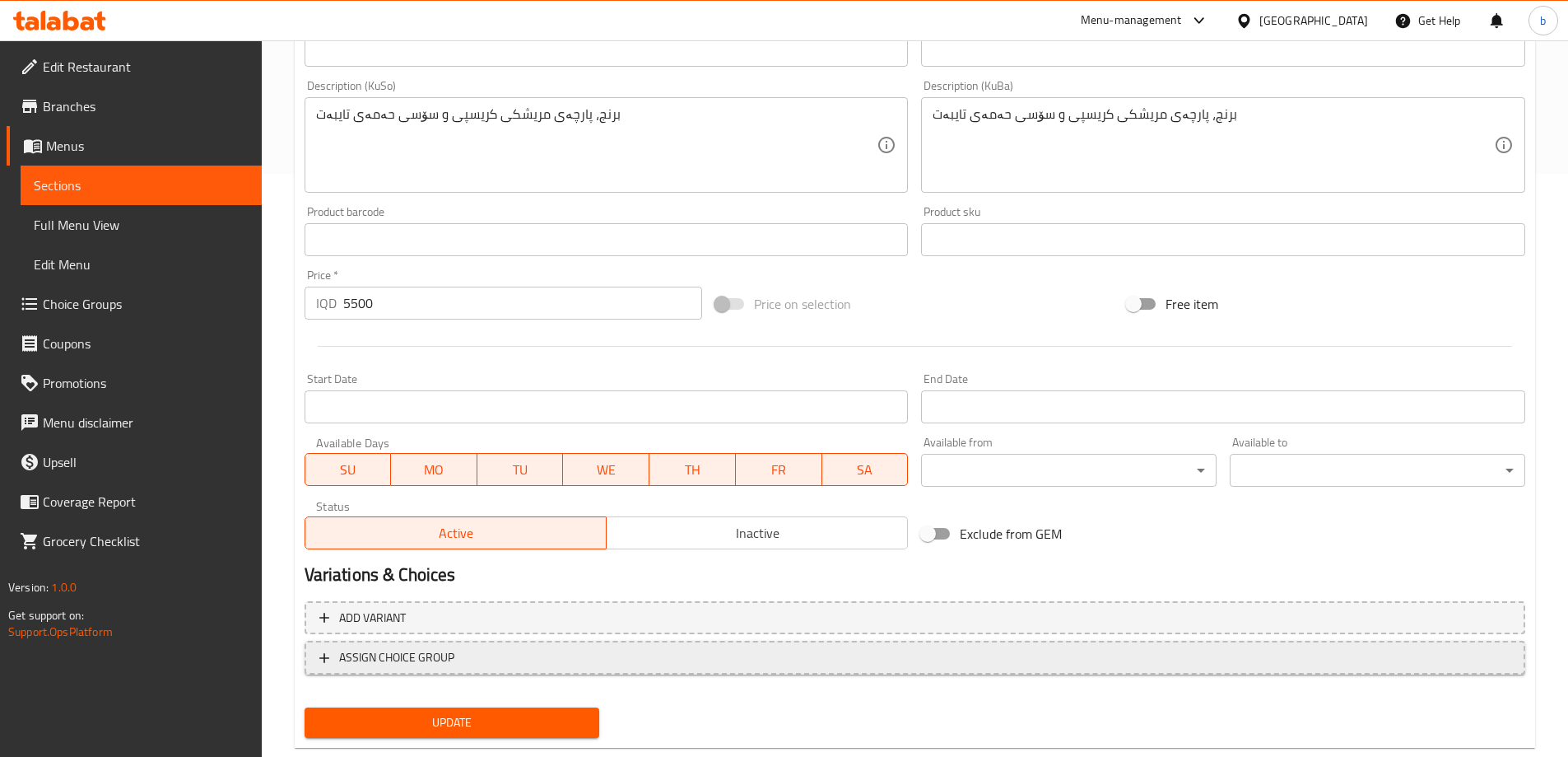
scroll to position [620, 0]
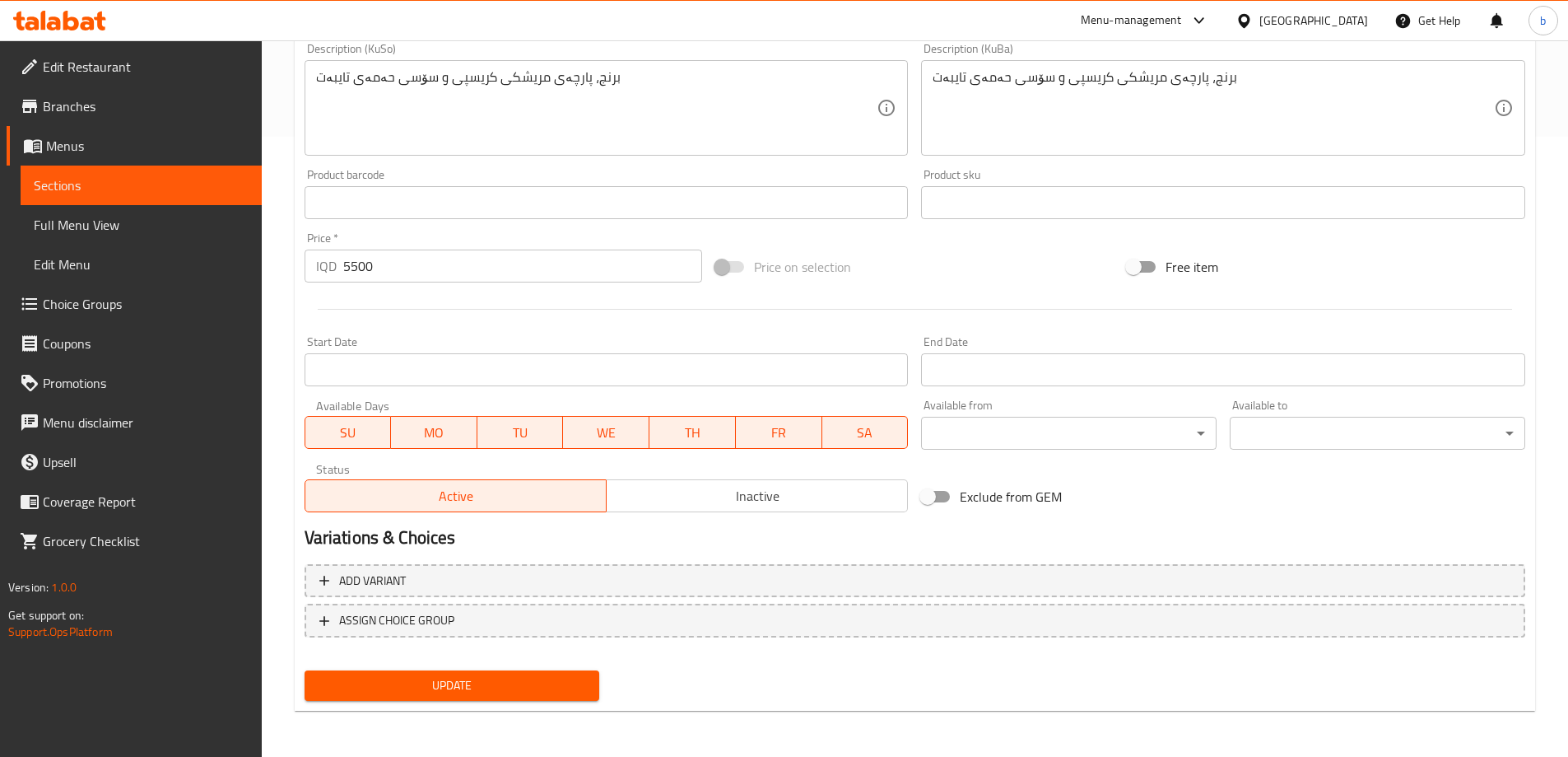
type input "ریزۆی هاما"
click at [539, 681] on span "Update" at bounding box center [452, 685] width 269 height 20
click at [161, 223] on span "Full Menu View" at bounding box center [141, 224] width 215 height 19
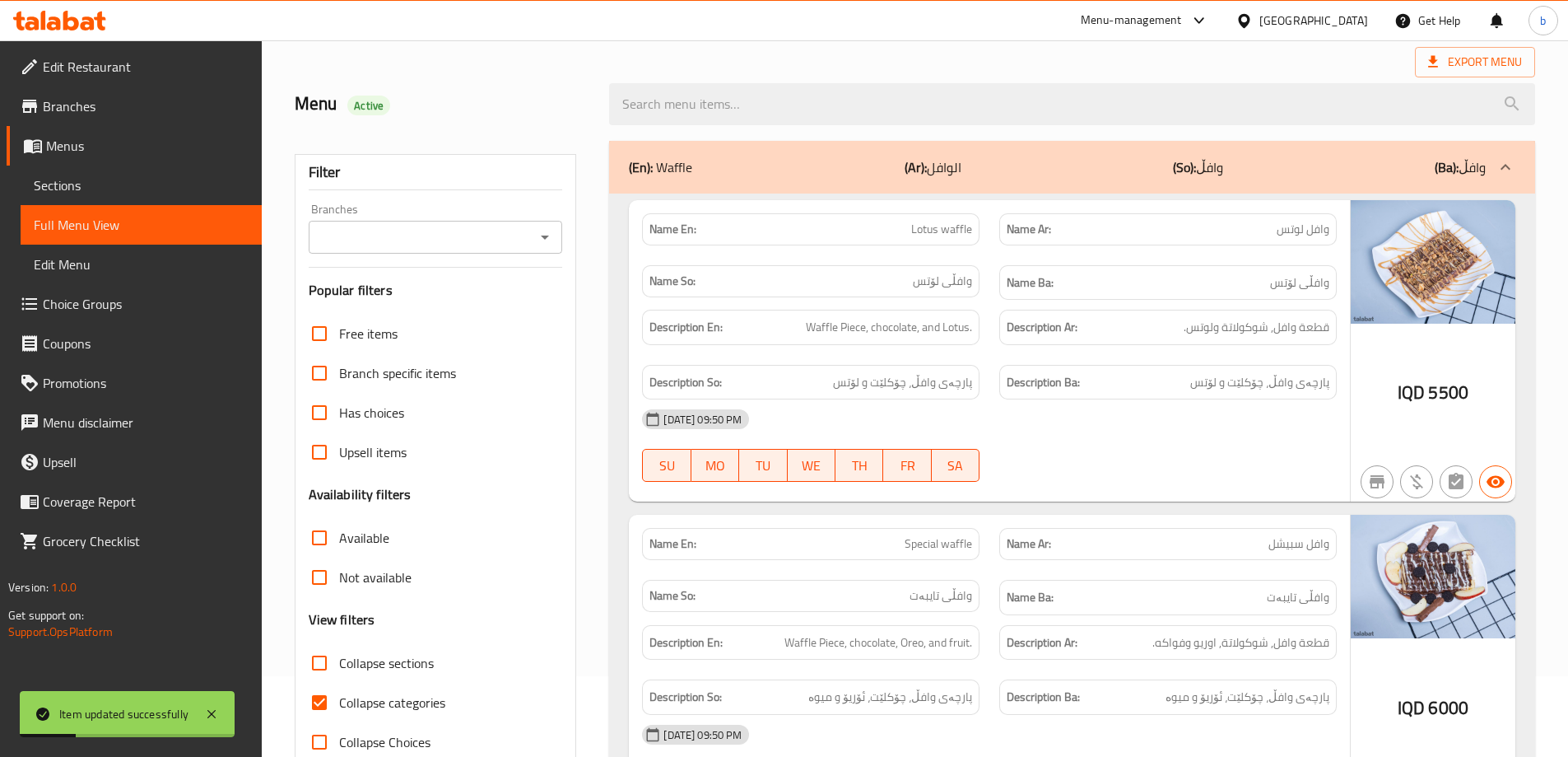
scroll to position [44, 0]
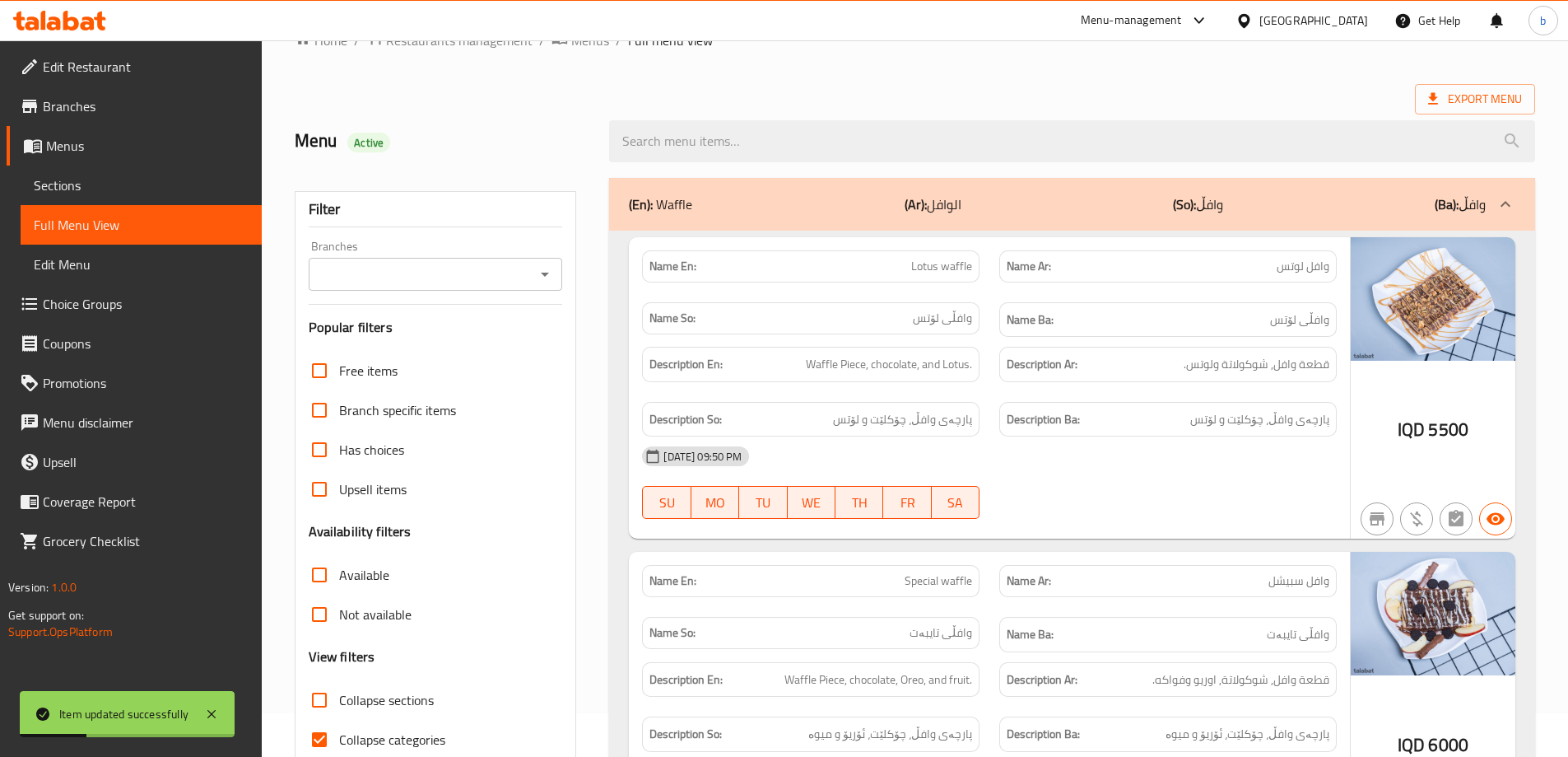
click at [532, 273] on div "Branches" at bounding box center [436, 273] width 255 height 33
click at [562, 266] on div "Branches" at bounding box center [436, 273] width 255 height 33
click at [554, 271] on icon "Open" at bounding box center [544, 273] width 19 height 19
click at [417, 344] on span "HAMA Cafe, Hay Ur" at bounding box center [375, 344] width 110 height 19
type input "HAMA Cafe, Hay Ur"
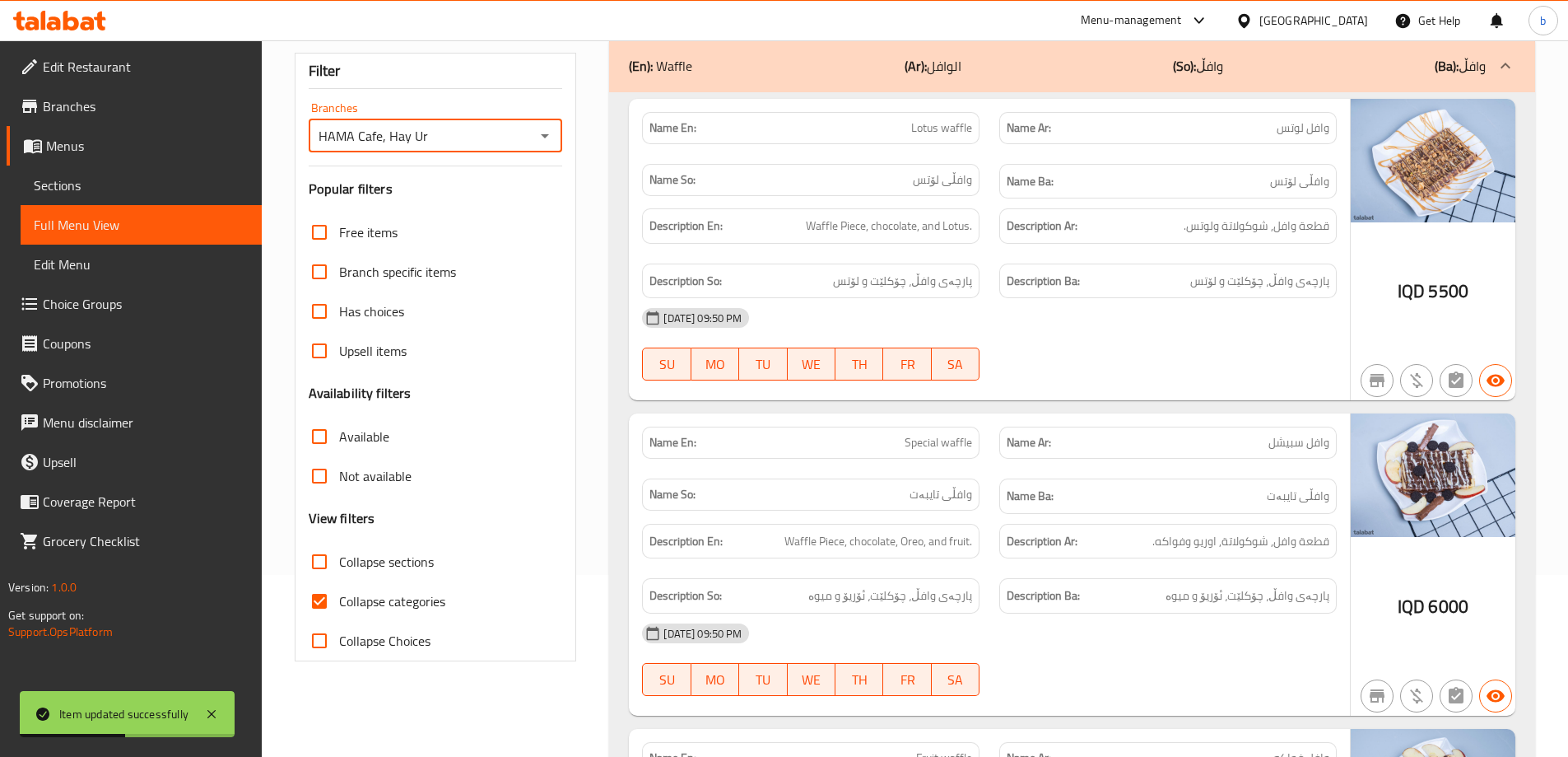
scroll to position [235, 0]
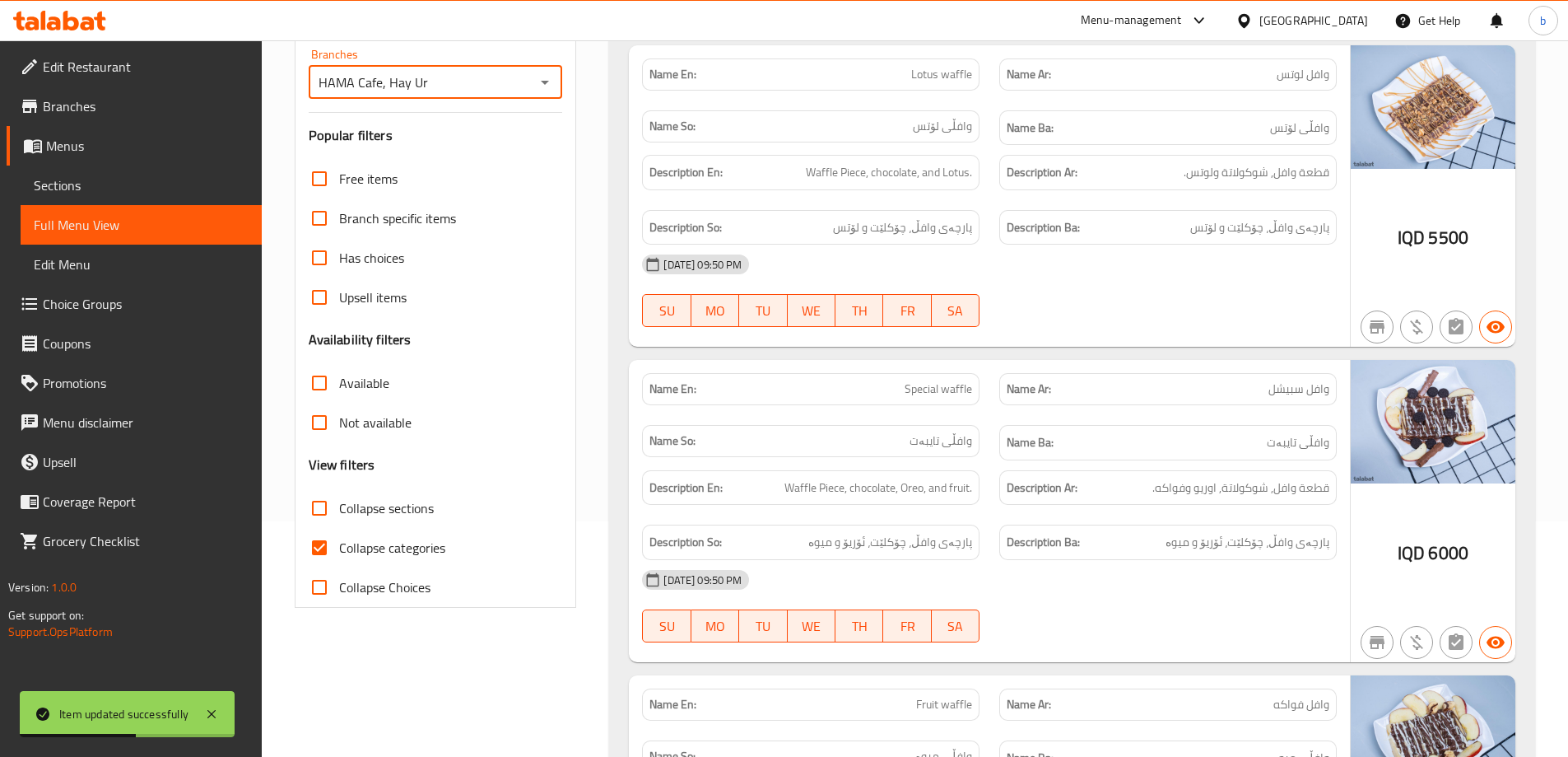
click at [320, 537] on input "Collapse categories" at bounding box center [319, 548] width 40 height 40
checkbox input "false"
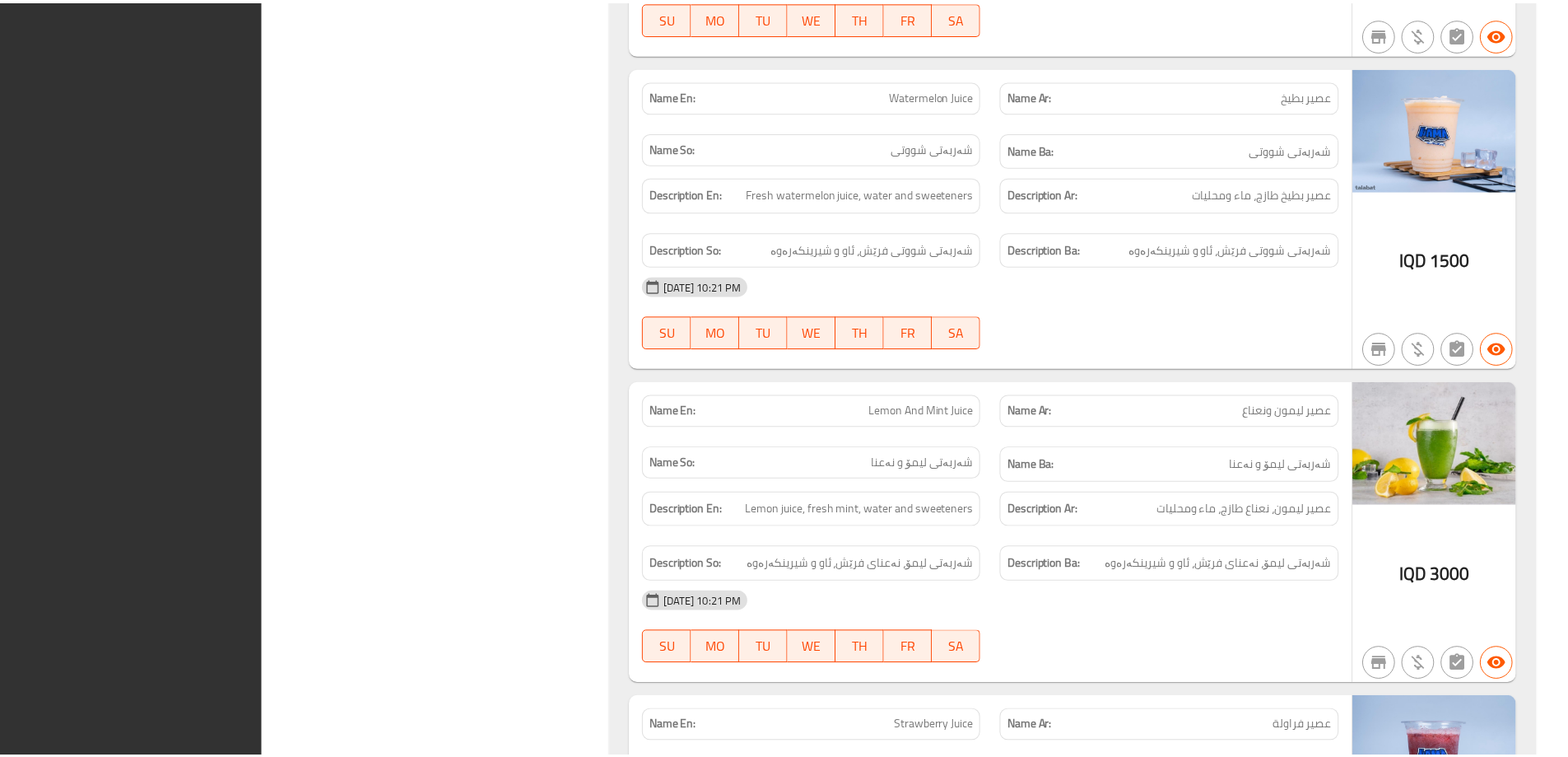
scroll to position [27899, 0]
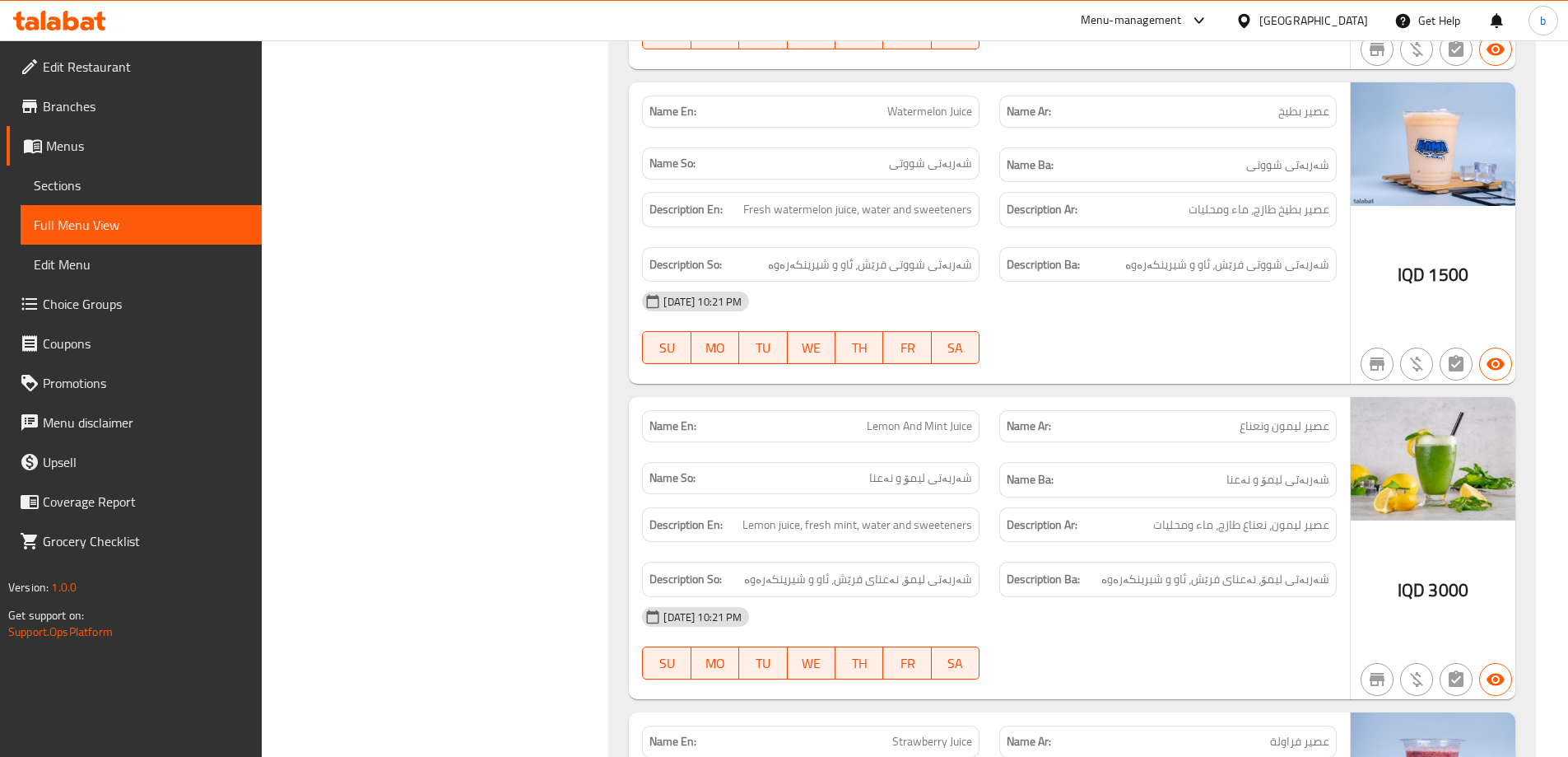
click at [138, 74] on span "Edit Restaurant" at bounding box center [146, 66] width 206 height 19
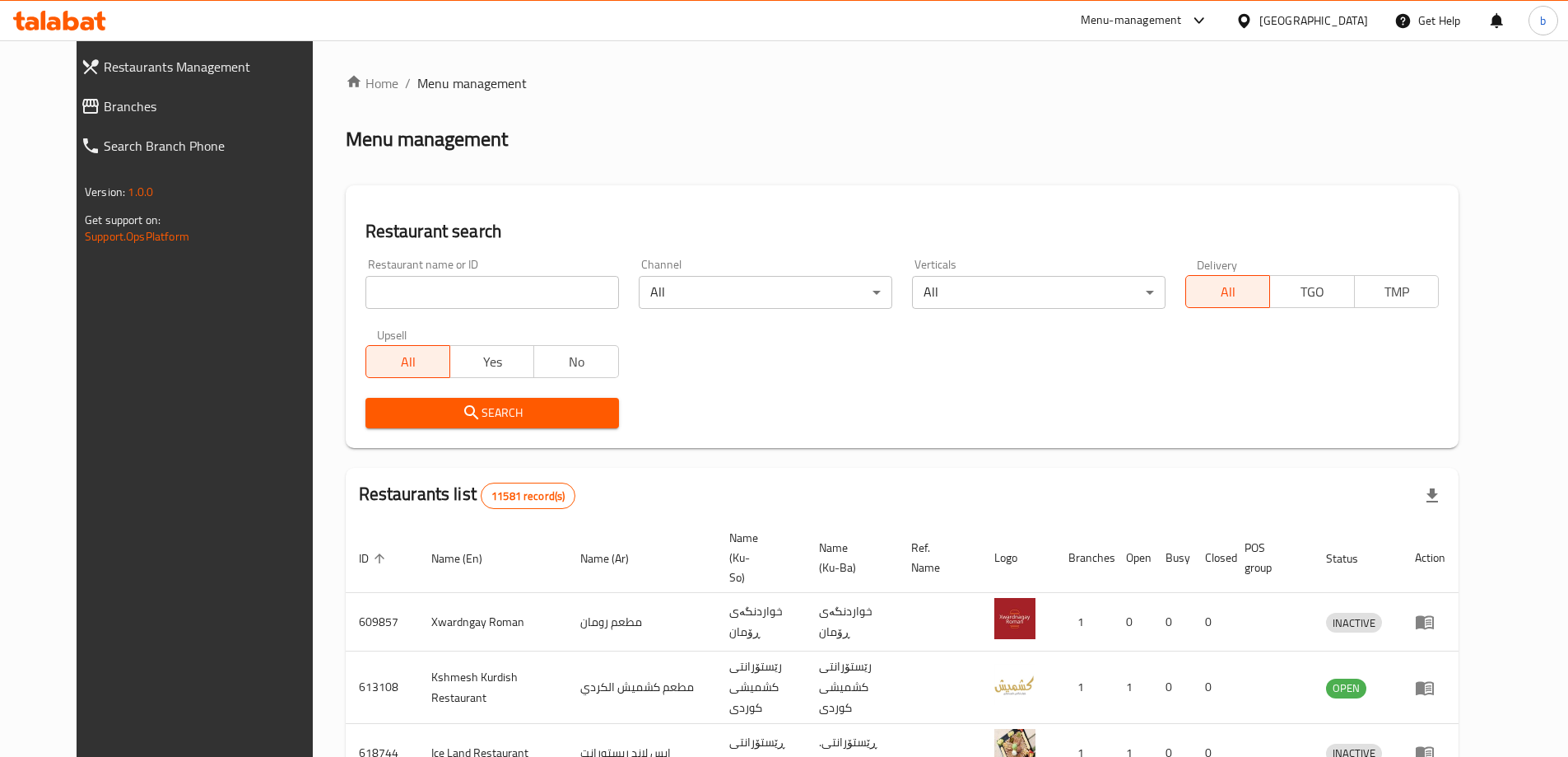
click at [132, 104] on span "Branches" at bounding box center [214, 105] width 222 height 19
